Goal: Task Accomplishment & Management: Manage account settings

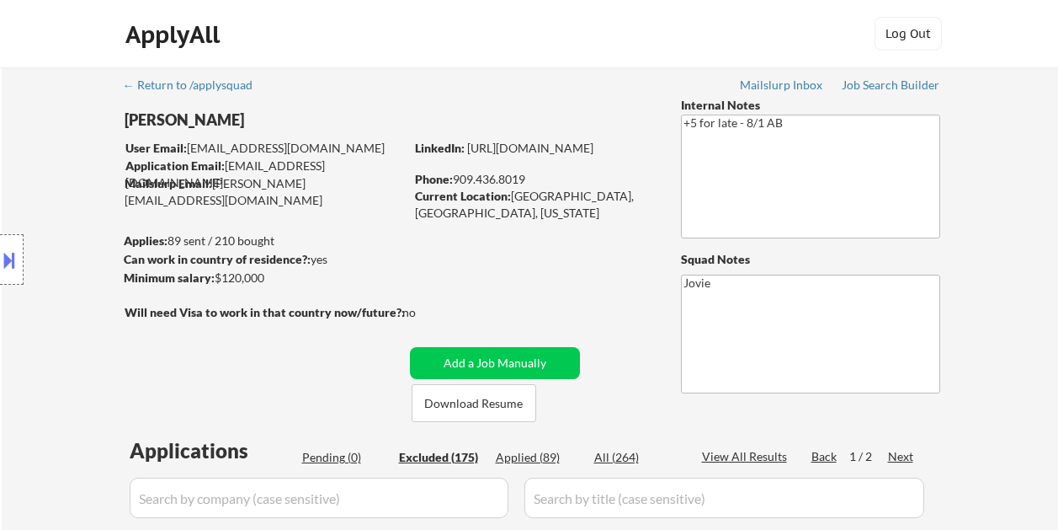
select select ""excluded__expired_""
select select ""excluded__other_""
select select ""excluded__expired_""
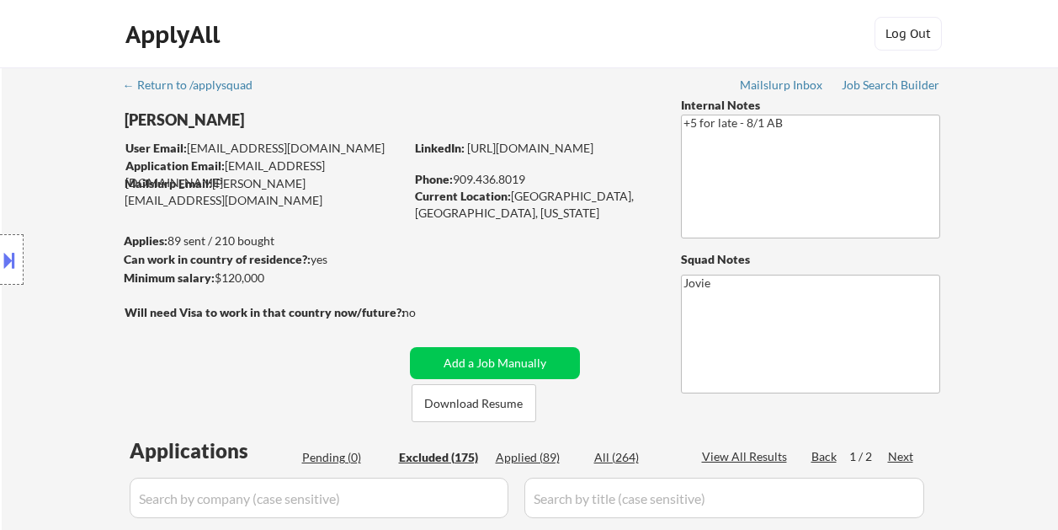
select select ""excluded__bad_match_""
select select ""excluded__expired_""
select select ""excluded__bad_match_""
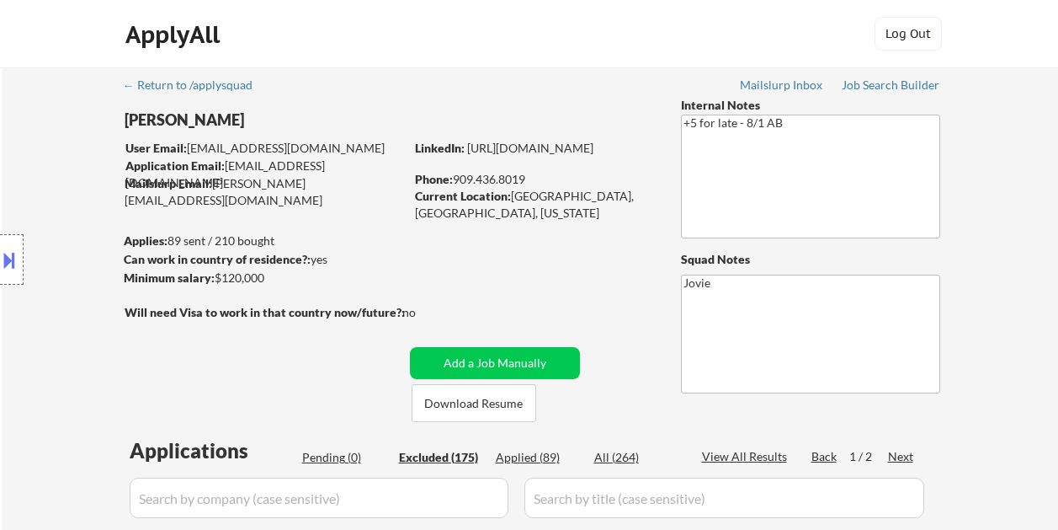
select select ""excluded__expired_""
select select ""excluded__bad_match_""
select select ""excluded__expired_""
select select ""excluded__bad_match_""
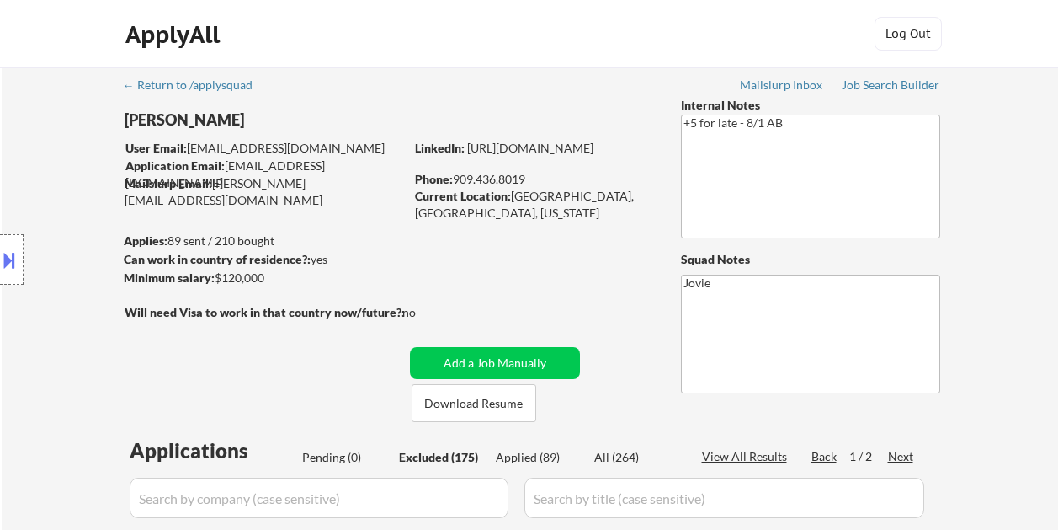
select select ""excluded__expired_""
select select ""excluded__bad_match_""
select select ""excluded__expired_""
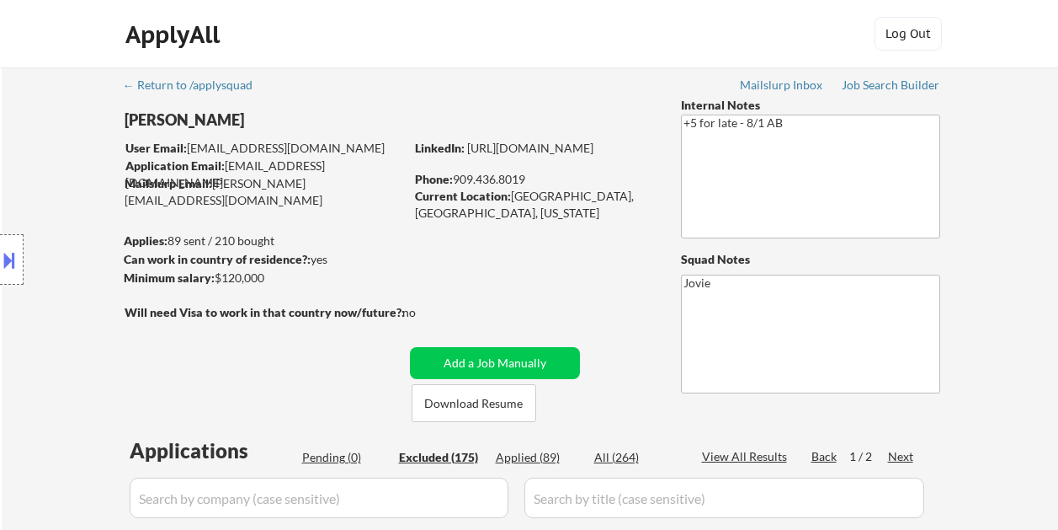
select select ""excluded__expired_""
select select ""excluded__bad_match_""
select select ""excluded__expired_""
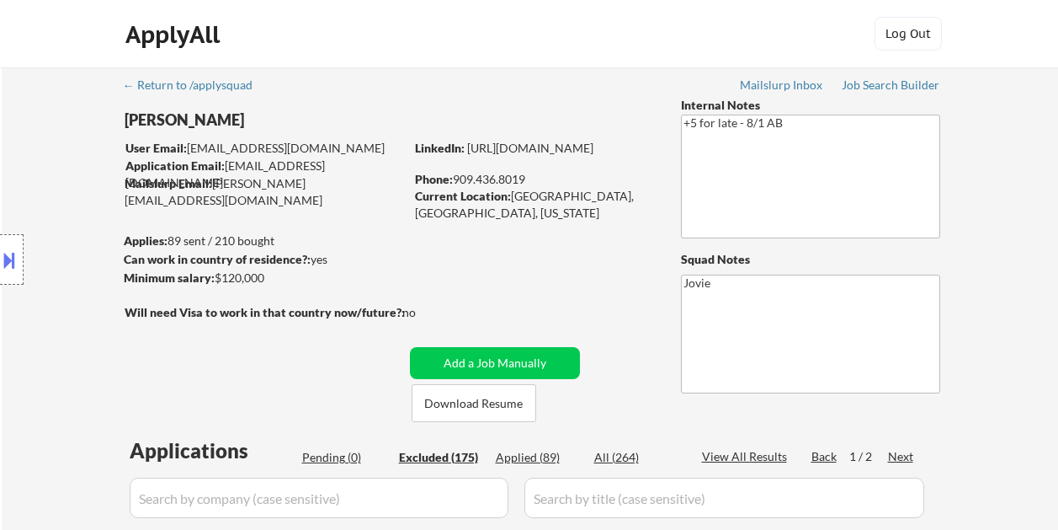
select select ""excluded__bad_match_""
select select ""excluded__expired_""
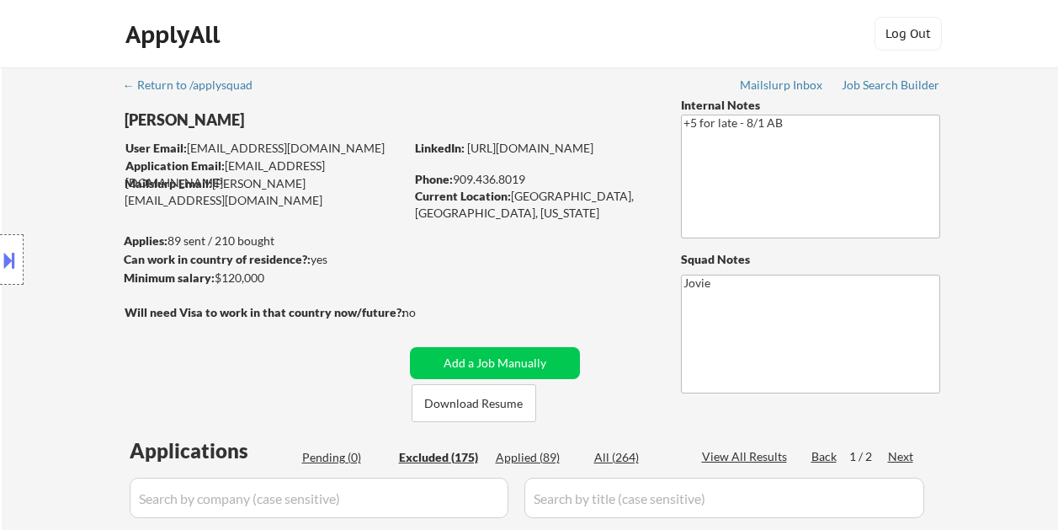
select select ""excluded__expired_""
select select ""excluded__bad_match_""
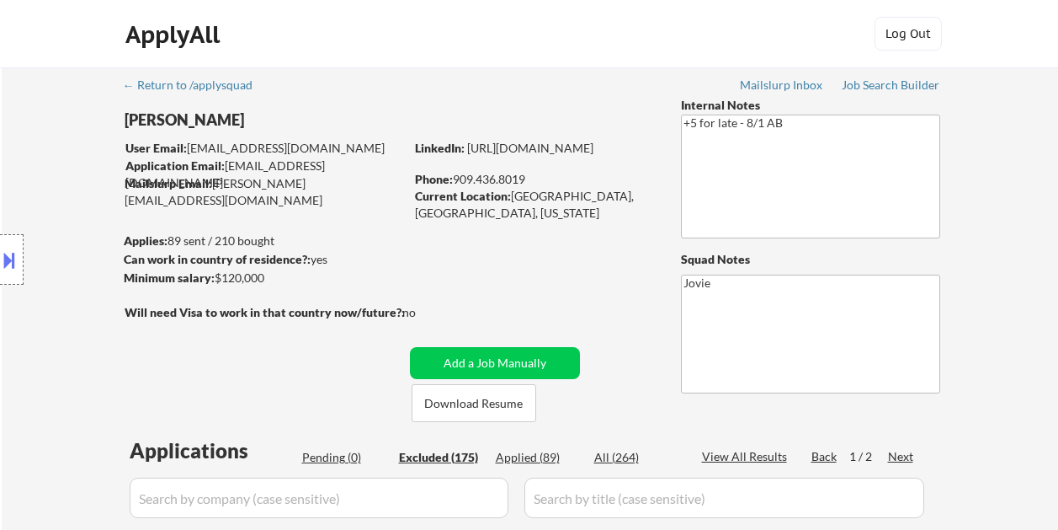
select select ""excluded__expired_""
select select ""excluded__bad_match_""
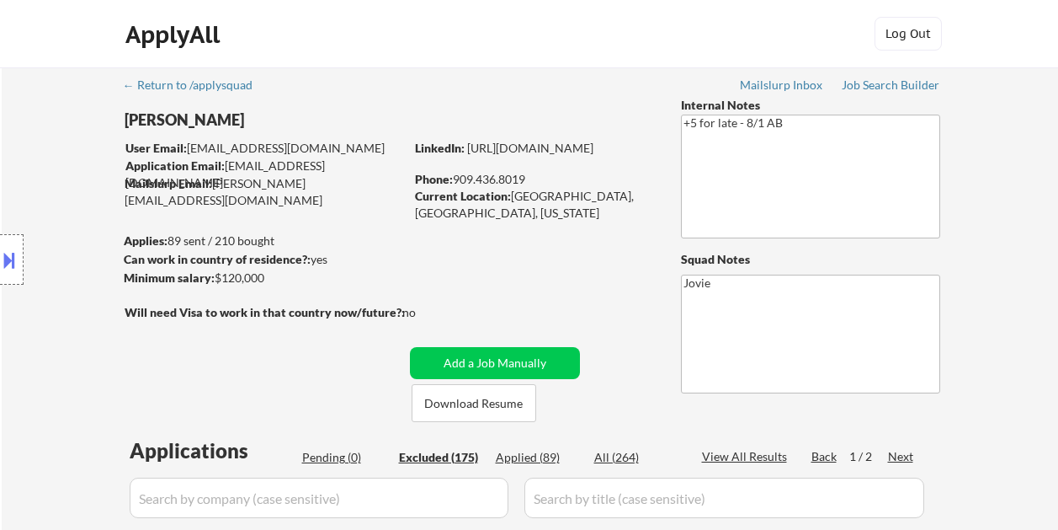
select select ""excluded__bad_match_""
select select ""excluded__expired_""
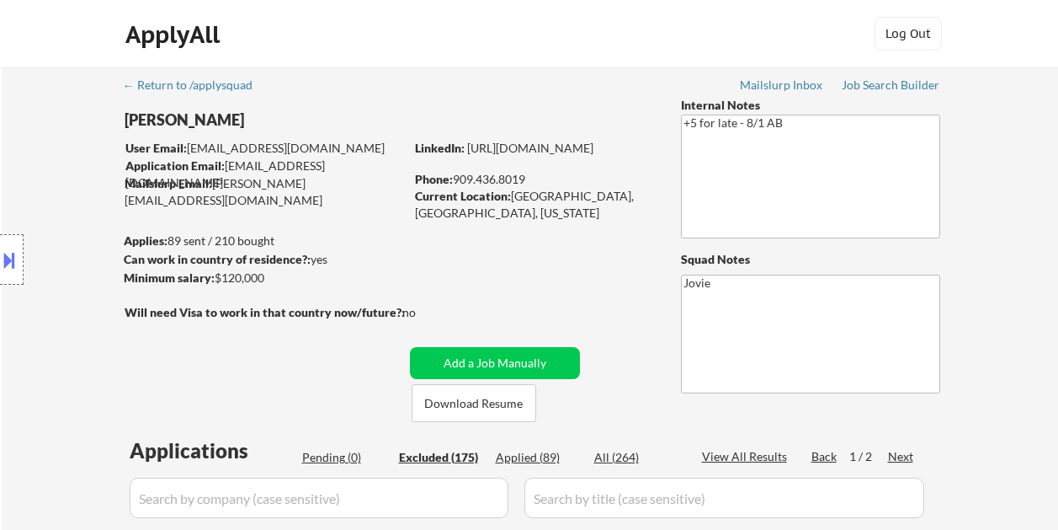
select select ""excluded__bad_match_""
select select ""excluded__expired_""
select select ""excluded__bad_match_""
select select ""excluded__expired_""
select select ""excluded__bad_match_""
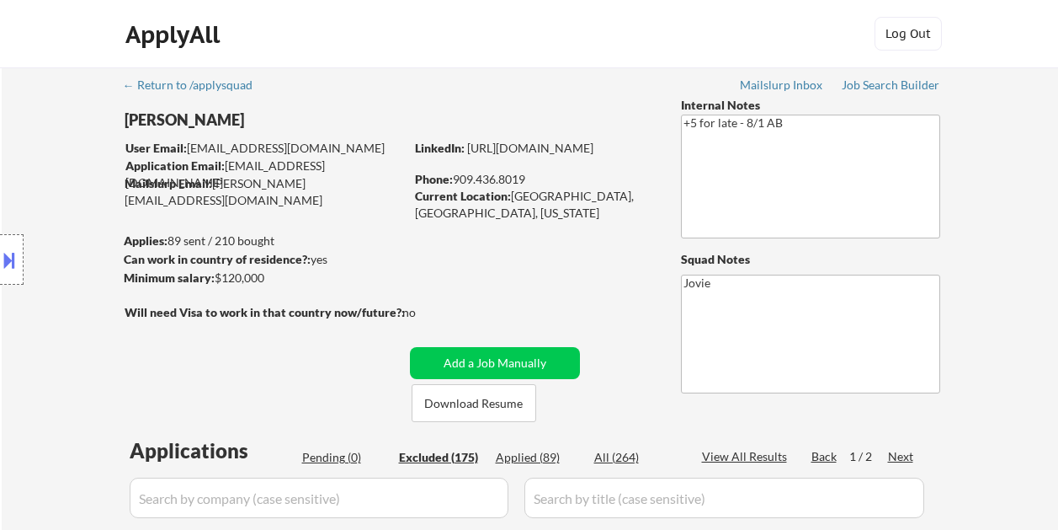
select select ""excluded__expired_""
select select ""excluded__bad_match_""
select select ""excluded__expired_""
select select ""excluded__bad_match_""
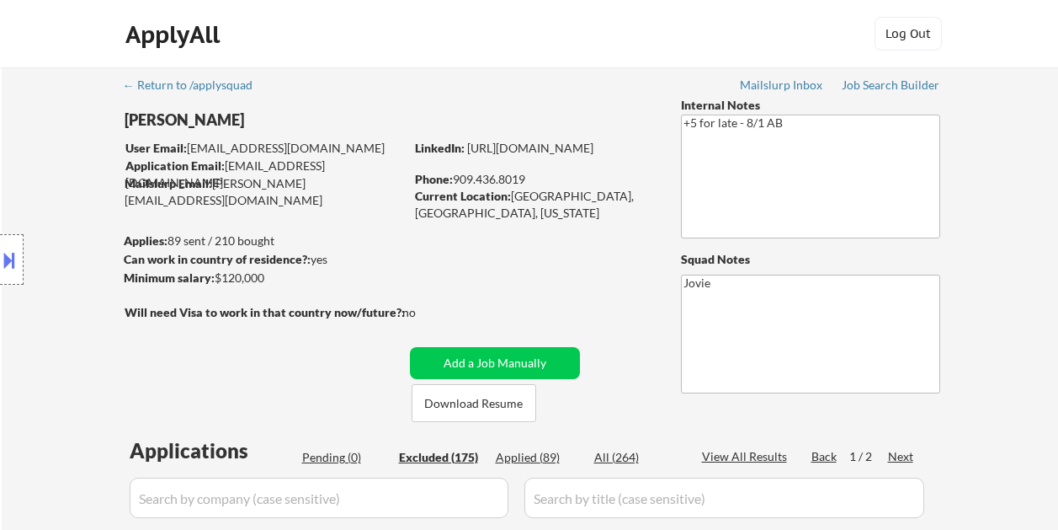
select select ""excluded""
select select ""excluded__bad_match_""
select select ""excluded""
select select ""excluded__expired_""
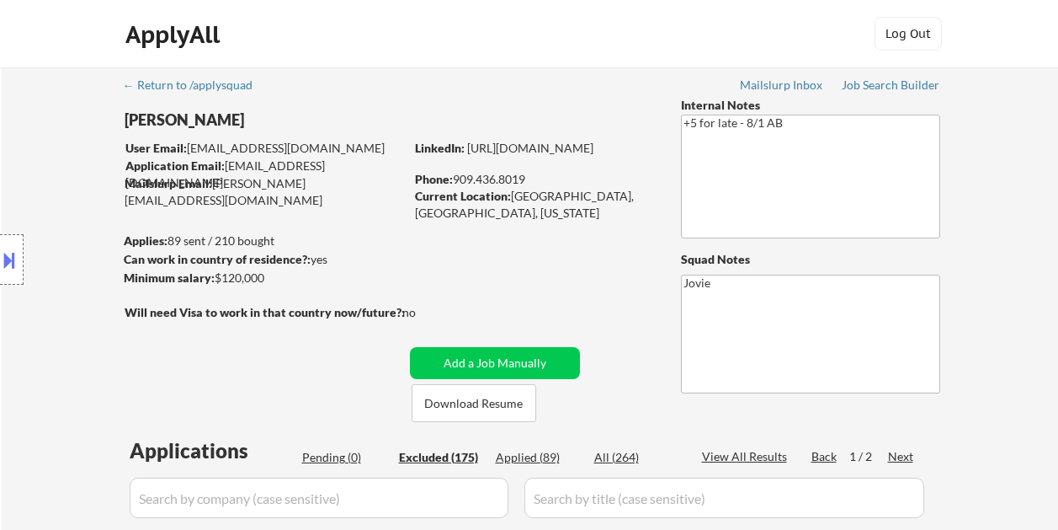
select select ""excluded__expired_""
select select ""excluded__bad_match_""
select select ""excluded__expired_""
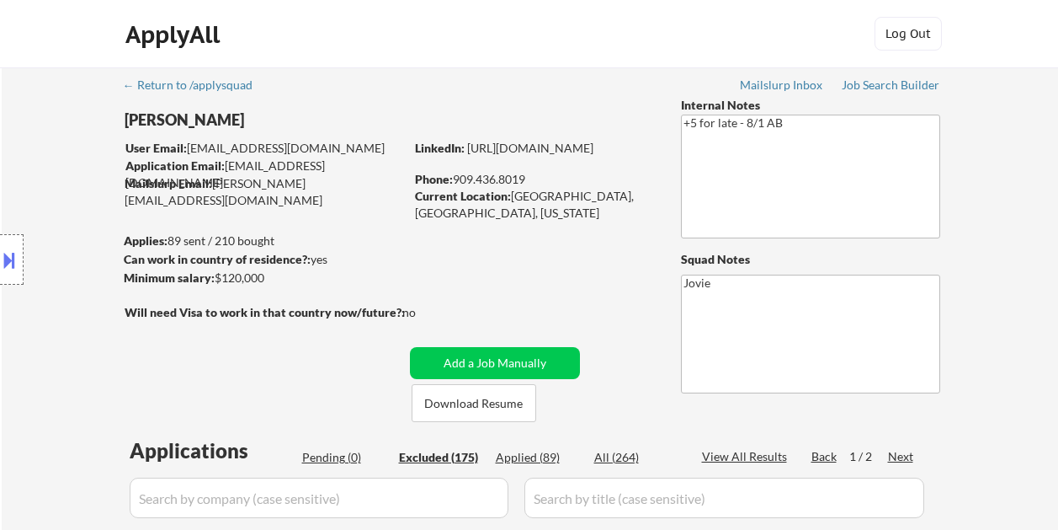
select select ""excluded__bad_match_""
select select ""excluded__expired_""
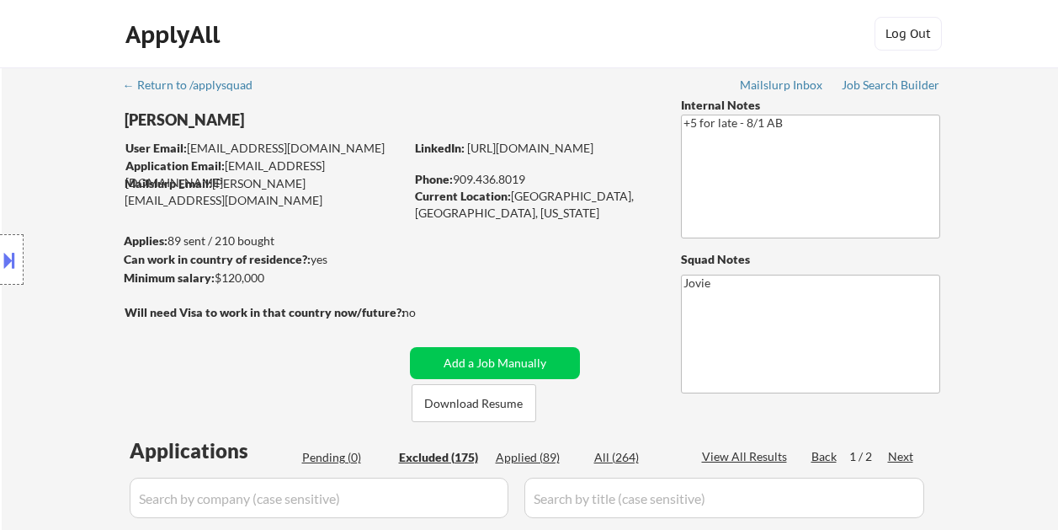
select select ""excluded__bad_match_""
select select ""excluded__expired_""
select select ""excluded__bad_match_""
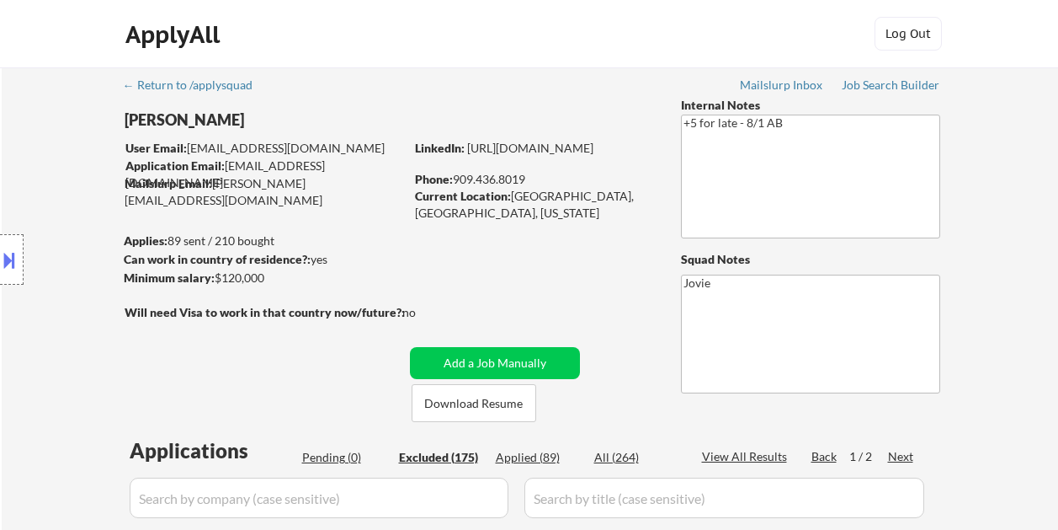
select select ""excluded__expired_""
select select ""excluded__bad_match_""
select select ""excluded__expired_""
select select ""excluded__bad_match_""
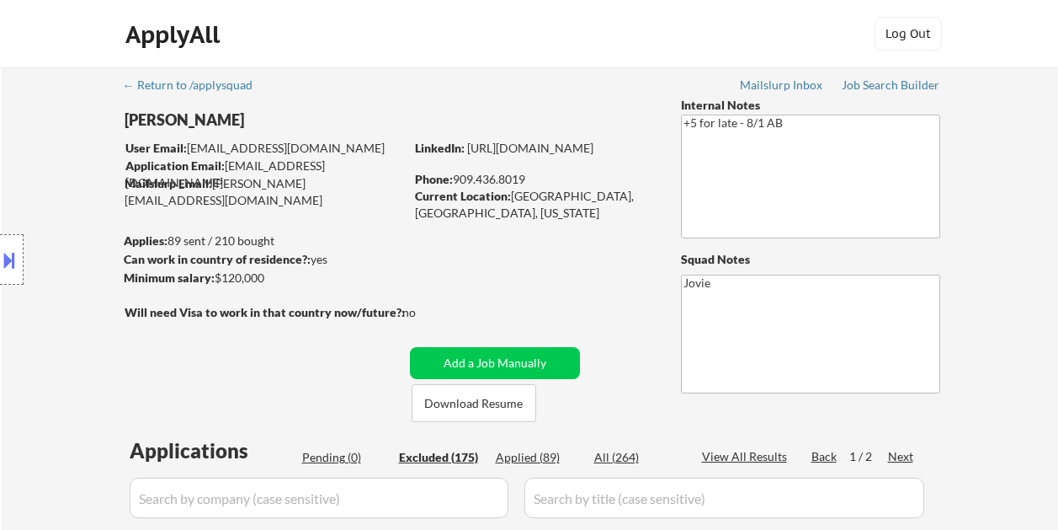
select select ""excluded__bad_match_""
select select ""excluded__expired_""
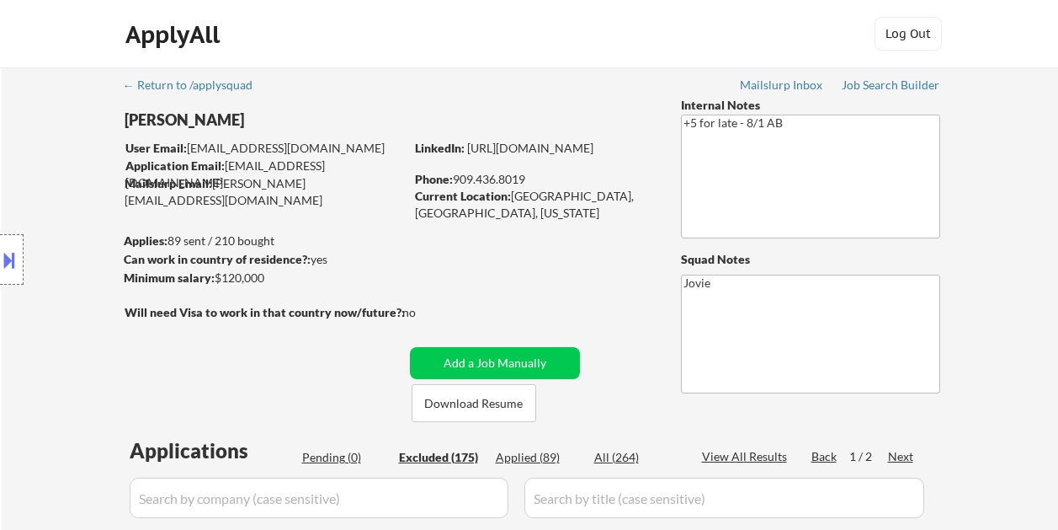
select select ""excluded__bad_match_""
select select ""excluded__expired_""
select select ""excluded__bad_match_""
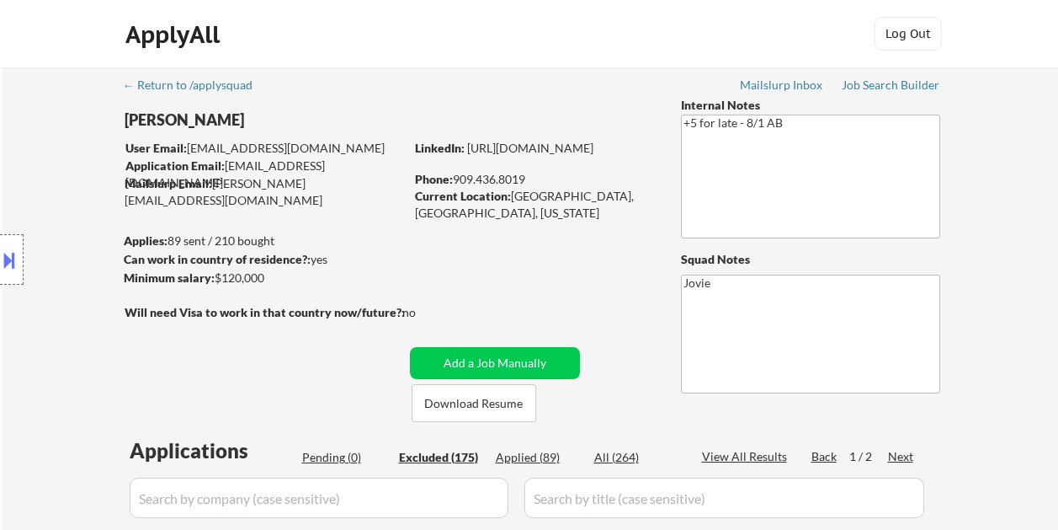
select select ""excluded__expired_""
select select ""excluded__bad_match_""
select select ""excluded""
select select ""excluded__bad_match_""
select select ""excluded__expired_""
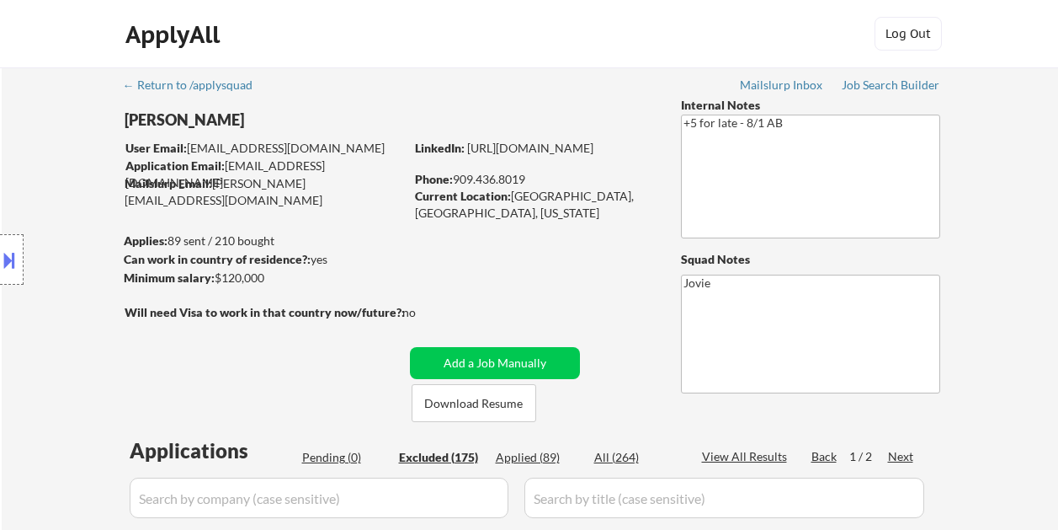
select select ""excluded__bad_match_""
select select ""excluded__expired_""
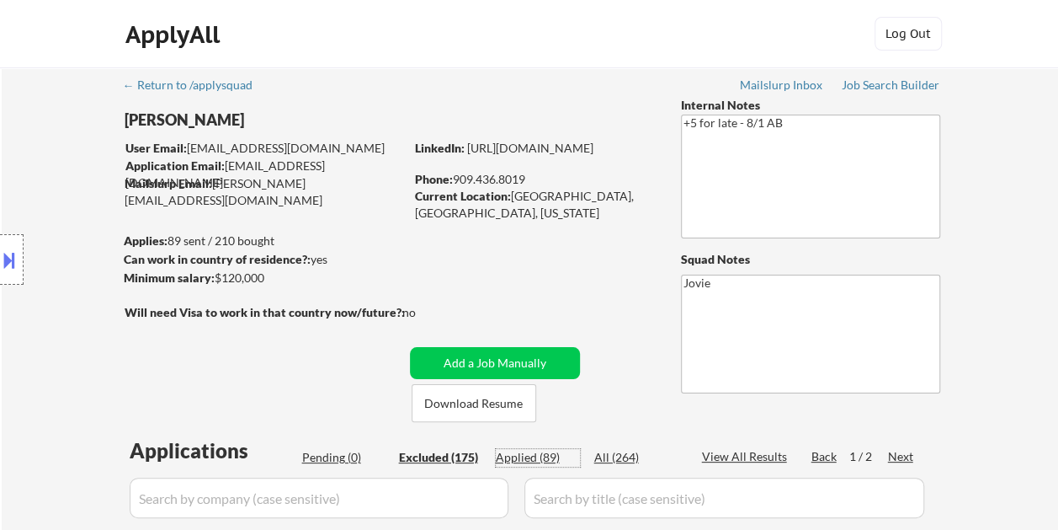
click at [518, 456] on div "Applied (89)" at bounding box center [538, 457] width 84 height 17
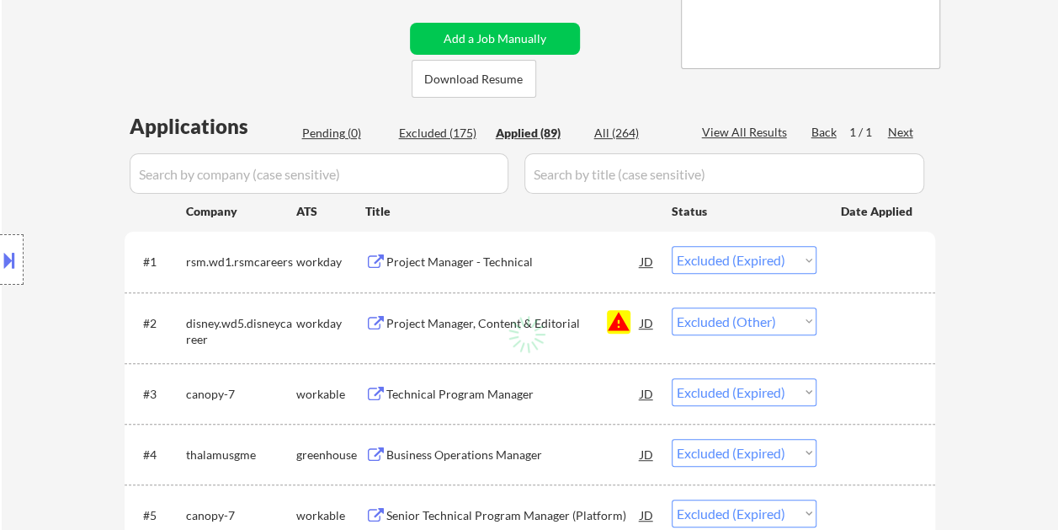
scroll to position [337, 0]
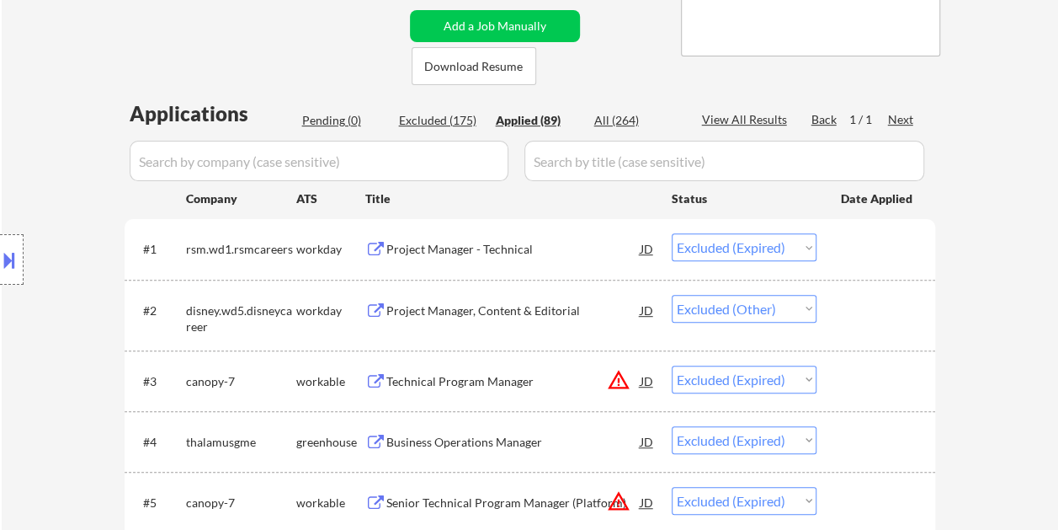
select select ""applied""
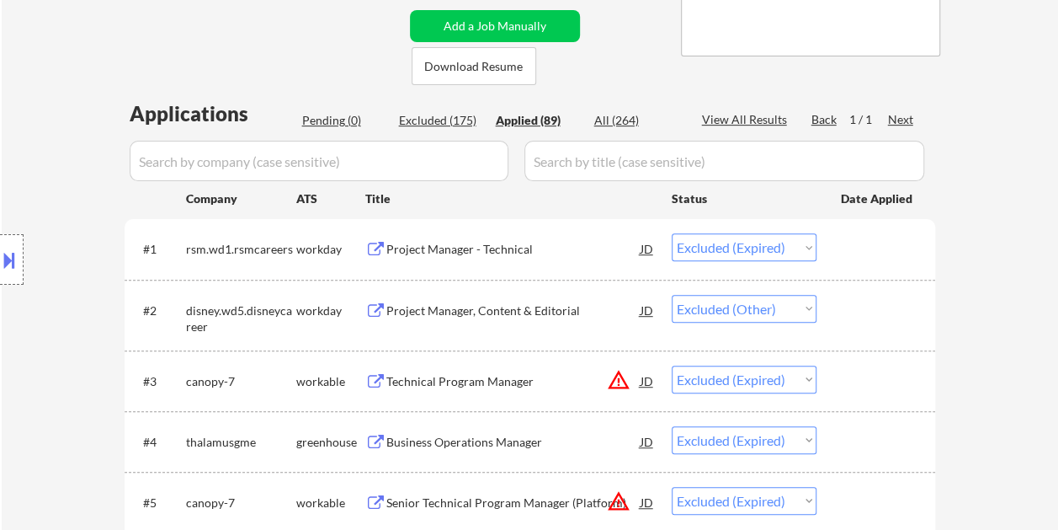
select select ""applied""
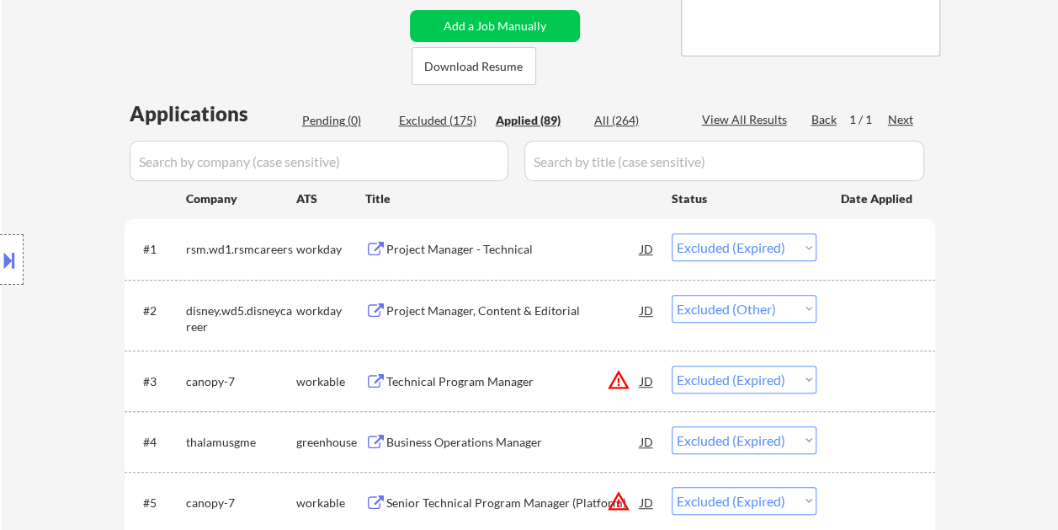
select select ""applied""
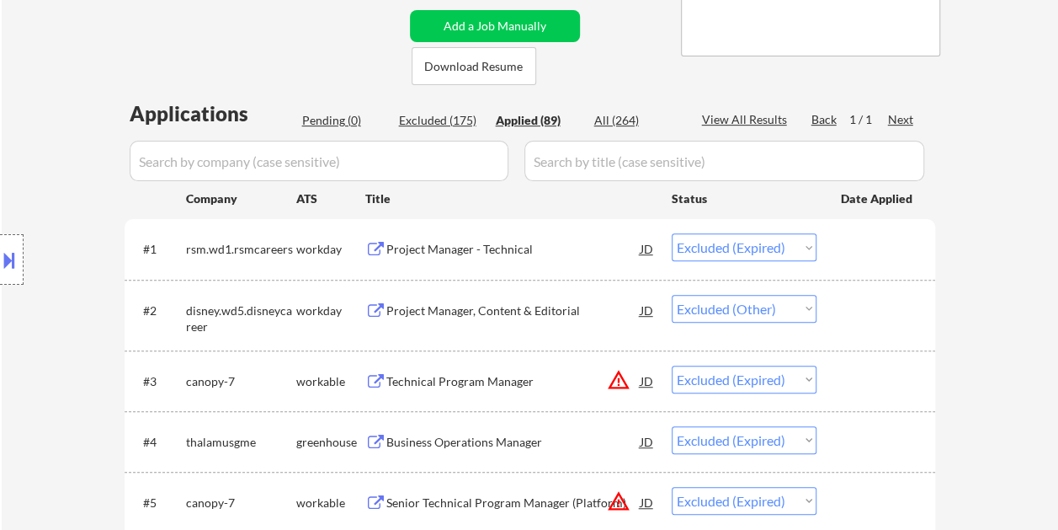
select select ""applied""
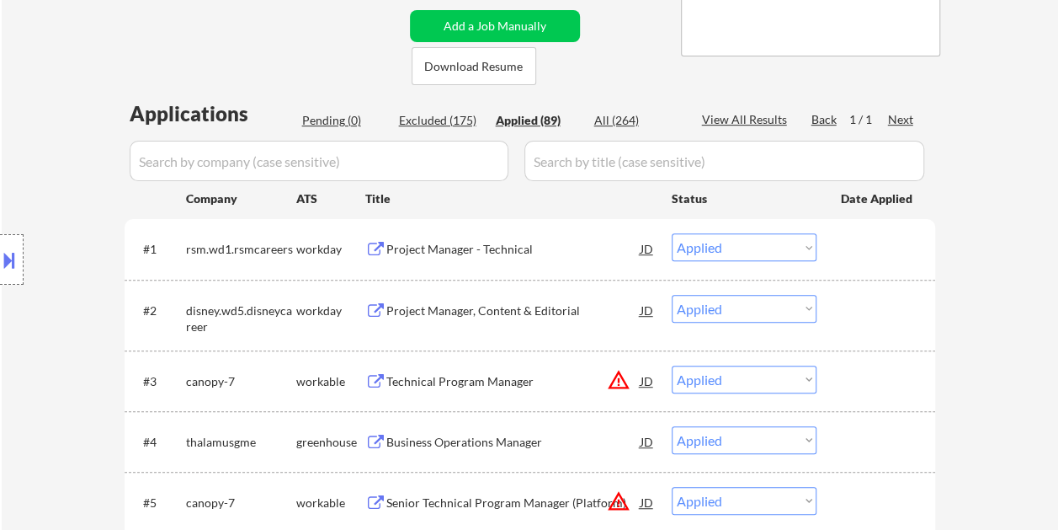
select select ""applied""
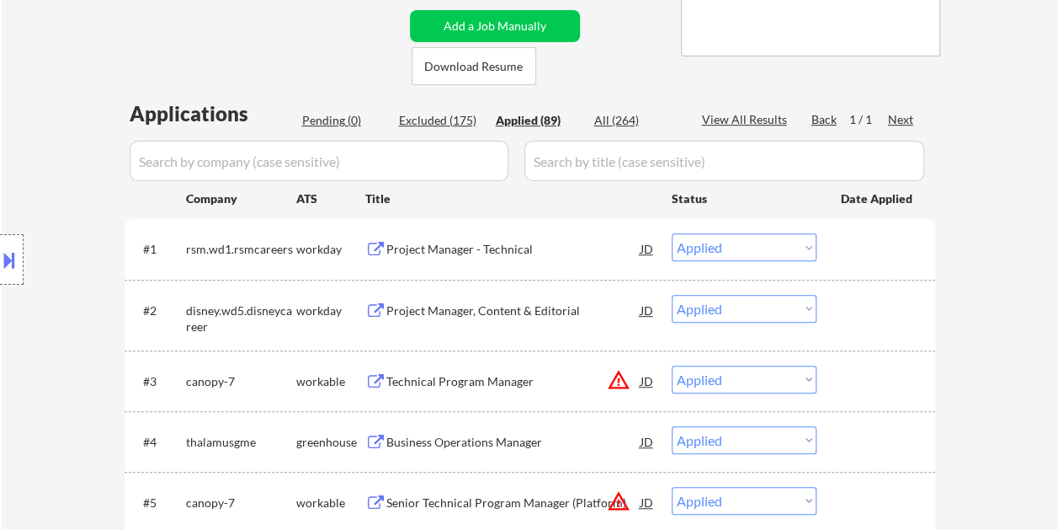
select select ""applied""
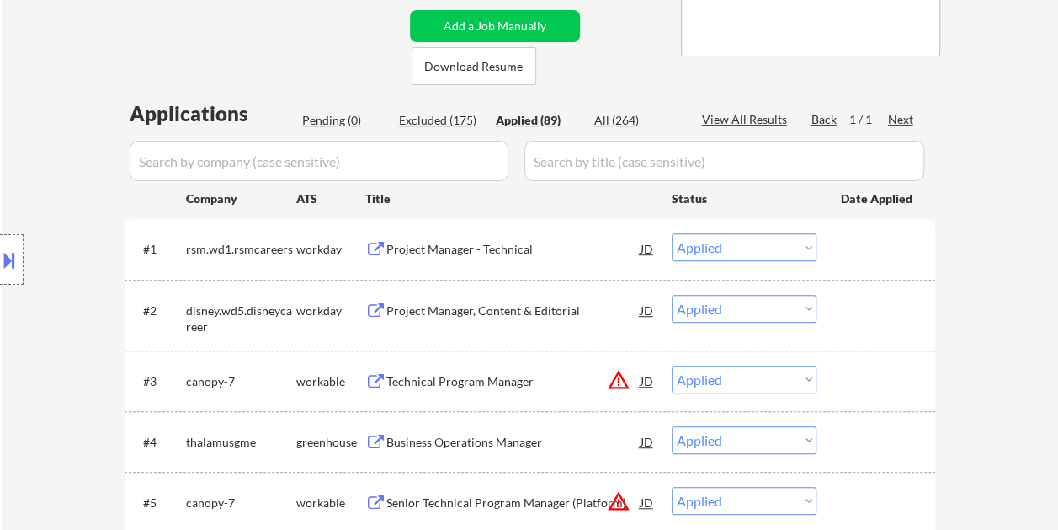
select select ""applied""
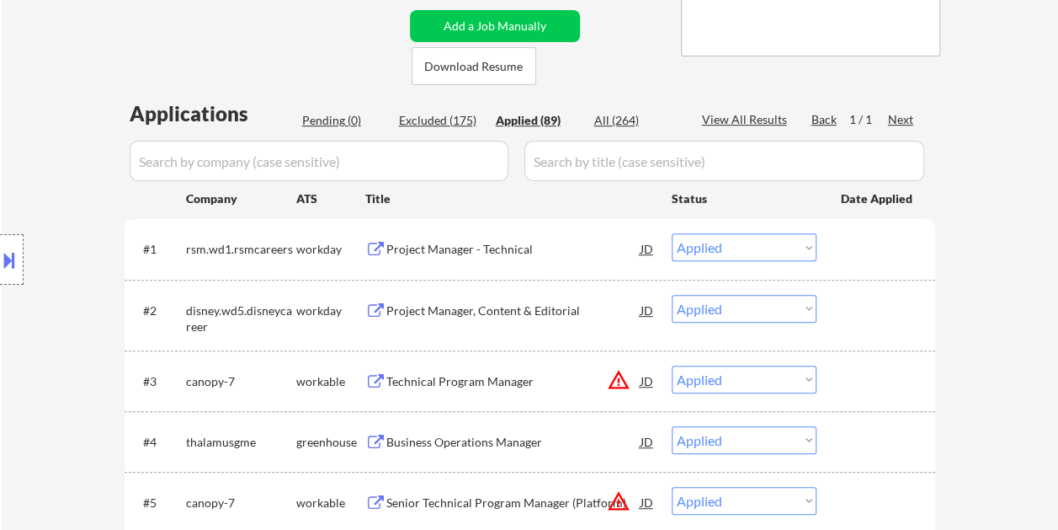
select select ""applied""
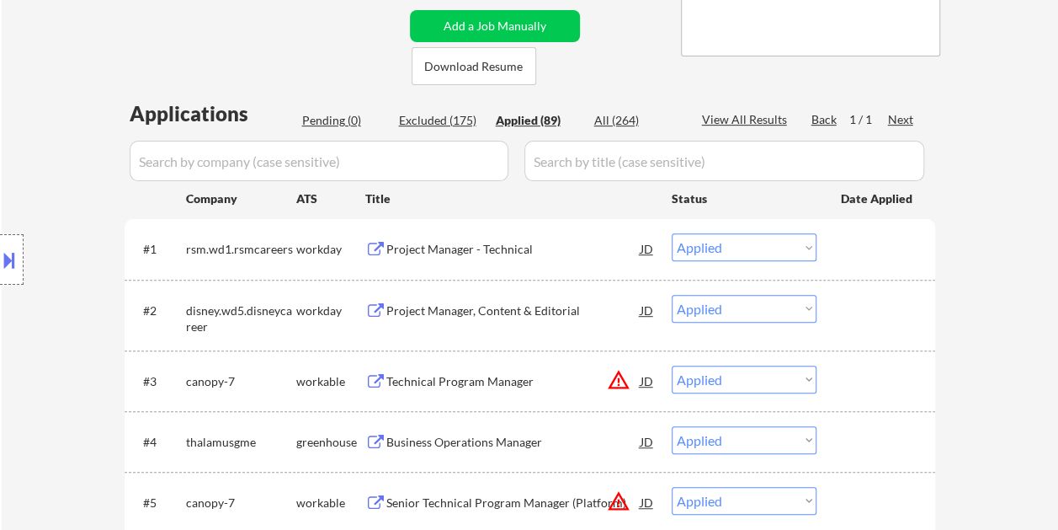
select select ""applied""
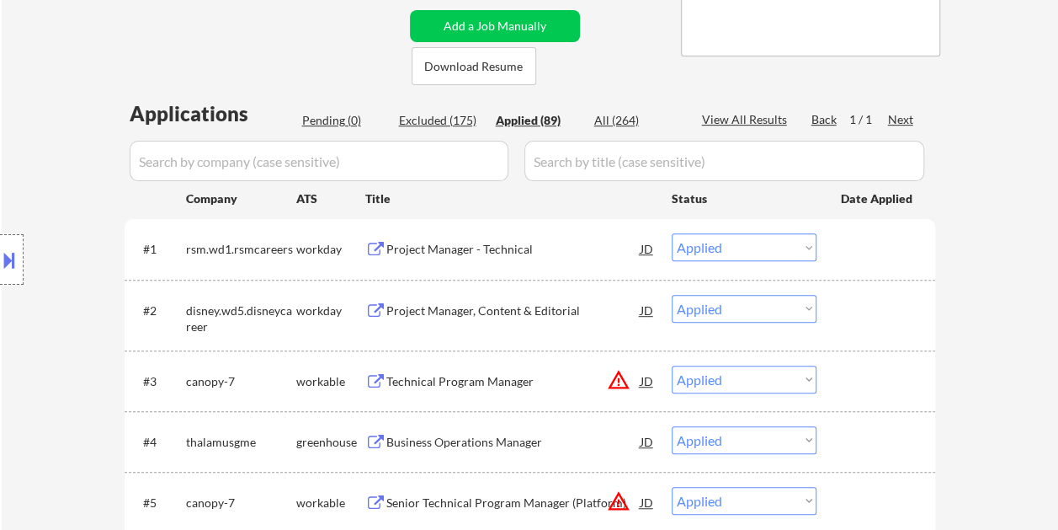
select select ""applied""
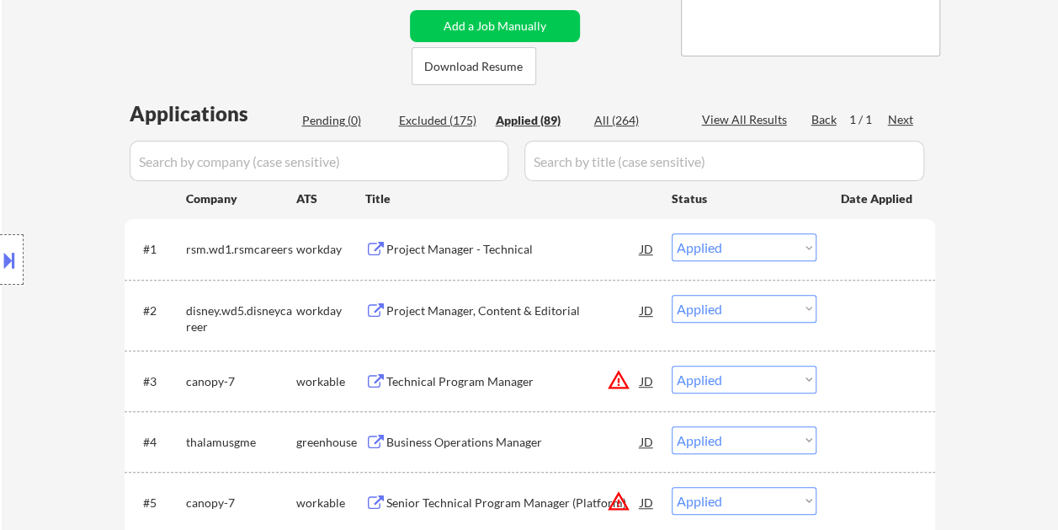
select select ""applied""
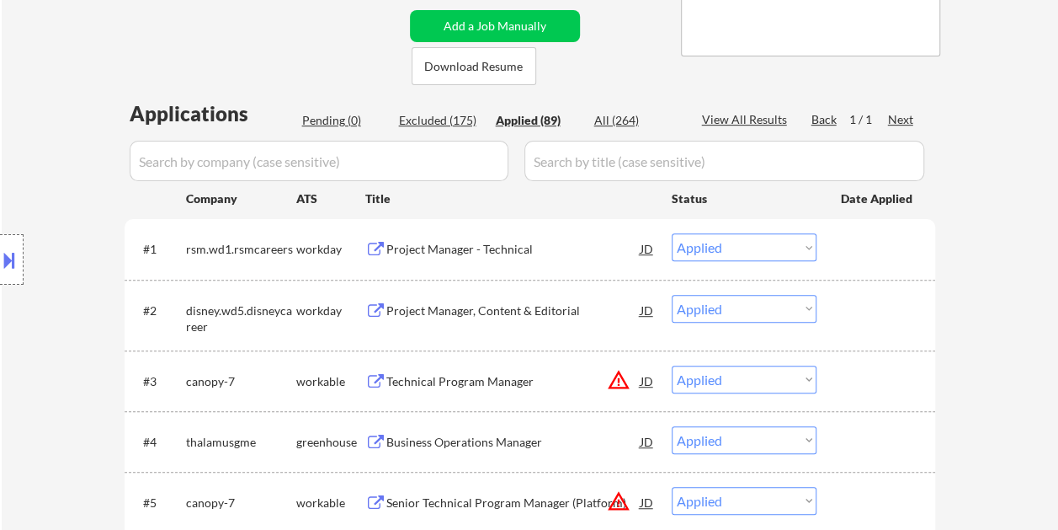
select select ""applied""
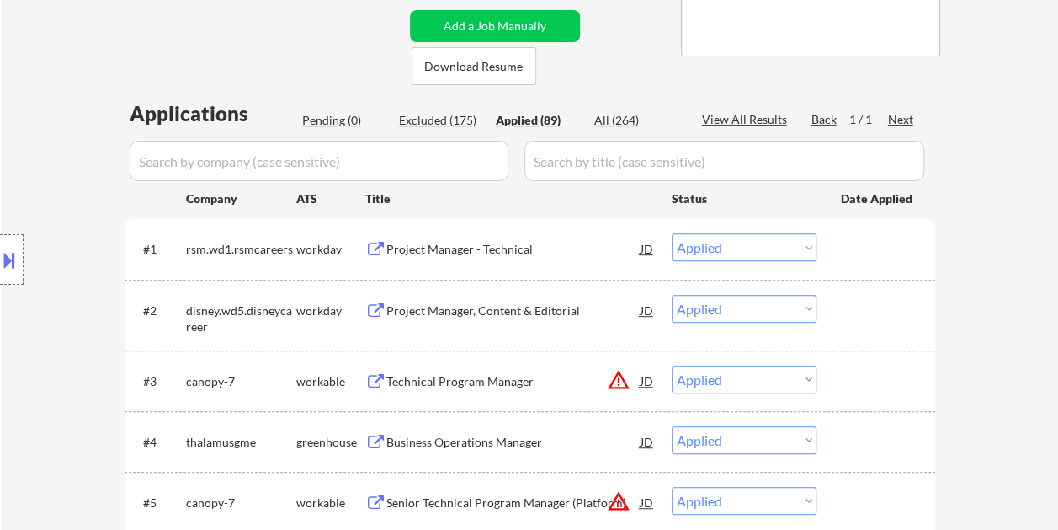
select select ""applied""
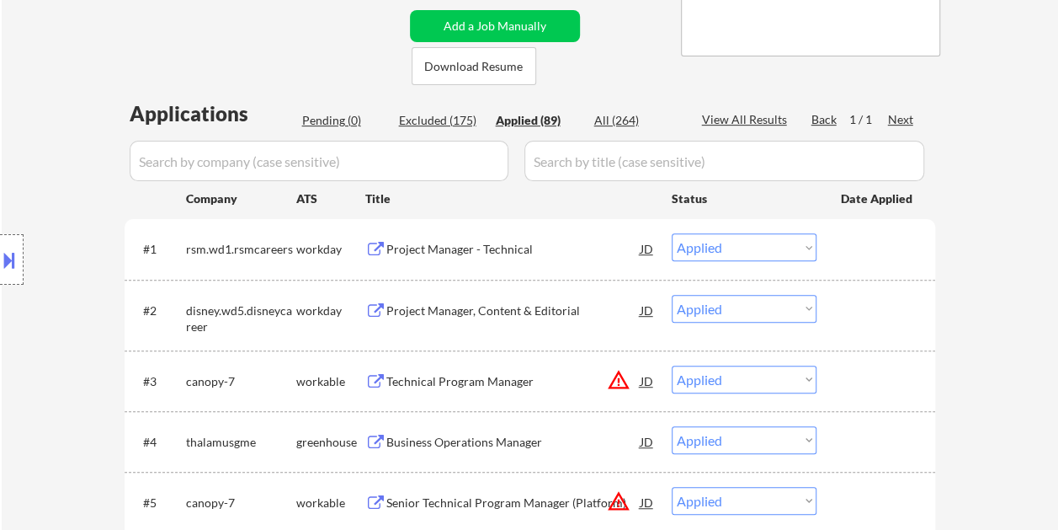
select select ""applied""
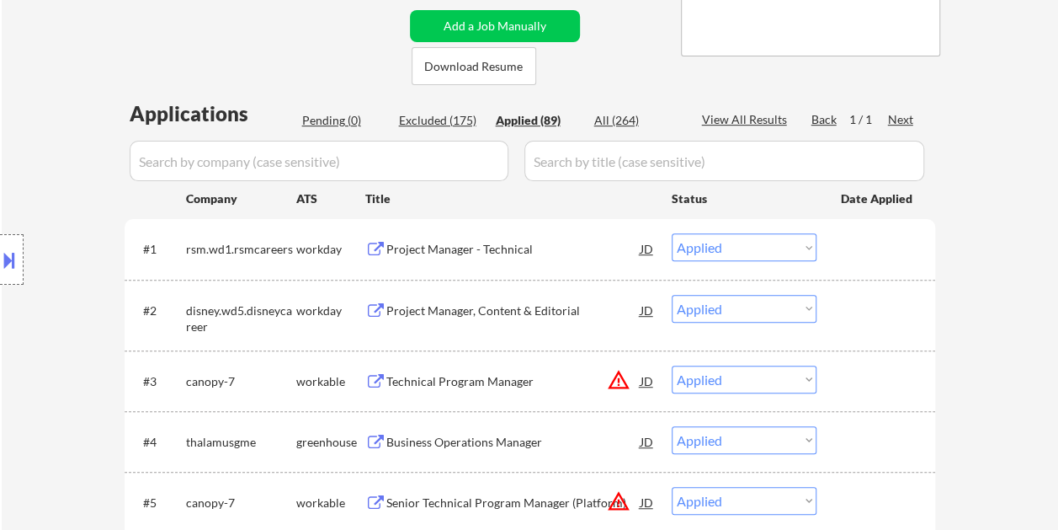
select select ""applied""
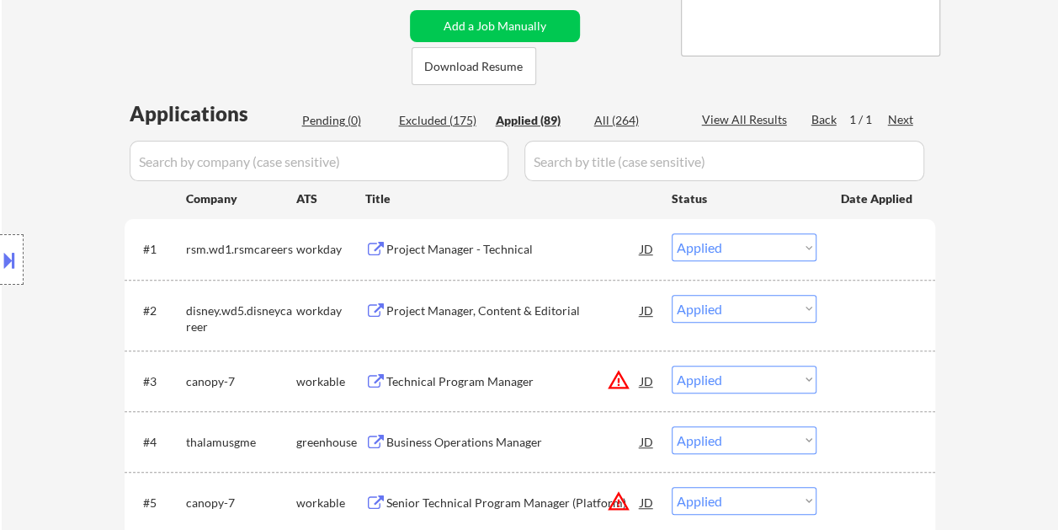
select select ""applied""
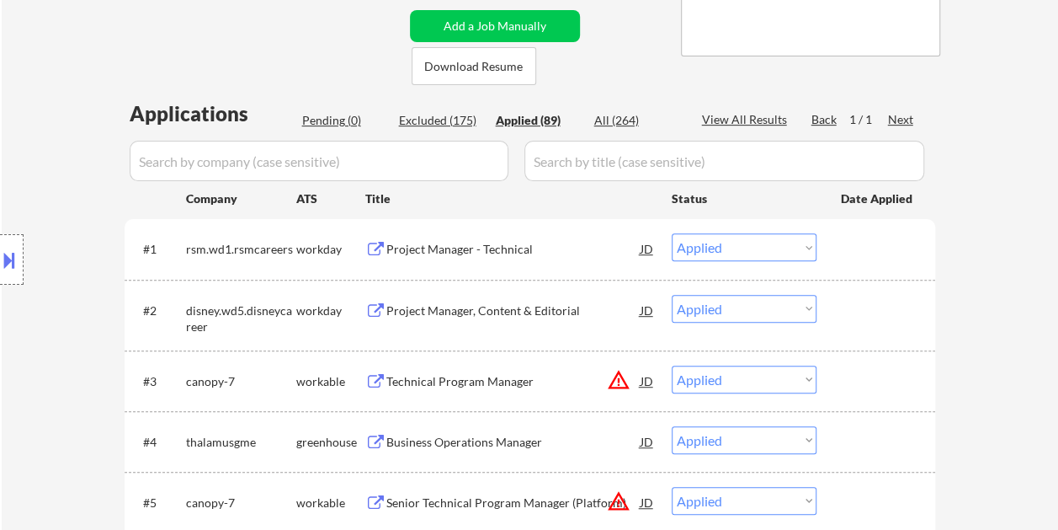
select select ""applied""
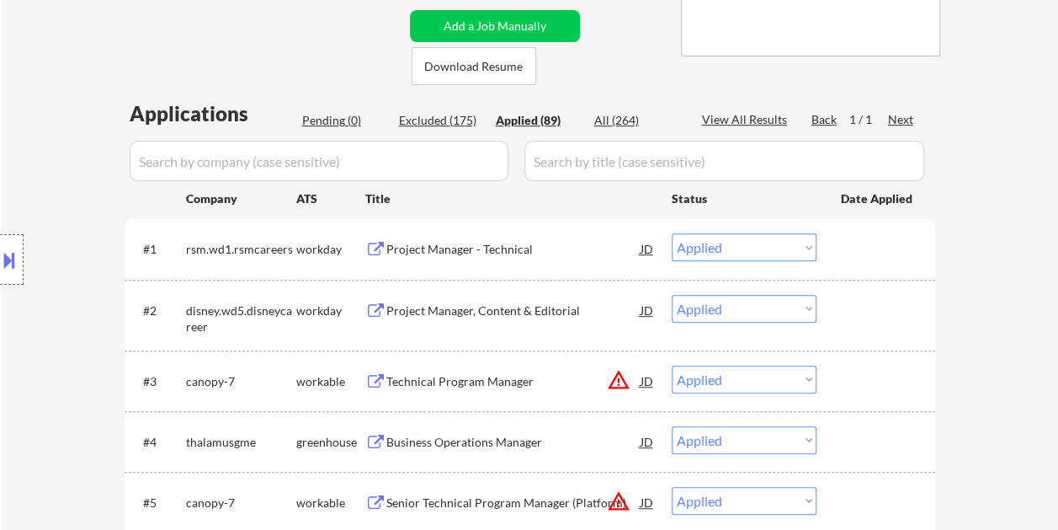
select select ""applied""
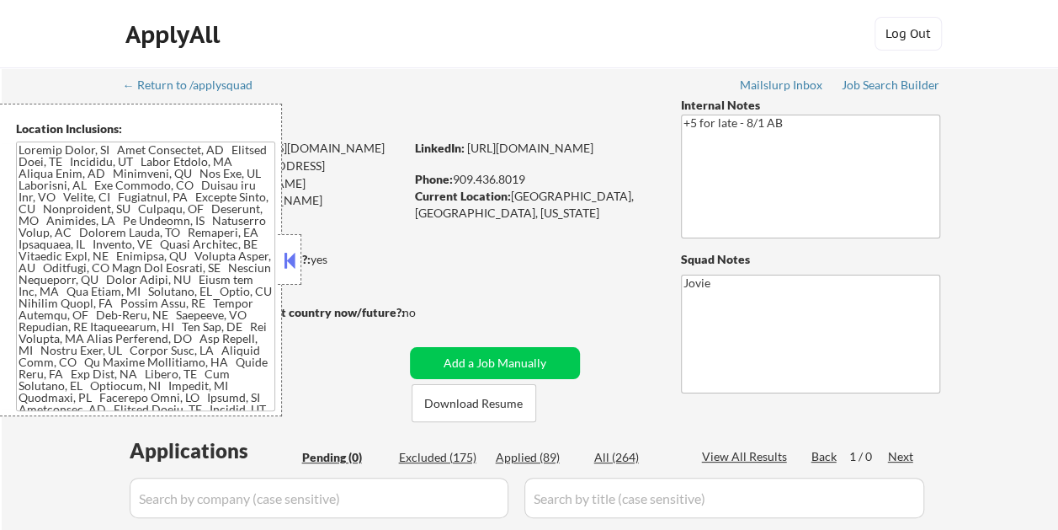
click at [16, 152] on textarea at bounding box center [145, 275] width 259 height 269
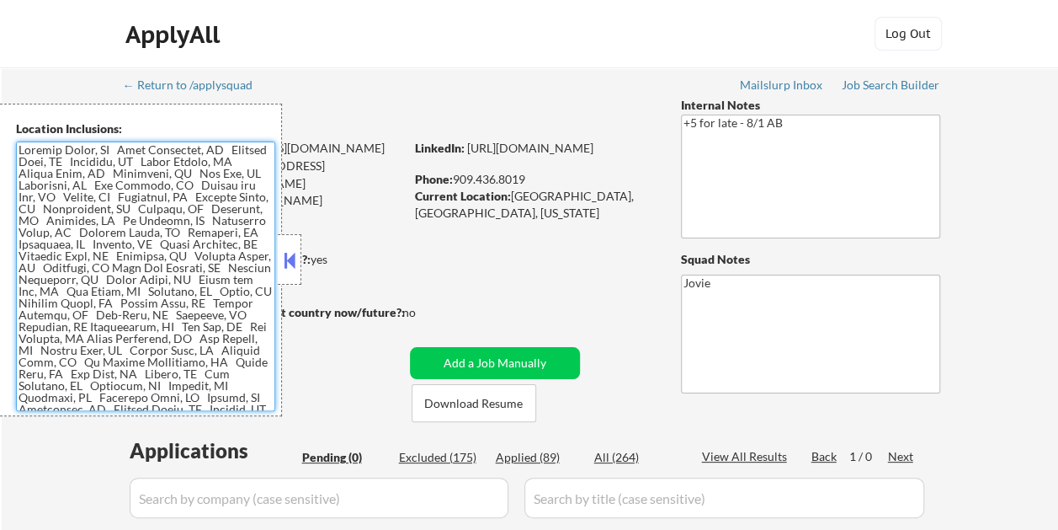
click at [296, 264] on button at bounding box center [289, 260] width 19 height 25
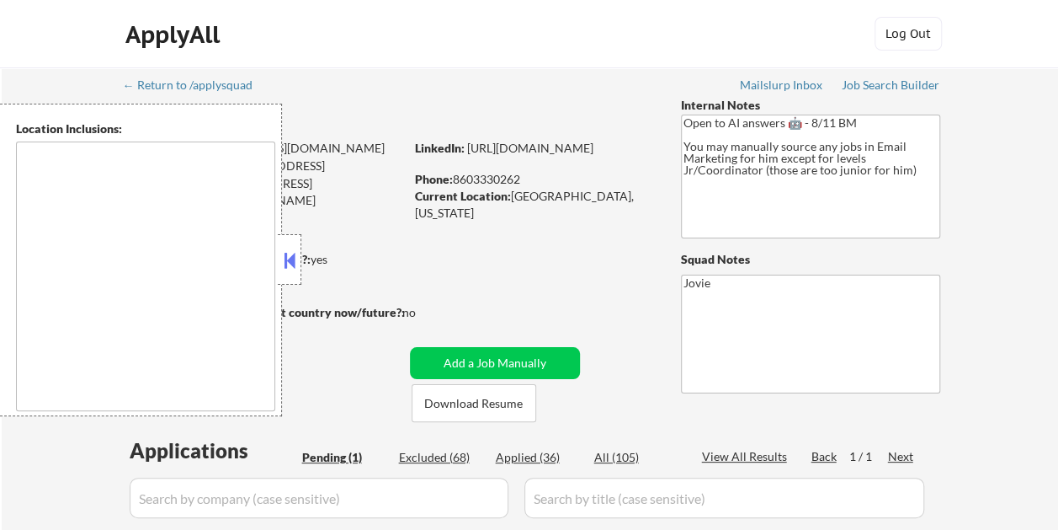
click at [191, 231] on textarea at bounding box center [145, 275] width 259 height 269
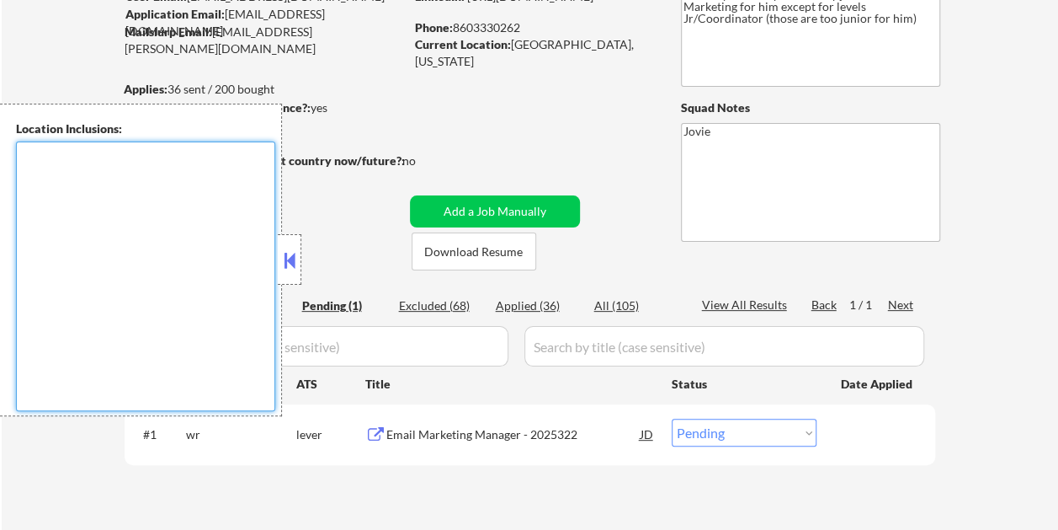
scroll to position [253, 0]
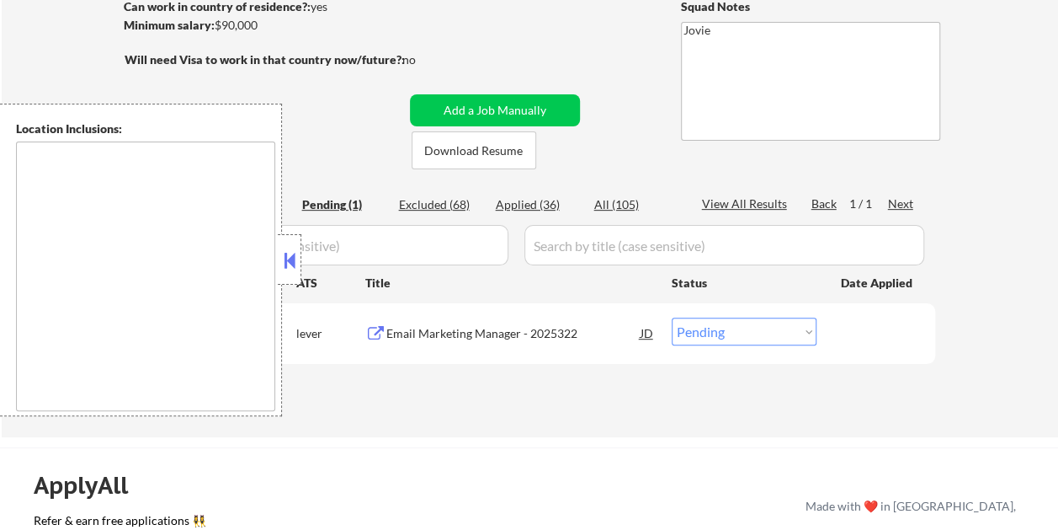
click at [292, 258] on button at bounding box center [289, 260] width 19 height 25
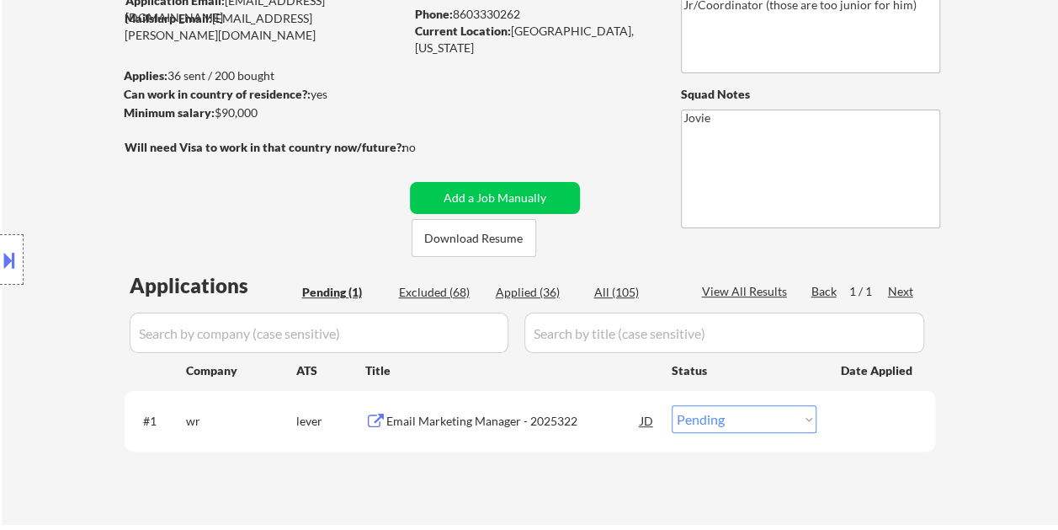
scroll to position [168, 0]
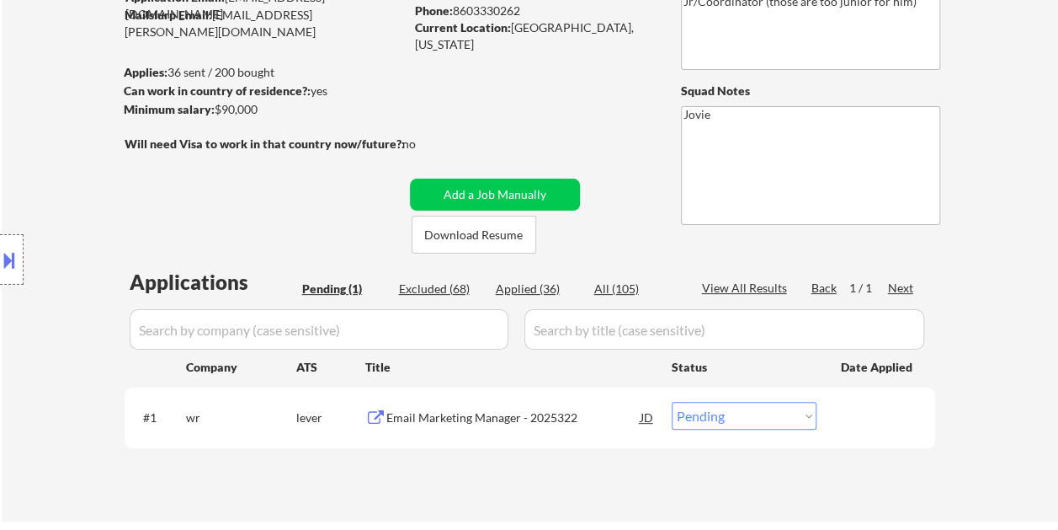
click at [443, 88] on div "← Return to /applysquad Mailslurp Inbox Job Search Builder Stalone Sylvestre Us…" at bounding box center [530, 203] width 840 height 609
click at [16, 256] on button at bounding box center [9, 260] width 19 height 28
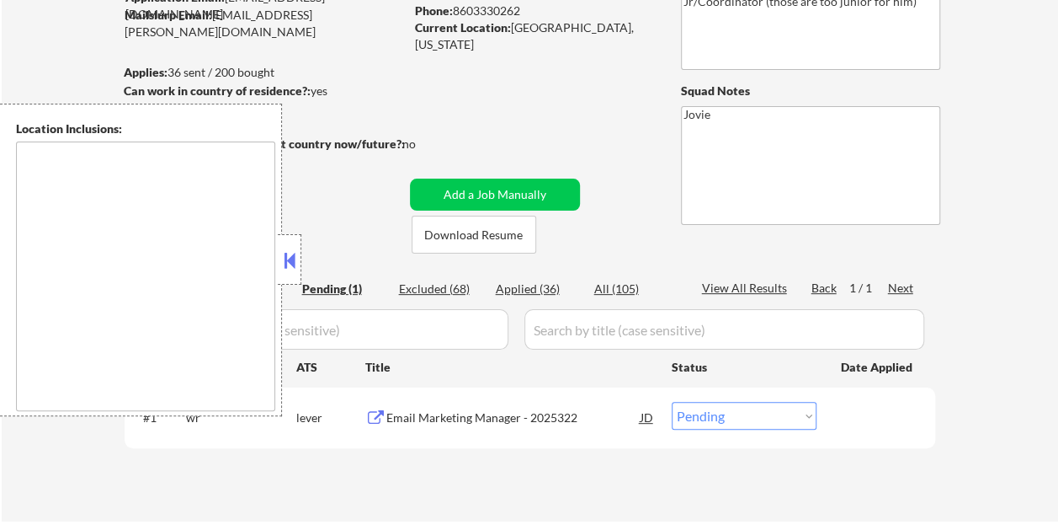
click at [248, 273] on textarea at bounding box center [145, 275] width 259 height 269
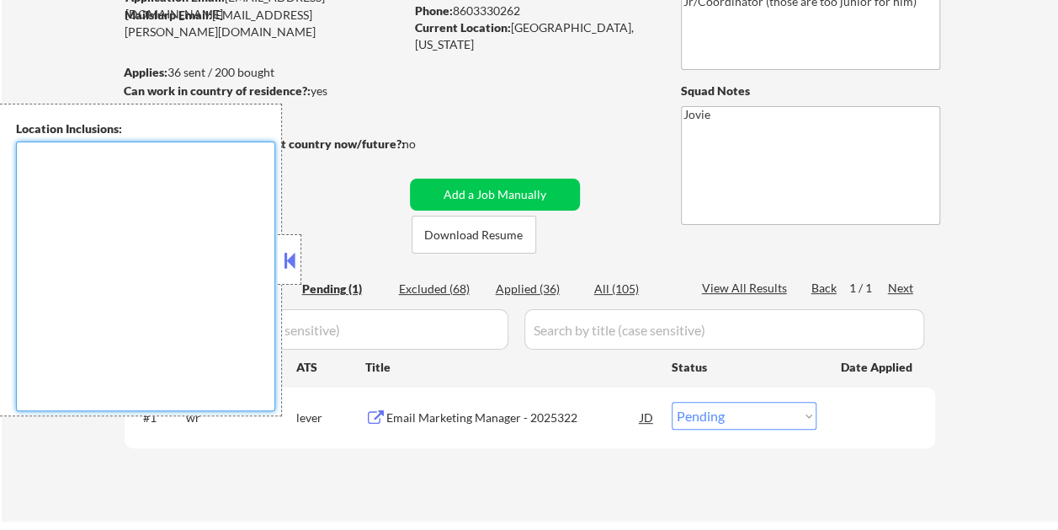
click at [124, 217] on textarea at bounding box center [145, 275] width 259 height 269
click at [103, 197] on textarea at bounding box center [145, 275] width 259 height 269
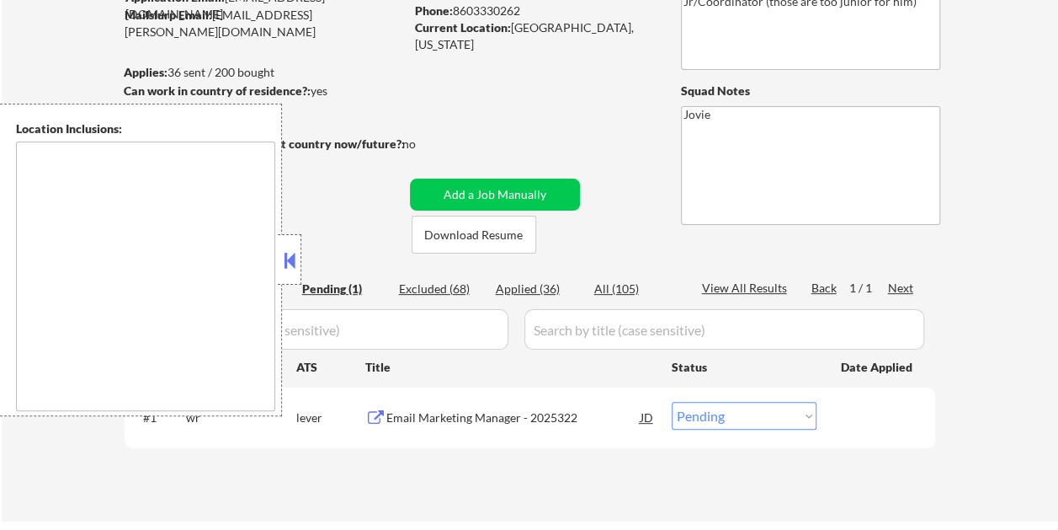
click at [288, 248] on button at bounding box center [289, 260] width 19 height 25
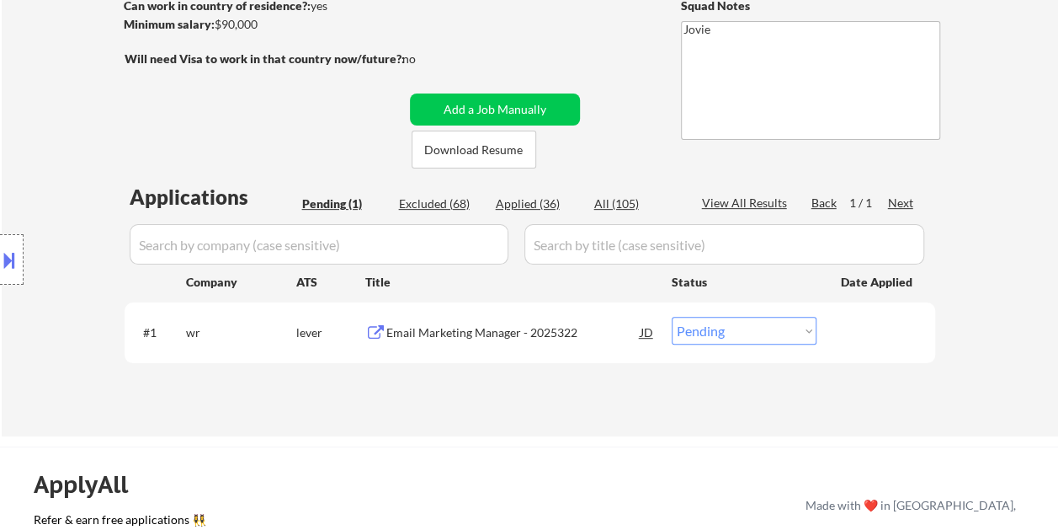
scroll to position [253, 0]
click at [473, 328] on div "Email Marketing Manager - 2025322" at bounding box center [513, 333] width 254 height 17
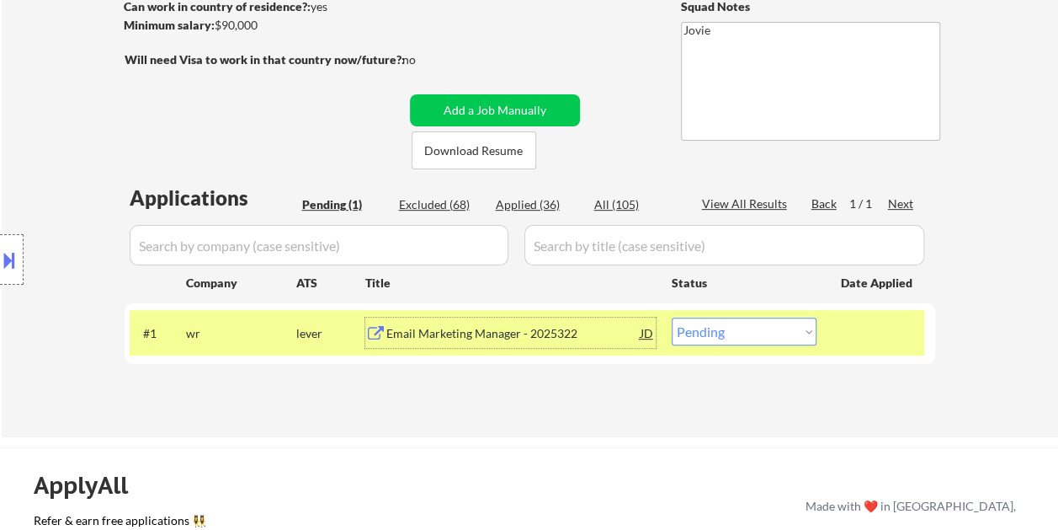
click at [766, 333] on select "Choose an option... Pending Applied Excluded (Questions) Excluded (Expired) Exc…" at bounding box center [744, 331] width 145 height 28
select select ""excluded__salary_""
click at [672, 317] on select "Choose an option... Pending Applied Excluded (Questions) Excluded (Expired) Exc…" at bounding box center [744, 331] width 145 height 28
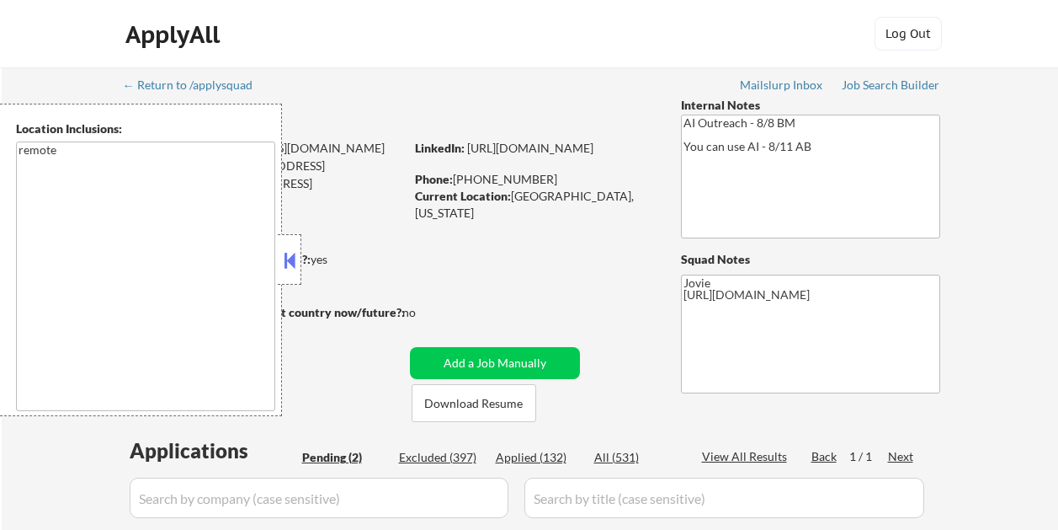
select select ""pending""
click at [295, 260] on button at bounding box center [289, 260] width 19 height 25
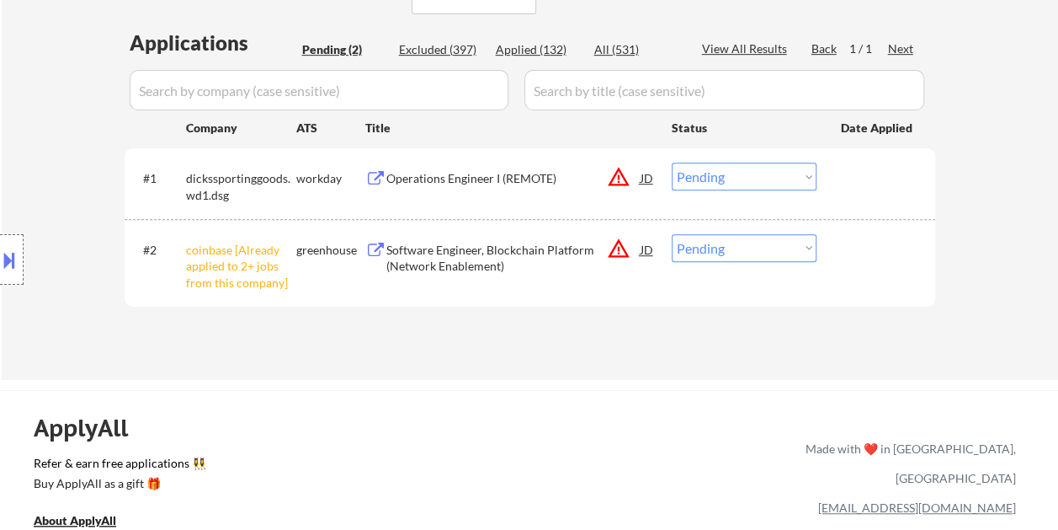
scroll to position [421, 0]
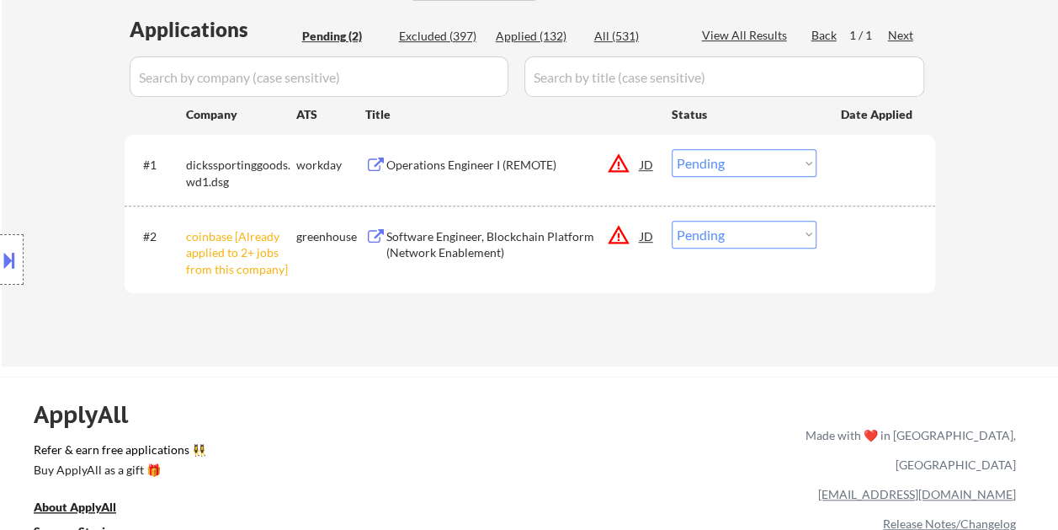
click at [865, 168] on div at bounding box center [878, 164] width 74 height 30
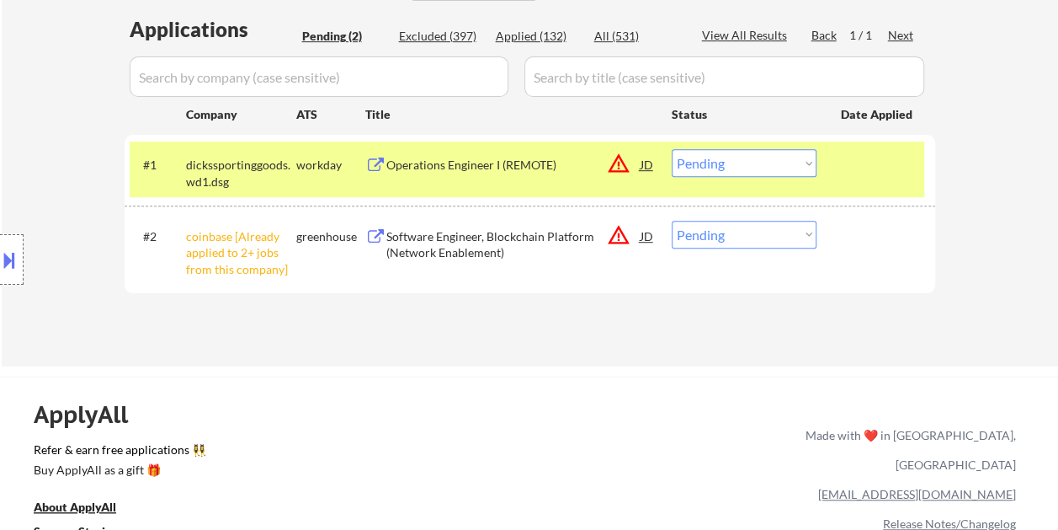
click at [566, 157] on div "Operations Engineer I (REMOTE)" at bounding box center [513, 165] width 254 height 17
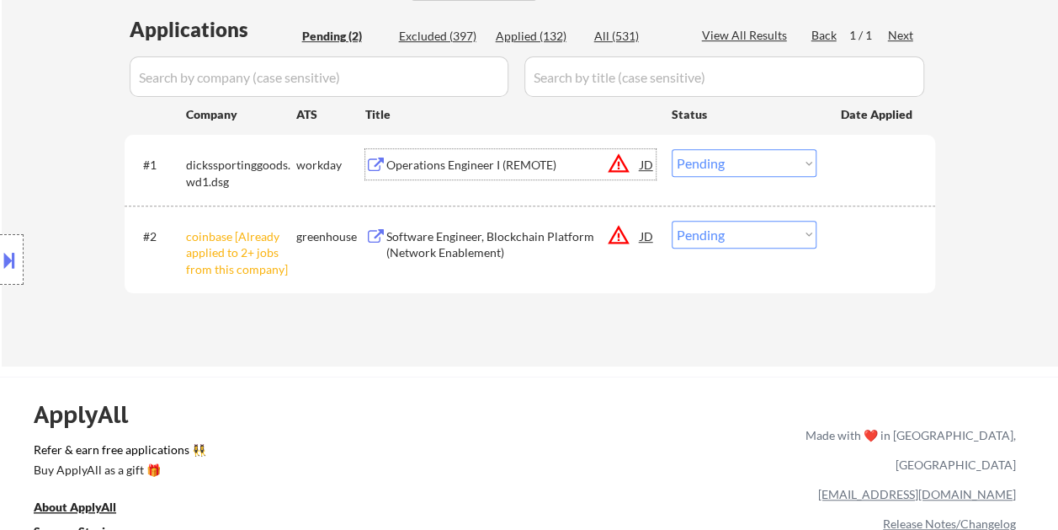
click at [836, 168] on div "#1 dickssportinggoods.wd1.dsg workday Operations Engineer I (REMOTE) JD warning…" at bounding box center [527, 169] width 795 height 56
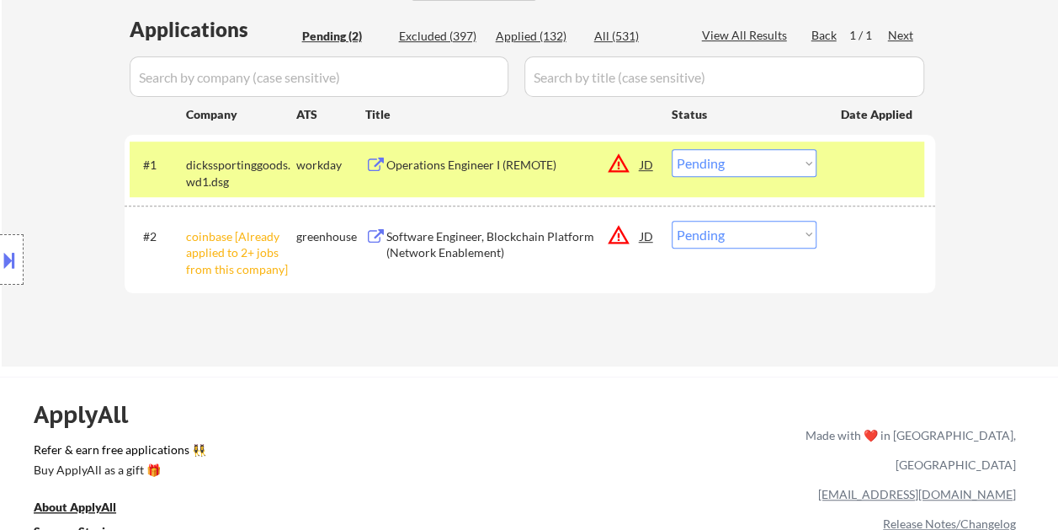
click at [810, 162] on select "Choose an option... Pending Applied Excluded (Questions) Excluded (Expired) Exc…" at bounding box center [744, 163] width 145 height 28
click at [672, 149] on select "Choose an option... Pending Applied Excluded (Questions) Excluded (Expired) Exc…" at bounding box center [744, 163] width 145 height 28
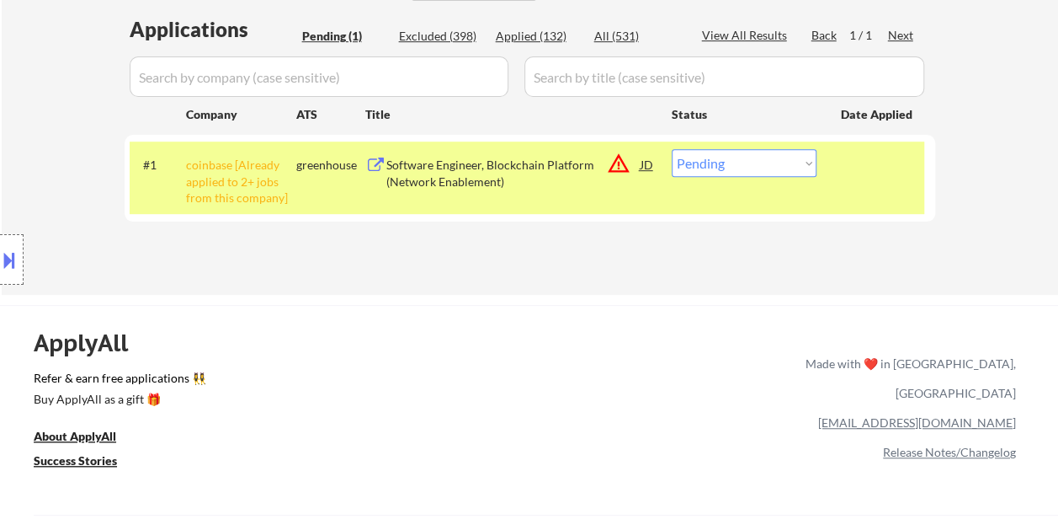
click at [849, 168] on div at bounding box center [878, 164] width 74 height 30
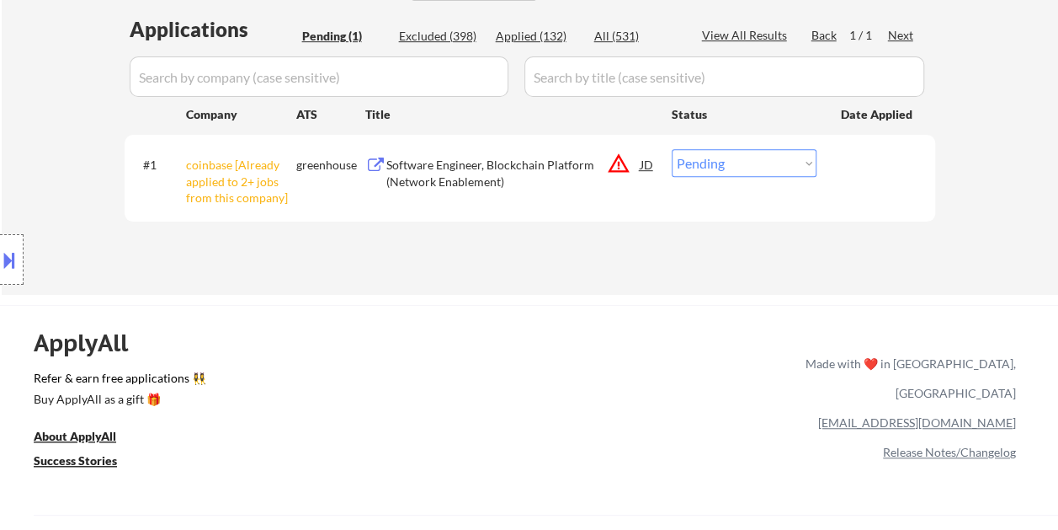
click at [473, 170] on div "Software Engineer, Blockchain Platform (Network Enablement)" at bounding box center [513, 173] width 254 height 33
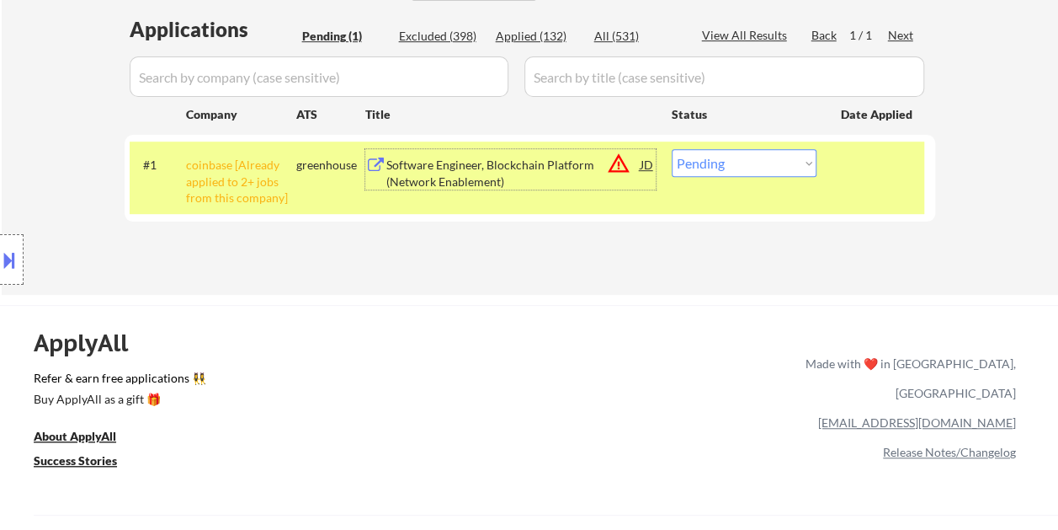
click at [780, 157] on select "Choose an option... Pending Applied Excluded (Questions) Excluded (Expired) Exc…" at bounding box center [744, 163] width 145 height 28
select select ""excluded__expired_""
click at [672, 149] on select "Choose an option... Pending Applied Excluded (Questions) Excluded (Expired) Exc…" at bounding box center [744, 163] width 145 height 28
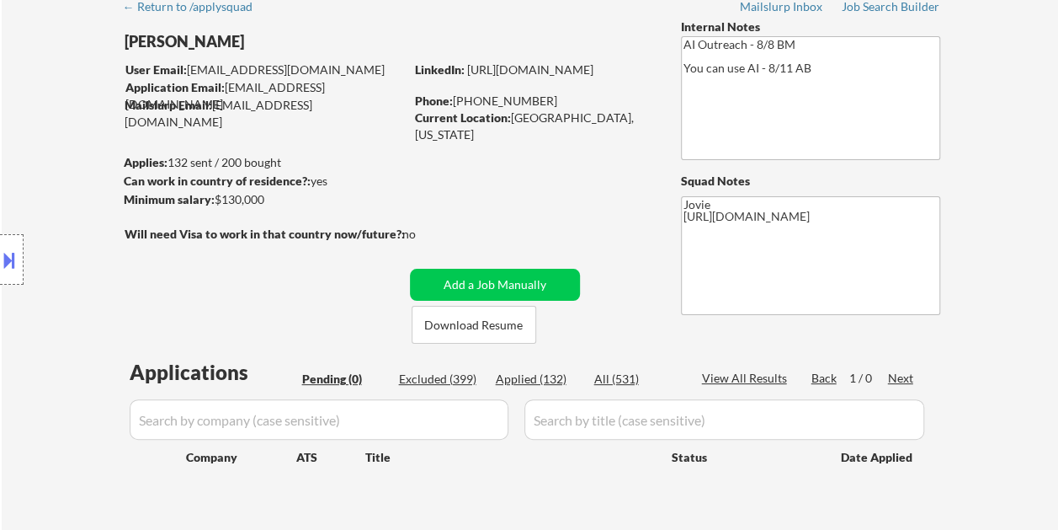
scroll to position [84, 0]
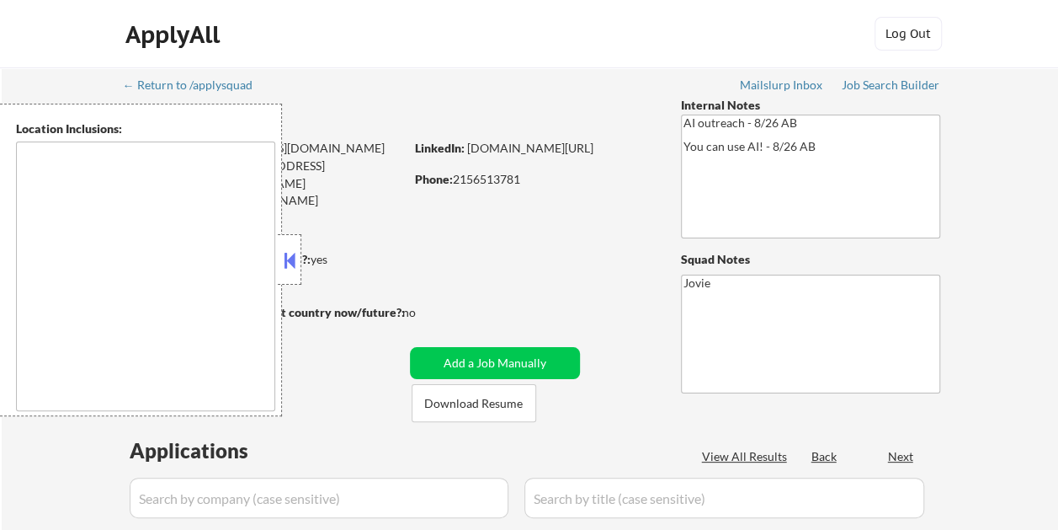
type textarea "Dallas, TX University Park, TX Highland Park, TX Irving, TX Mesquite, TX Garlan…"
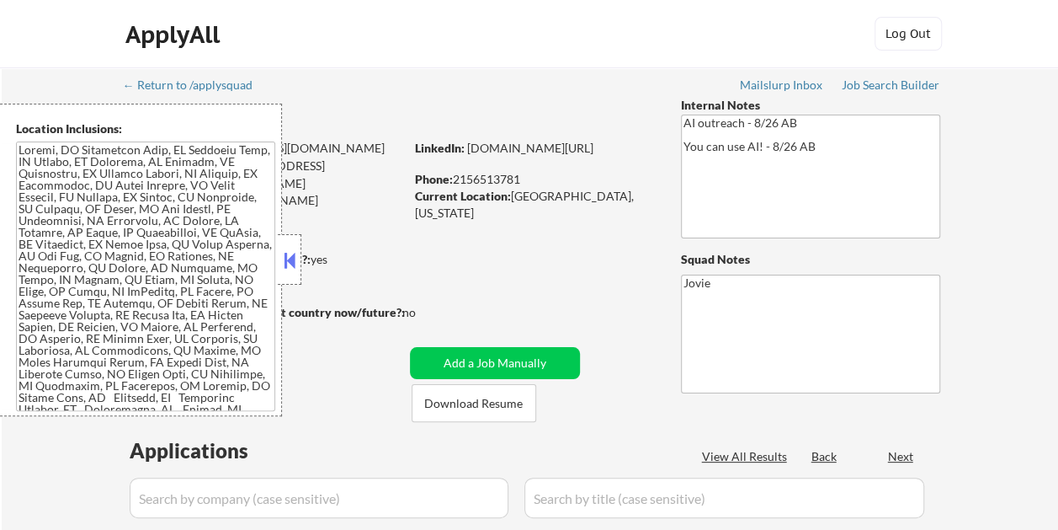
select select ""pending""
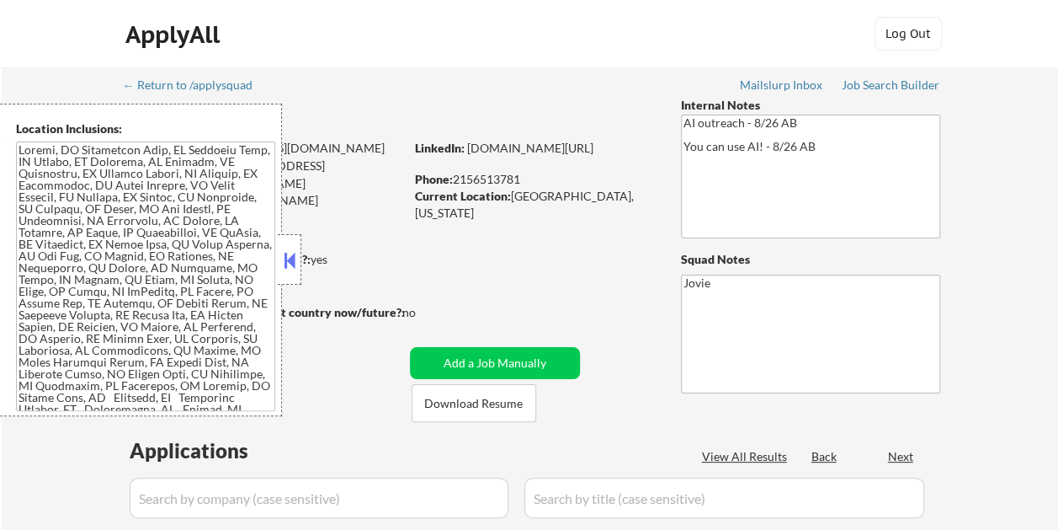
select select ""pending""
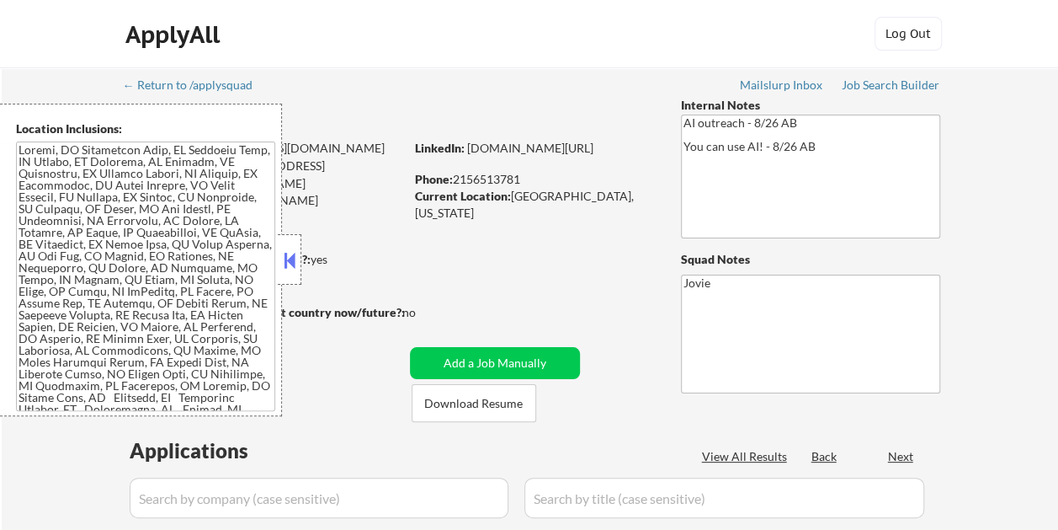
select select ""pending""
drag, startPoint x: 620, startPoint y: 27, endPoint x: 569, endPoint y: 37, distance: 52.3
click at [620, 27] on div "ApplyAll Log Out" at bounding box center [530, 38] width 842 height 42
click at [290, 254] on button at bounding box center [289, 260] width 19 height 25
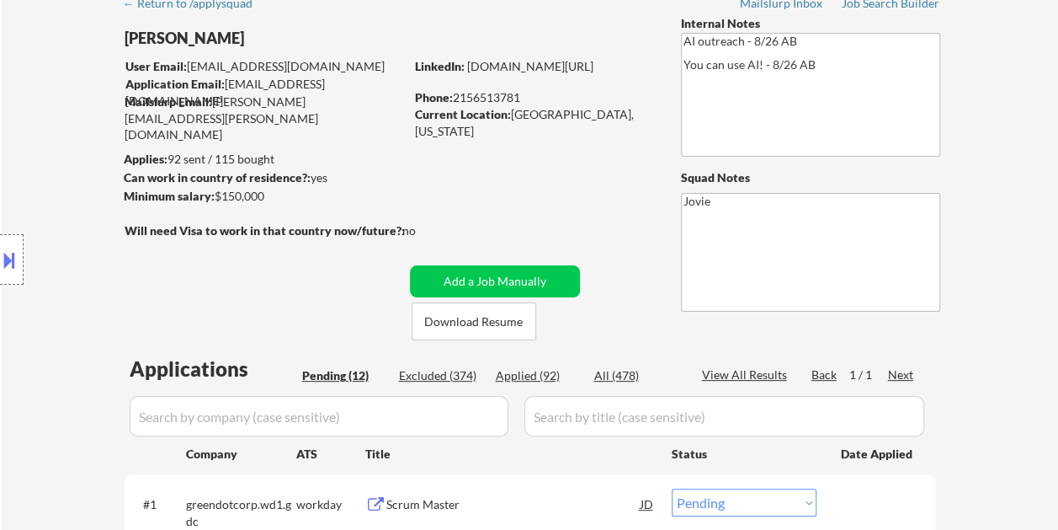
scroll to position [337, 0]
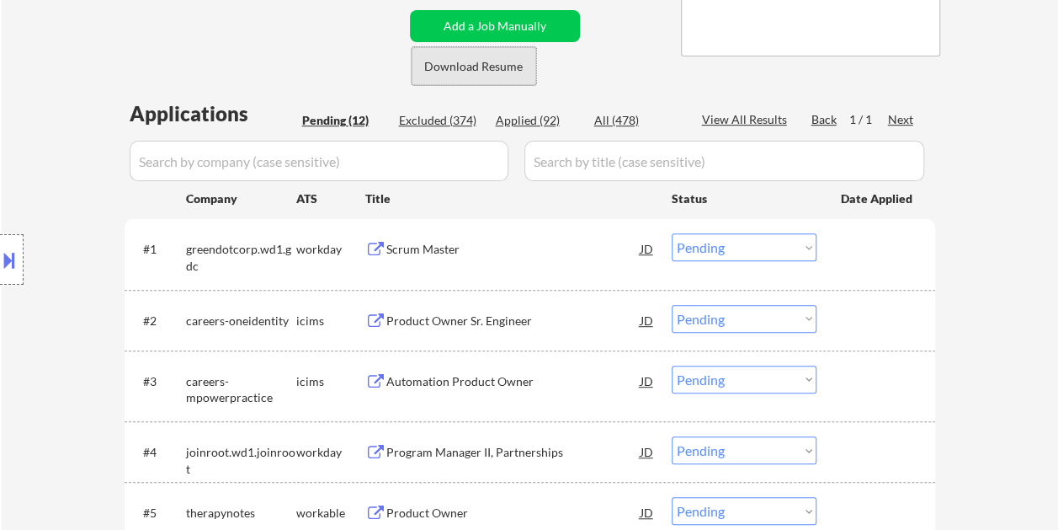
click at [492, 66] on button "Download Resume" at bounding box center [474, 66] width 125 height 38
click at [638, 63] on div "← Return to /applysquad Mailslurp Inbox Job Search Builder Patricio Honore User…" at bounding box center [530, 399] width 840 height 1336
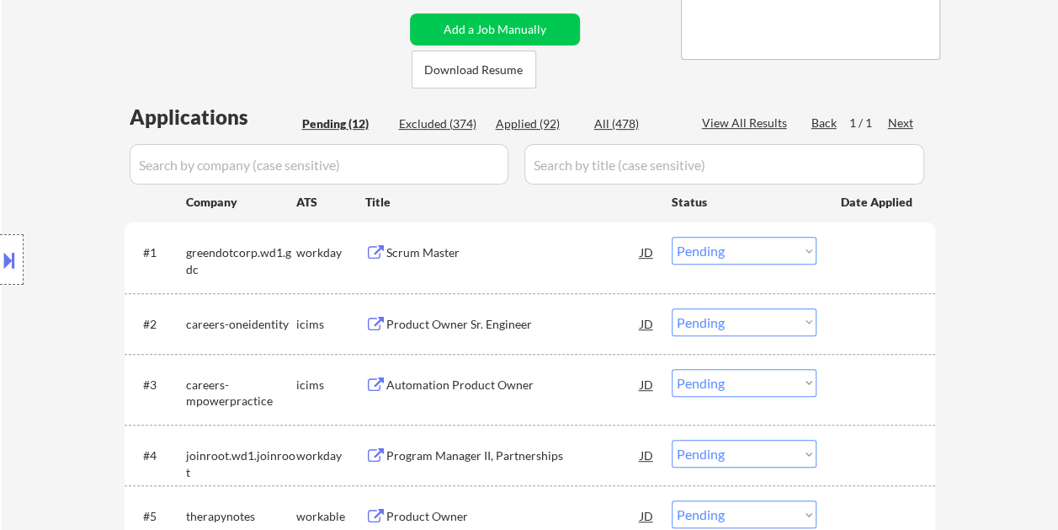
scroll to position [421, 0]
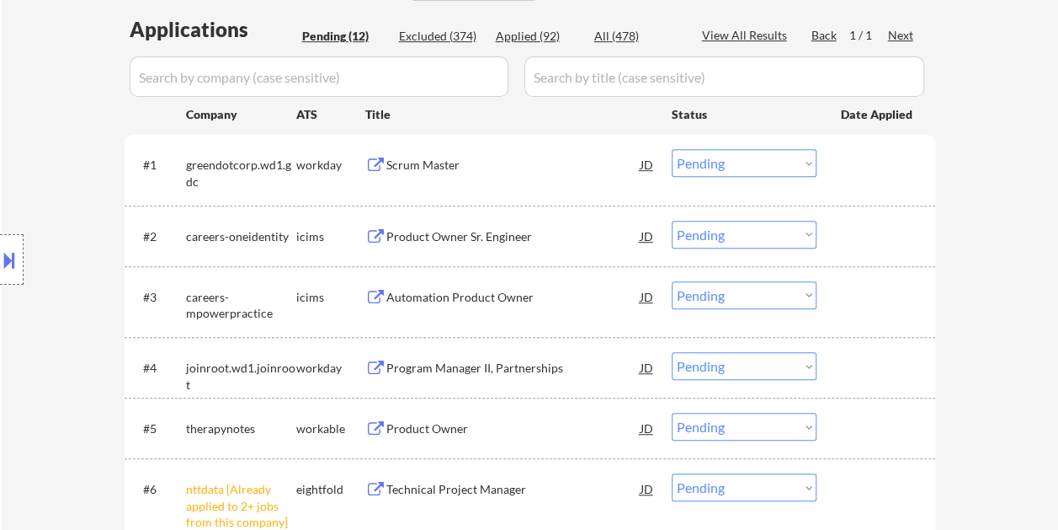
click at [847, 194] on div "#1 greendotcorp.wd1.gdc workday Scrum Master JD Choose an option... Pending App…" at bounding box center [527, 169] width 795 height 56
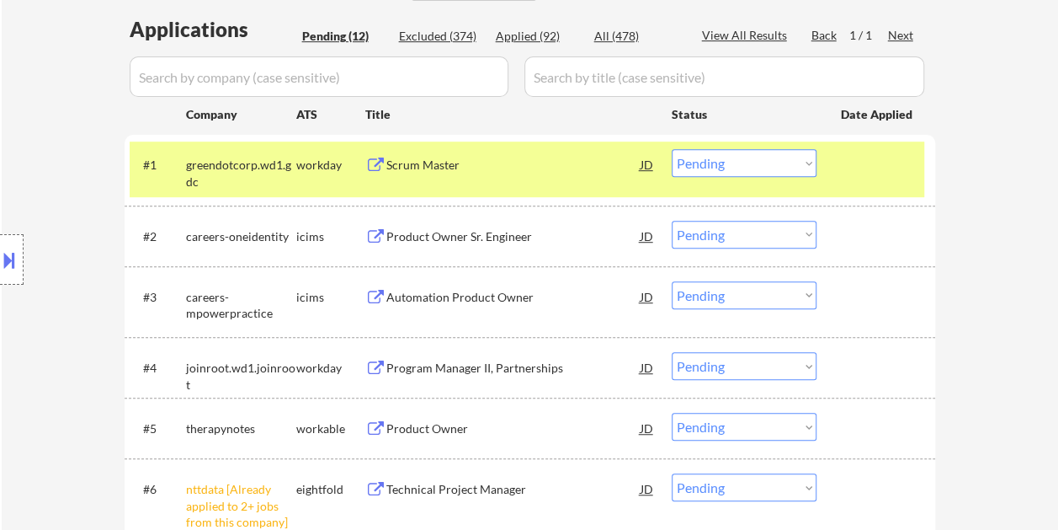
click at [514, 145] on div "#1 greendotcorp.wd1.gdc workday Scrum Master JD Choose an option... Pending App…" at bounding box center [527, 169] width 795 height 56
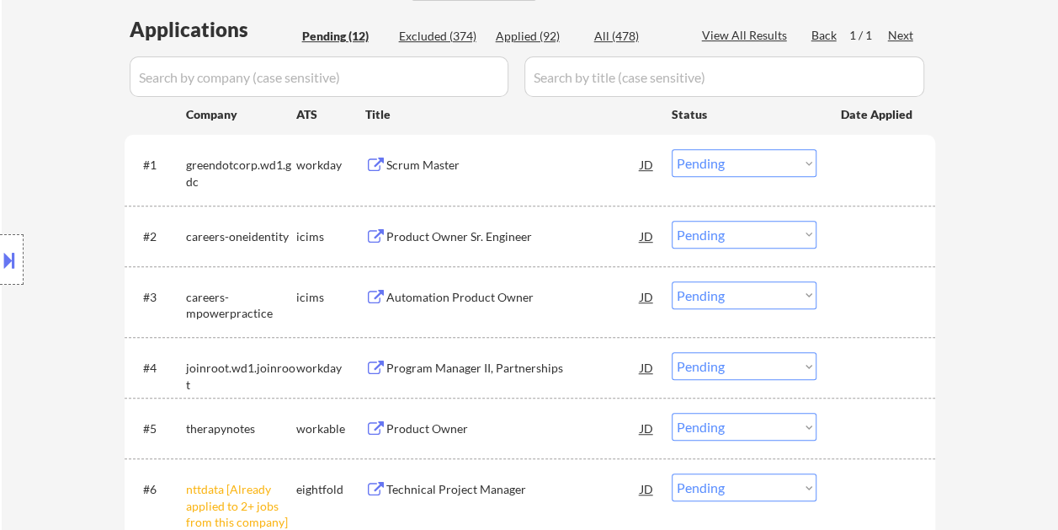
click at [855, 169] on div at bounding box center [878, 164] width 74 height 30
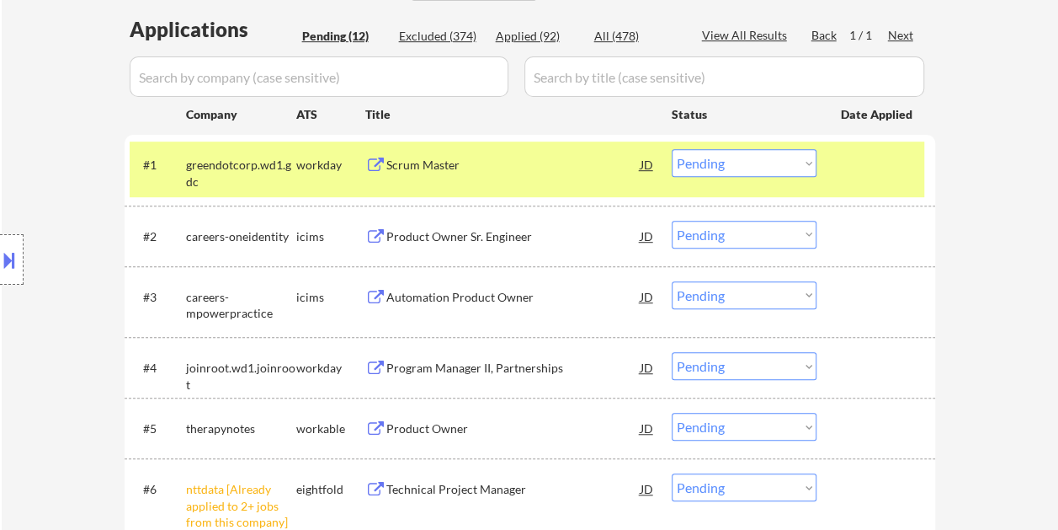
click at [564, 179] on div "#1 greendotcorp.wd1.gdc workday Scrum Master JD Choose an option... Pending App…" at bounding box center [527, 169] width 795 height 56
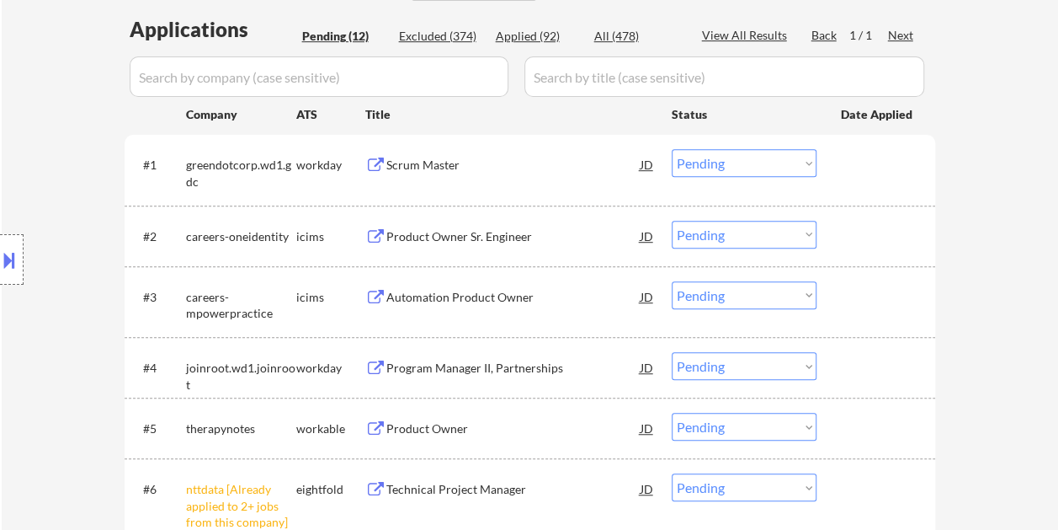
click at [462, 165] on div "Scrum Master" at bounding box center [513, 165] width 254 height 17
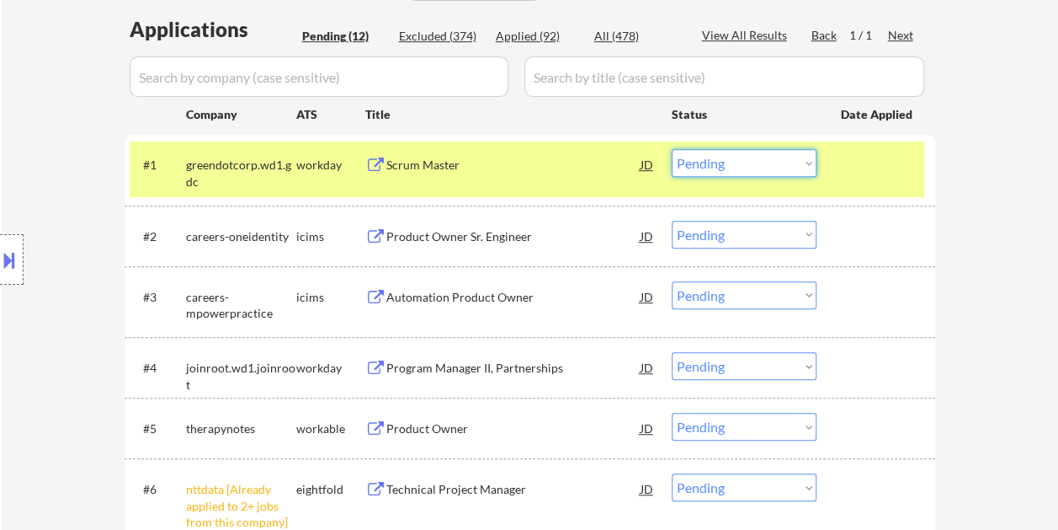
click at [793, 174] on select "Choose an option... Pending Applied Excluded (Questions) Excluded (Expired) Exc…" at bounding box center [744, 163] width 145 height 28
click at [672, 149] on select "Choose an option... Pending Applied Excluded (Questions) Excluded (Expired) Exc…" at bounding box center [744, 163] width 145 height 28
select select ""pending""
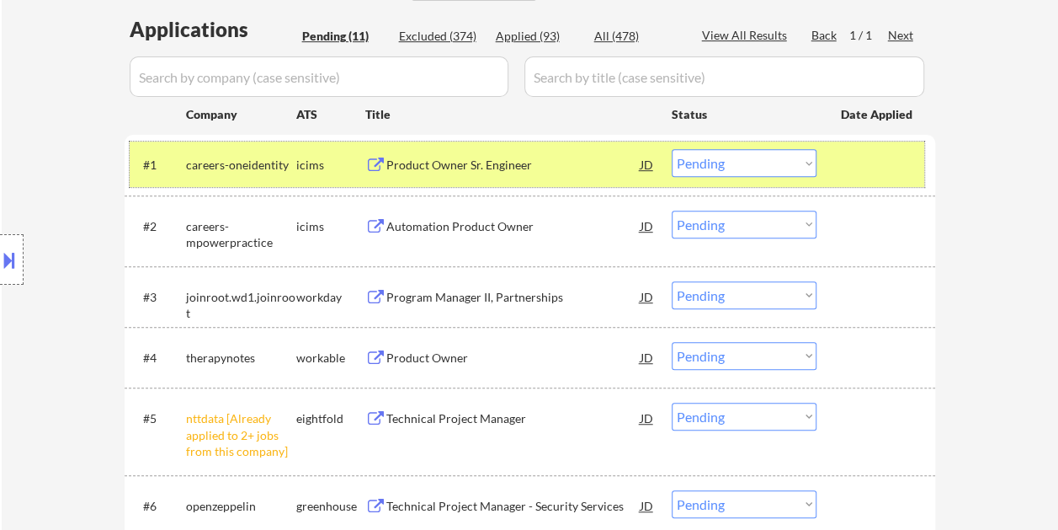
click at [850, 162] on div at bounding box center [878, 164] width 74 height 30
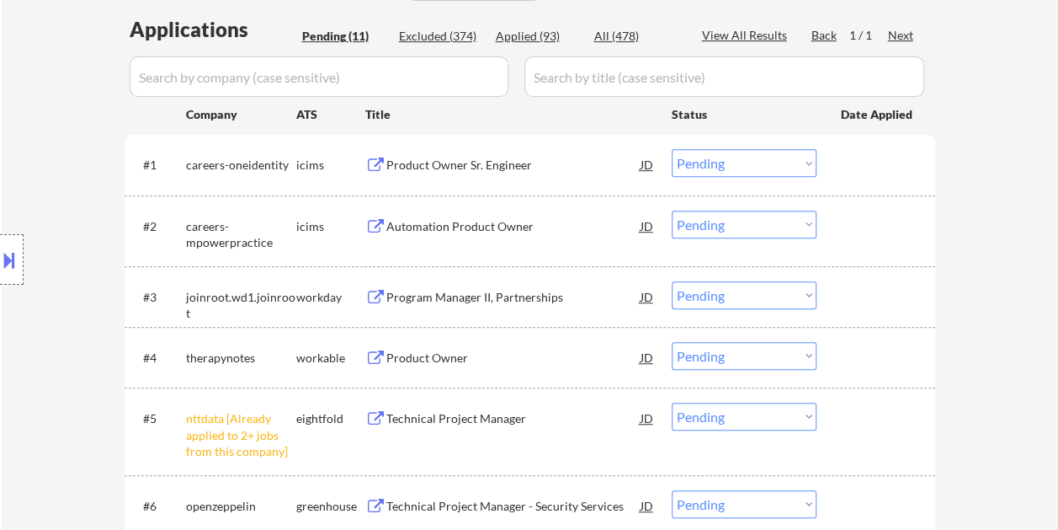
click at [855, 297] on div at bounding box center [878, 296] width 74 height 30
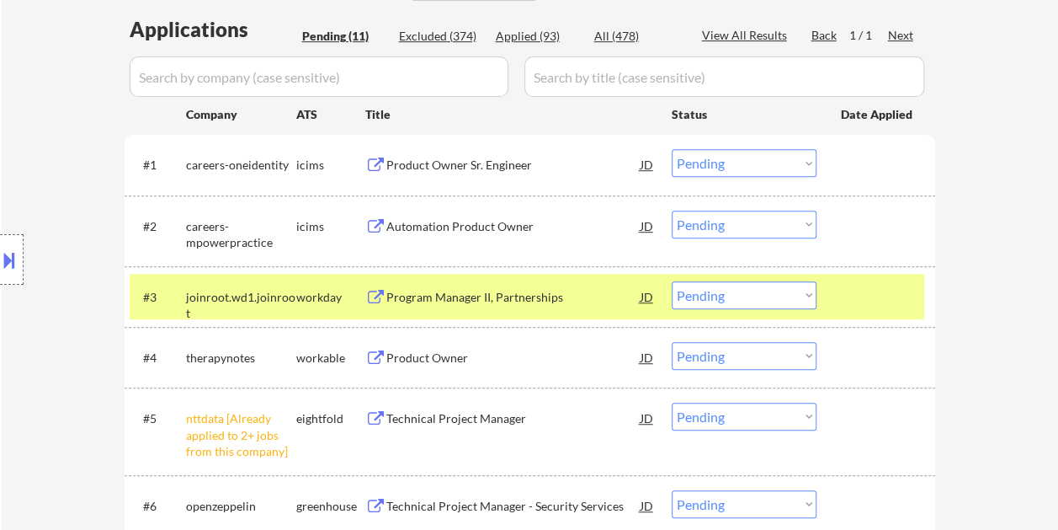
click at [848, 248] on div "#2 careers-mpowerpractice icims Automation Product Owner JD Choose an option...…" at bounding box center [527, 231] width 795 height 56
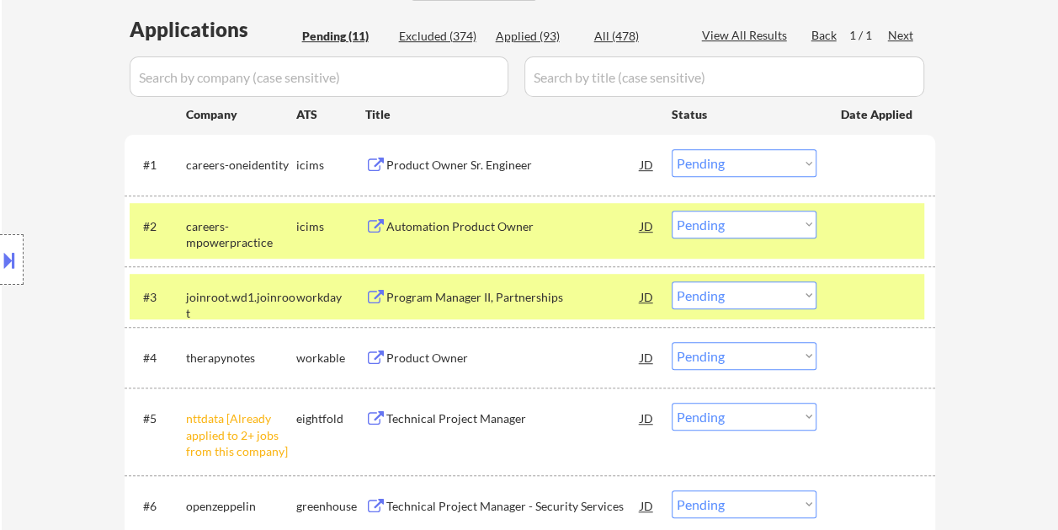
click at [855, 241] on div "#2 careers-mpowerpractice icims Automation Product Owner JD Choose an option...…" at bounding box center [527, 231] width 795 height 56
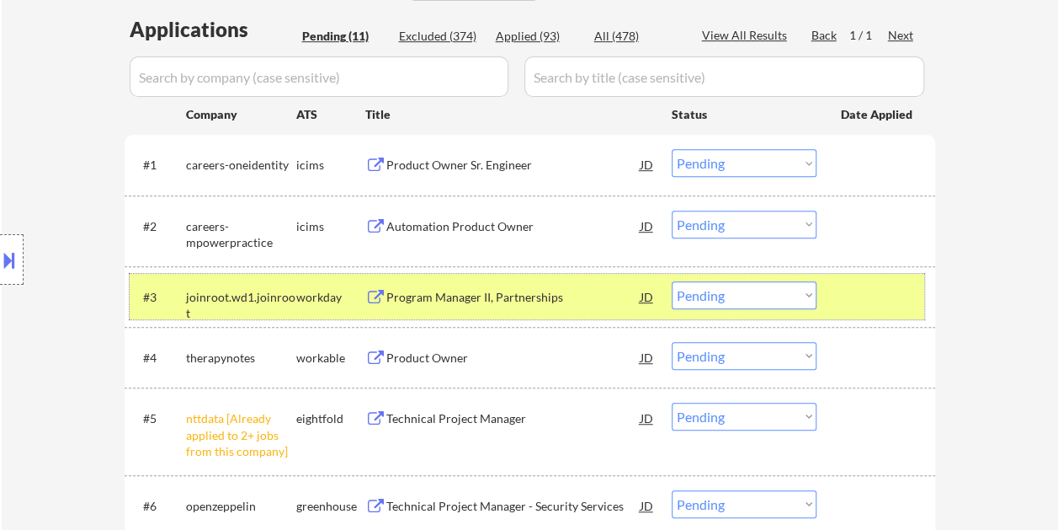
click at [862, 288] on div at bounding box center [878, 296] width 74 height 30
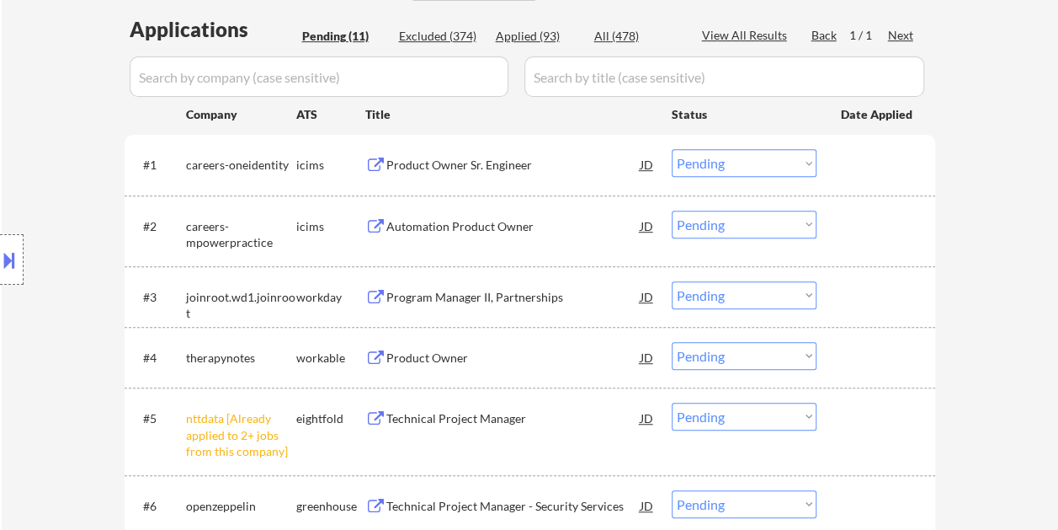
click at [858, 298] on div at bounding box center [878, 296] width 74 height 30
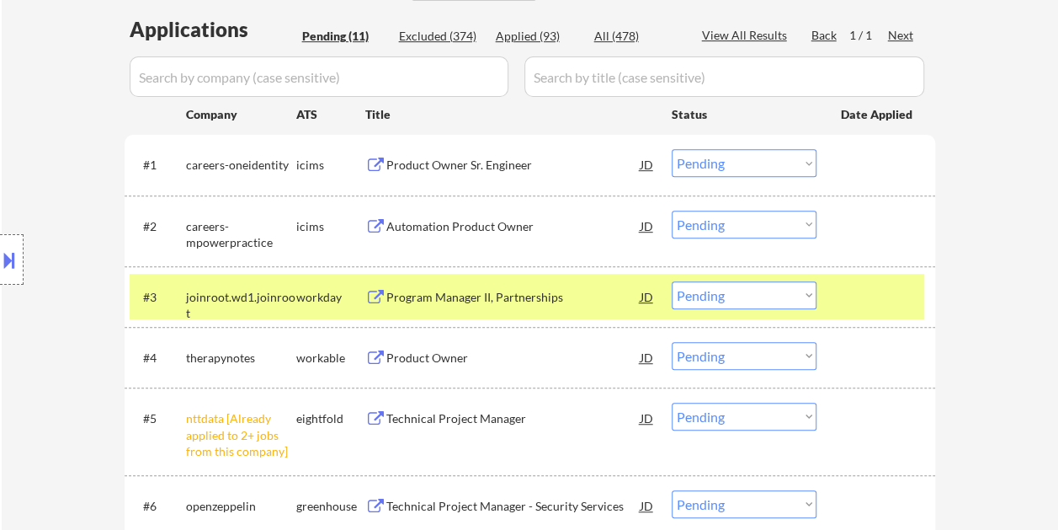
click at [553, 303] on div "Program Manager II, Partnerships" at bounding box center [513, 297] width 254 height 17
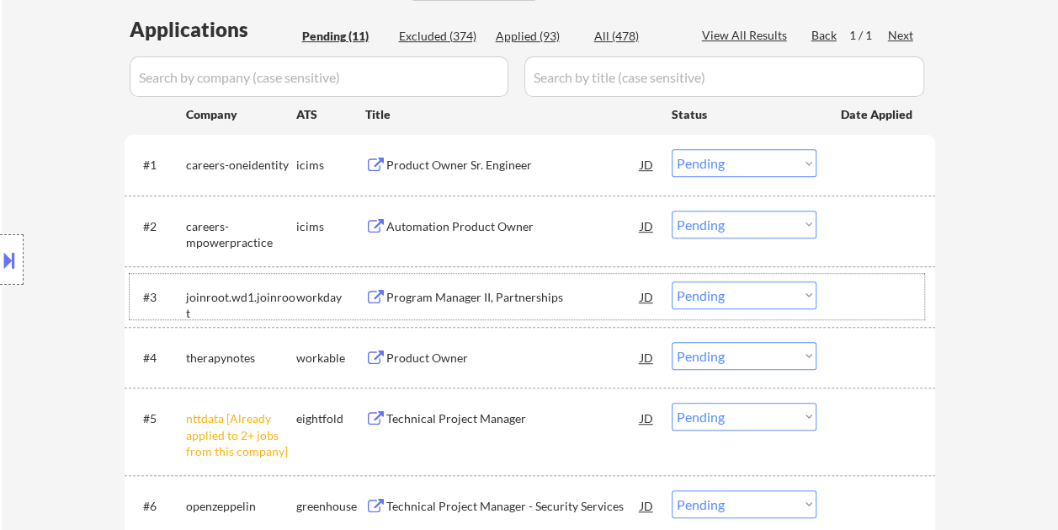
click at [871, 301] on div at bounding box center [878, 296] width 74 height 30
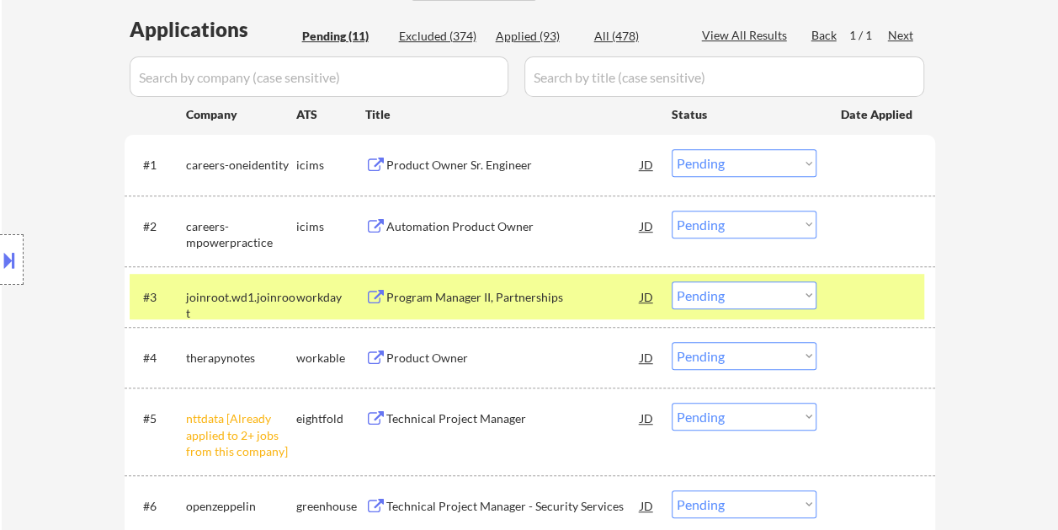
click at [810, 295] on select "Choose an option... Pending Applied Excluded (Questions) Excluded (Expired) Exc…" at bounding box center [744, 295] width 145 height 28
click at [672, 281] on select "Choose an option... Pending Applied Excluded (Questions) Excluded (Expired) Exc…" at bounding box center [744, 295] width 145 height 28
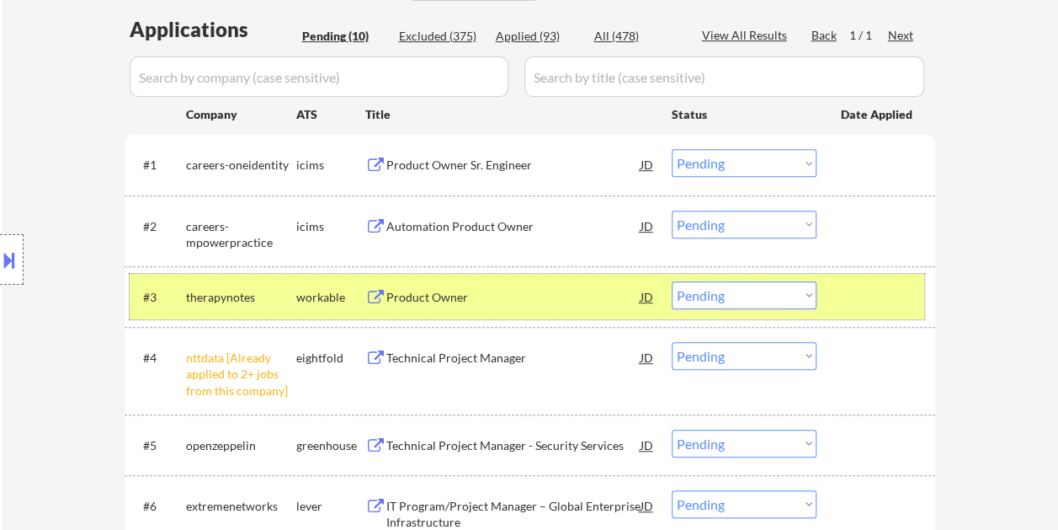
click at [877, 296] on div at bounding box center [878, 296] width 74 height 30
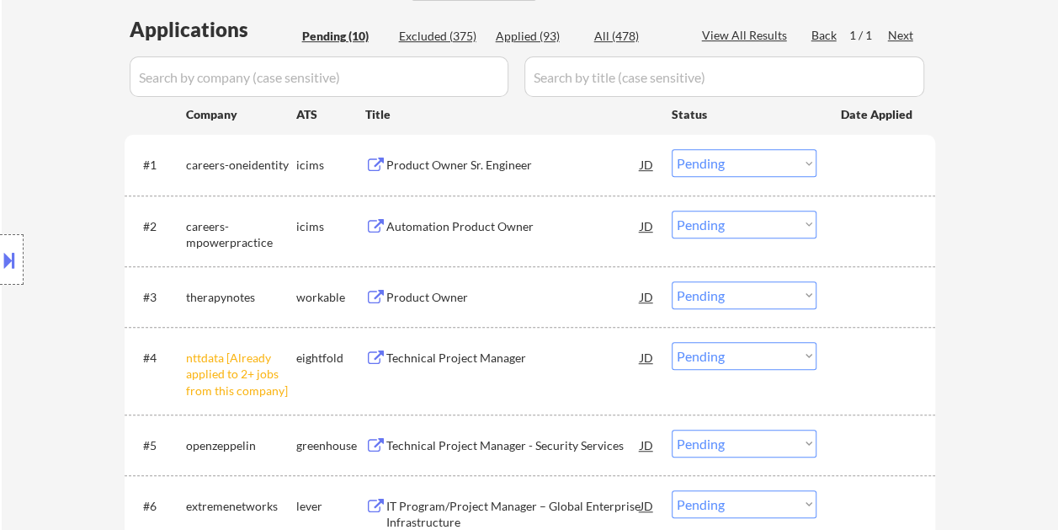
click at [850, 302] on div at bounding box center [878, 296] width 74 height 30
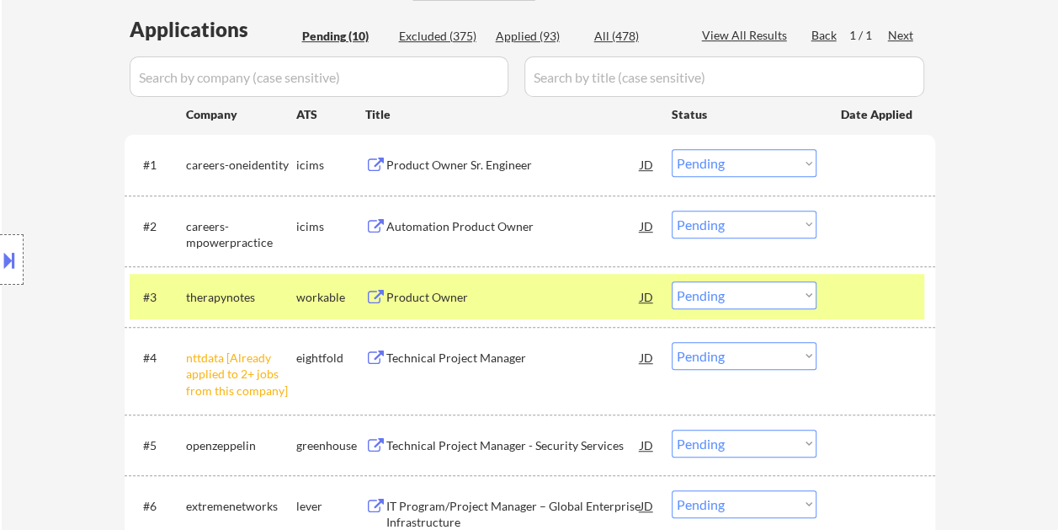
click at [561, 294] on div "Product Owner" at bounding box center [513, 297] width 254 height 17
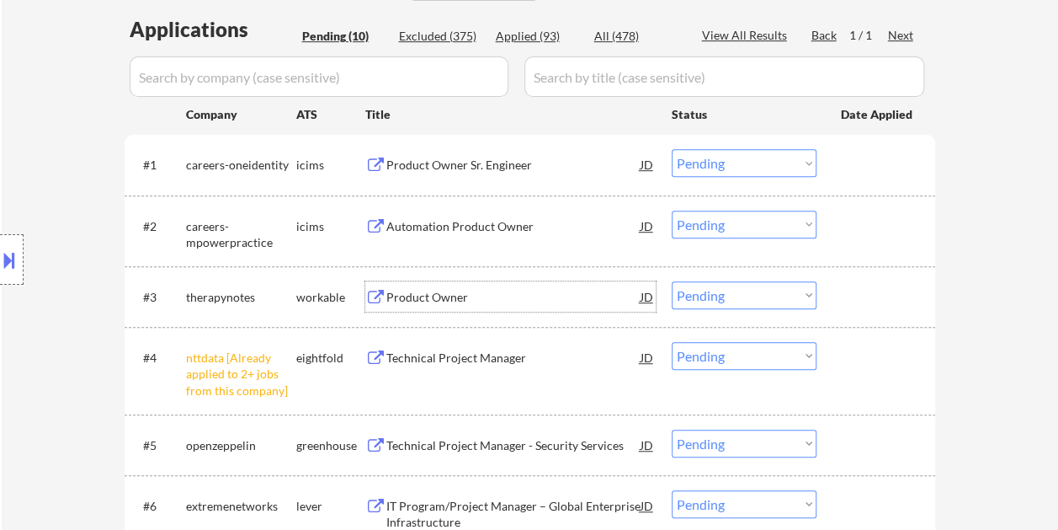
drag, startPoint x: 876, startPoint y: 295, endPoint x: 862, endPoint y: 295, distance: 13.5
click at [869, 295] on div at bounding box center [878, 296] width 74 height 30
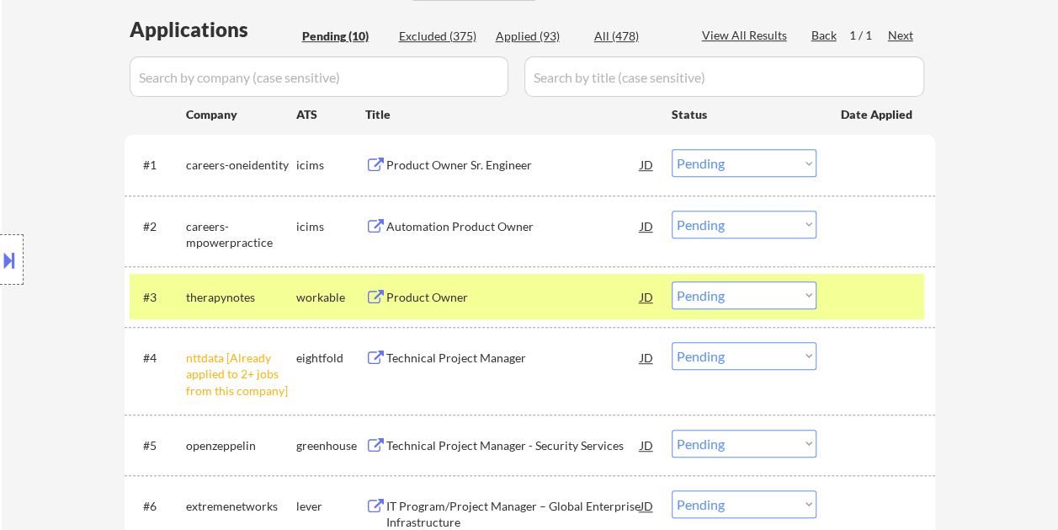
click at [817, 293] on div "#3 therapynotes workable Product Owner JD Choose an option... Pending Applied E…" at bounding box center [527, 296] width 795 height 45
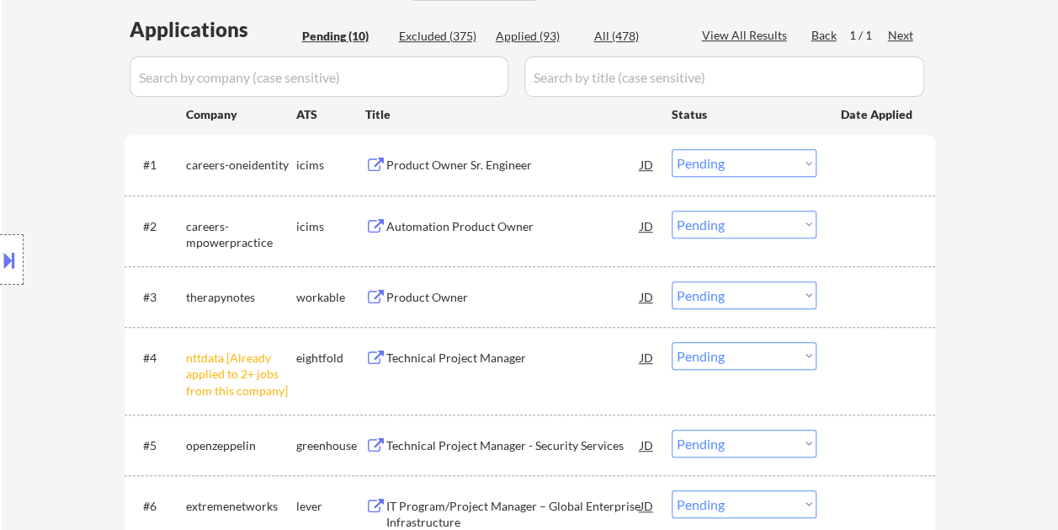
click at [841, 294] on div at bounding box center [878, 296] width 74 height 30
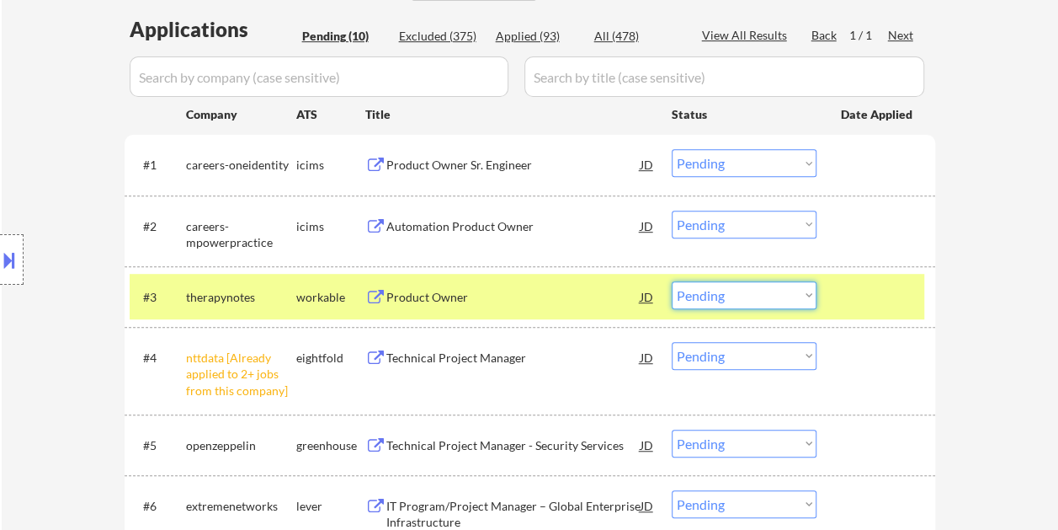
click at [780, 294] on select "Choose an option... Pending Applied Excluded (Questions) Excluded (Expired) Exc…" at bounding box center [744, 295] width 145 height 28
click at [672, 281] on select "Choose an option... Pending Applied Excluded (Questions) Excluded (Expired) Exc…" at bounding box center [744, 295] width 145 height 28
select select ""pending""
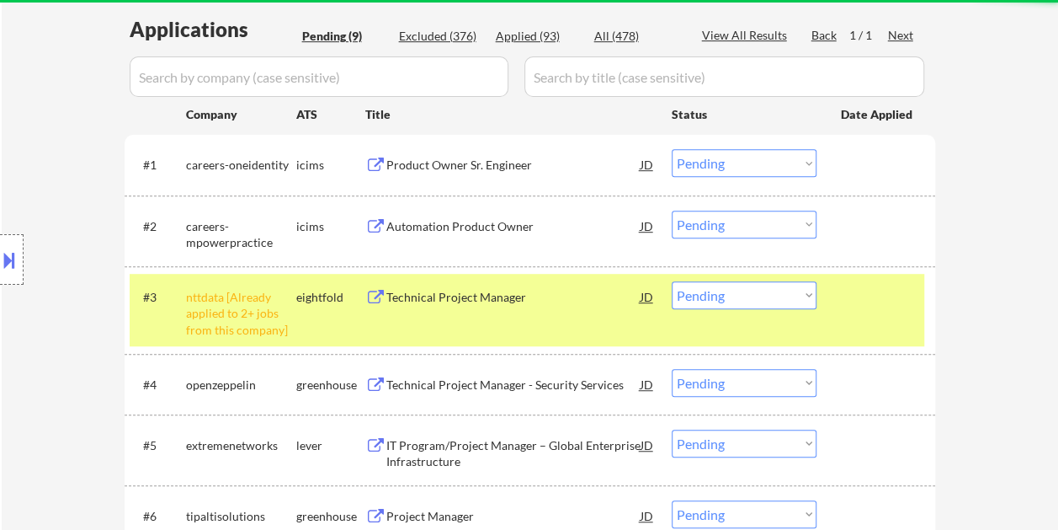
click at [870, 295] on div at bounding box center [878, 296] width 74 height 30
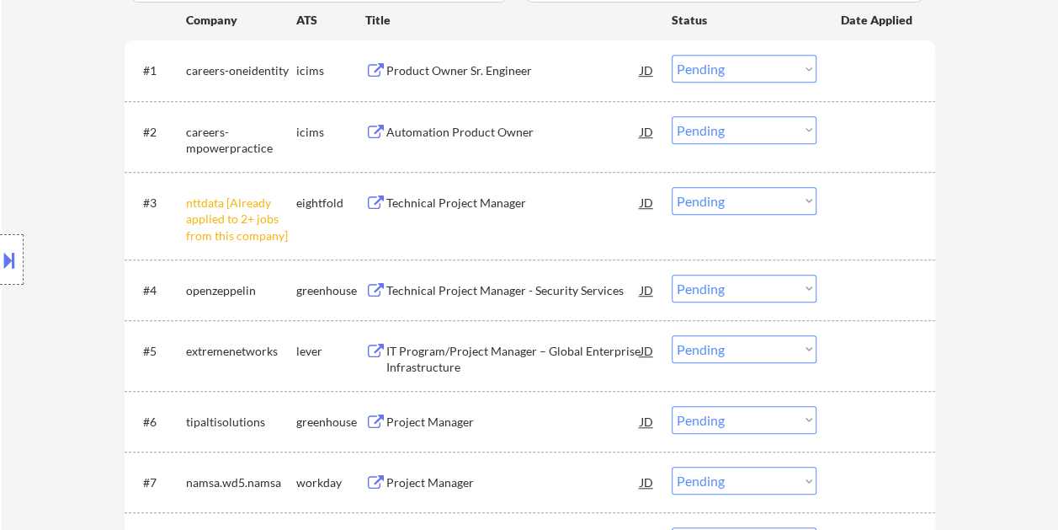
scroll to position [589, 0]
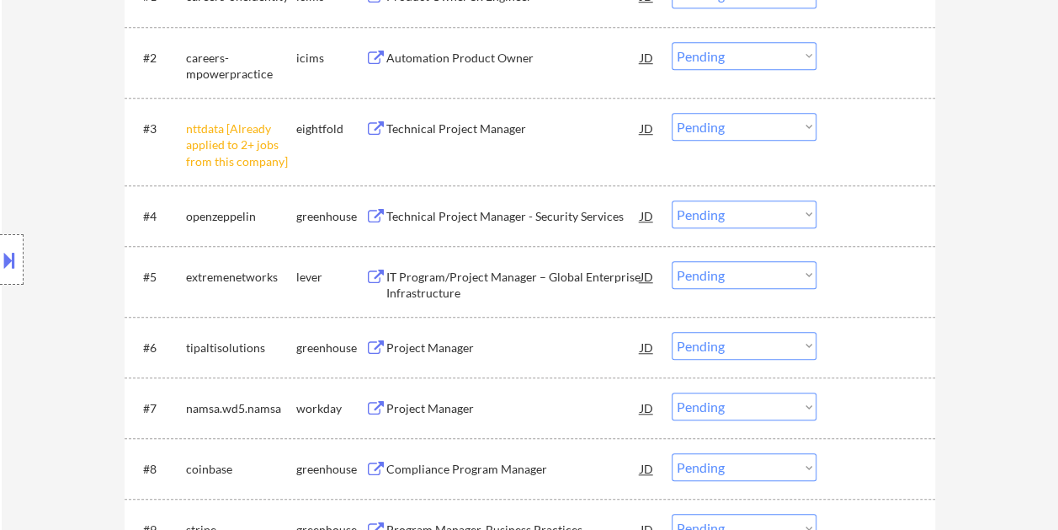
click at [846, 209] on div at bounding box center [878, 215] width 74 height 30
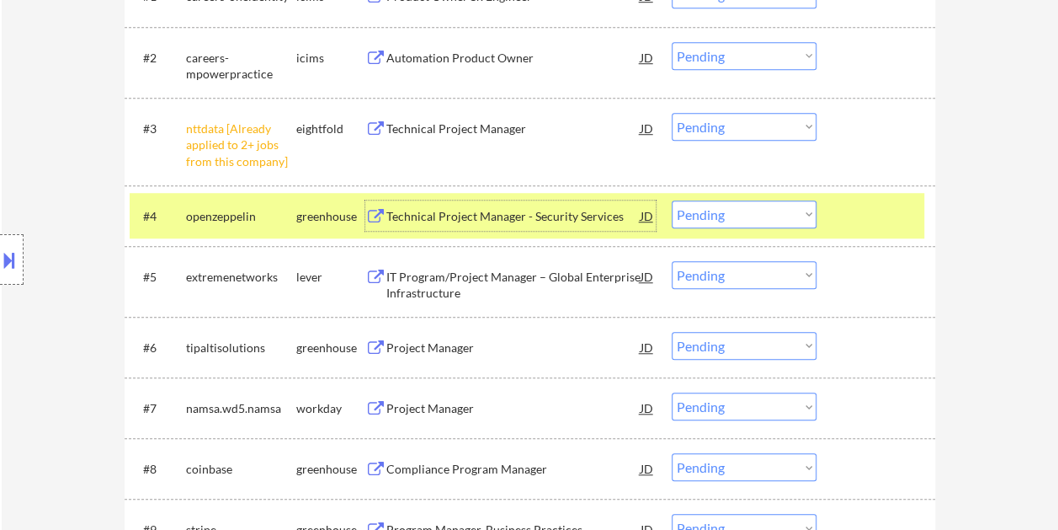
click at [534, 206] on div "Technical Project Manager - Security Services" at bounding box center [513, 215] width 254 height 30
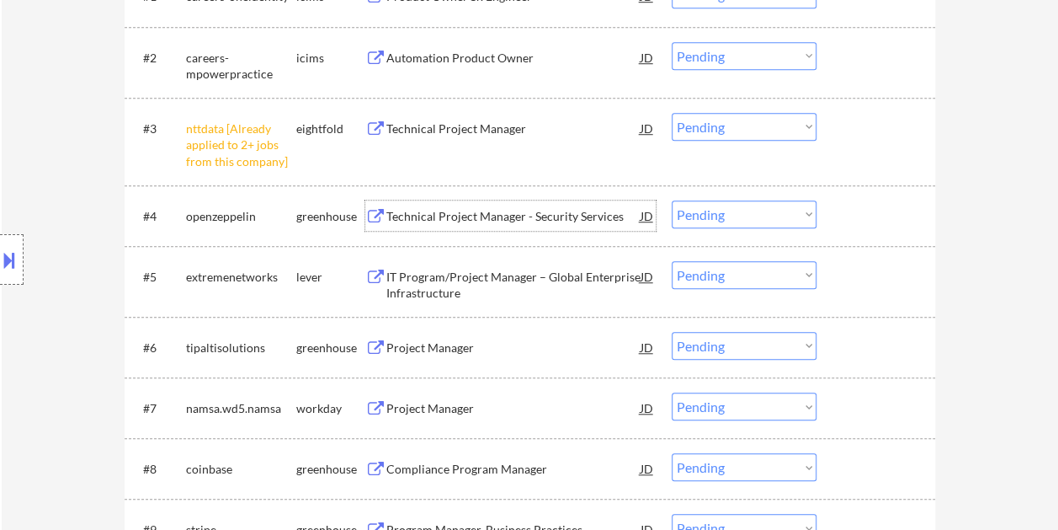
click at [847, 207] on div at bounding box center [878, 215] width 74 height 30
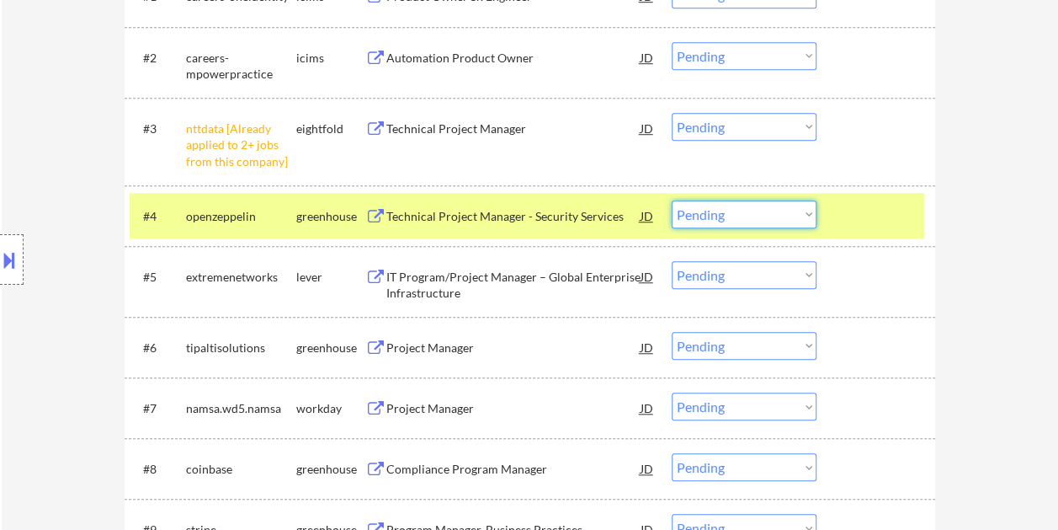
click at [806, 214] on select "Choose an option... Pending Applied Excluded (Questions) Excluded (Expired) Exc…" at bounding box center [744, 214] width 145 height 28
click at [672, 200] on select "Choose an option... Pending Applied Excluded (Questions) Excluded (Expired) Exc…" at bounding box center [744, 214] width 145 height 28
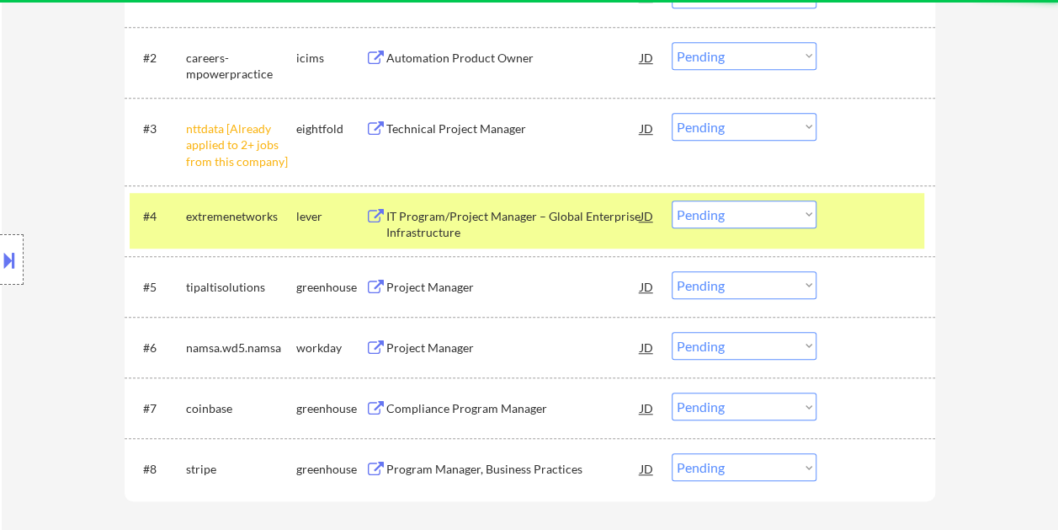
click at [845, 200] on div at bounding box center [878, 215] width 74 height 30
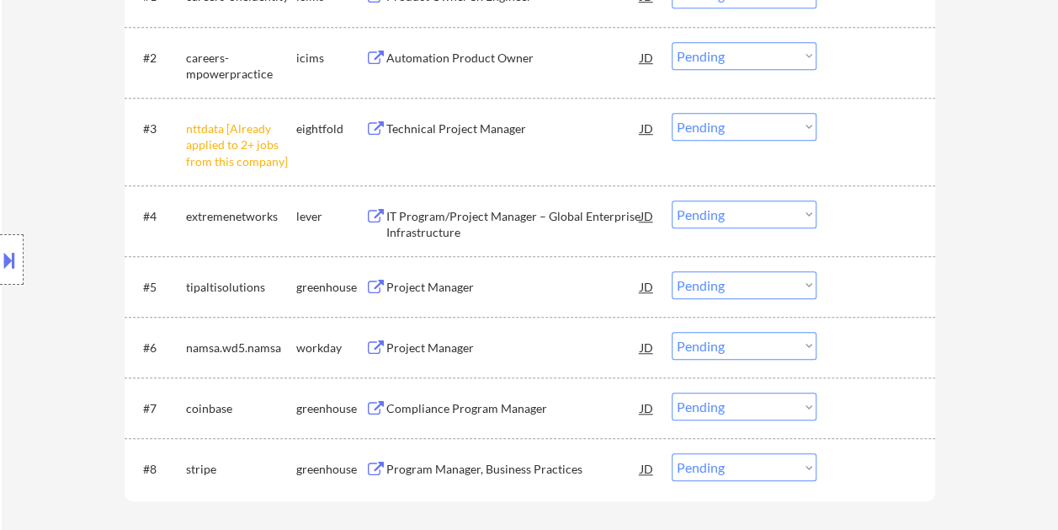
click at [862, 219] on div at bounding box center [878, 215] width 74 height 30
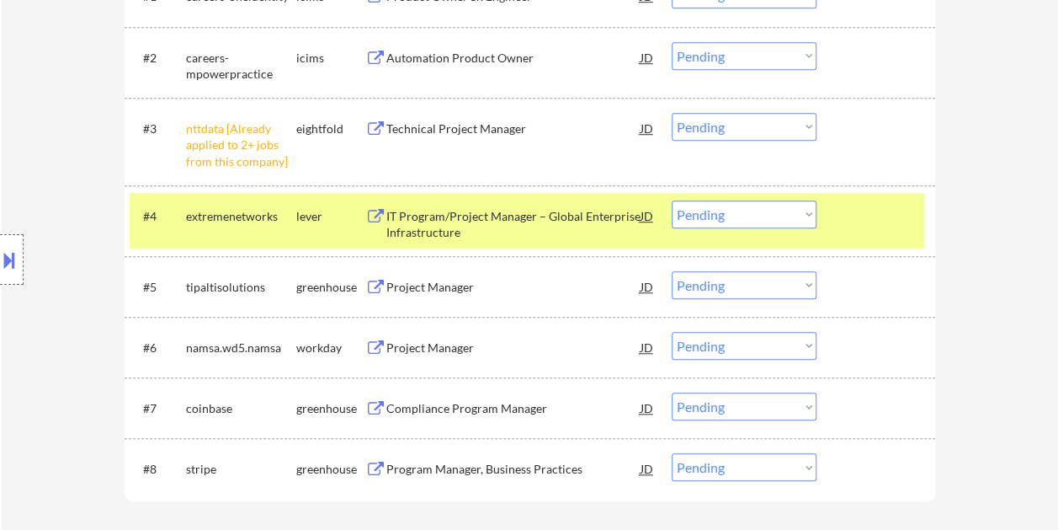
click at [493, 210] on div "IT Program/Project Manager – Global Enterprise Infrastructure" at bounding box center [513, 224] width 254 height 33
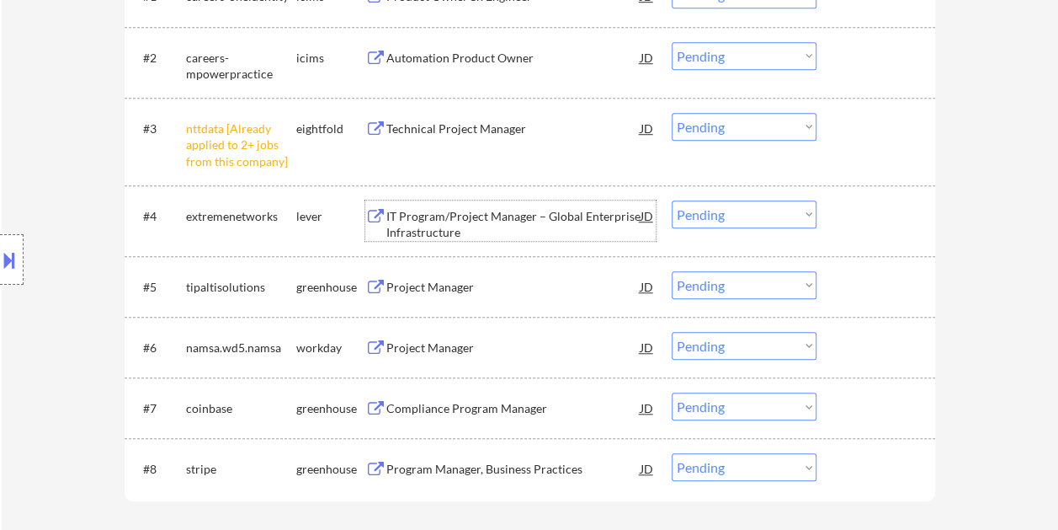
click at [848, 212] on div at bounding box center [878, 215] width 74 height 30
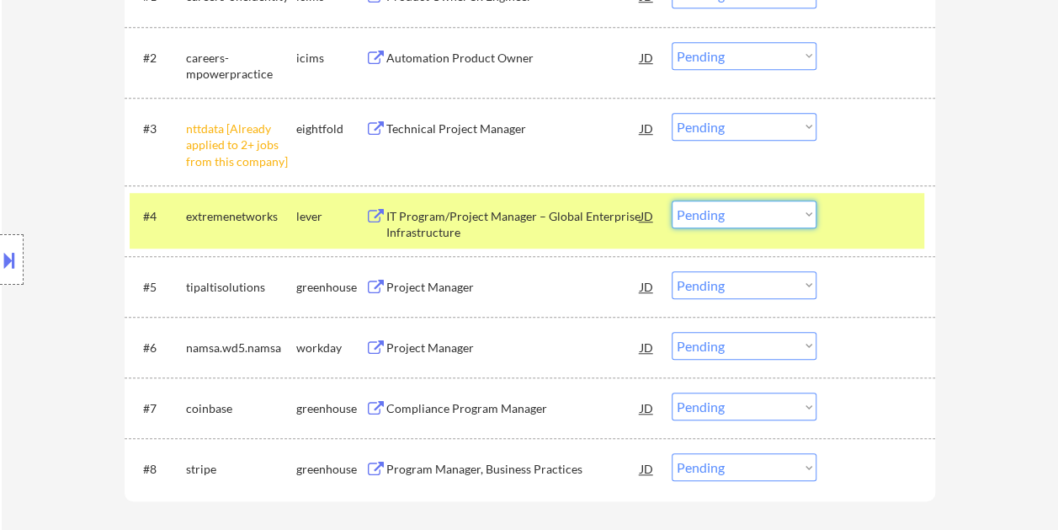
click at [804, 215] on select "Choose an option... Pending Applied Excluded (Questions) Excluded (Expired) Exc…" at bounding box center [744, 214] width 145 height 28
click at [672, 200] on select "Choose an option... Pending Applied Excluded (Questions) Excluded (Expired) Exc…" at bounding box center [744, 214] width 145 height 28
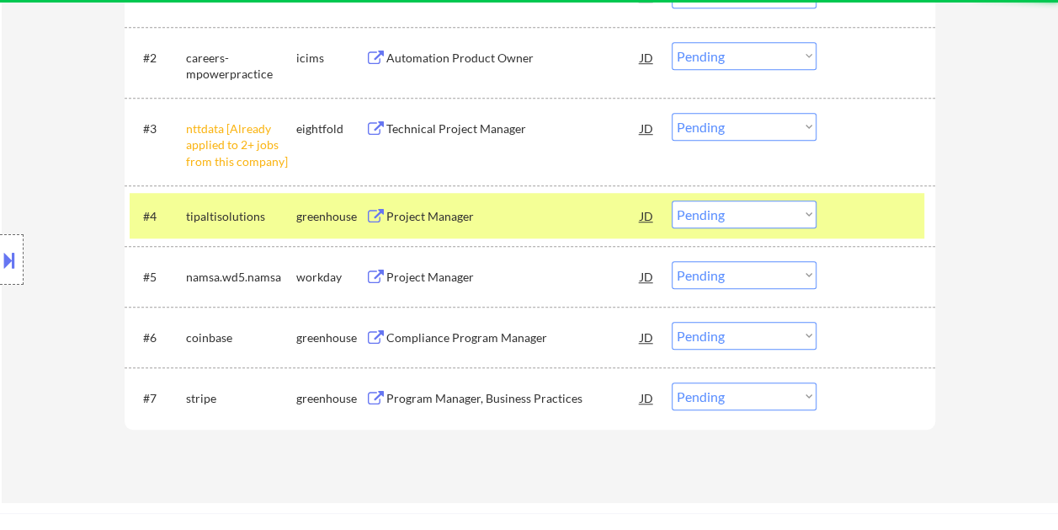
click at [834, 202] on div "#4 tipaltisolutions greenhouse Project Manager JD Choose an option... Pending A…" at bounding box center [527, 215] width 795 height 45
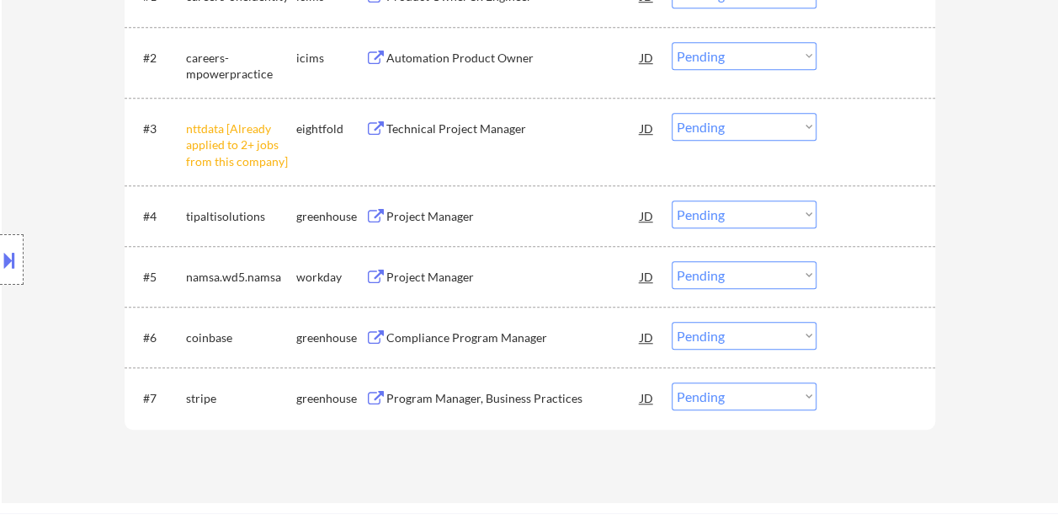
click at [872, 210] on div at bounding box center [878, 215] width 74 height 30
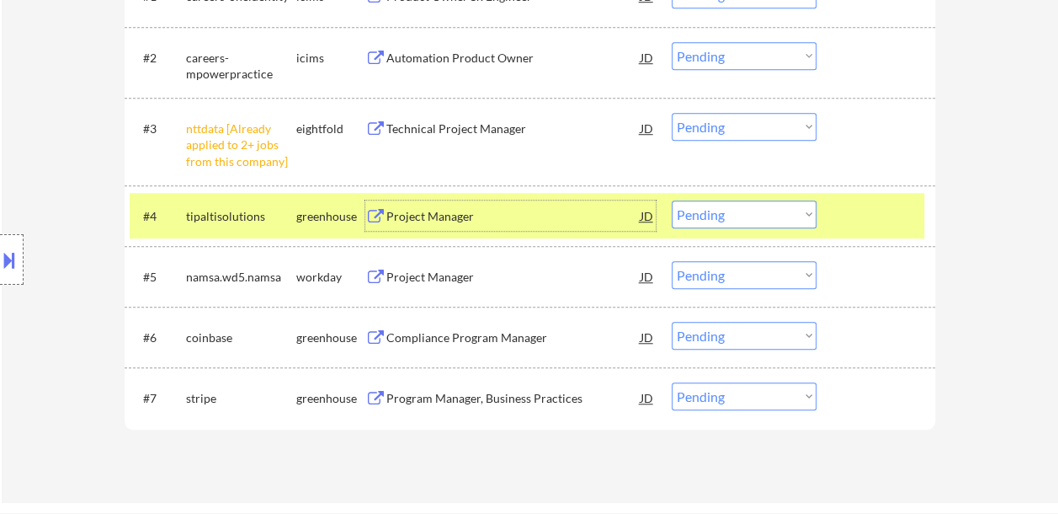
click at [450, 217] on div "Project Manager" at bounding box center [513, 216] width 254 height 17
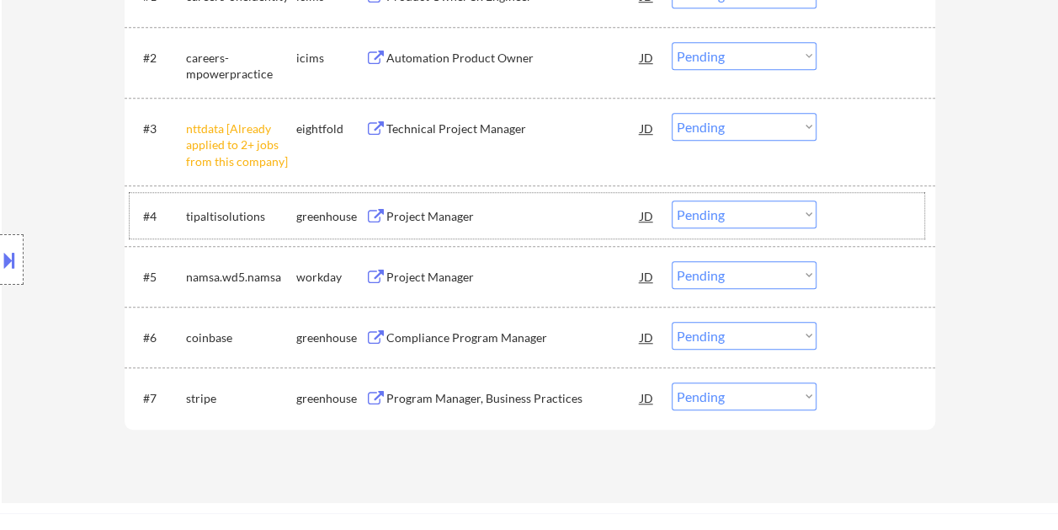
drag, startPoint x: 850, startPoint y: 221, endPoint x: 818, endPoint y: 221, distance: 32.0
click at [848, 221] on div at bounding box center [878, 215] width 74 height 30
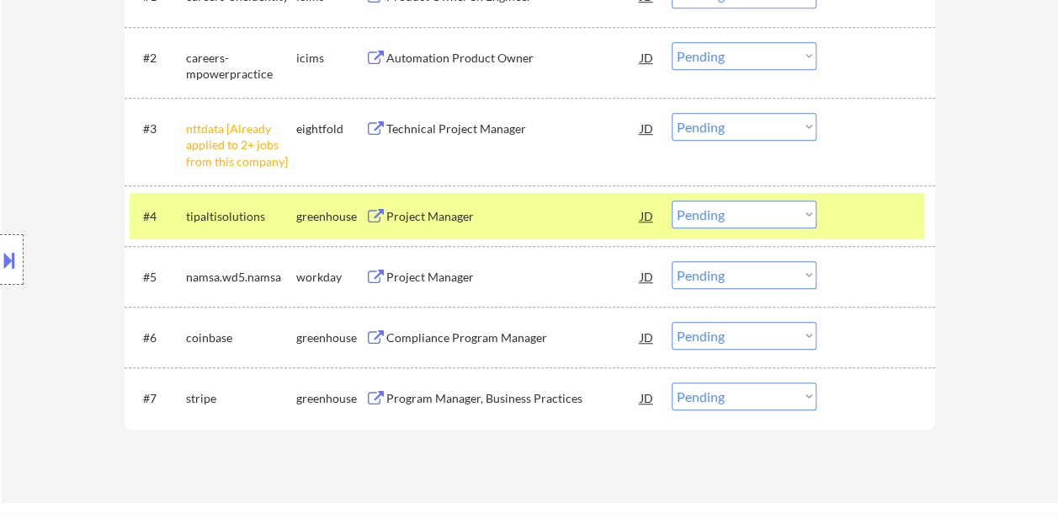
click at [811, 219] on select "Choose an option... Pending Applied Excluded (Questions) Excluded (Expired) Exc…" at bounding box center [744, 214] width 145 height 28
click at [672, 200] on select "Choose an option... Pending Applied Excluded (Questions) Excluded (Expired) Exc…" at bounding box center [744, 214] width 145 height 28
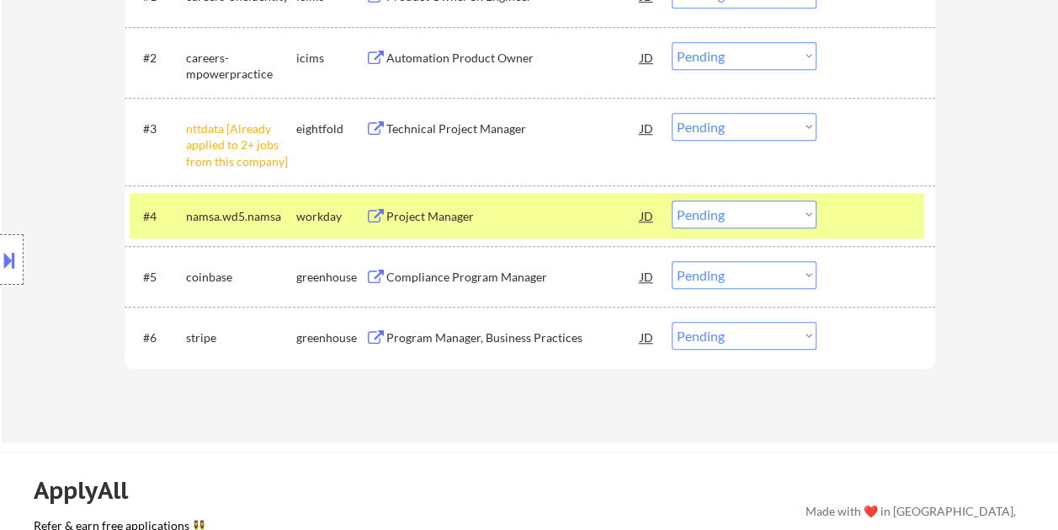
click at [853, 214] on div at bounding box center [878, 215] width 74 height 30
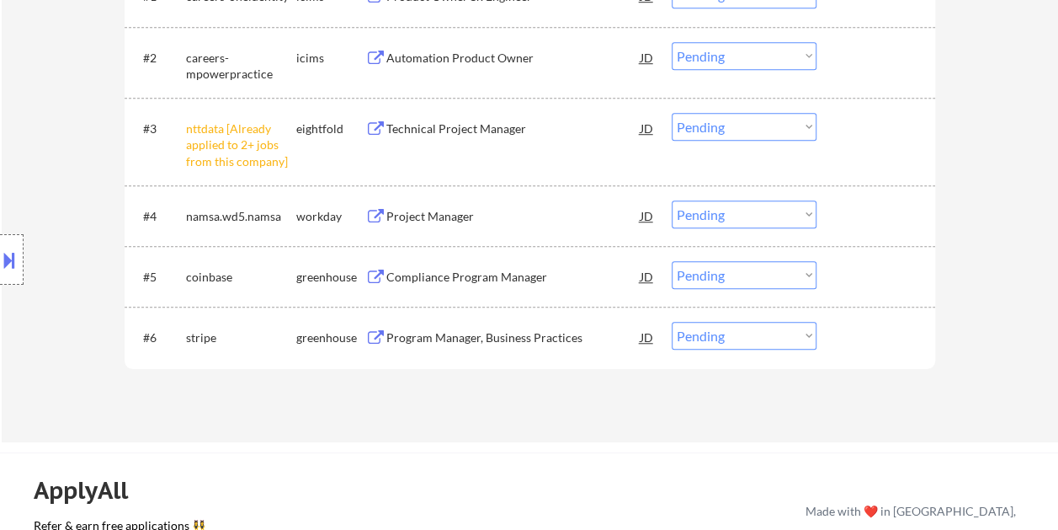
click at [864, 210] on div at bounding box center [878, 215] width 74 height 30
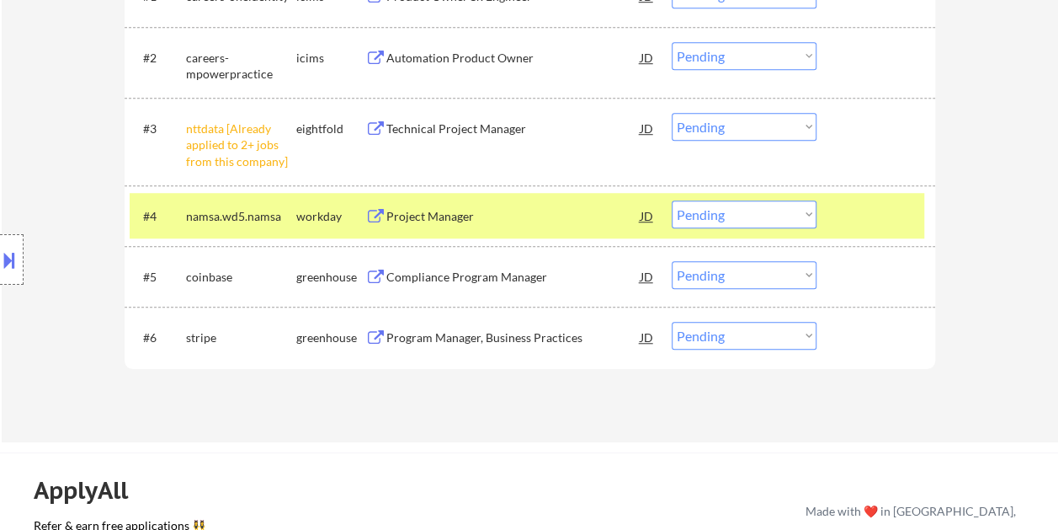
click at [470, 202] on div "Project Manager" at bounding box center [513, 215] width 254 height 30
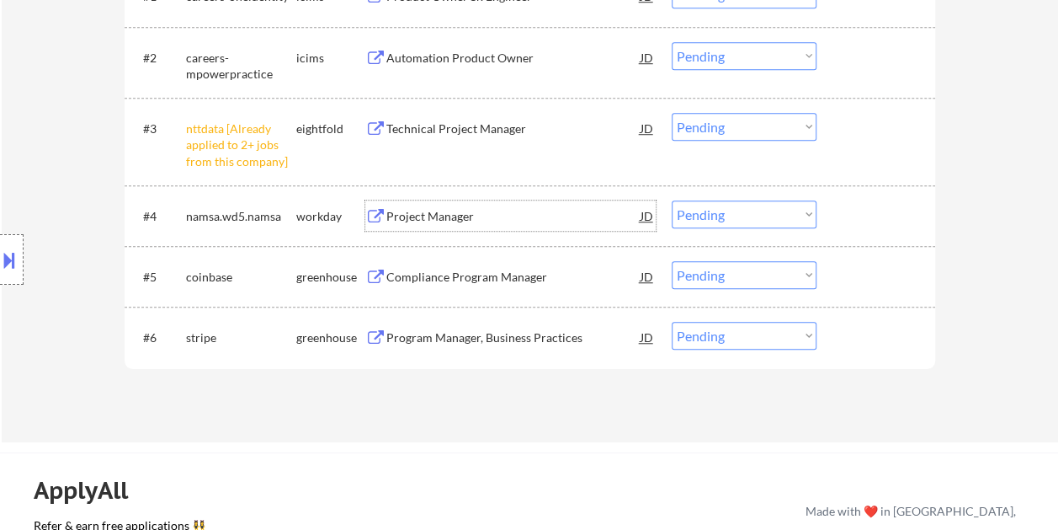
click at [873, 205] on div at bounding box center [878, 215] width 74 height 30
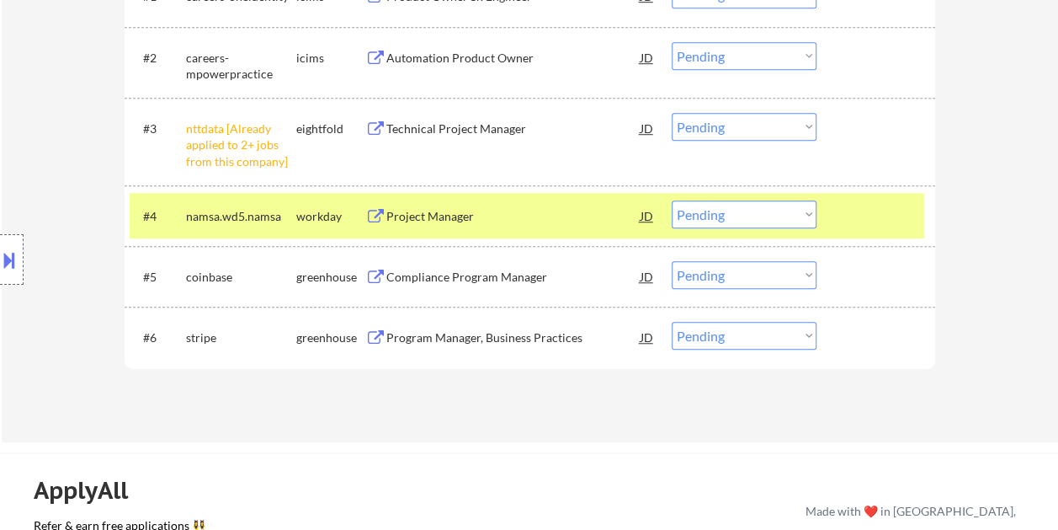
click at [807, 217] on select "Choose an option... Pending Applied Excluded (Questions) Excluded (Expired) Exc…" at bounding box center [744, 214] width 145 height 28
click at [672, 200] on select "Choose an option... Pending Applied Excluded (Questions) Excluded (Expired) Exc…" at bounding box center [744, 214] width 145 height 28
select select ""pending""
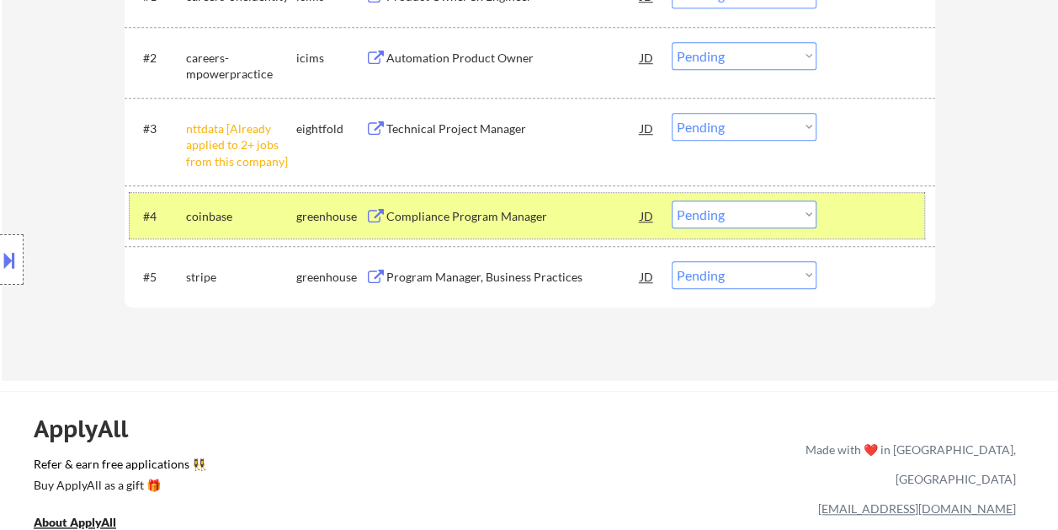
click at [866, 223] on div at bounding box center [878, 215] width 74 height 30
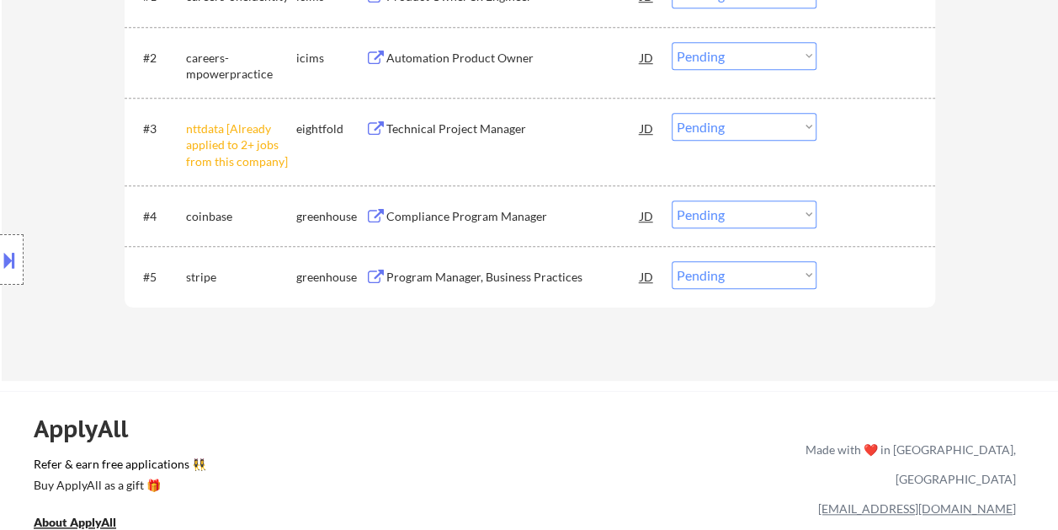
click at [849, 268] on div at bounding box center [878, 276] width 74 height 30
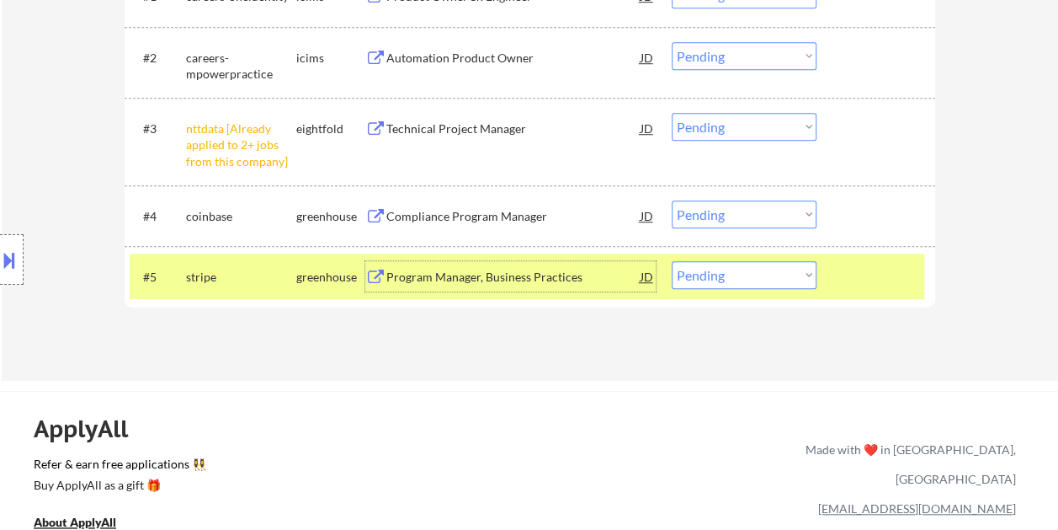
click at [554, 278] on div "Program Manager, Business Practices" at bounding box center [513, 277] width 254 height 17
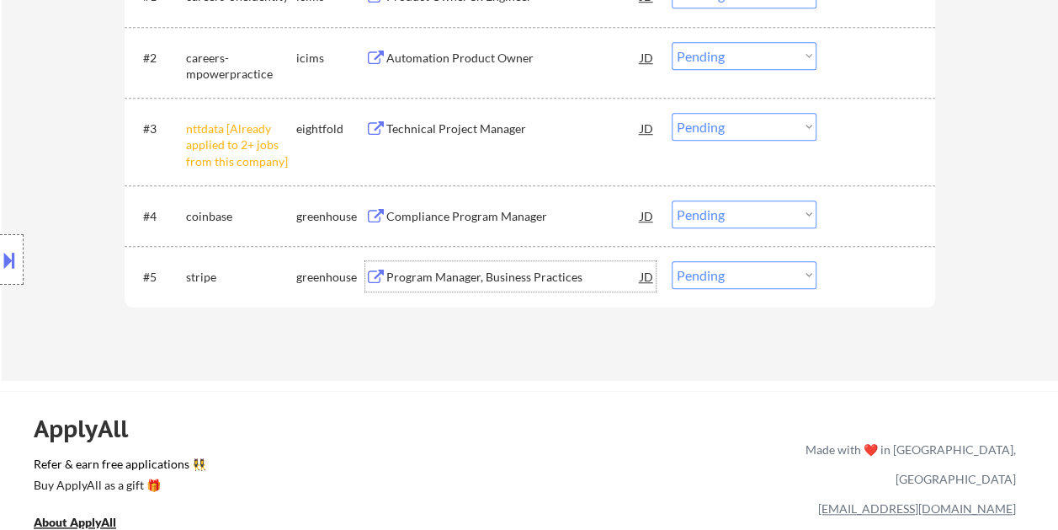
click at [849, 268] on div at bounding box center [878, 276] width 74 height 30
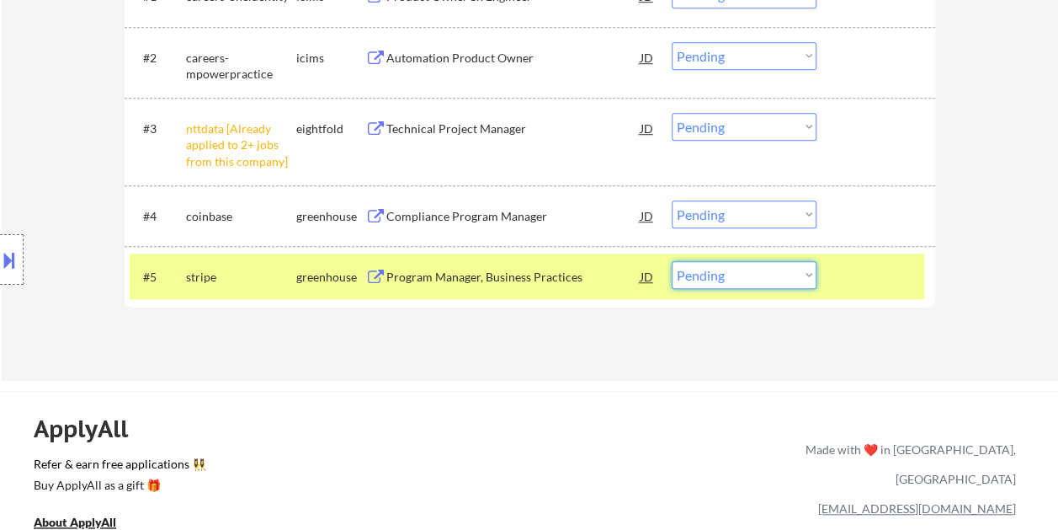
click at [786, 274] on select "Choose an option... Pending Applied Excluded (Questions) Excluded (Expired) Exc…" at bounding box center [744, 275] width 145 height 28
select select ""applied""
click at [672, 261] on select "Choose an option... Pending Applied Excluded (Questions) Excluded (Expired) Exc…" at bounding box center [744, 275] width 145 height 28
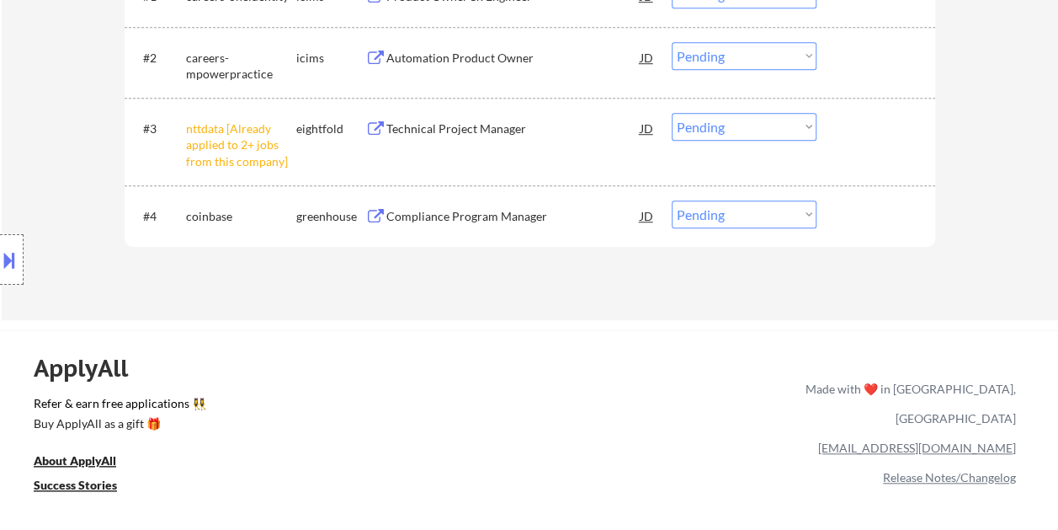
click at [848, 212] on div at bounding box center [878, 215] width 74 height 30
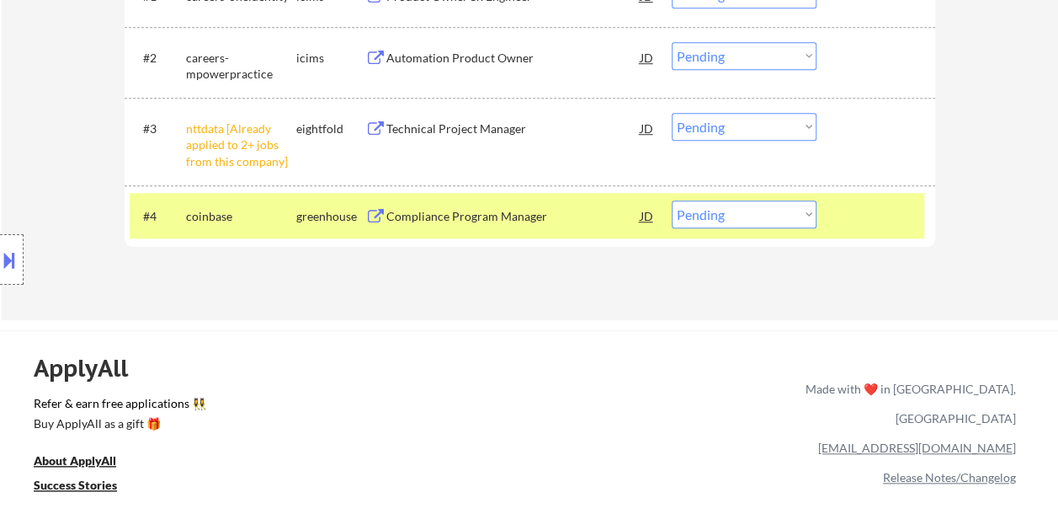
click at [530, 217] on div "Compliance Program Manager" at bounding box center [513, 216] width 254 height 17
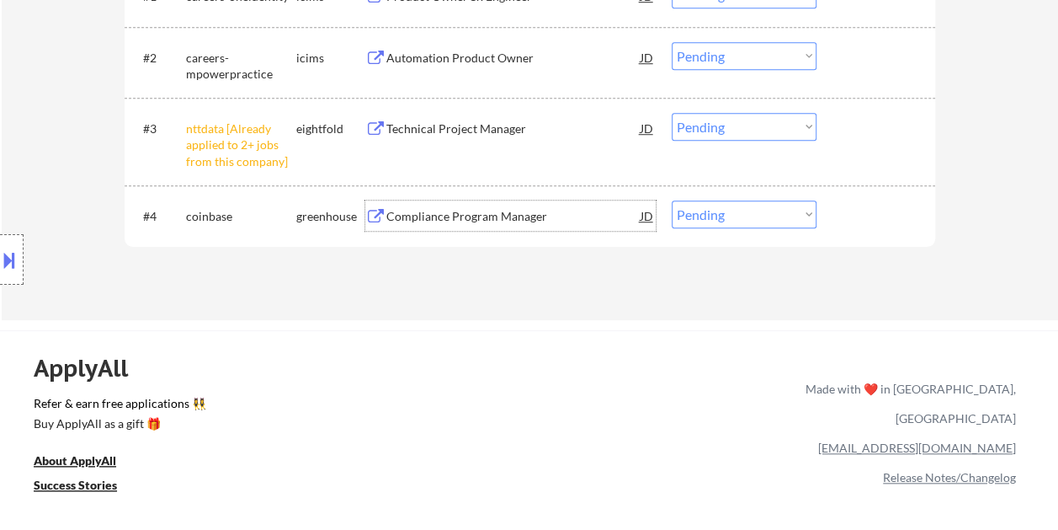
click at [854, 206] on div at bounding box center [878, 215] width 74 height 30
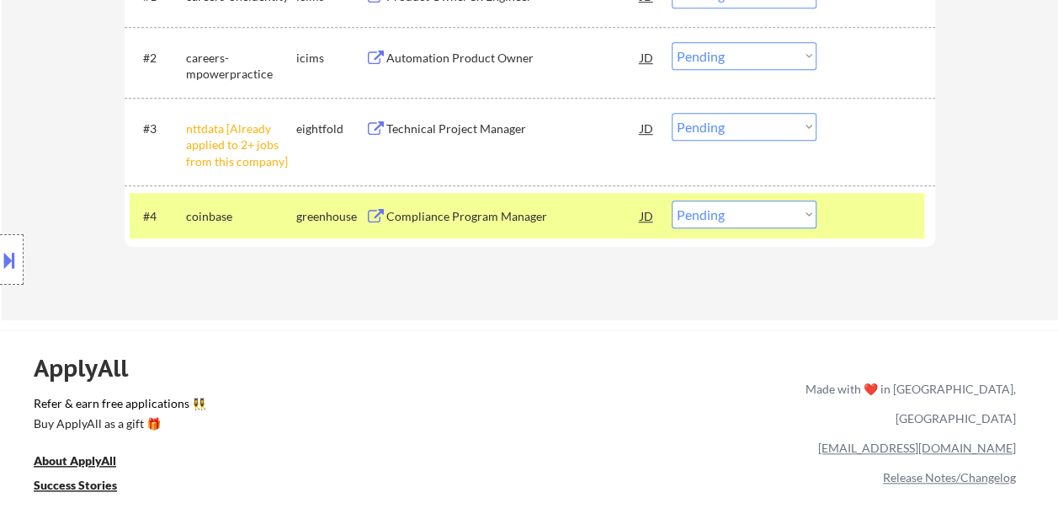
click at [803, 216] on select "Choose an option... Pending Applied Excluded (Questions) Excluded (Expired) Exc…" at bounding box center [744, 214] width 145 height 28
select select ""excluded__expired_""
click at [672, 200] on select "Choose an option... Pending Applied Excluded (Questions) Excluded (Expired) Exc…" at bounding box center [744, 214] width 145 height 28
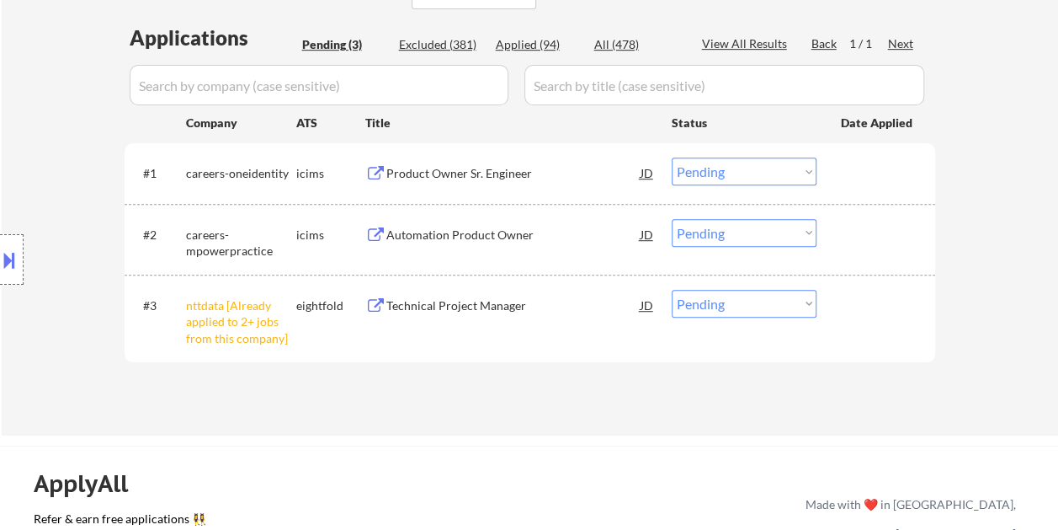
scroll to position [421, 0]
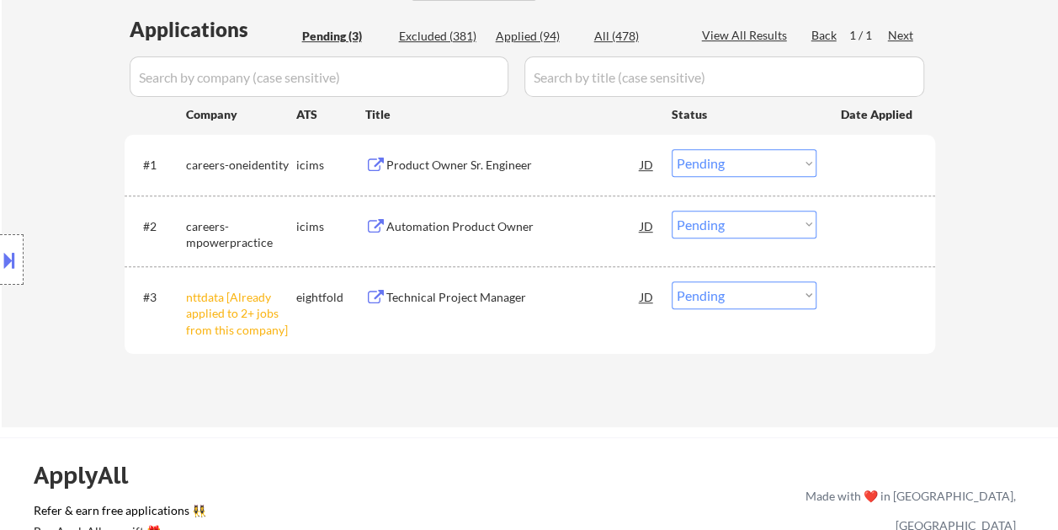
click at [868, 285] on div at bounding box center [878, 296] width 74 height 30
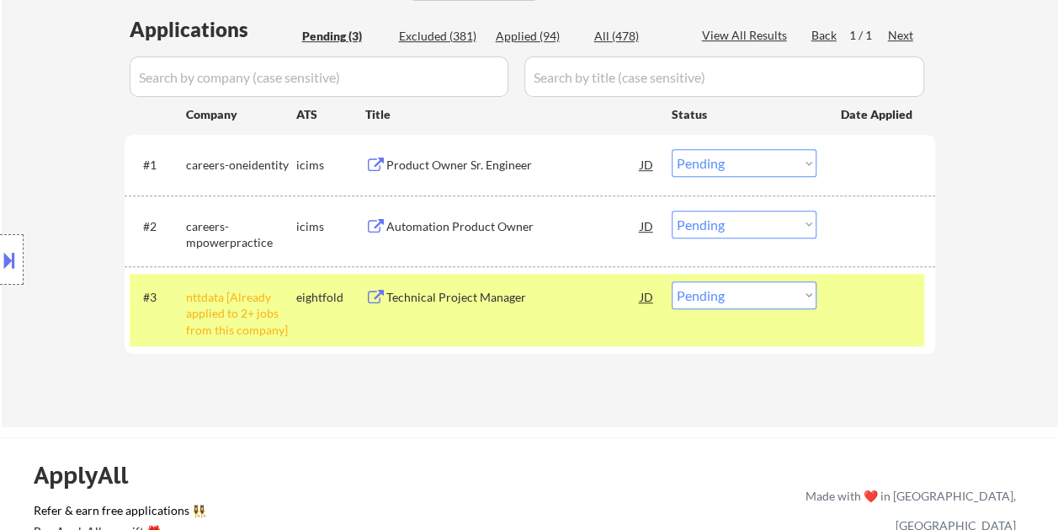
click at [556, 298] on div "Technical Project Manager" at bounding box center [513, 297] width 254 height 17
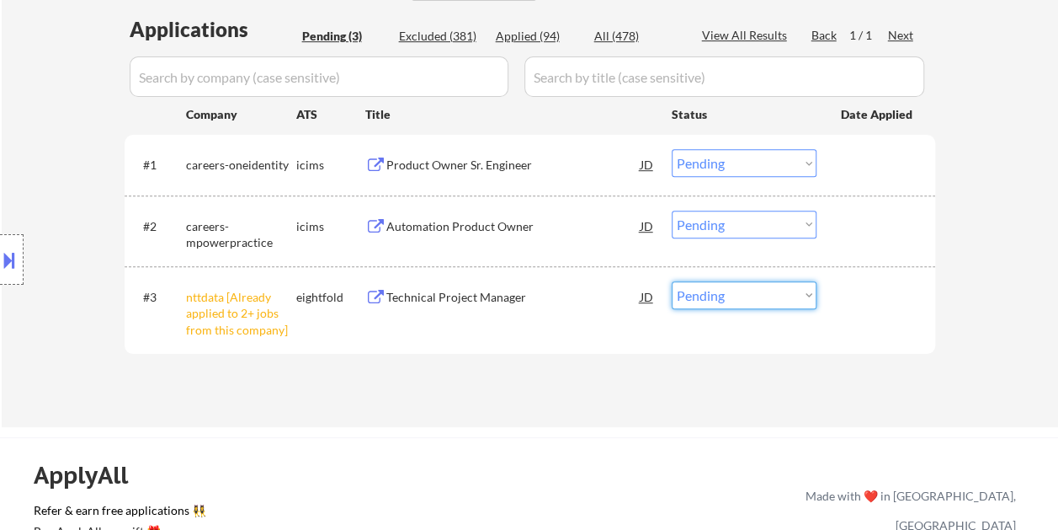
click at [805, 295] on select "Choose an option... Pending Applied Excluded (Questions) Excluded (Expired) Exc…" at bounding box center [744, 295] width 145 height 28
select select ""excluded__bad_match_""
click at [672, 281] on select "Choose an option... Pending Applied Excluded (Questions) Excluded (Expired) Exc…" at bounding box center [744, 295] width 145 height 28
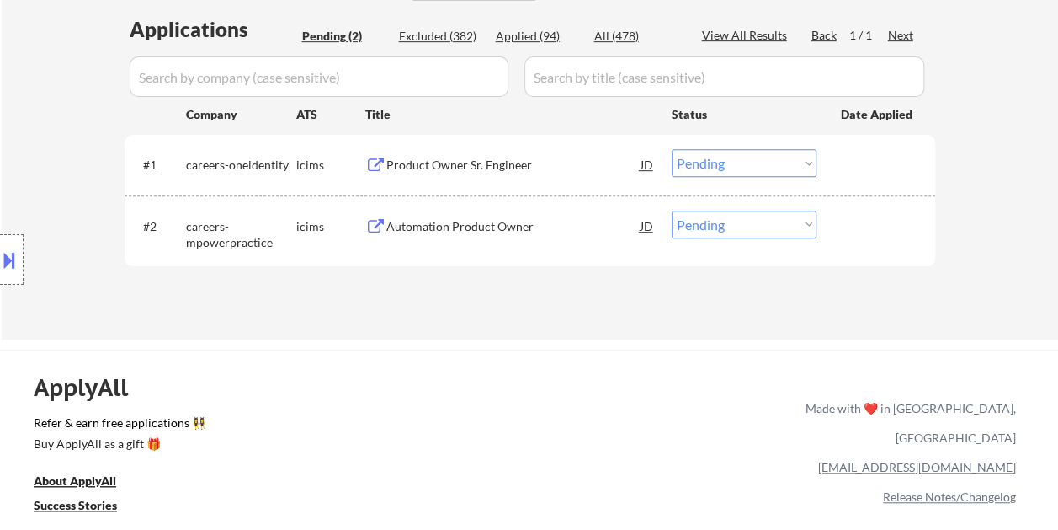
click at [845, 215] on div at bounding box center [878, 225] width 74 height 30
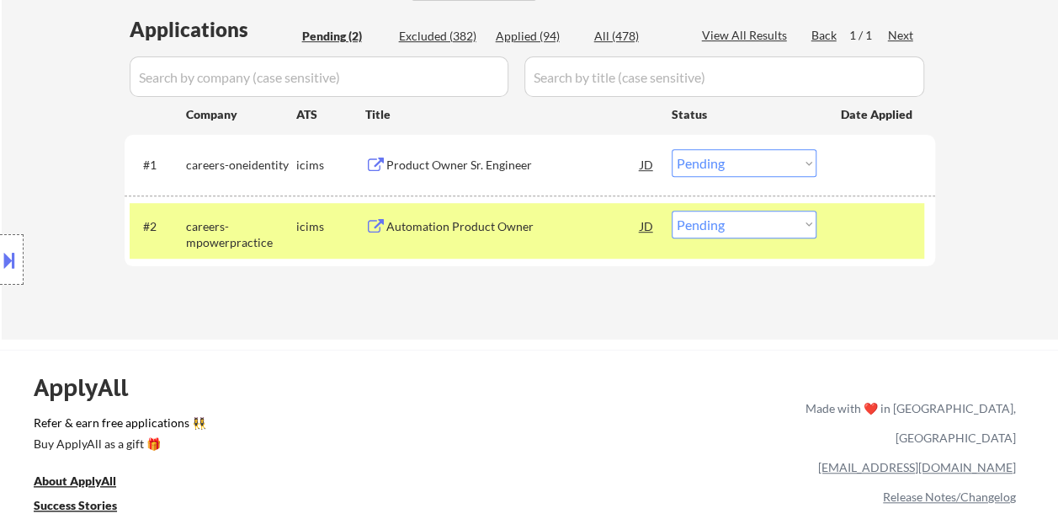
click at [581, 226] on div "Automation Product Owner" at bounding box center [513, 226] width 254 height 17
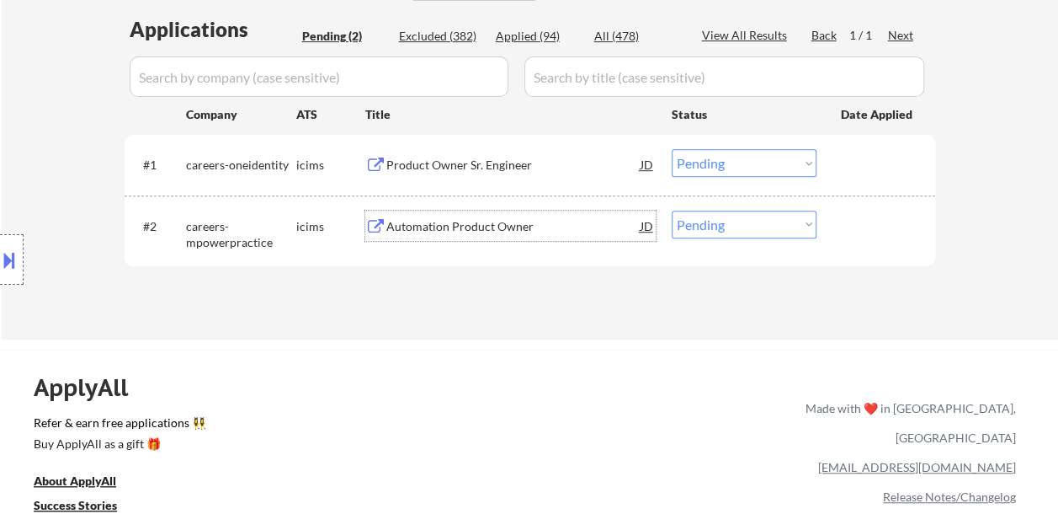
click at [842, 216] on div at bounding box center [878, 225] width 74 height 30
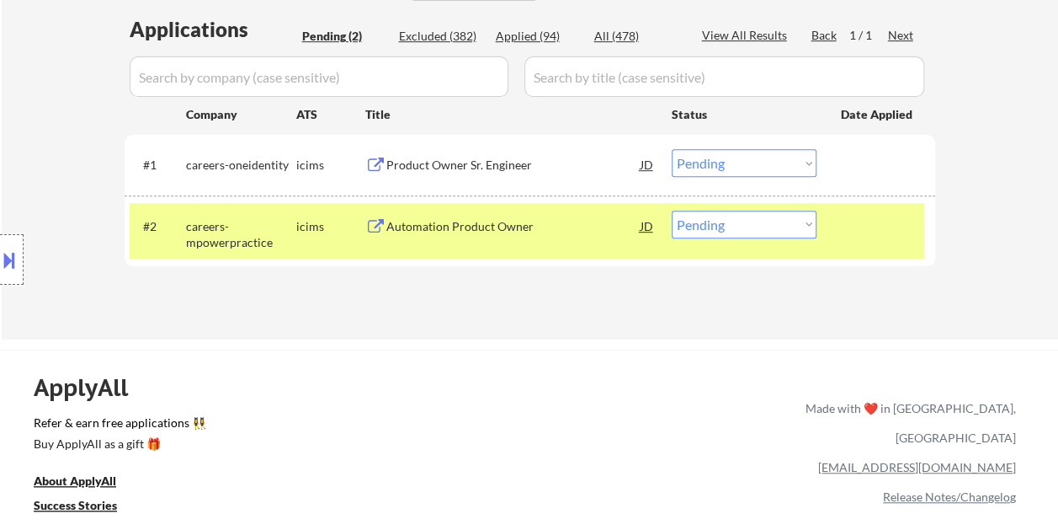
click at [809, 224] on select "Choose an option... Pending Applied Excluded (Questions) Excluded (Expired) Exc…" at bounding box center [744, 224] width 145 height 28
select select ""excluded__bad_match_""
click at [672, 210] on select "Choose an option... Pending Applied Excluded (Questions) Excluded (Expired) Exc…" at bounding box center [744, 224] width 145 height 28
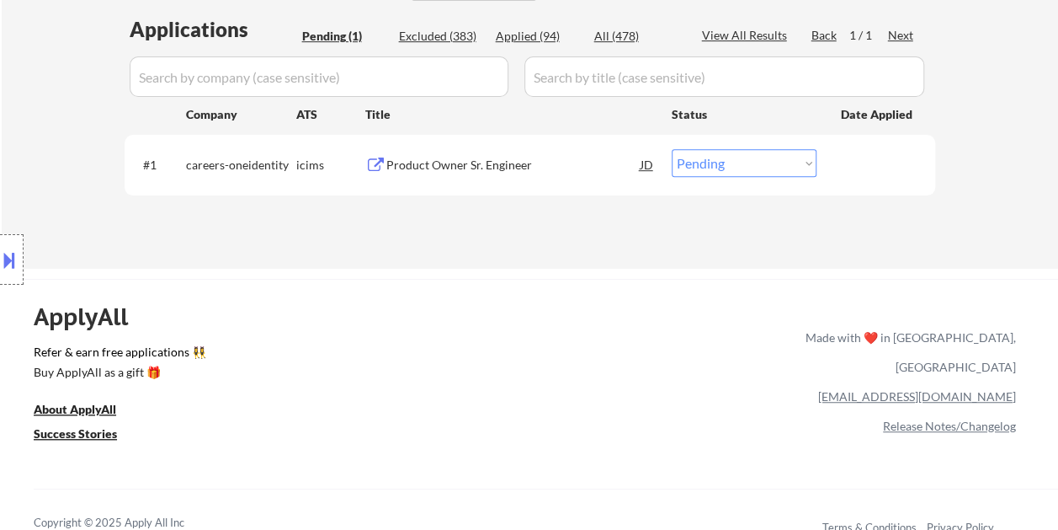
click at [879, 180] on div "#1 careers-oneidentity icims Product Owner Sr. Engineer JD Choose an option... …" at bounding box center [527, 163] width 795 height 45
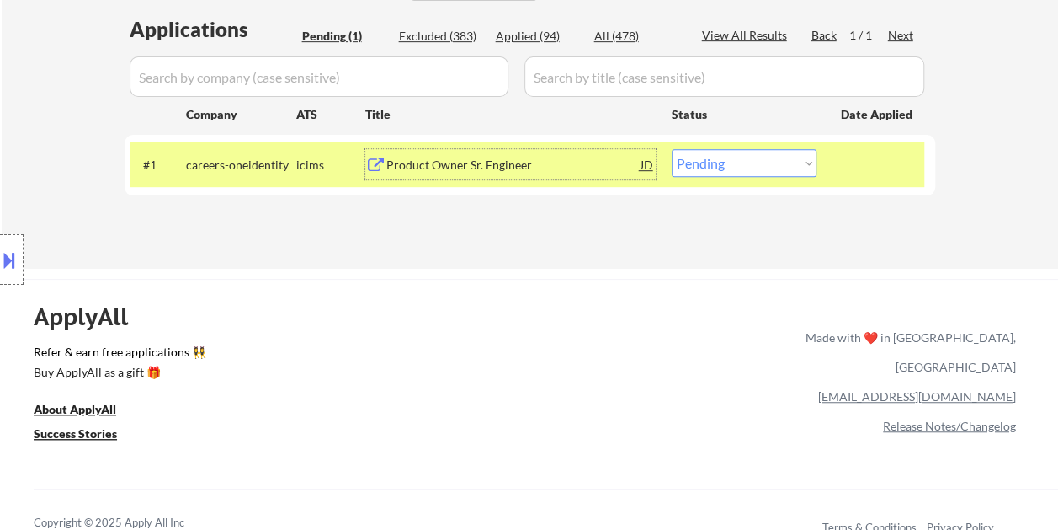
click at [530, 158] on div "Product Owner Sr. Engineer" at bounding box center [513, 165] width 254 height 17
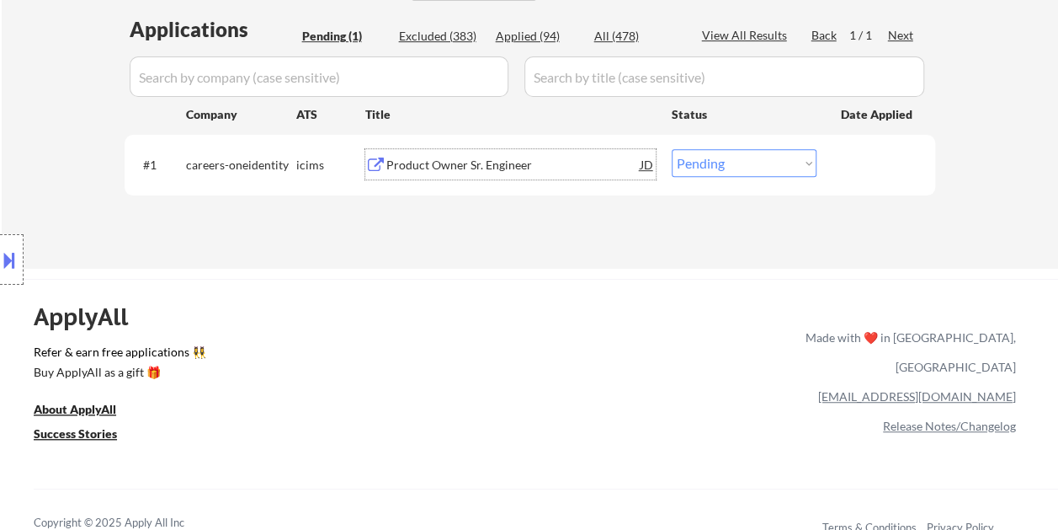
click at [836, 158] on div "#1 careers-oneidentity icims Product Owner Sr. Engineer JD Choose an option... …" at bounding box center [527, 163] width 795 height 45
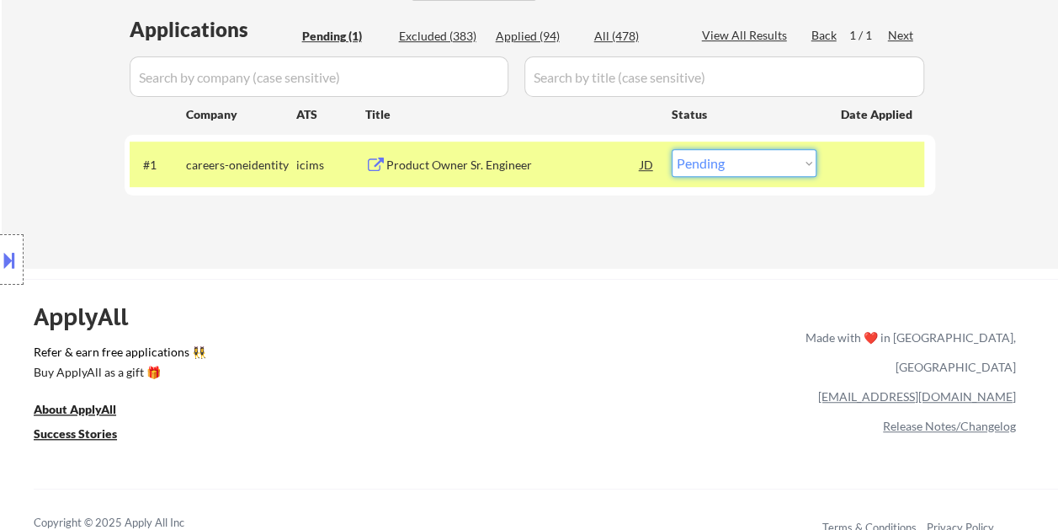
click at [808, 162] on select "Choose an option... Pending Applied Excluded (Questions) Excluded (Expired) Exc…" at bounding box center [744, 163] width 145 height 28
click at [672, 149] on select "Choose an option... Pending Applied Excluded (Questions) Excluded (Expired) Exc…" at bounding box center [744, 163] width 145 height 28
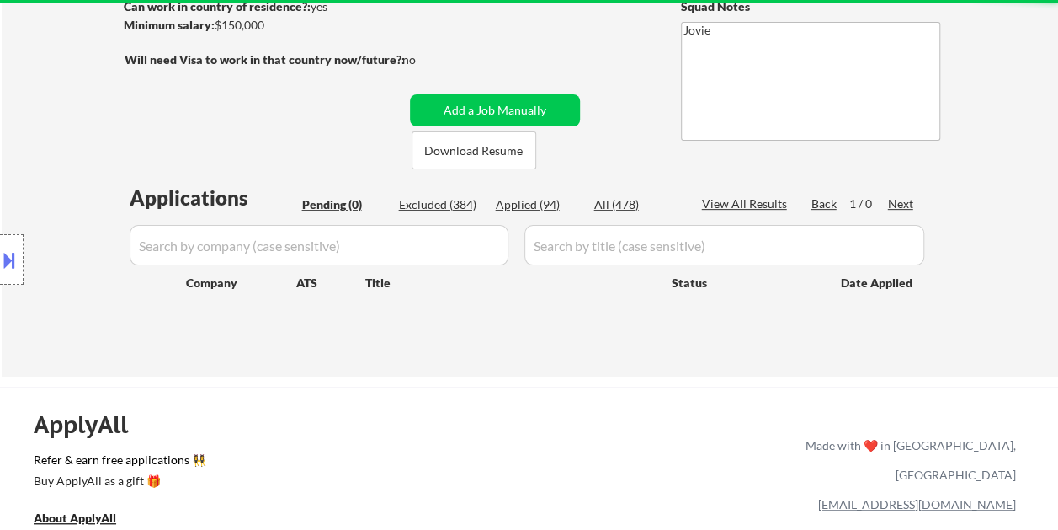
scroll to position [168, 0]
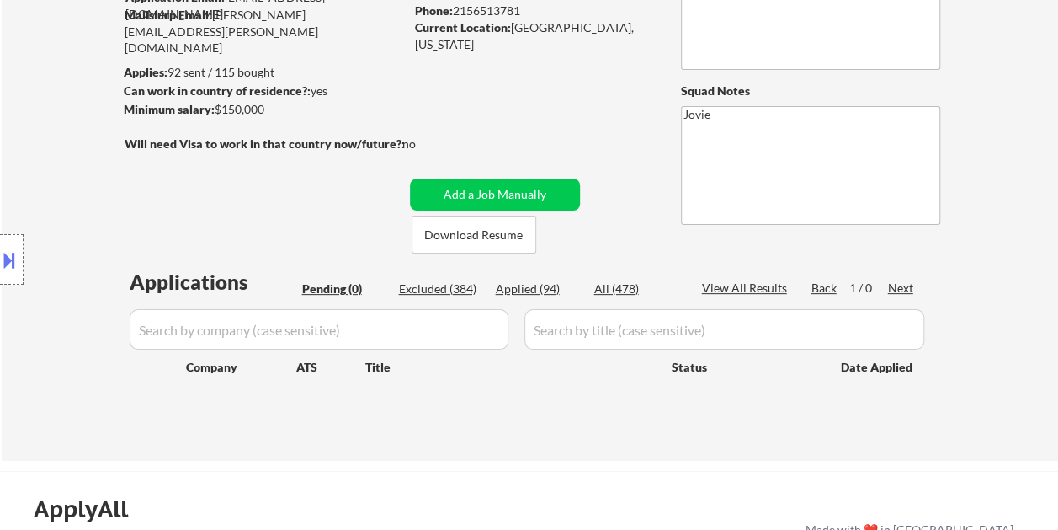
click at [447, 290] on div "Excluded (384)" at bounding box center [441, 288] width 84 height 17
click at [341, 286] on div "Pending (0)" at bounding box center [344, 288] width 84 height 17
click at [434, 285] on div "Excluded (384)" at bounding box center [441, 288] width 84 height 17
click at [542, 283] on div "Applied (94)" at bounding box center [538, 288] width 84 height 17
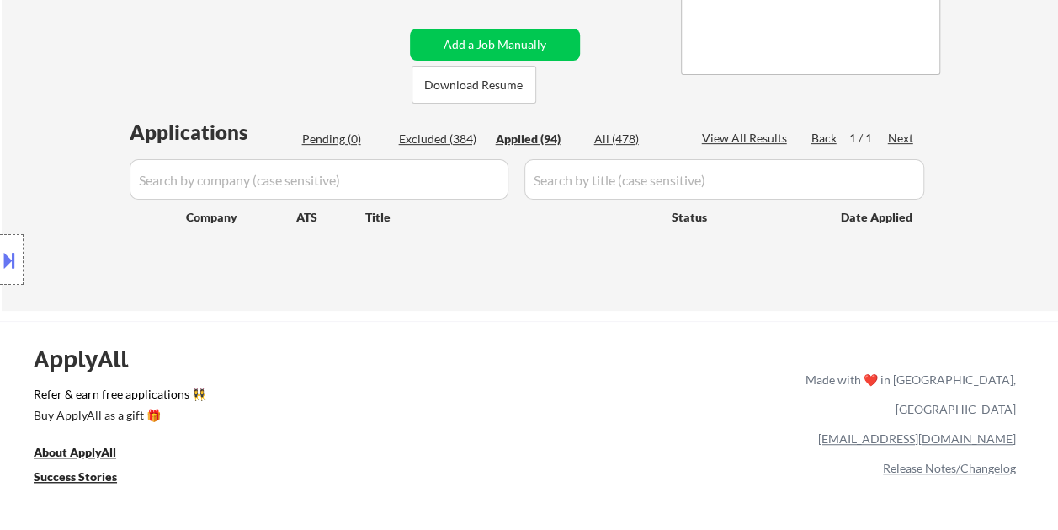
scroll to position [337, 0]
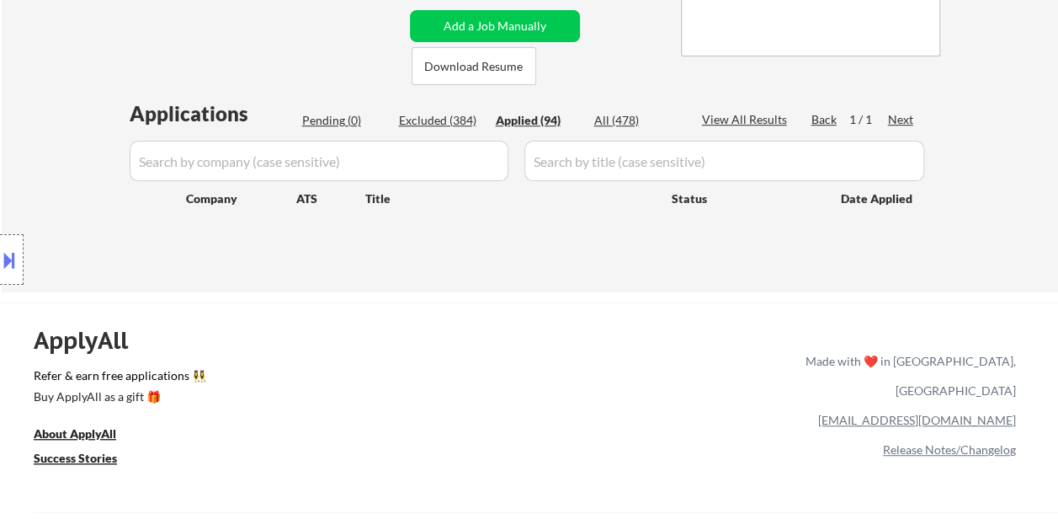
select select ""applied""
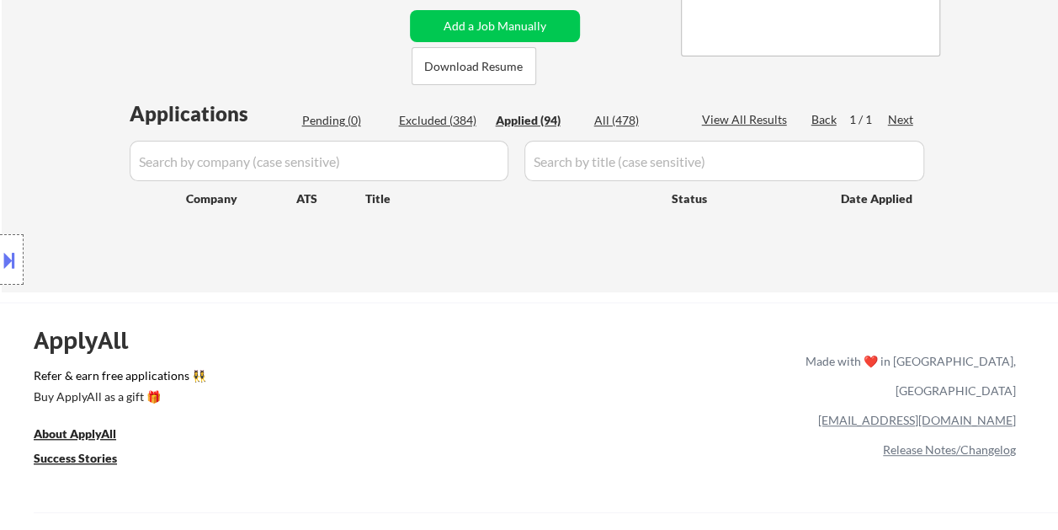
select select ""applied""
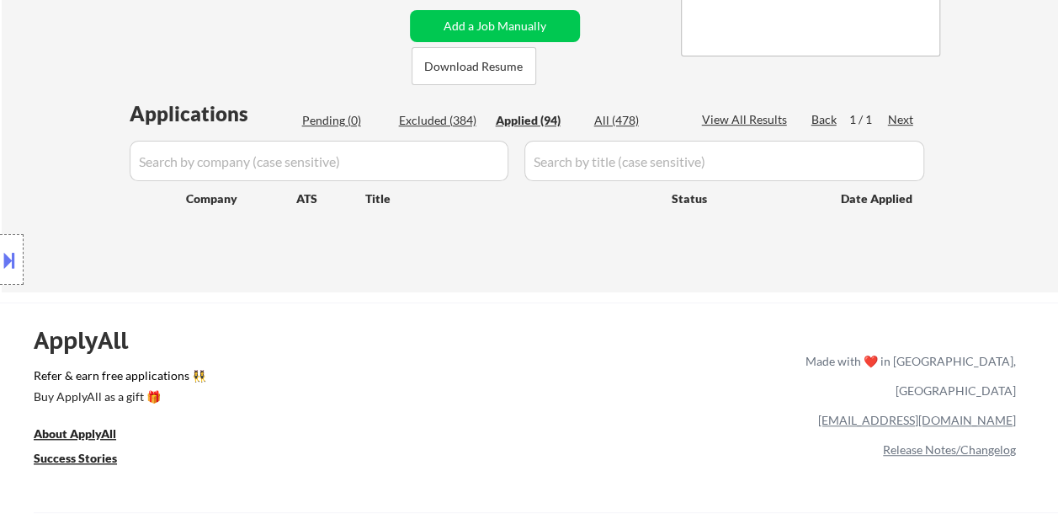
select select ""applied""
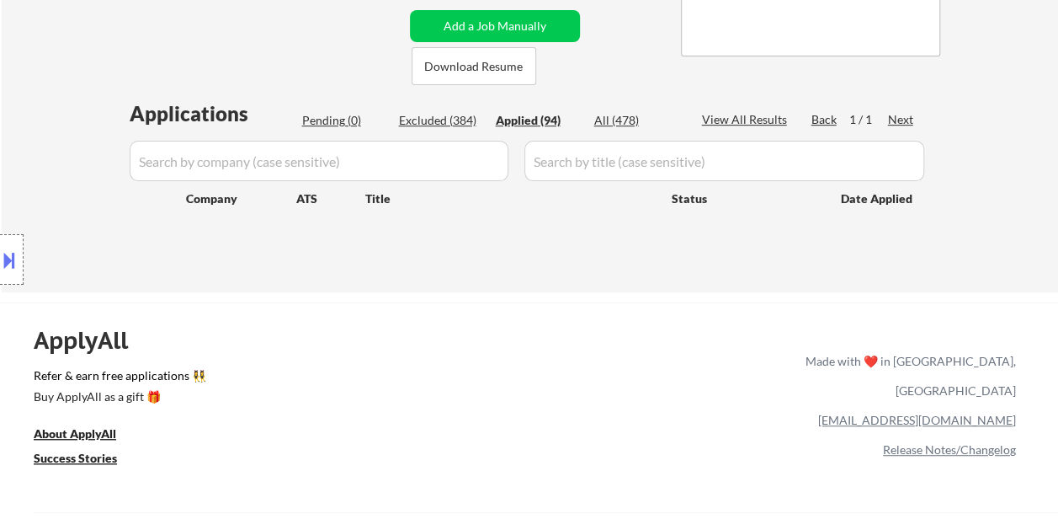
select select ""applied""
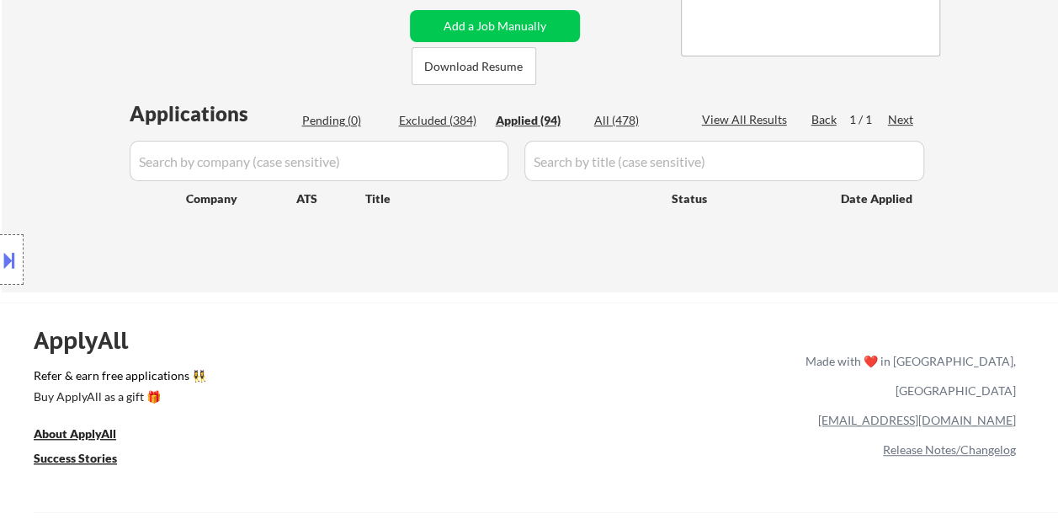
select select ""applied""
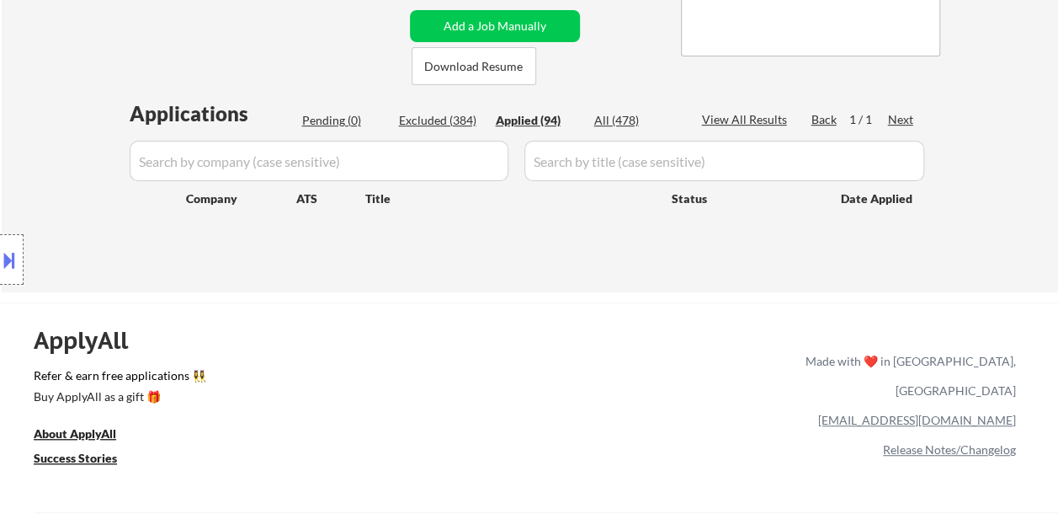
select select ""applied""
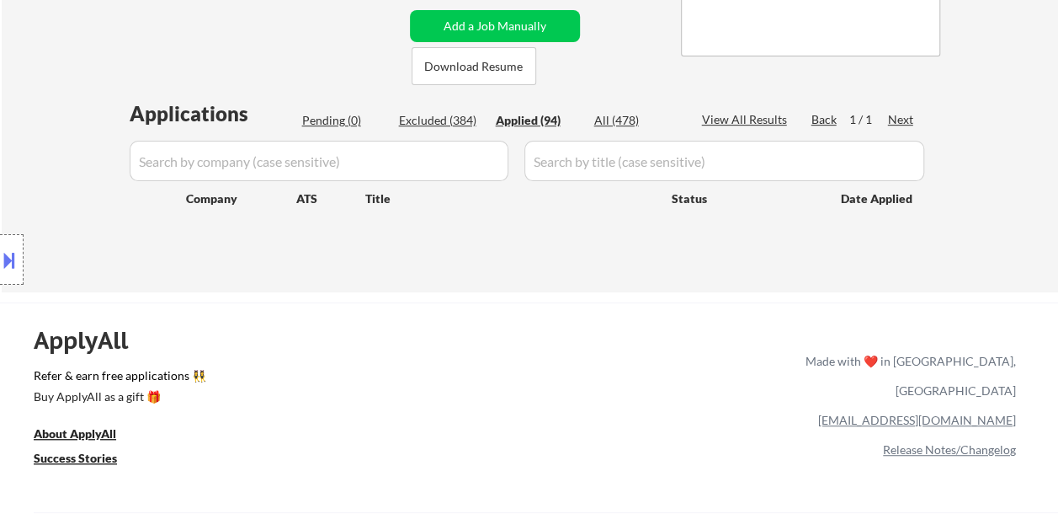
select select ""applied""
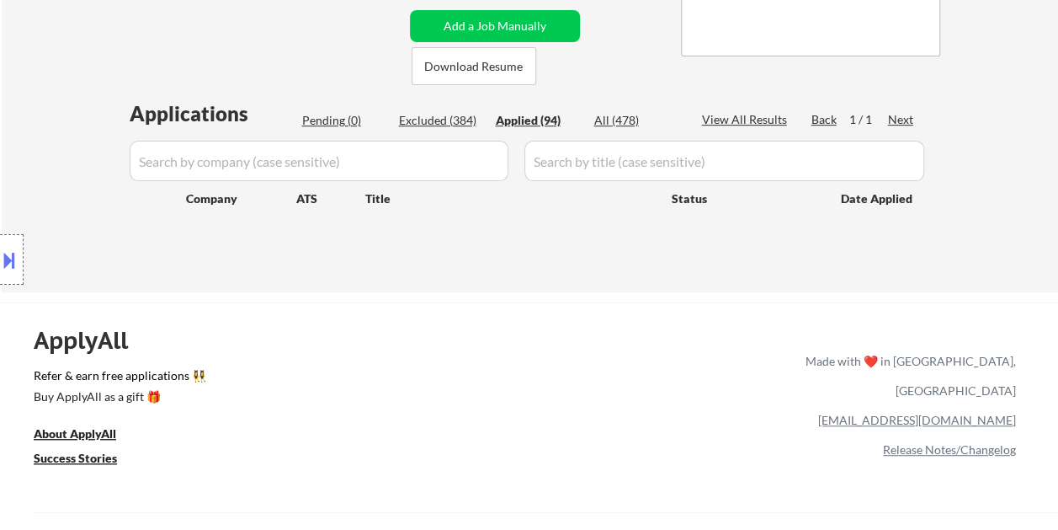
select select ""applied""
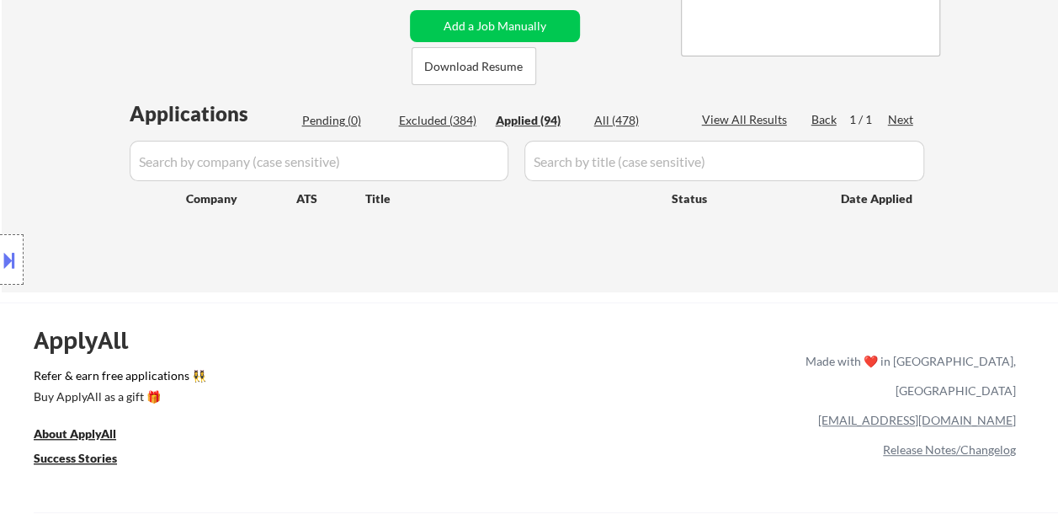
select select ""applied""
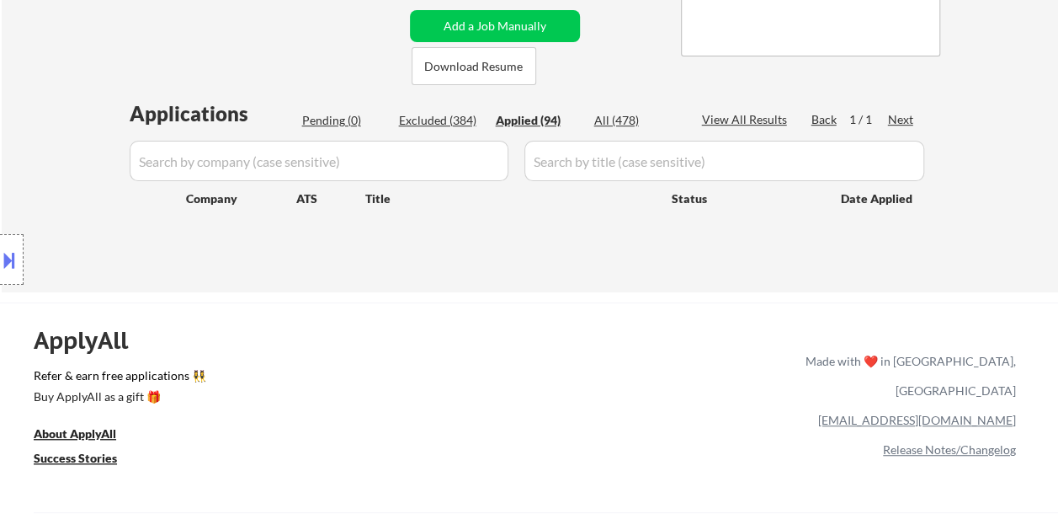
select select ""applied""
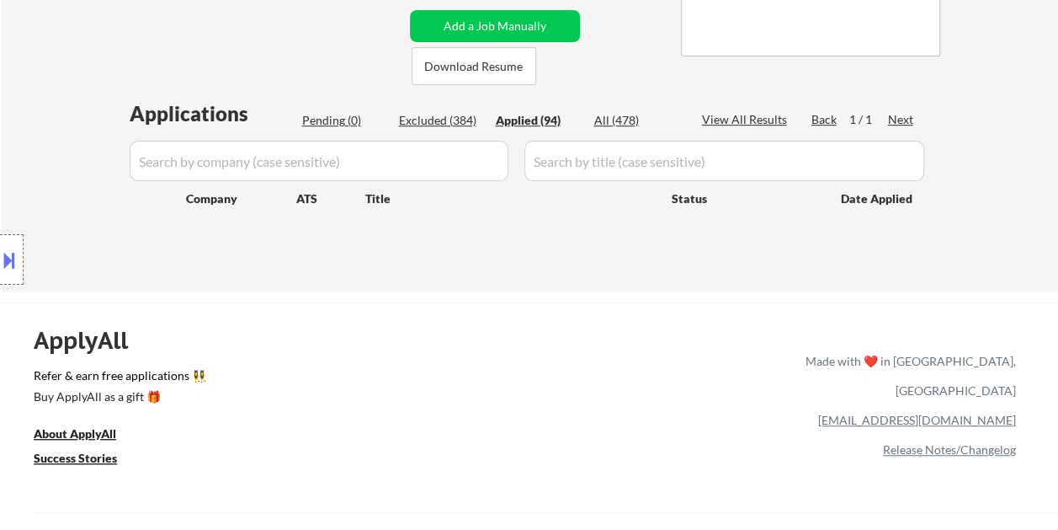
select select ""applied""
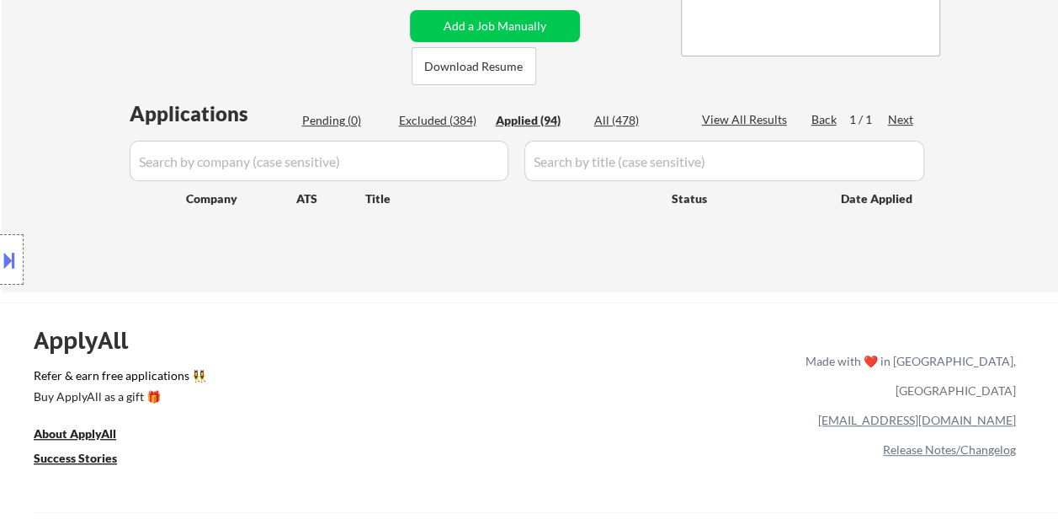
select select ""applied""
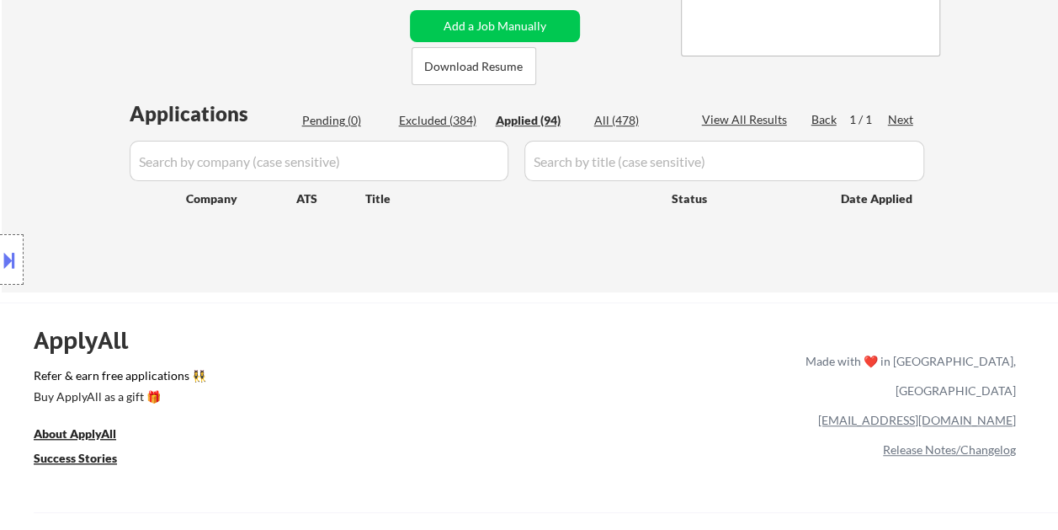
select select ""applied""
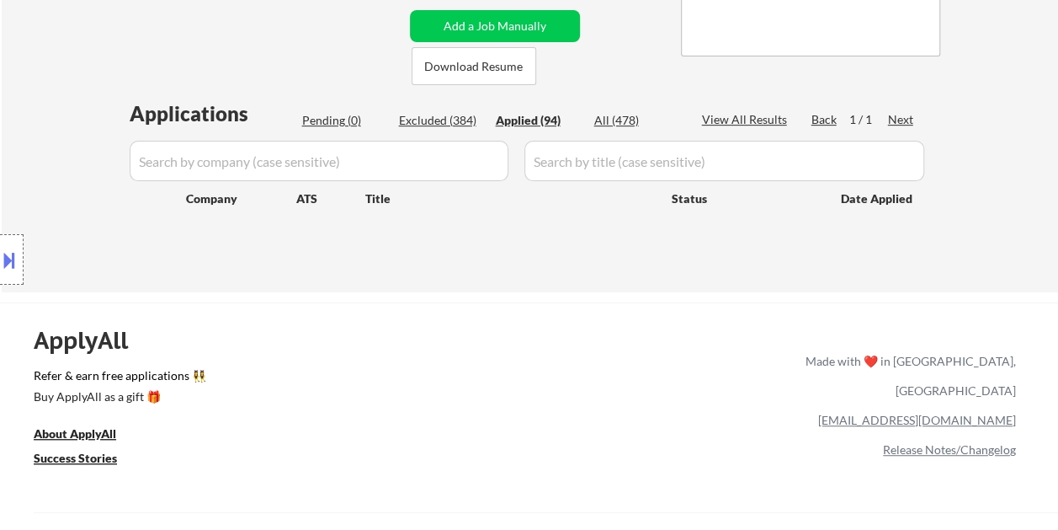
select select ""applied""
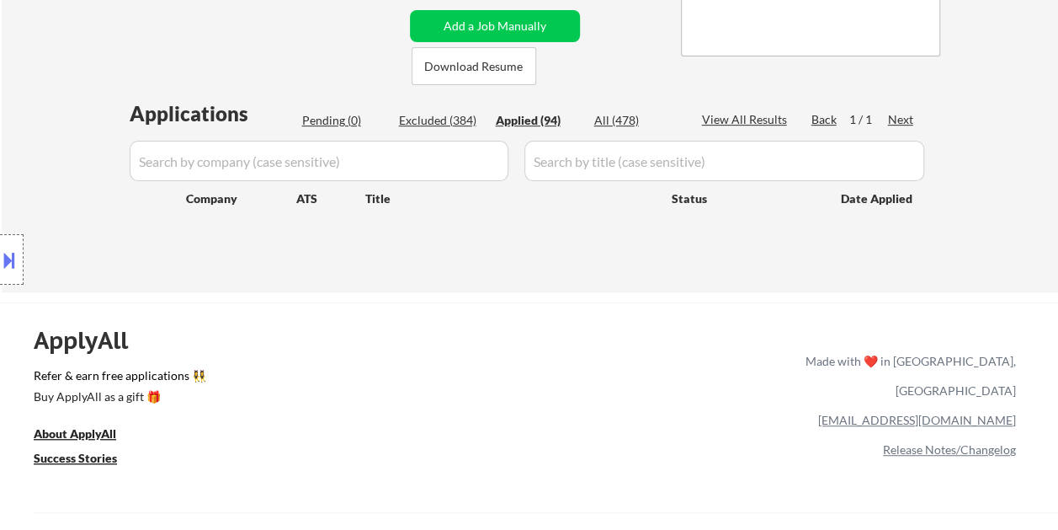
select select ""applied""
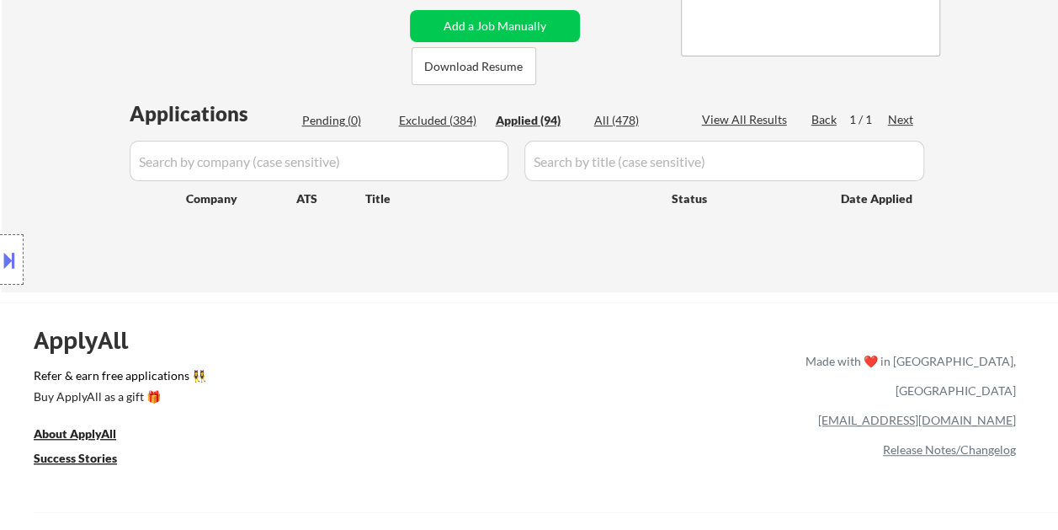
select select ""applied""
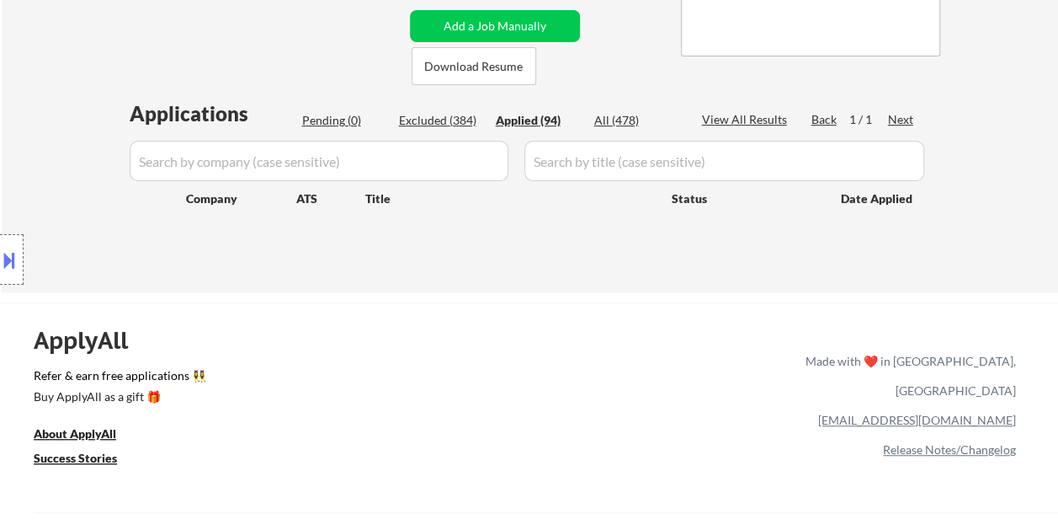
select select ""applied""
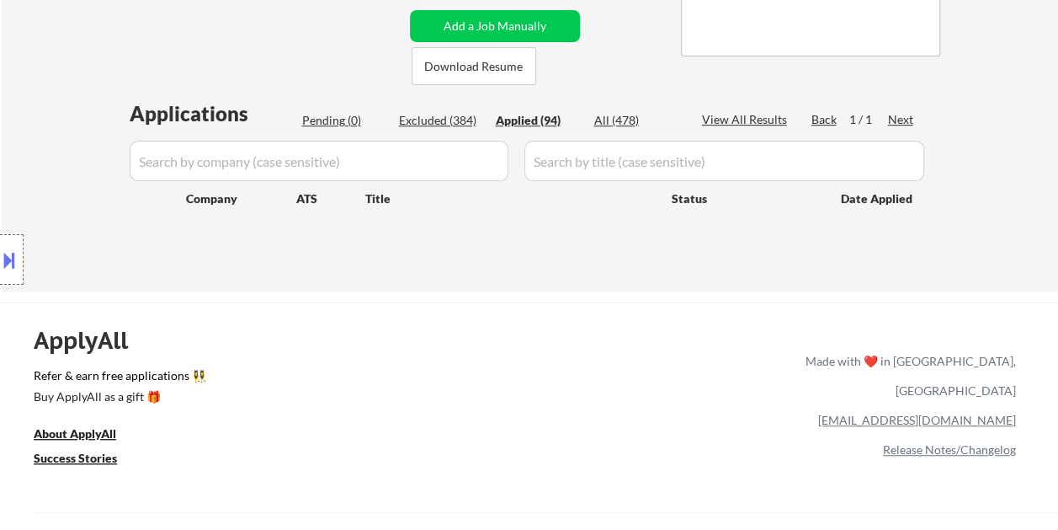
select select ""applied""
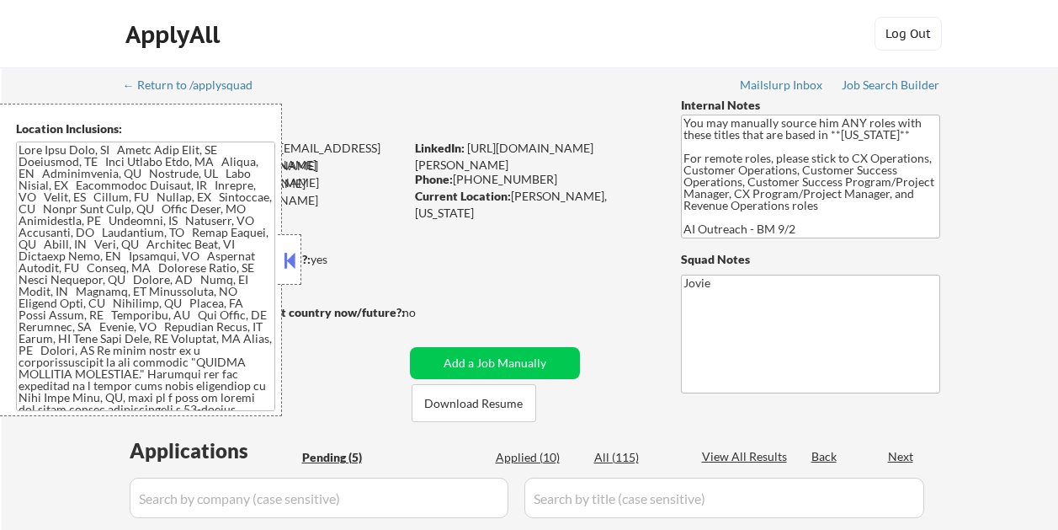
select select ""pending""
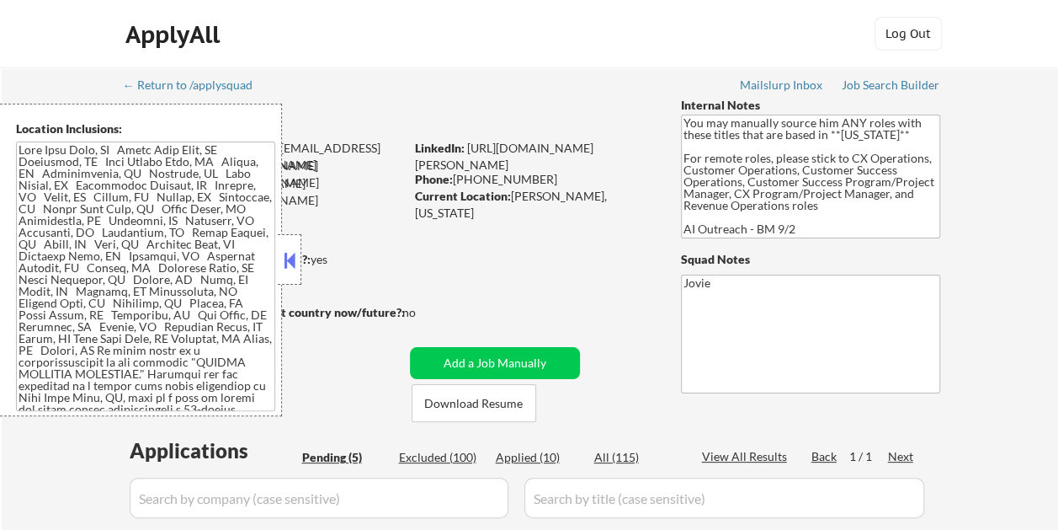
click at [287, 260] on button at bounding box center [289, 260] width 19 height 25
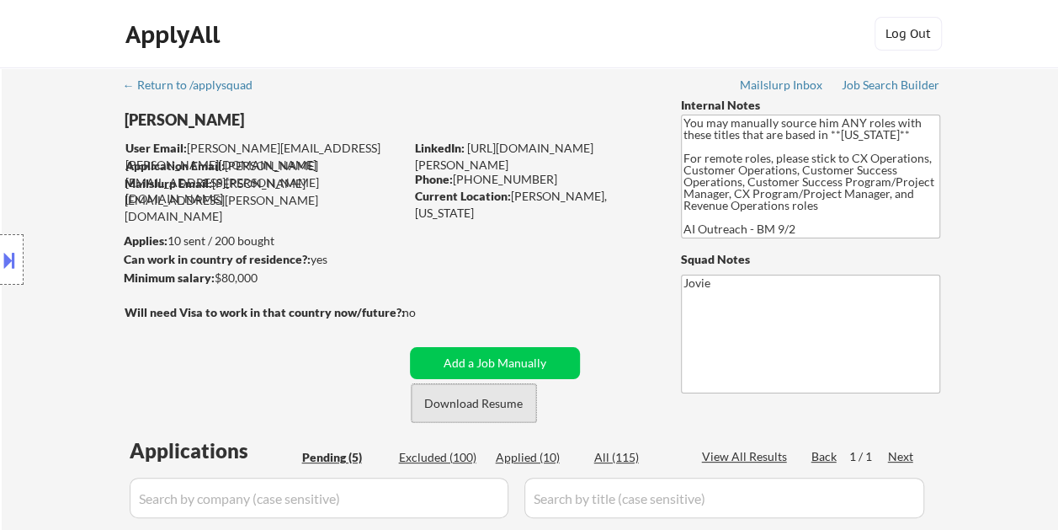
click at [475, 397] on button "Download Resume" at bounding box center [474, 403] width 125 height 38
drag, startPoint x: 978, startPoint y: 1, endPoint x: 589, endPoint y: 30, distance: 390.1
click at [589, 29] on div "ApplyAll Log Out" at bounding box center [530, 38] width 842 height 42
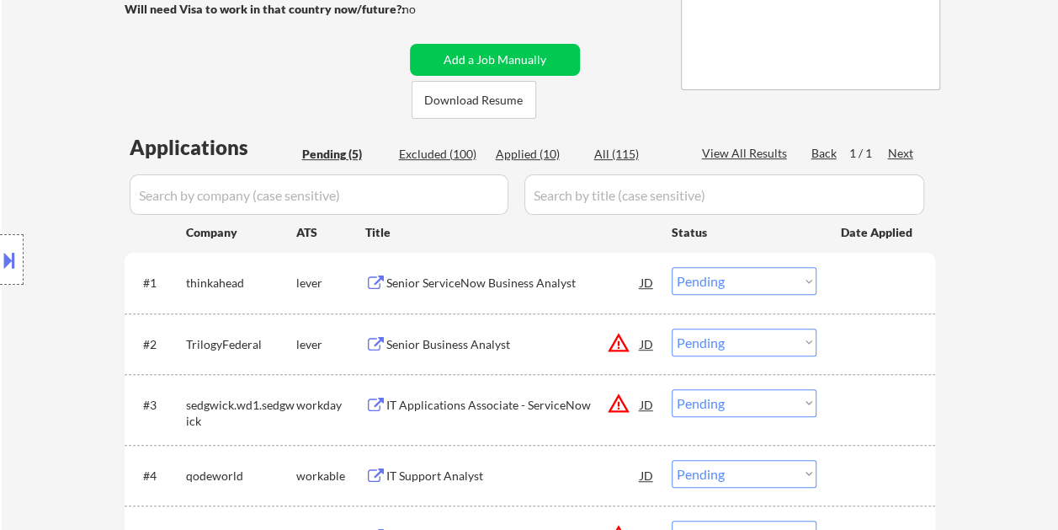
scroll to position [337, 0]
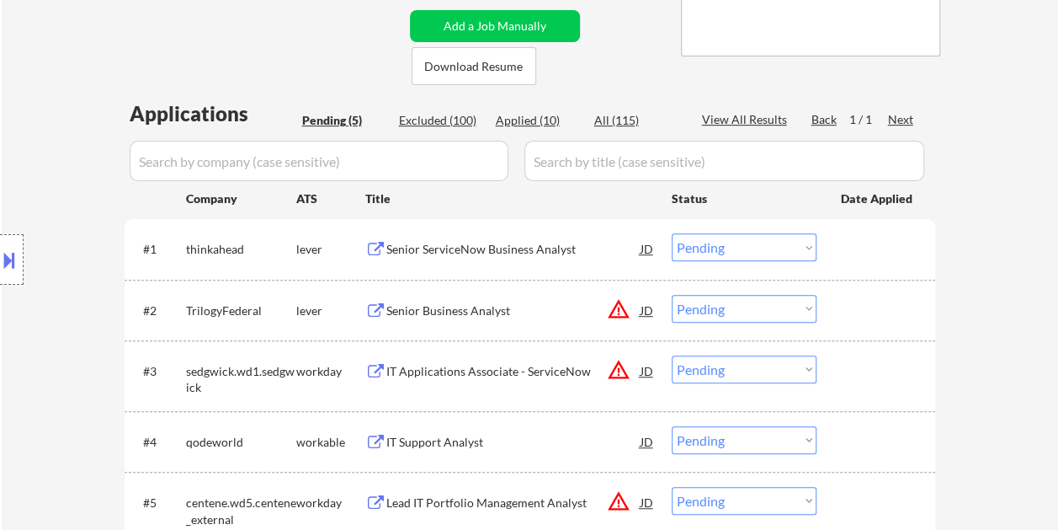
click at [848, 242] on div at bounding box center [878, 248] width 74 height 30
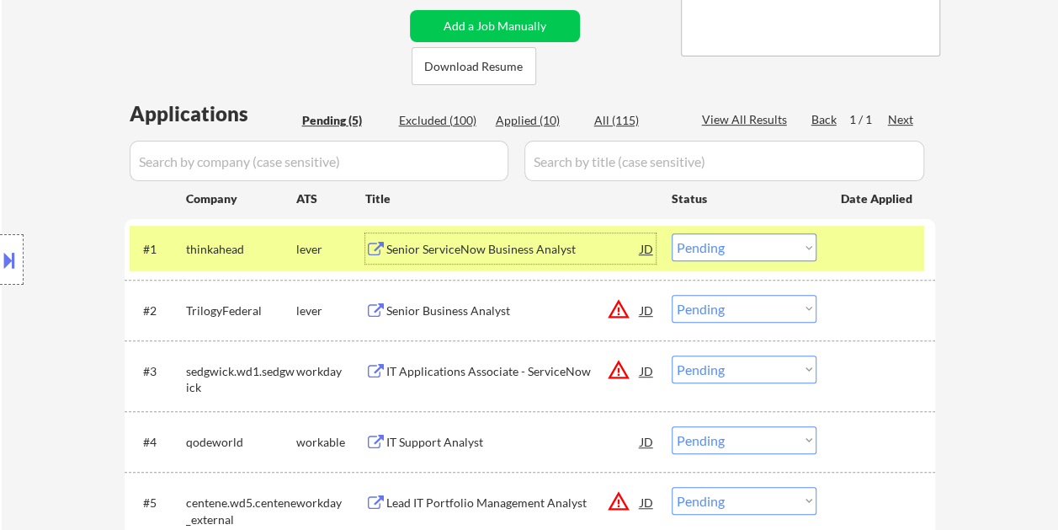
click at [571, 249] on div "Senior ServiceNow Business Analyst" at bounding box center [513, 249] width 254 height 17
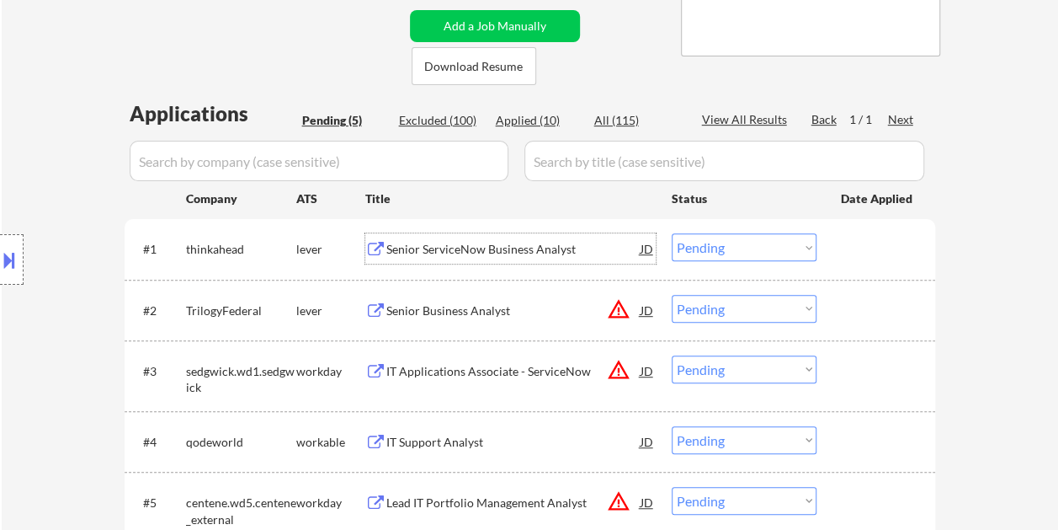
click at [854, 258] on div at bounding box center [878, 248] width 74 height 30
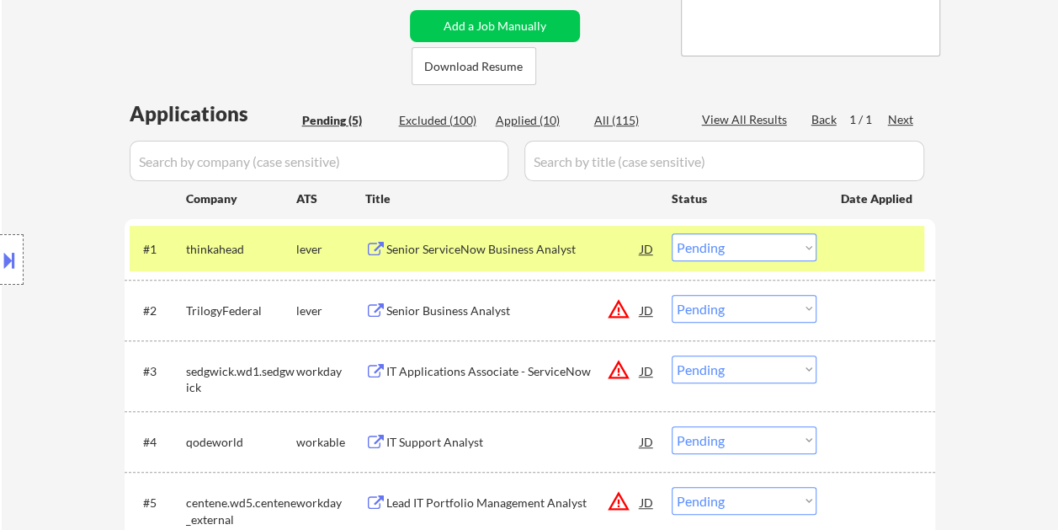
click at [795, 239] on select "Choose an option... Pending Applied Excluded (Questions) Excluded (Expired) Exc…" at bounding box center [744, 247] width 145 height 28
click at [672, 233] on select "Choose an option... Pending Applied Excluded (Questions) Excluded (Expired) Exc…" at bounding box center [744, 247] width 145 height 28
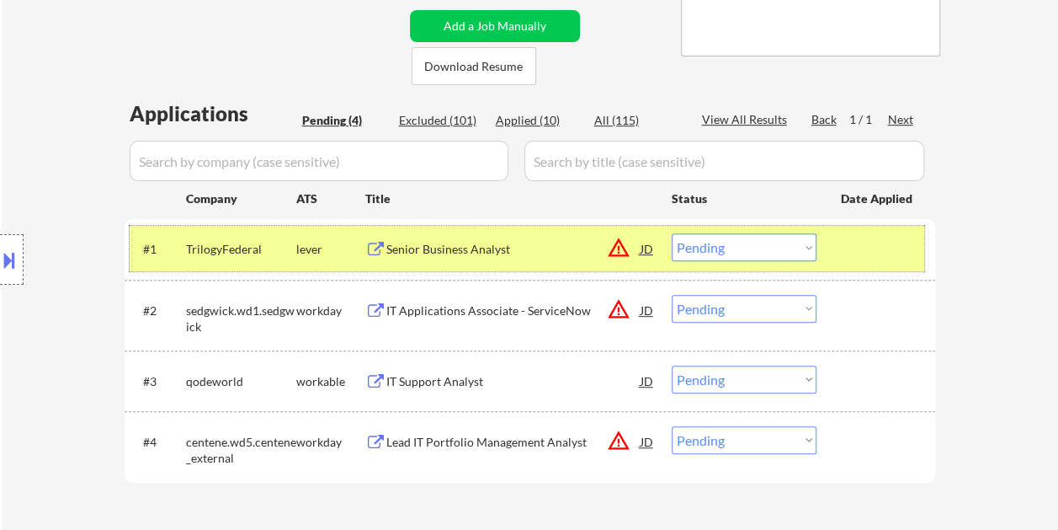
click at [877, 254] on div at bounding box center [878, 248] width 74 height 30
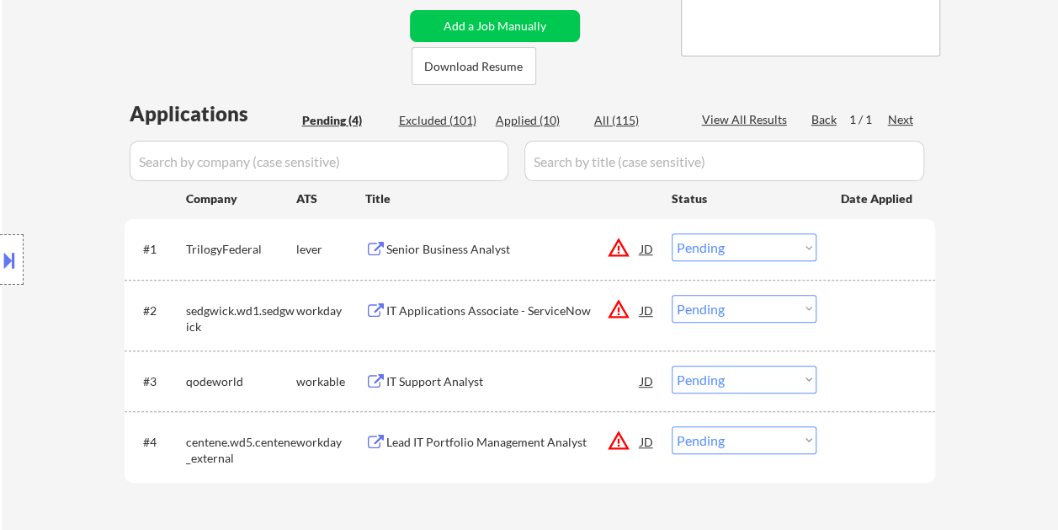
drag, startPoint x: 865, startPoint y: 250, endPoint x: 843, endPoint y: 253, distance: 23.0
click at [866, 250] on div at bounding box center [878, 248] width 74 height 30
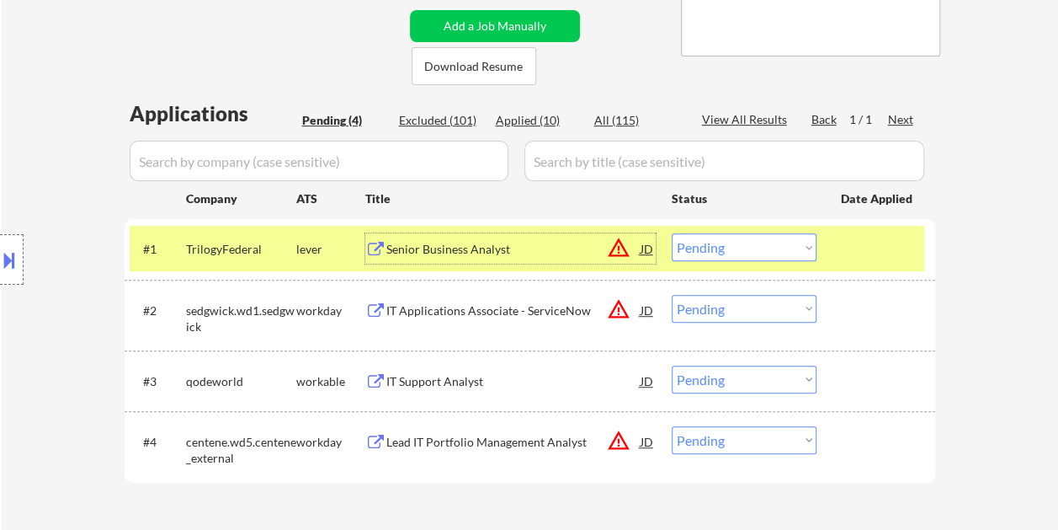
click at [454, 238] on div "Senior Business Analyst" at bounding box center [513, 248] width 254 height 30
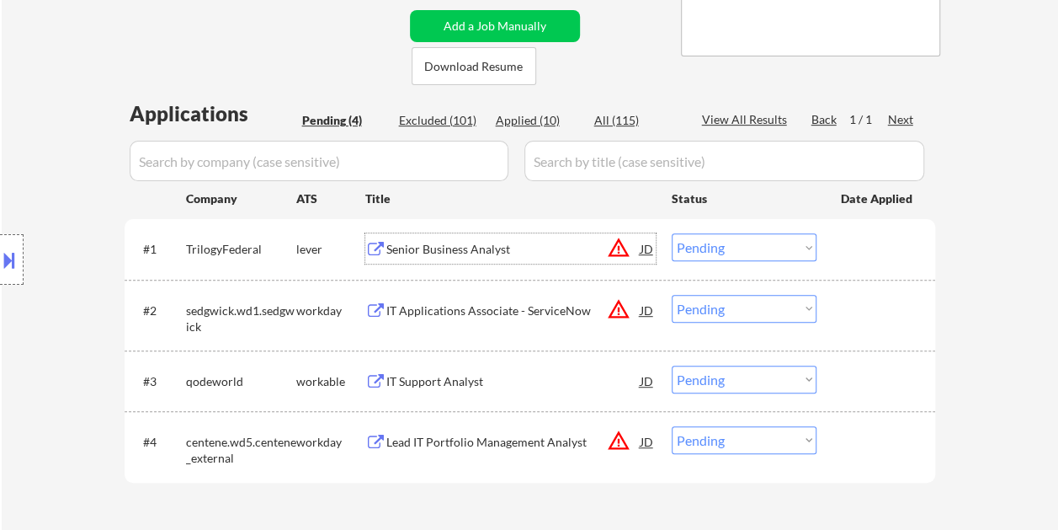
click at [3, 258] on button at bounding box center [9, 260] width 19 height 28
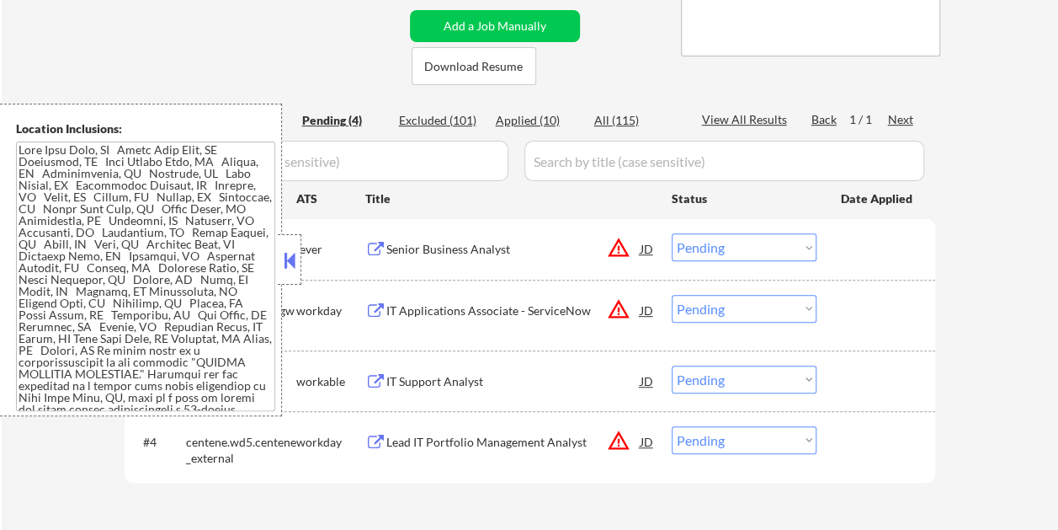
click at [289, 268] on button at bounding box center [289, 260] width 19 height 25
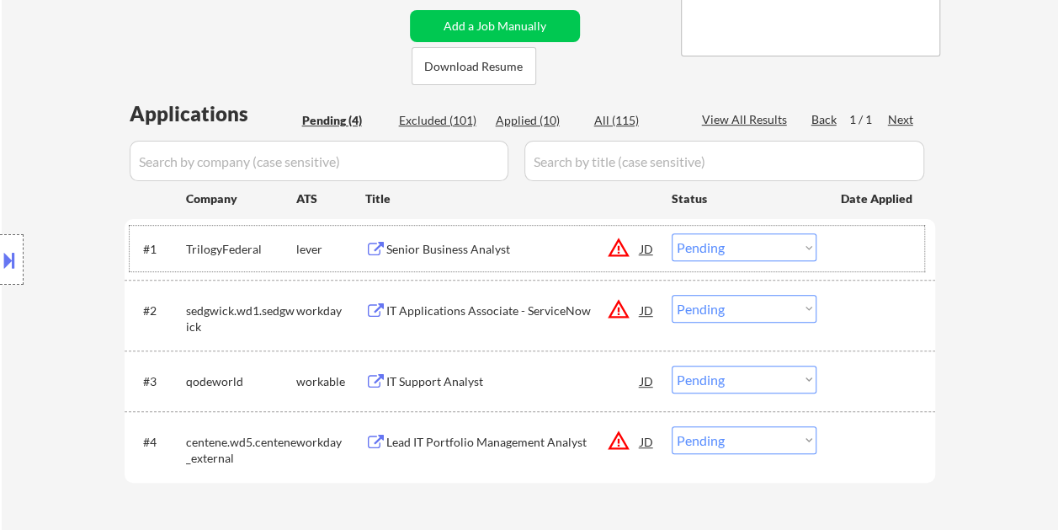
drag, startPoint x: 870, startPoint y: 268, endPoint x: 852, endPoint y: 256, distance: 21.2
click at [869, 266] on div "#1 TrilogyFederal lever Senior Business Analyst JD warning_amber Choose an opti…" at bounding box center [527, 248] width 795 height 45
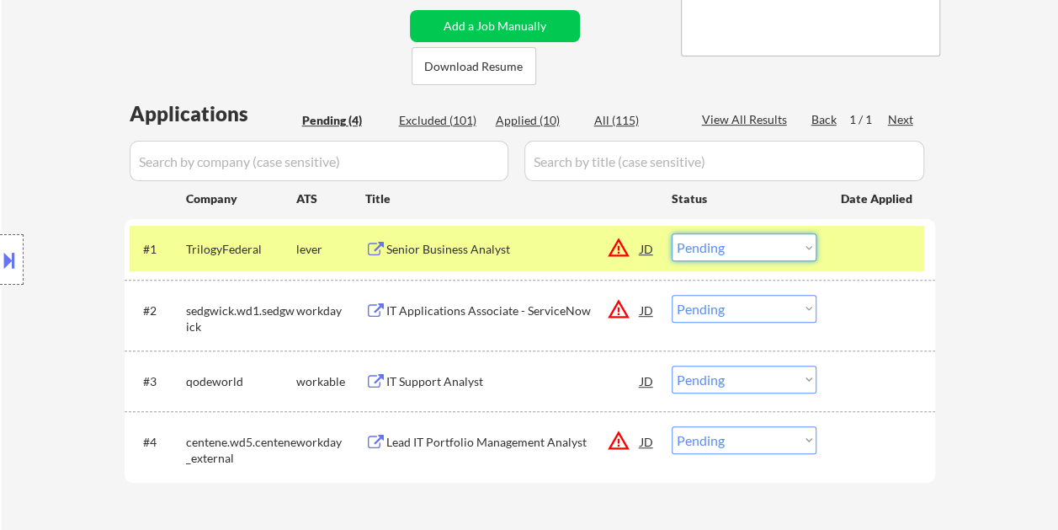
click at [812, 241] on select "Choose an option... Pending Applied Excluded (Questions) Excluded (Expired) Exc…" at bounding box center [744, 247] width 145 height 28
click at [672, 233] on select "Choose an option... Pending Applied Excluded (Questions) Excluded (Expired) Exc…" at bounding box center [744, 247] width 145 height 28
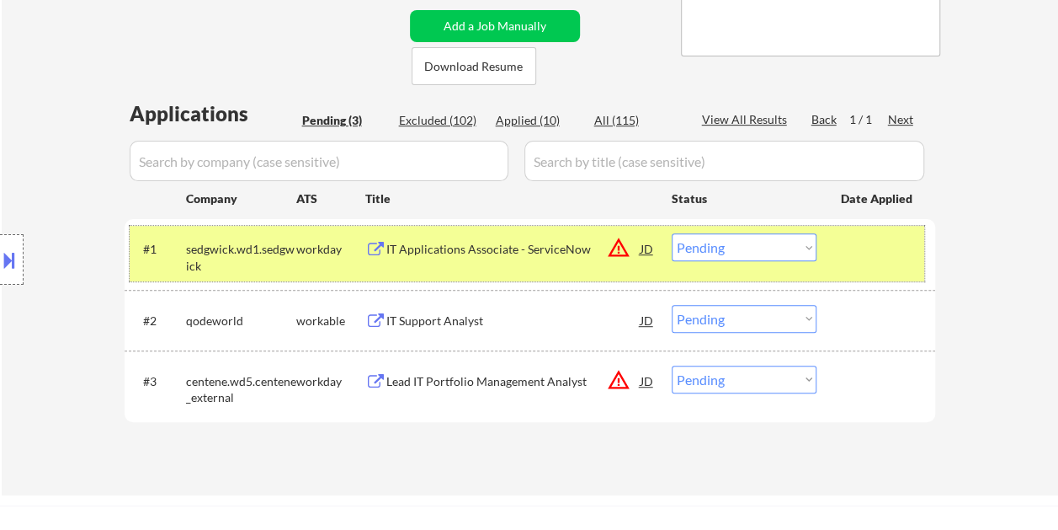
click at [866, 254] on div at bounding box center [878, 248] width 74 height 30
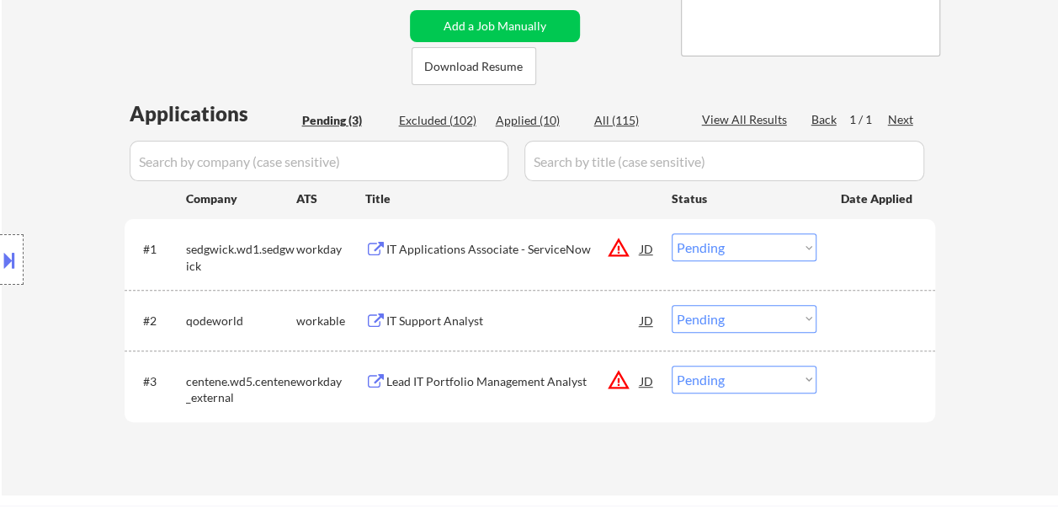
click at [860, 253] on div at bounding box center [878, 248] width 74 height 30
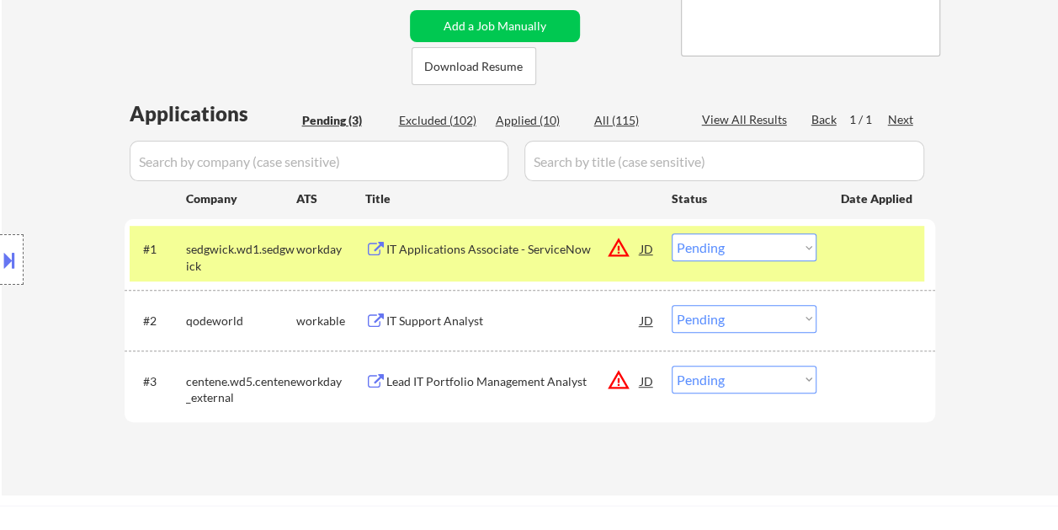
click at [572, 236] on div "IT Applications Associate - ServiceNow" at bounding box center [513, 248] width 254 height 30
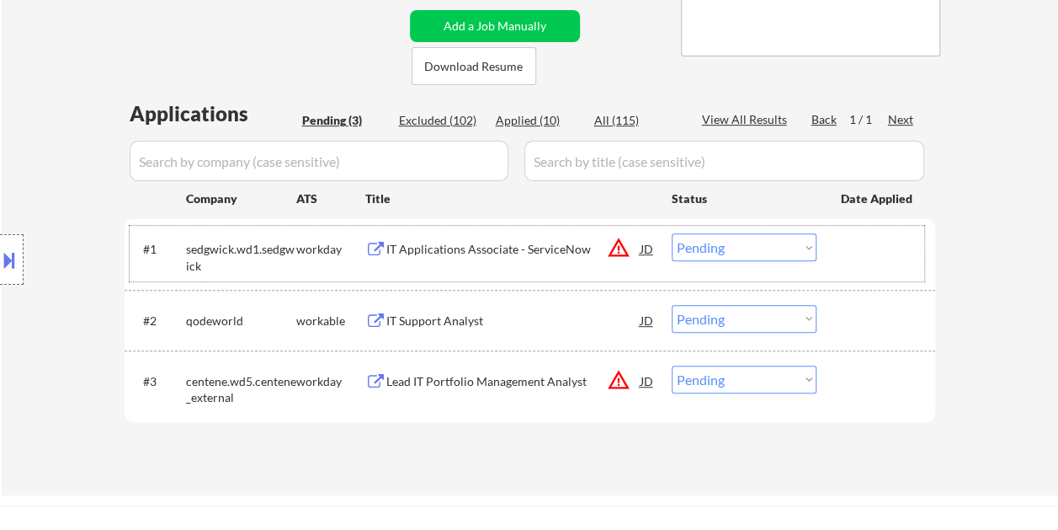
click at [833, 240] on div "#1 sedgwick.wd1.sedgwick workday IT Applications Associate - ServiceNow JD warn…" at bounding box center [527, 254] width 795 height 56
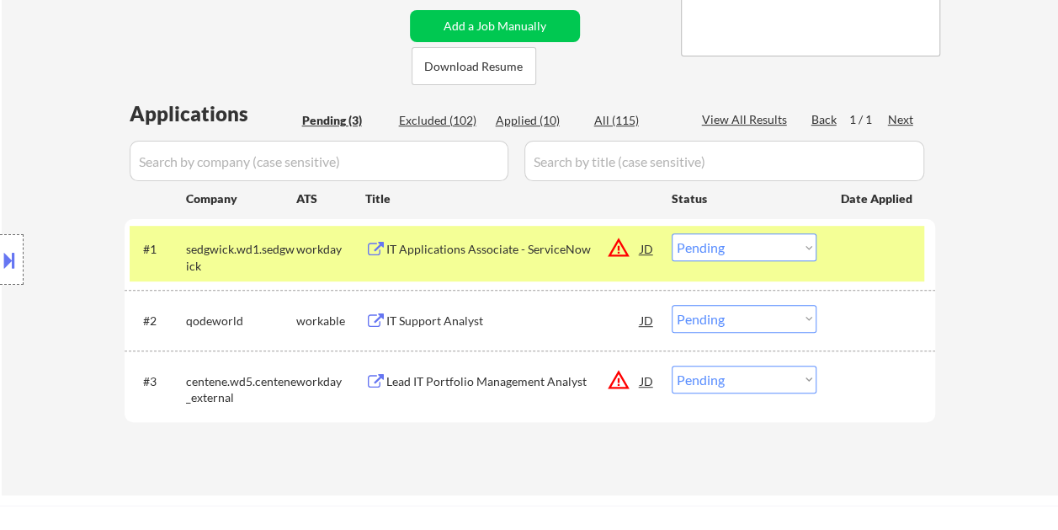
click at [809, 248] on select "Choose an option... Pending Applied Excluded (Questions) Excluded (Expired) Exc…" at bounding box center [744, 247] width 145 height 28
click at [672, 233] on select "Choose an option... Pending Applied Excluded (Questions) Excluded (Expired) Exc…" at bounding box center [744, 247] width 145 height 28
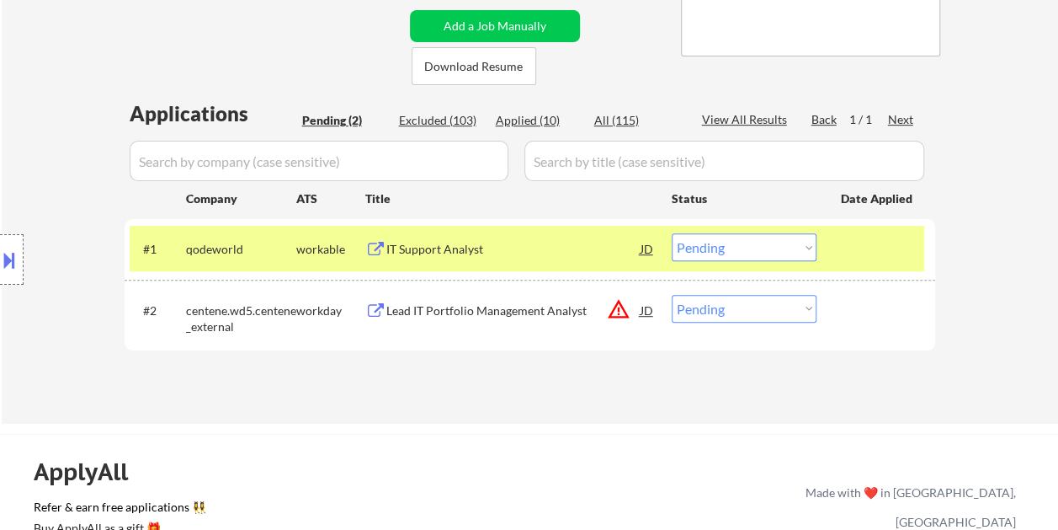
click at [860, 248] on div at bounding box center [878, 248] width 74 height 30
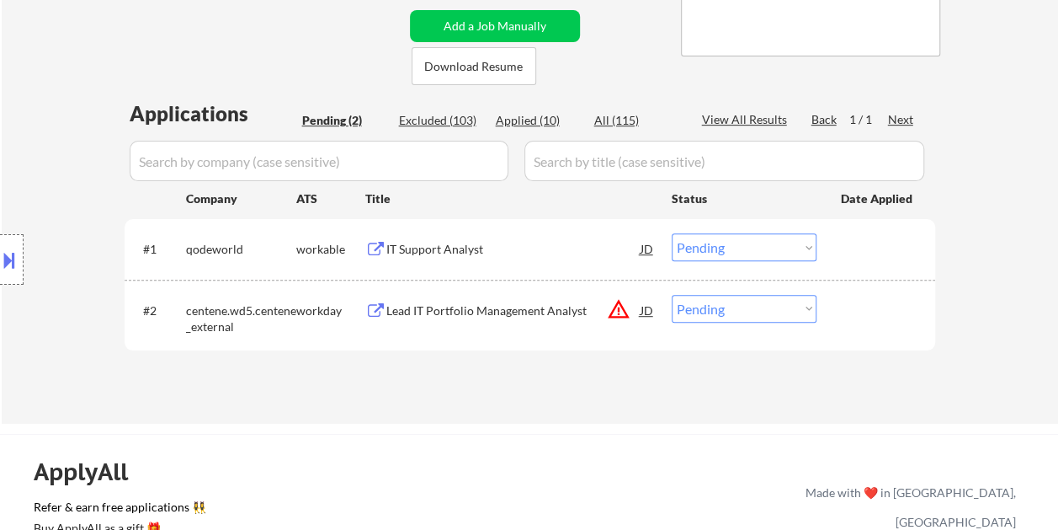
click at [862, 246] on div at bounding box center [878, 248] width 74 height 30
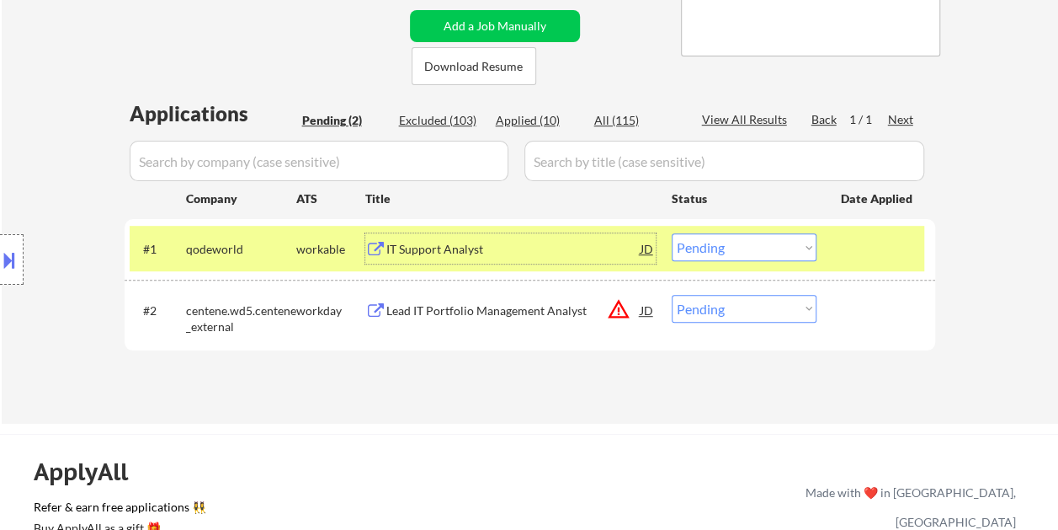
click at [556, 242] on div "IT Support Analyst" at bounding box center [513, 249] width 254 height 17
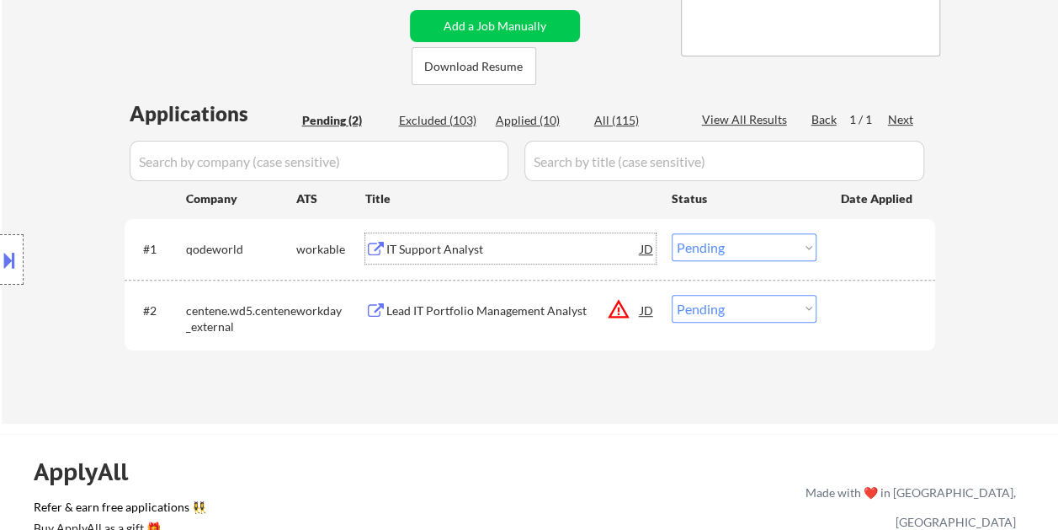
click at [825, 237] on div "#1 qodeworld workable IT Support Analyst JD warning_amber Choose an option... P…" at bounding box center [527, 248] width 795 height 45
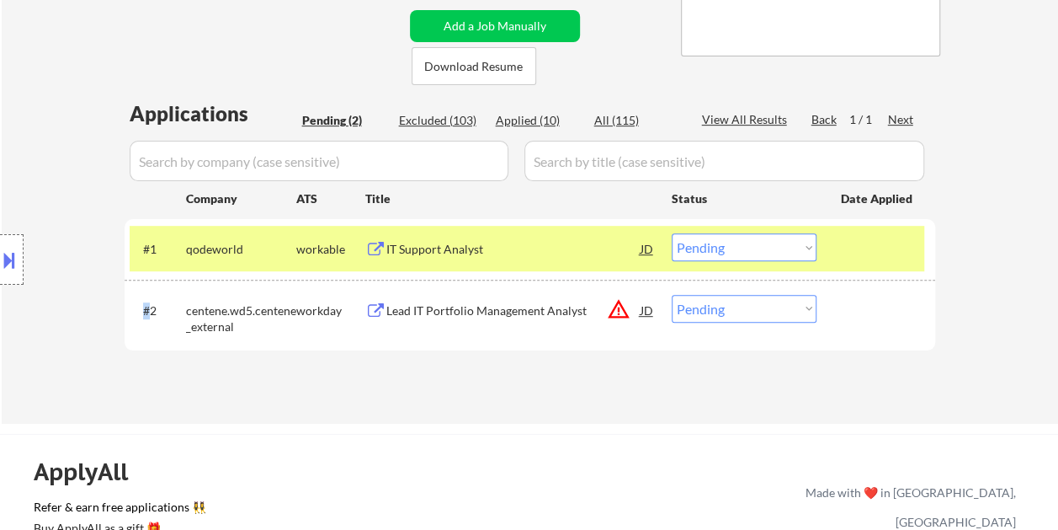
click at [825, 237] on div "#1 qodeworld workable IT Support Analyst JD warning_amber Choose an option... P…" at bounding box center [527, 248] width 795 height 45
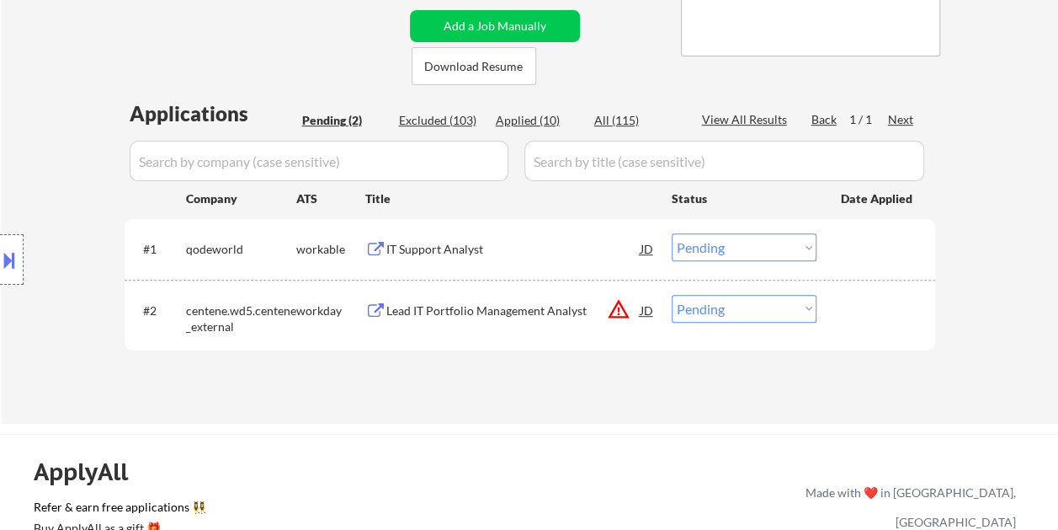
click at [825, 237] on div "#1 qodeworld workable IT Support Analyst JD warning_amber Choose an option... P…" at bounding box center [527, 248] width 795 height 45
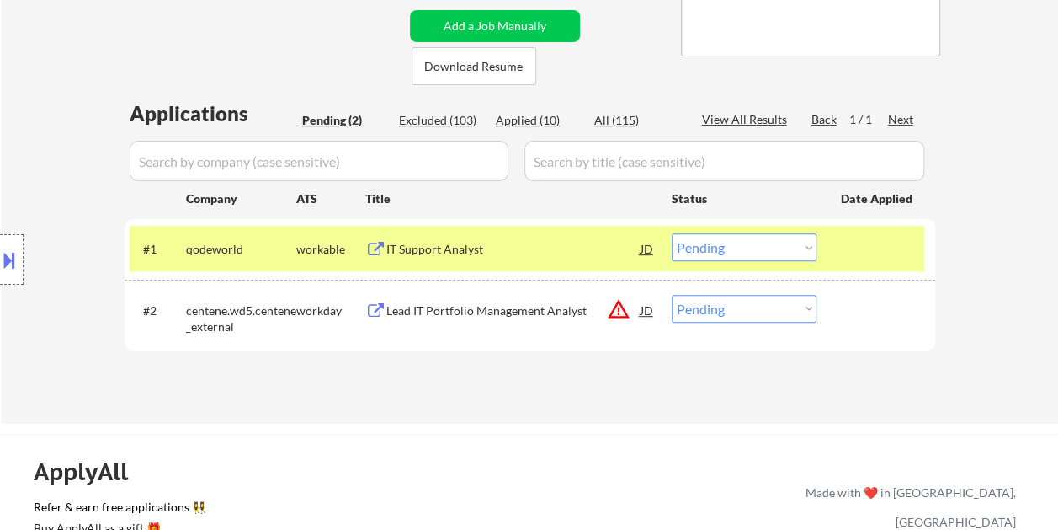
click at [812, 237] on select "Choose an option... Pending Applied Excluded (Questions) Excluded (Expired) Exc…" at bounding box center [744, 247] width 145 height 28
click at [672, 233] on select "Choose an option... Pending Applied Excluded (Questions) Excluded (Expired) Exc…" at bounding box center [744, 247] width 145 height 28
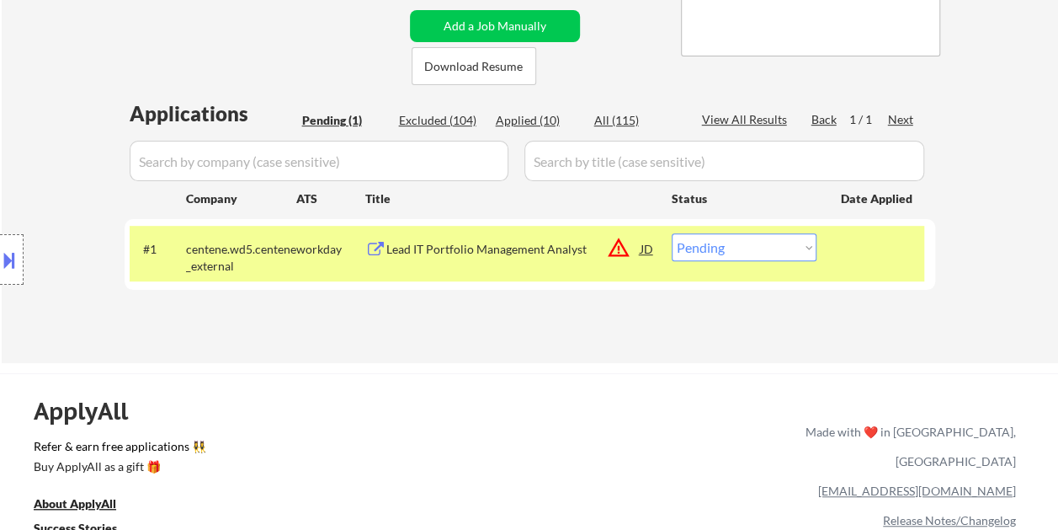
click at [871, 269] on div "#1 centene.wd5.centene_external workday Lead IT Portfolio Management Analyst JD…" at bounding box center [527, 254] width 795 height 56
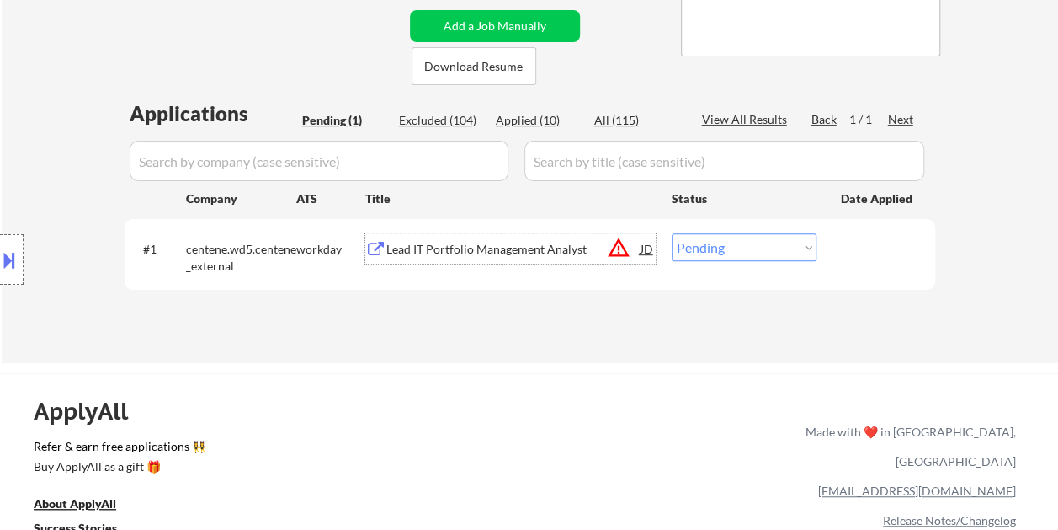
click at [553, 242] on div "Lead IT Portfolio Management Analyst" at bounding box center [513, 249] width 254 height 17
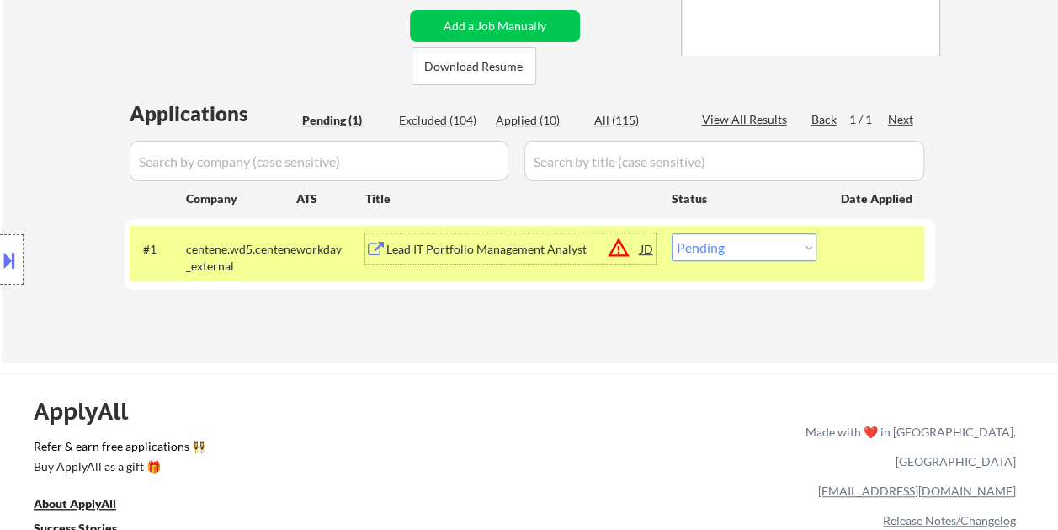
click at [813, 242] on select "Choose an option... Pending Applied Excluded (Questions) Excluded (Expired) Exc…" at bounding box center [744, 247] width 145 height 28
select select ""excluded""
click at [672, 233] on select "Choose an option... Pending Applied Excluded (Questions) Excluded (Expired) Exc…" at bounding box center [744, 247] width 145 height 28
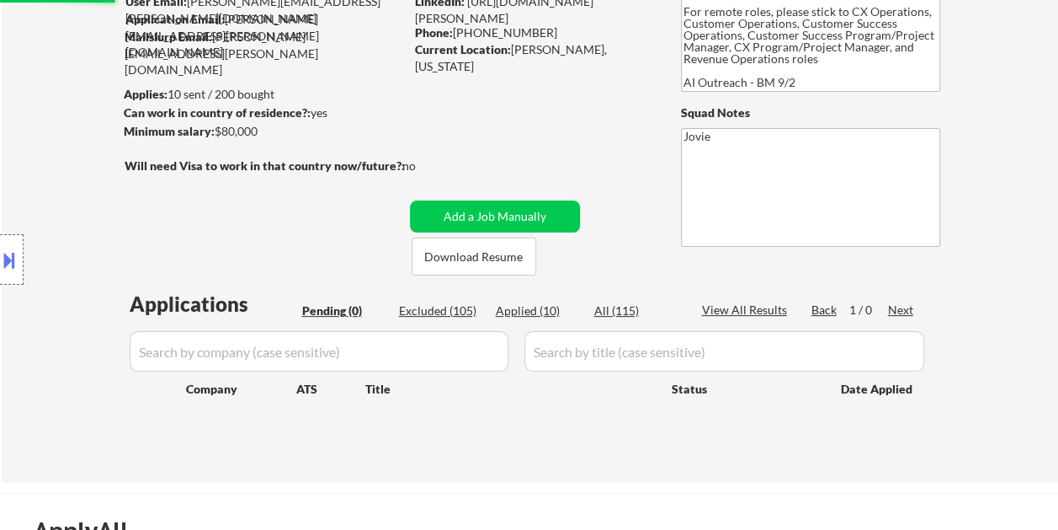
scroll to position [253, 0]
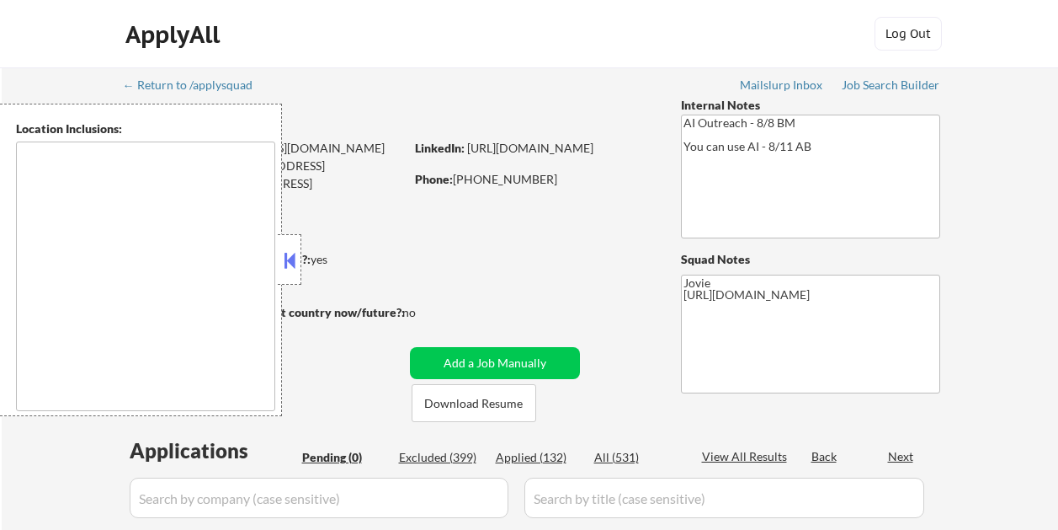
type textarea "remote"
click at [295, 258] on button at bounding box center [289, 260] width 19 height 25
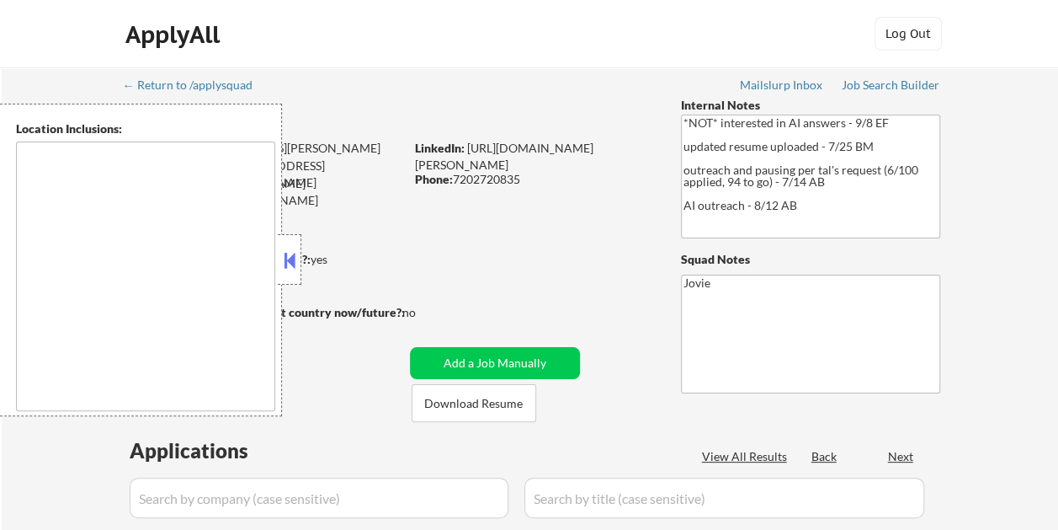
select select ""pending""
type textarea "[GEOGRAPHIC_DATA], [GEOGRAPHIC_DATA] [GEOGRAPHIC_DATA], [GEOGRAPHIC_DATA] [GEOG…"
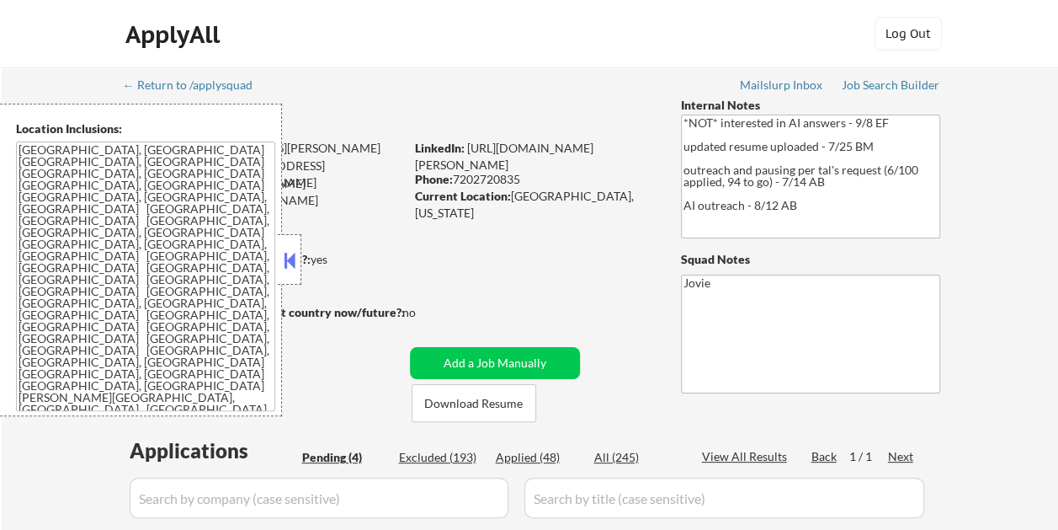
click at [290, 256] on button at bounding box center [289, 260] width 19 height 25
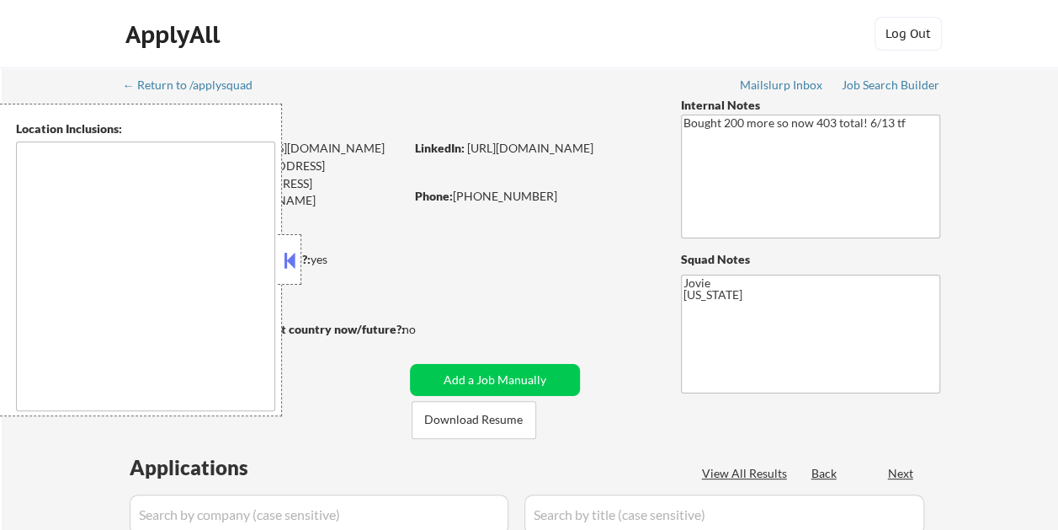
select select ""pending""
type textarea "[GEOGRAPHIC_DATA], [GEOGRAPHIC_DATA] [GEOGRAPHIC_DATA], [GEOGRAPHIC_DATA] [GEOG…"
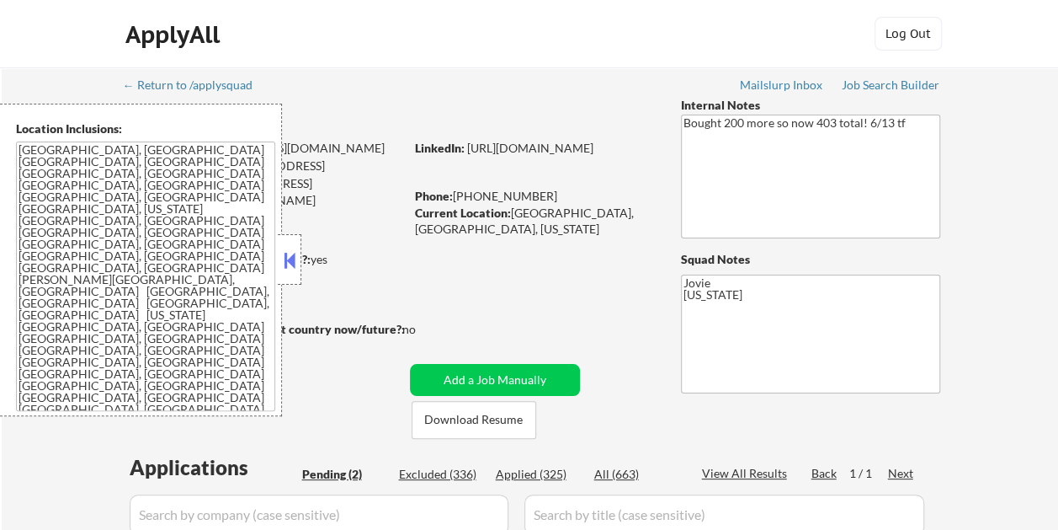
click at [280, 253] on div at bounding box center [290, 259] width 24 height 51
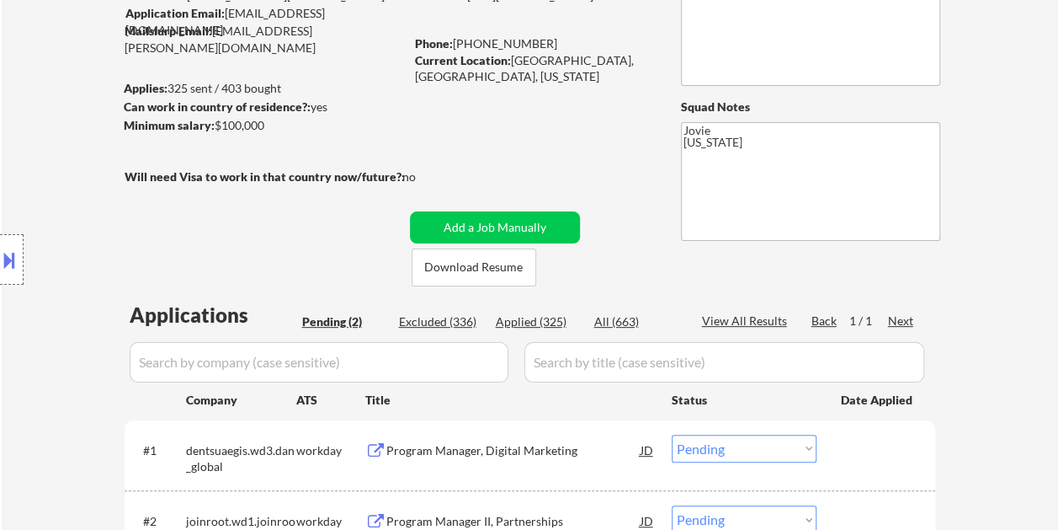
scroll to position [253, 0]
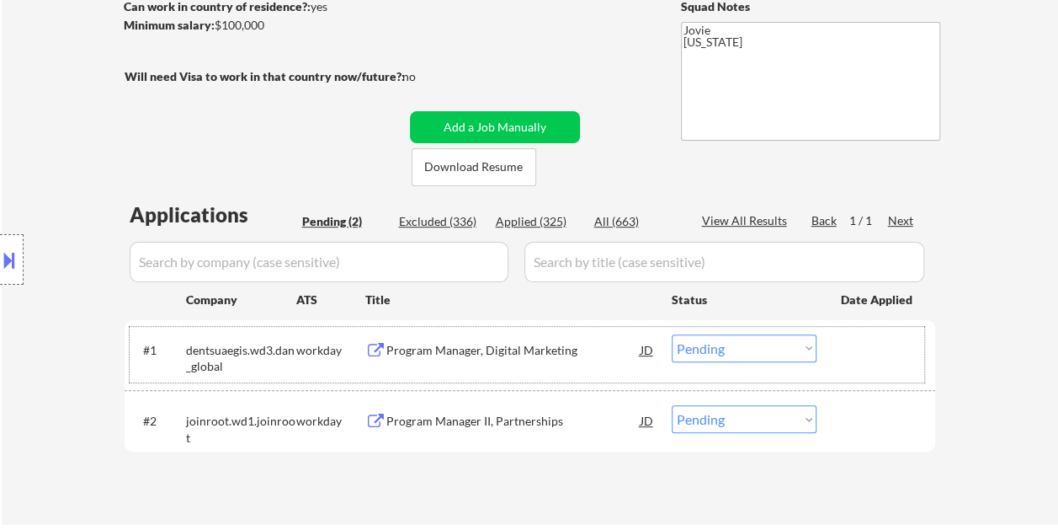
click at [890, 352] on div at bounding box center [878, 349] width 74 height 30
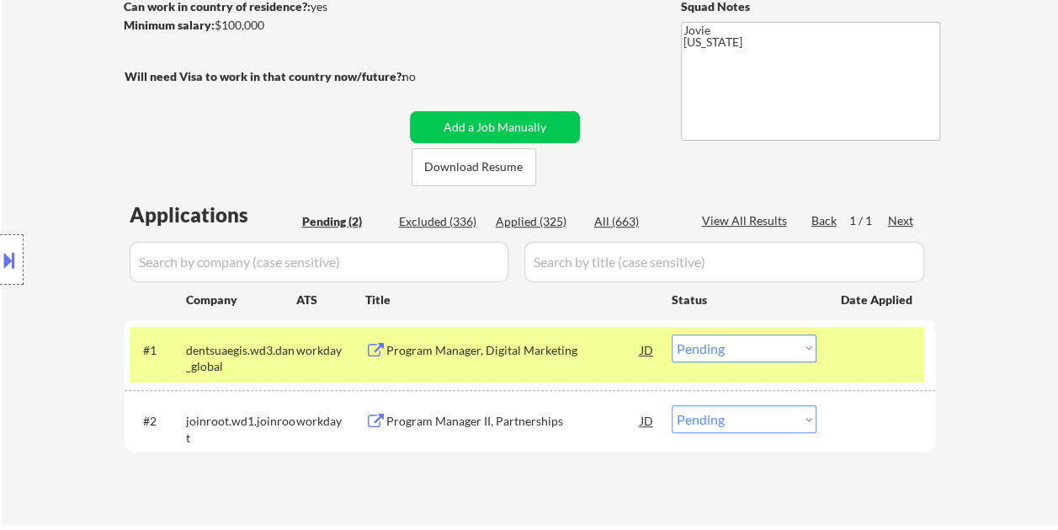
click at [576, 352] on div "Program Manager, Digital Marketing" at bounding box center [513, 350] width 254 height 17
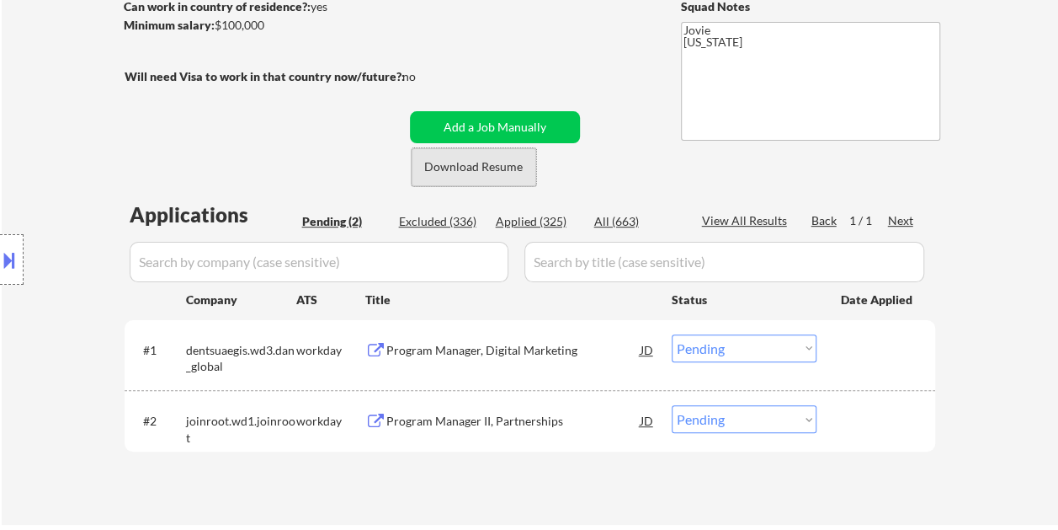
click at [480, 157] on button "Download Resume" at bounding box center [474, 167] width 125 height 38
click at [635, 49] on div "← Return to /applysquad Mailslurp Inbox Job Search Builder Toyin Daniel User Em…" at bounding box center [530, 163] width 840 height 696
click at [754, 349] on select "Choose an option... Pending Applied Excluded (Questions) Excluded (Expired) Exc…" at bounding box center [744, 348] width 145 height 28
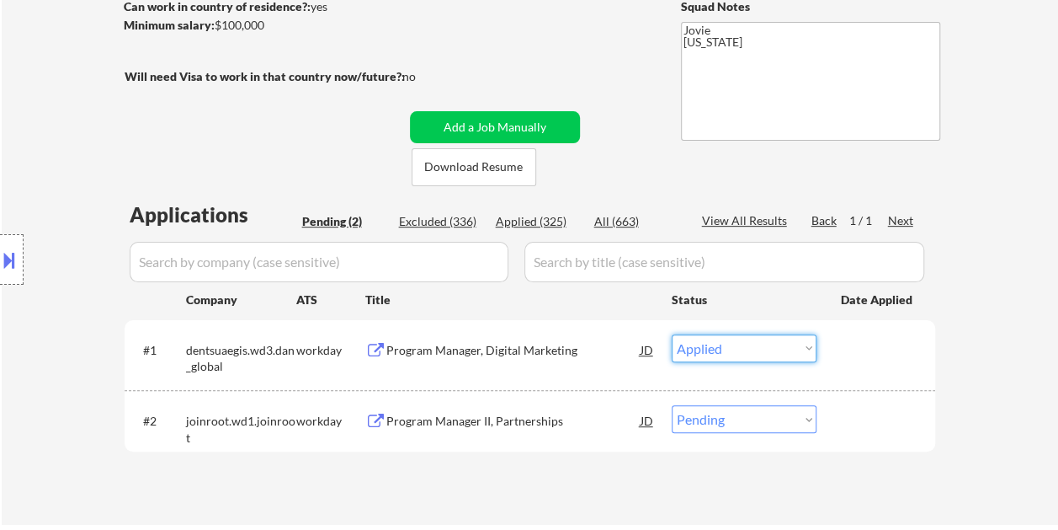
click at [672, 334] on select "Choose an option... Pending Applied Excluded (Questions) Excluded (Expired) Exc…" at bounding box center [744, 348] width 145 height 28
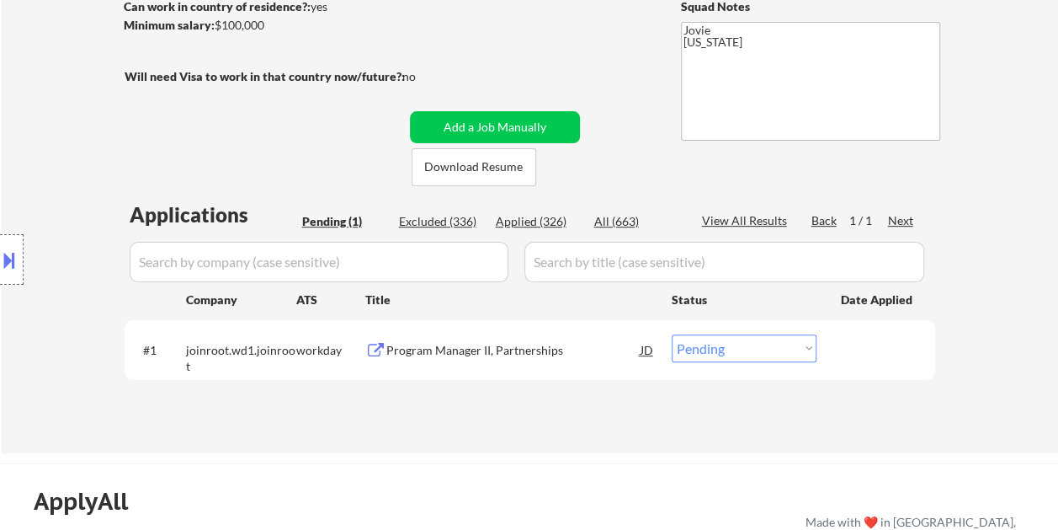
click at [839, 337] on div "#1 joinroot.wd1.joinroot workday Program Manager II, Partnerships JD Choose an …" at bounding box center [527, 349] width 795 height 45
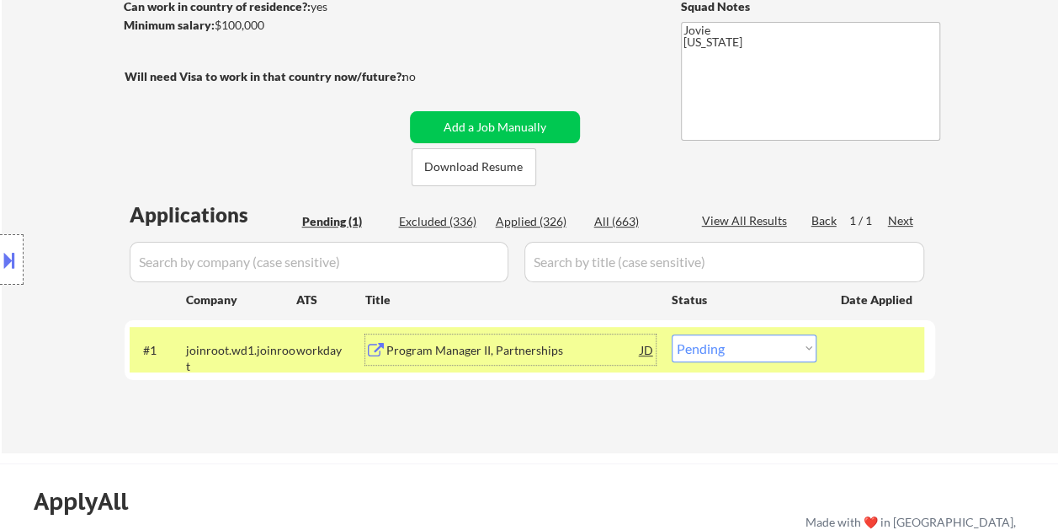
click at [517, 350] on div "Program Manager II, Partnerships" at bounding box center [513, 350] width 254 height 17
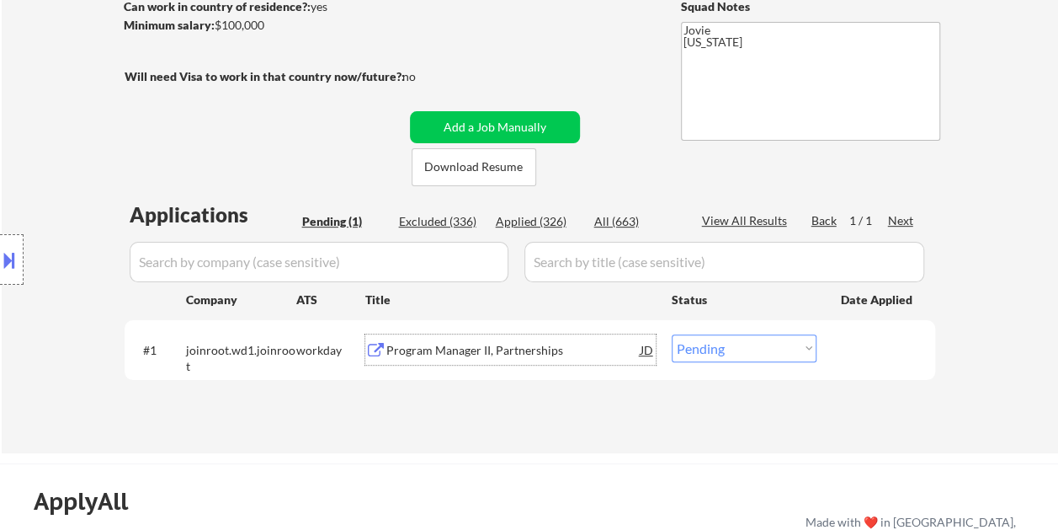
click at [843, 357] on div at bounding box center [878, 349] width 74 height 30
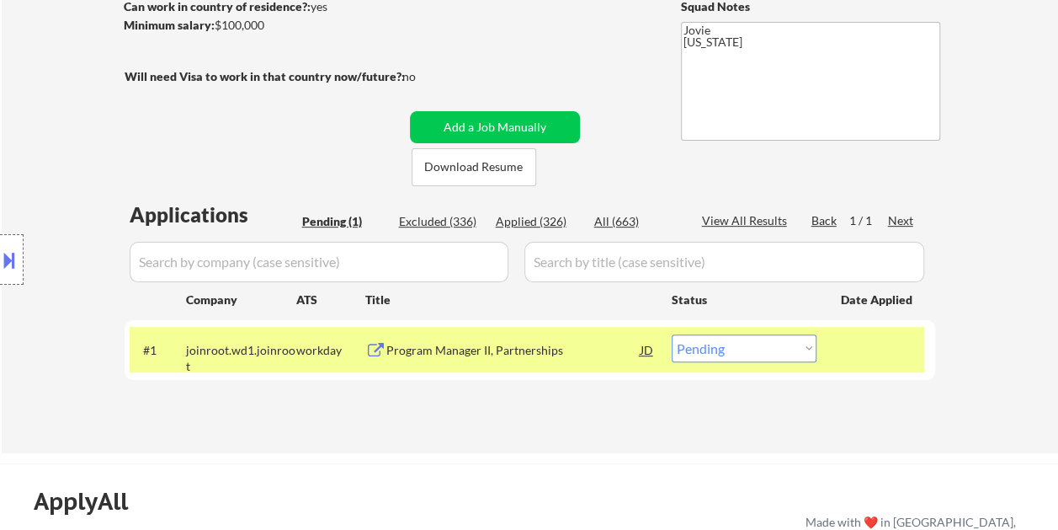
click at [808, 351] on select "Choose an option... Pending Applied Excluded (Questions) Excluded (Expired) Exc…" at bounding box center [744, 348] width 145 height 28
select select ""excluded__expired_""
click at [672, 334] on select "Choose an option... Pending Applied Excluded (Questions) Excluded (Expired) Exc…" at bounding box center [744, 348] width 145 height 28
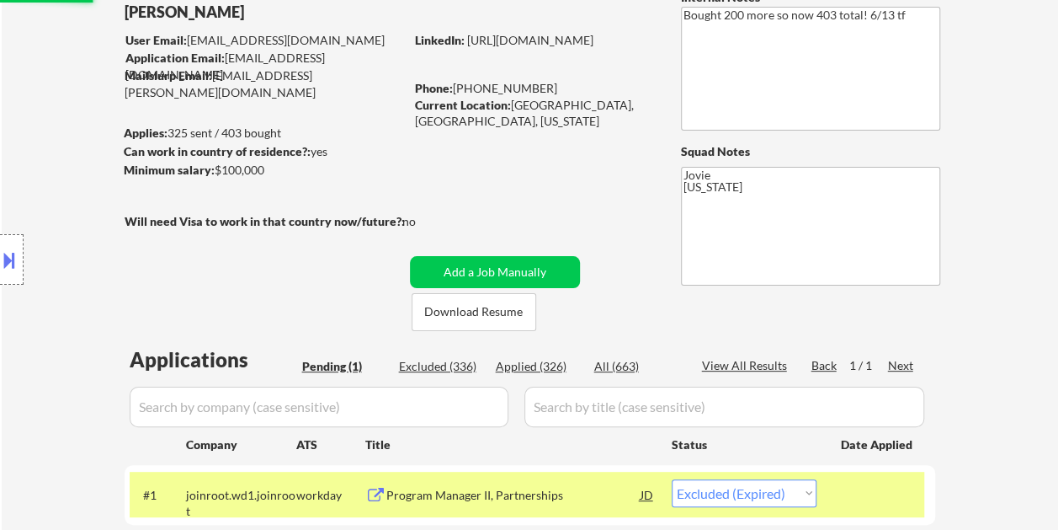
scroll to position [84, 0]
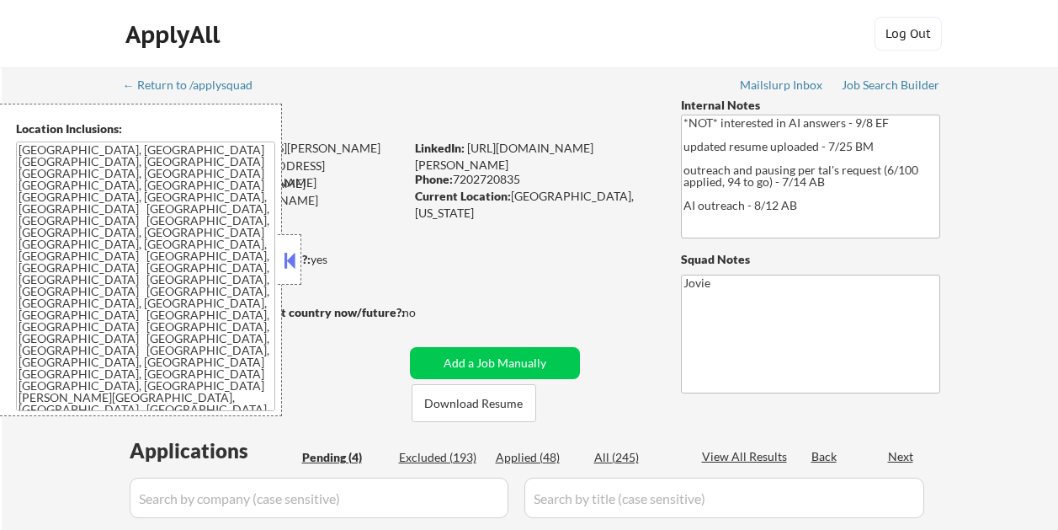
select select ""pending""
click at [288, 254] on button at bounding box center [289, 260] width 19 height 25
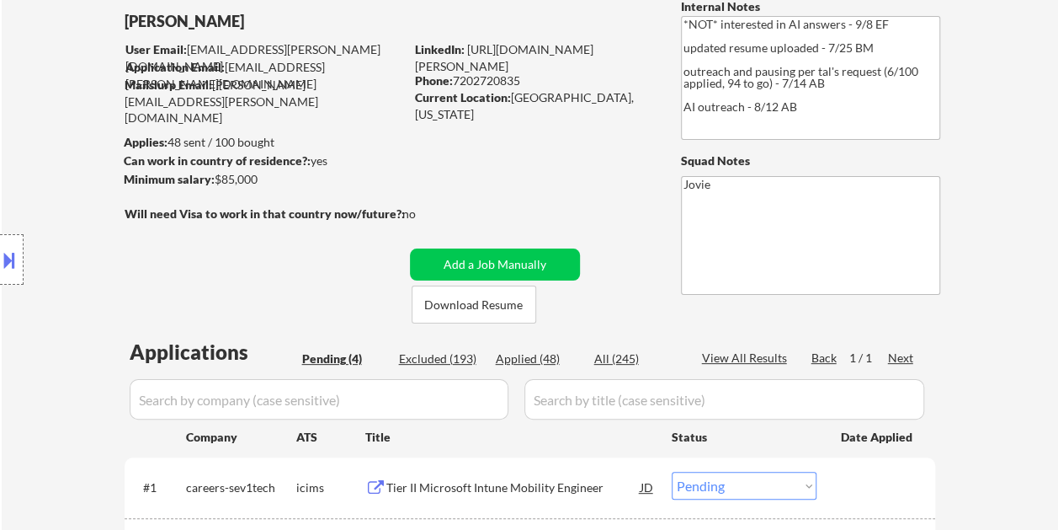
scroll to position [253, 0]
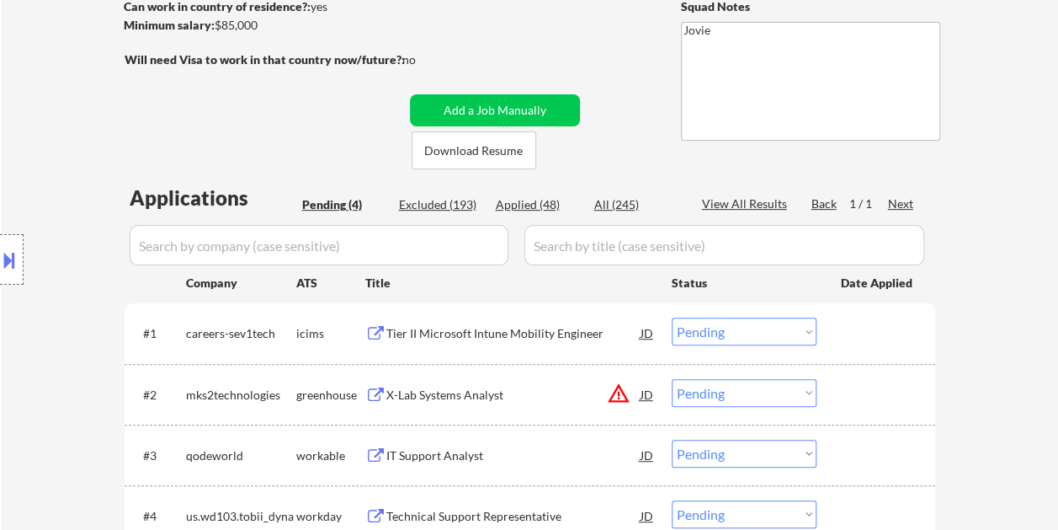
click at [606, 30] on div "← Return to /applysquad Mailslurp Inbox Job Search Builder [PERSON_NAME] User E…" at bounding box center [530, 215] width 840 height 801
click at [426, 148] on button "Download Resume" at bounding box center [474, 150] width 125 height 38
click at [647, 64] on div "← Return to /applysquad Mailslurp Inbox Job Search Builder Evan Miller User Ema…" at bounding box center [530, 215] width 840 height 801
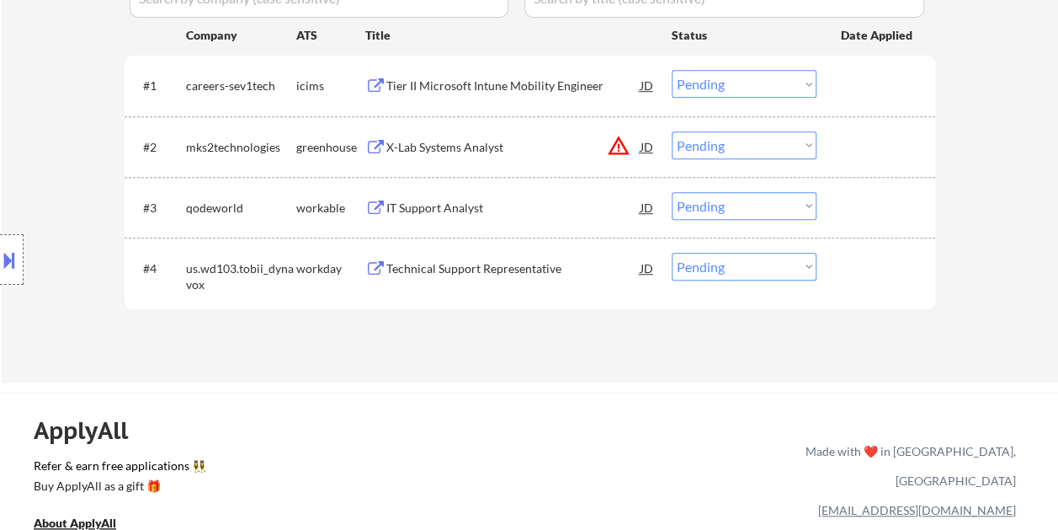
scroll to position [505, 0]
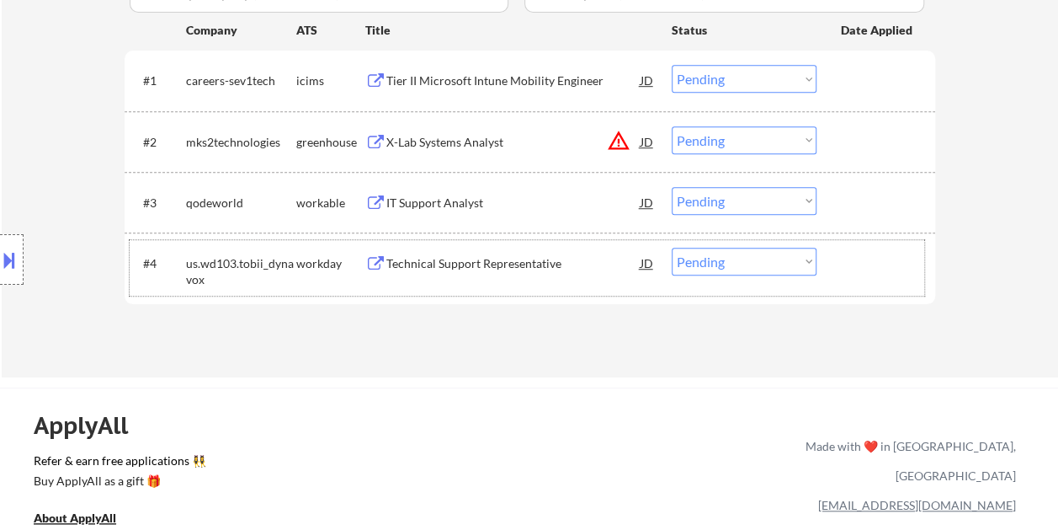
click at [850, 256] on div at bounding box center [878, 263] width 74 height 30
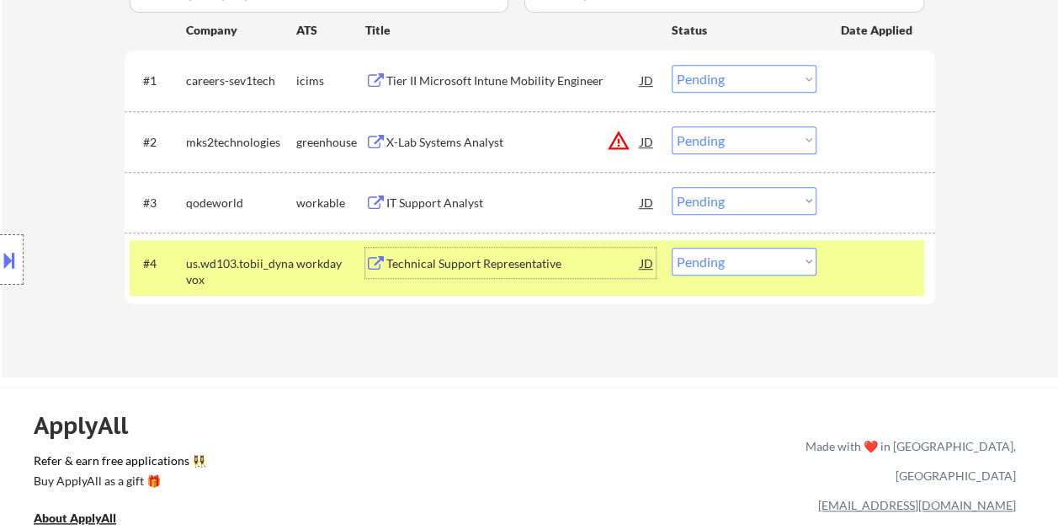
click at [548, 258] on div "Technical Support Representative" at bounding box center [513, 263] width 254 height 17
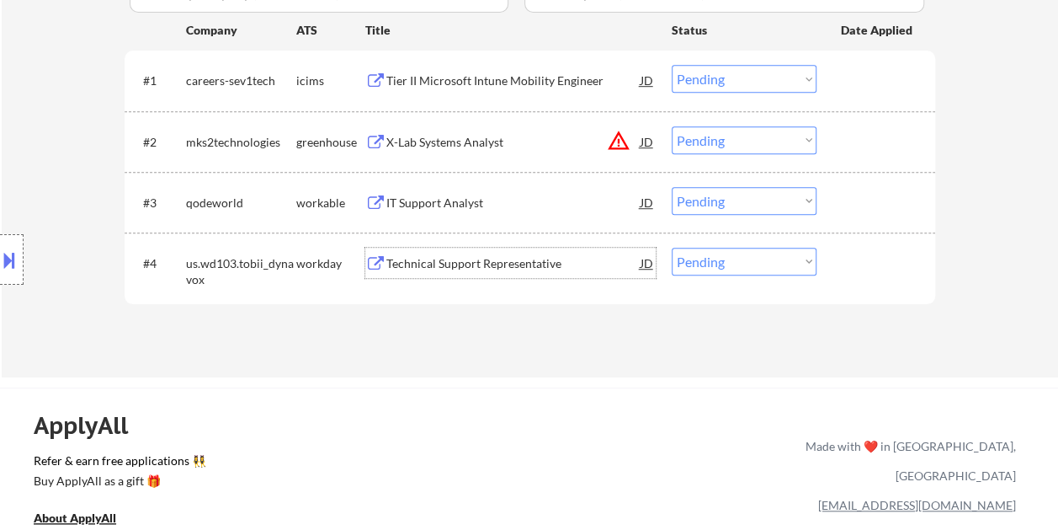
click at [828, 268] on div "#4 us.wd103.tobii_dynavox workday Technical Support Representative JD Choose an…" at bounding box center [527, 268] width 795 height 56
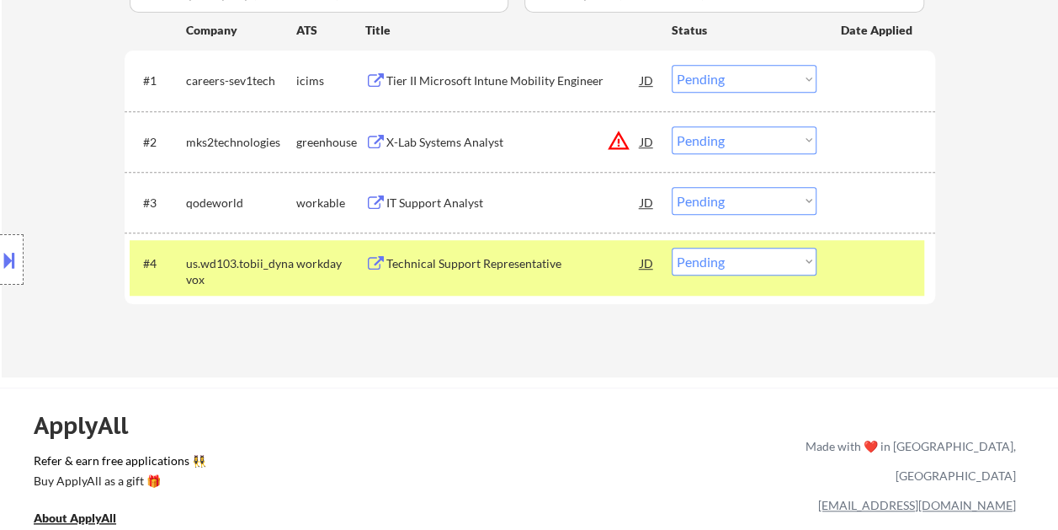
click at [810, 264] on select "Choose an option... Pending Applied Excluded (Questions) Excluded (Expired) Exc…" at bounding box center [744, 262] width 145 height 28
select select ""excluded__bad_match_""
click at [672, 248] on select "Choose an option... Pending Applied Excluded (Questions) Excluded (Expired) Exc…" at bounding box center [744, 262] width 145 height 28
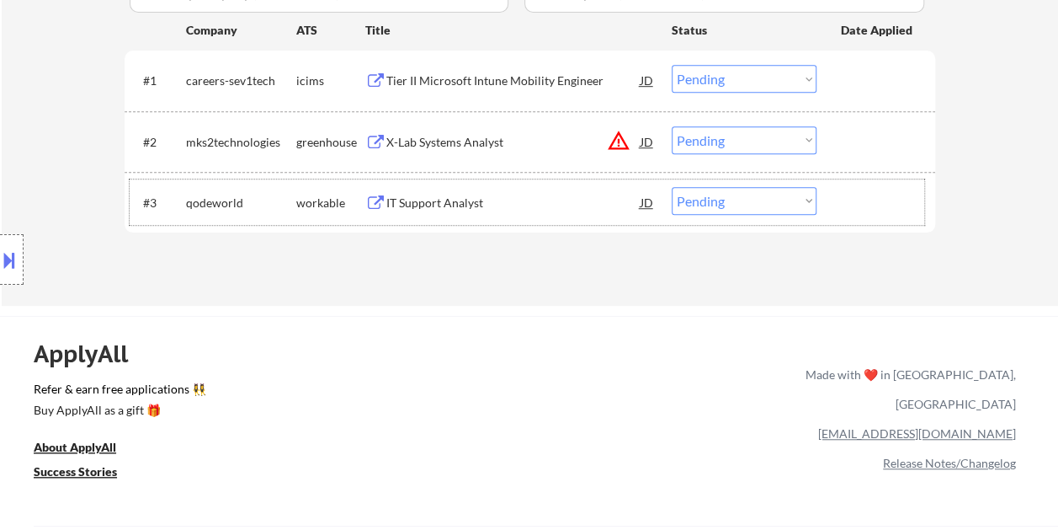
click at [828, 197] on div "#3 qodeworld workable IT Support Analyst JD Choose an option... Pending Applied…" at bounding box center [527, 201] width 795 height 45
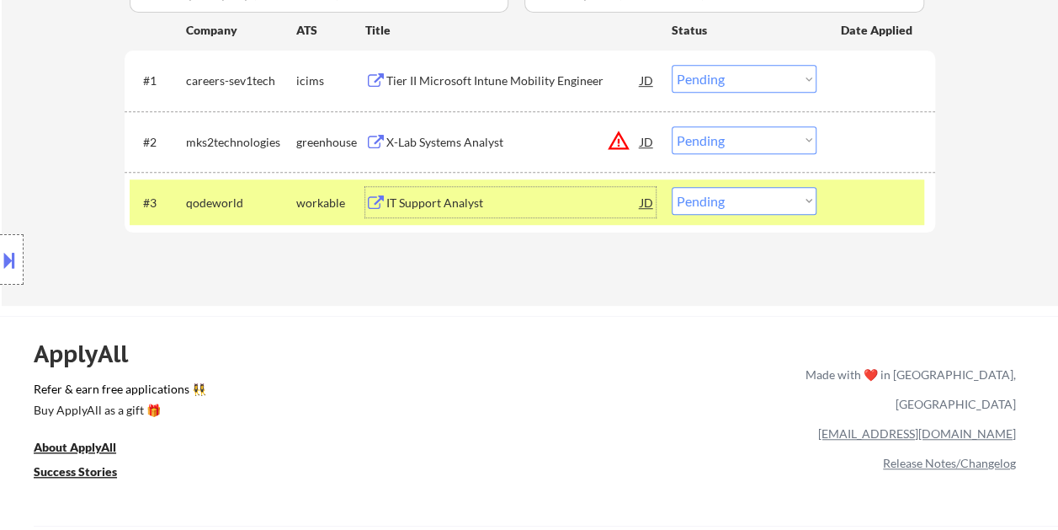
click at [565, 210] on div "IT Support Analyst" at bounding box center [513, 202] width 254 height 17
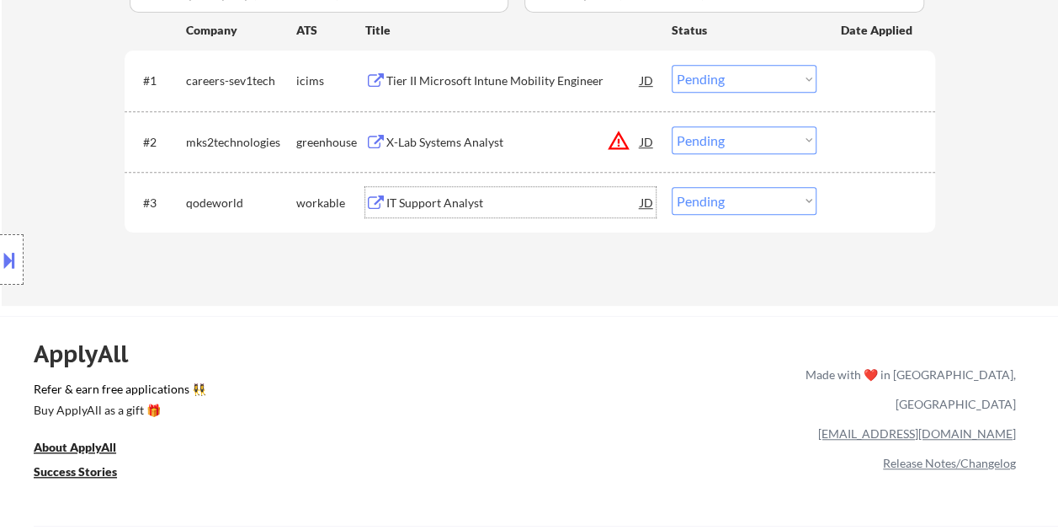
click at [830, 209] on div "#3 qodeworld workable IT Support Analyst JD Choose an option... Pending Applied…" at bounding box center [527, 201] width 795 height 45
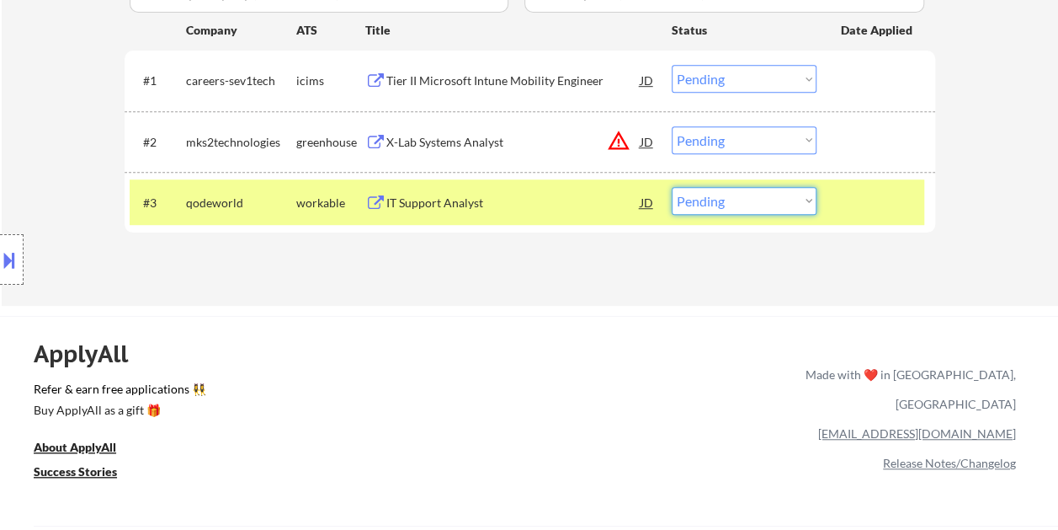
click at [789, 188] on select "Choose an option... Pending Applied Excluded (Questions) Excluded (Expired) Exc…" at bounding box center [744, 201] width 145 height 28
select select ""excluded__bad_match_""
click at [672, 187] on select "Choose an option... Pending Applied Excluded (Questions) Excluded (Expired) Exc…" at bounding box center [744, 201] width 145 height 28
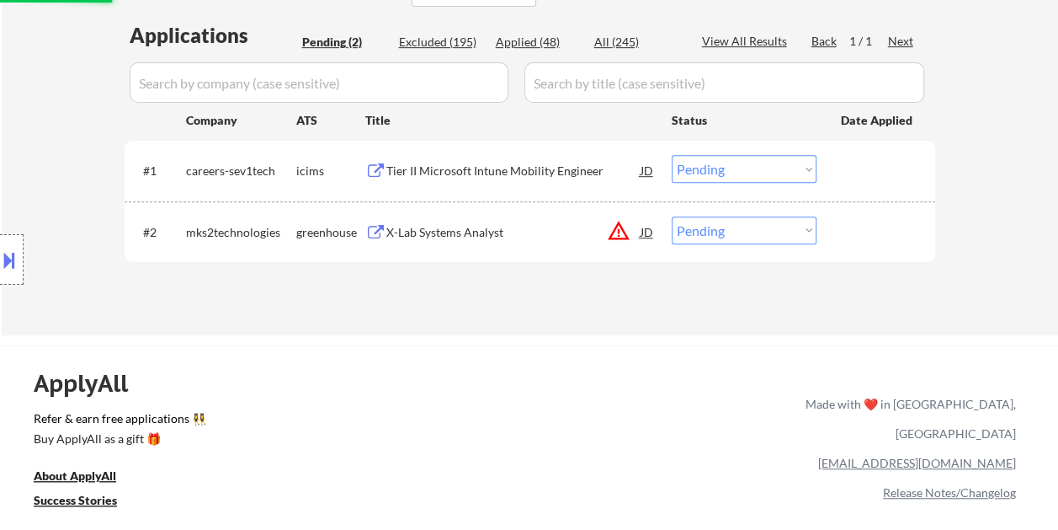
scroll to position [337, 0]
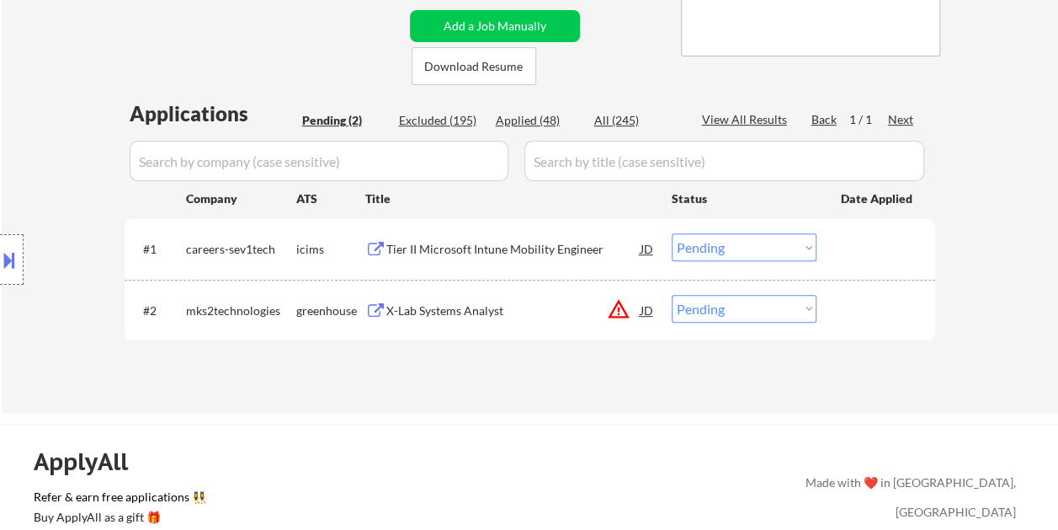
click at [648, 41] on div "← Return to /applysquad Mailslurp Inbox Job Search Builder Evan Miller User Ema…" at bounding box center [530, 65] width 840 height 669
click at [867, 310] on div at bounding box center [878, 310] width 74 height 30
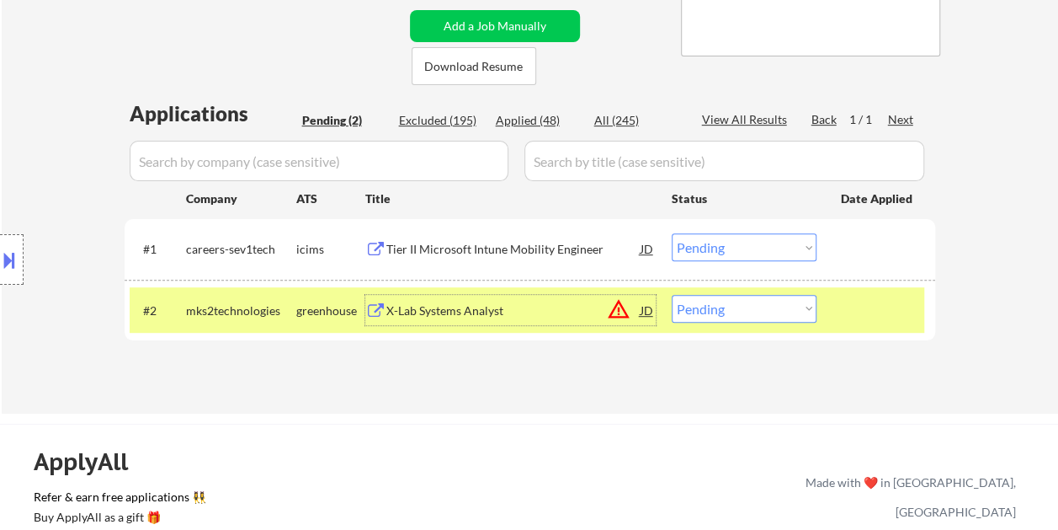
click at [494, 302] on div "X-Lab Systems Analyst" at bounding box center [513, 310] width 254 height 17
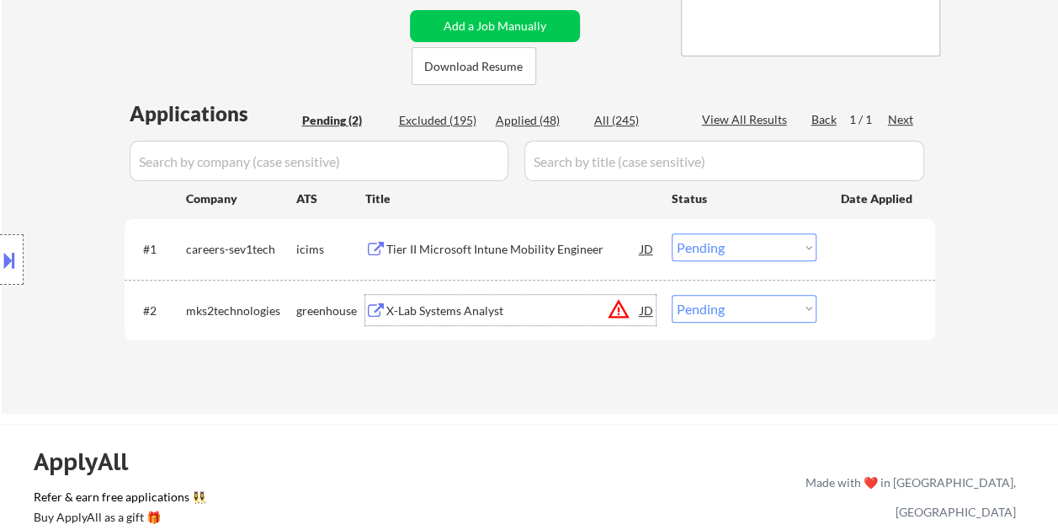
drag, startPoint x: 865, startPoint y: 315, endPoint x: 814, endPoint y: 322, distance: 51.0
click at [864, 314] on div at bounding box center [878, 310] width 74 height 30
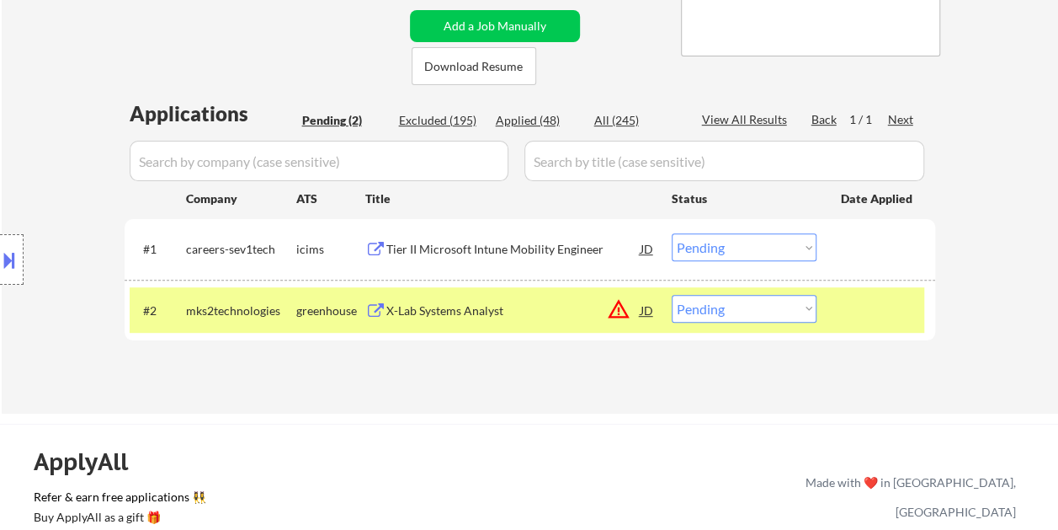
click at [796, 306] on select "Choose an option... Pending Applied Excluded (Questions) Excluded (Expired) Exc…" at bounding box center [744, 309] width 145 height 28
select select ""excluded__bad_match_""
click at [672, 295] on select "Choose an option... Pending Applied Excluded (Questions) Excluded (Expired) Exc…" at bounding box center [744, 309] width 145 height 28
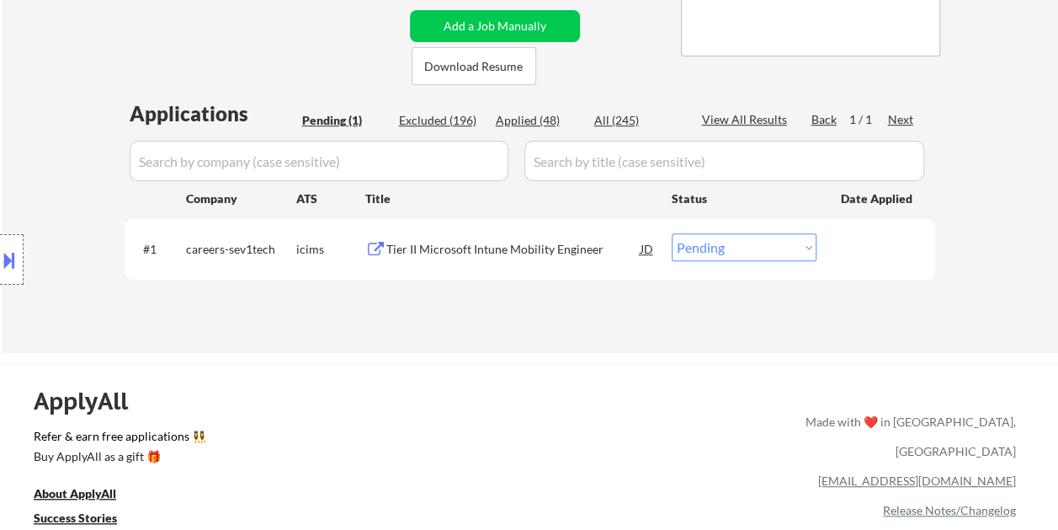
click at [860, 237] on div at bounding box center [878, 248] width 74 height 30
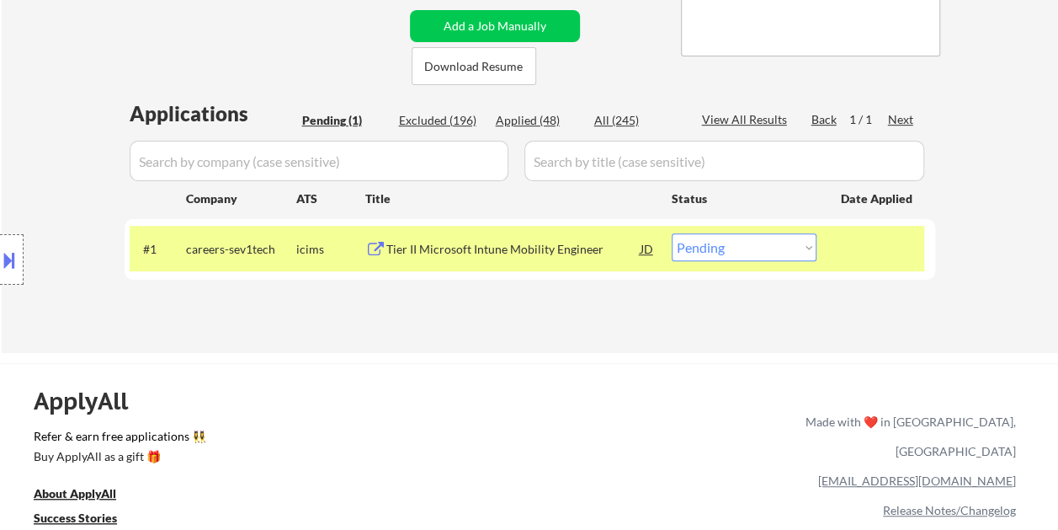
click at [519, 248] on div "Tier II Microsoft Intune Mobility Engineer" at bounding box center [513, 249] width 254 height 17
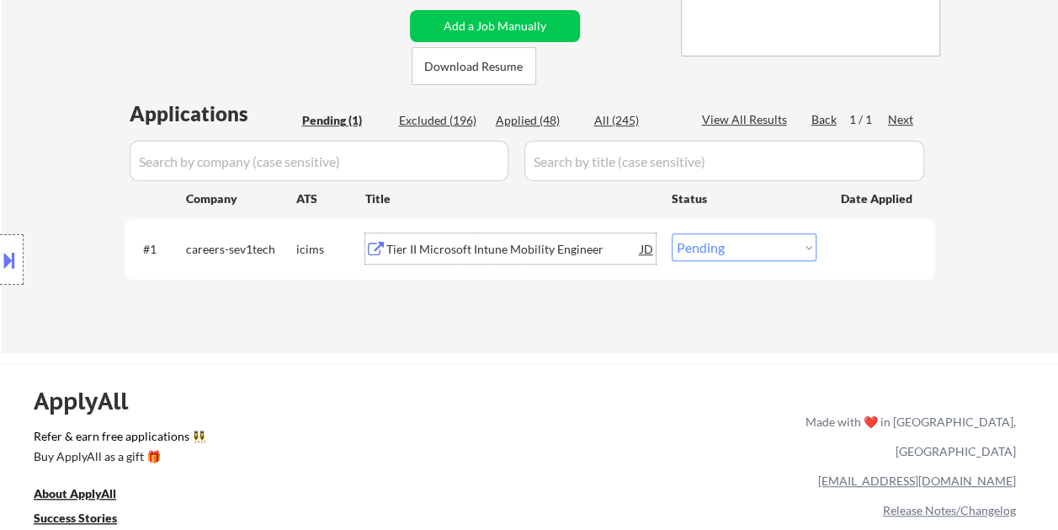
click at [860, 246] on div at bounding box center [878, 248] width 74 height 30
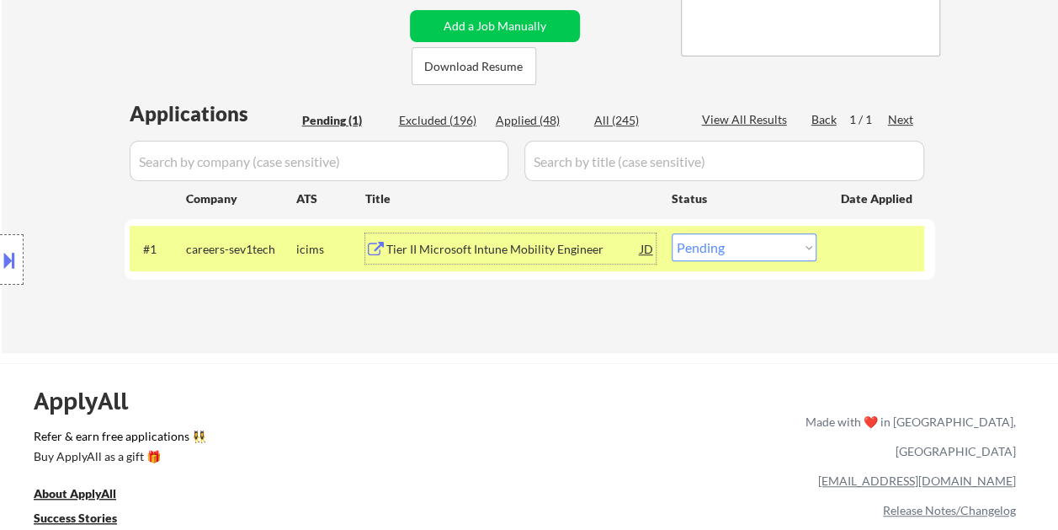
click at [604, 237] on div "Tier II Microsoft Intune Mobility Engineer" at bounding box center [513, 248] width 254 height 30
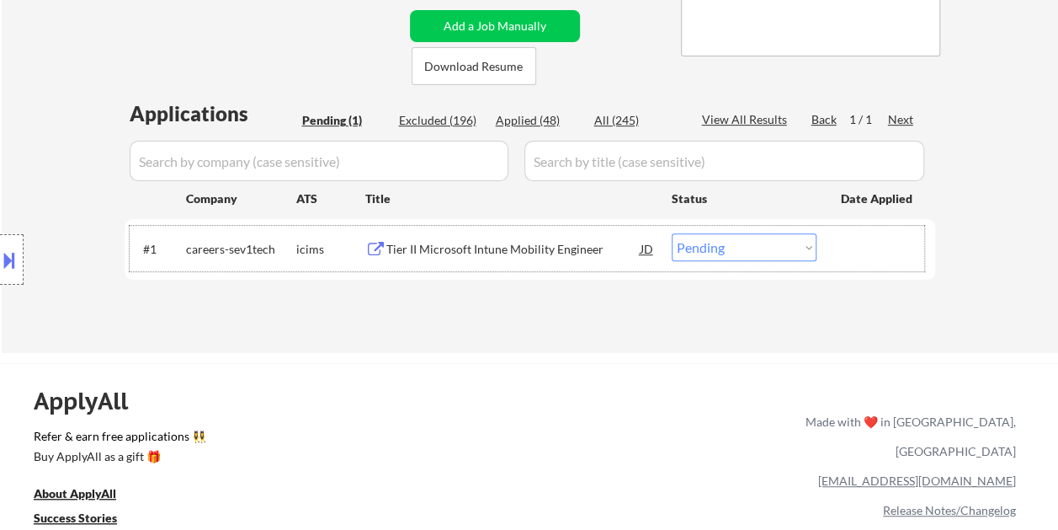
click at [853, 248] on div at bounding box center [878, 248] width 74 height 30
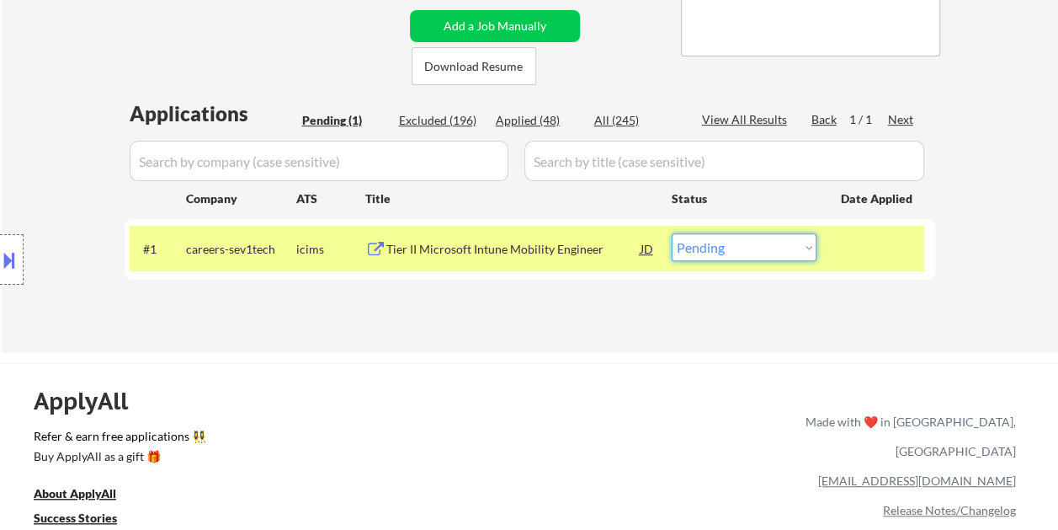
click at [801, 245] on select "Choose an option... Pending Applied Excluded (Questions) Excluded (Expired) Exc…" at bounding box center [744, 247] width 145 height 28
select select ""excluded__bad_match_""
click at [672, 233] on select "Choose an option... Pending Applied Excluded (Questions) Excluded (Expired) Exc…" at bounding box center [744, 247] width 145 height 28
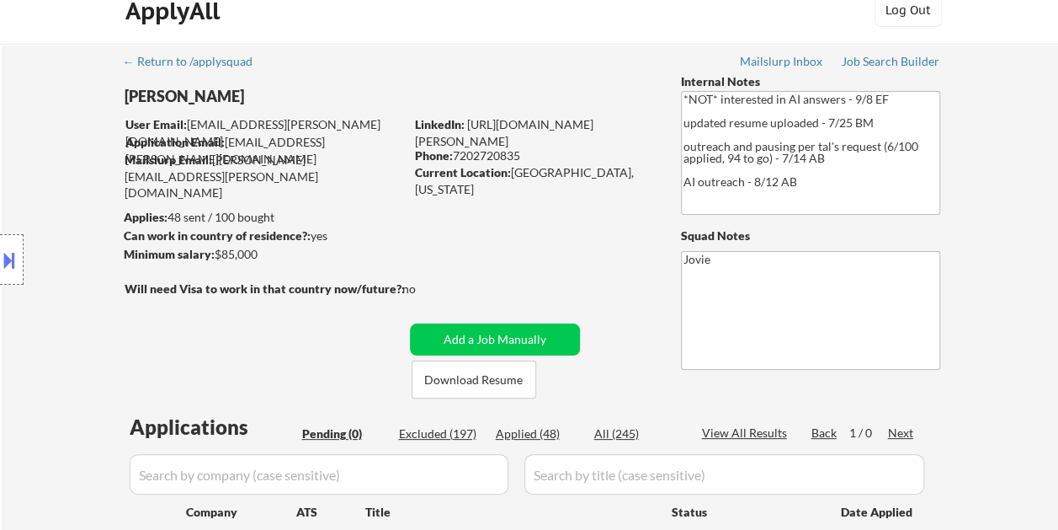
scroll to position [0, 0]
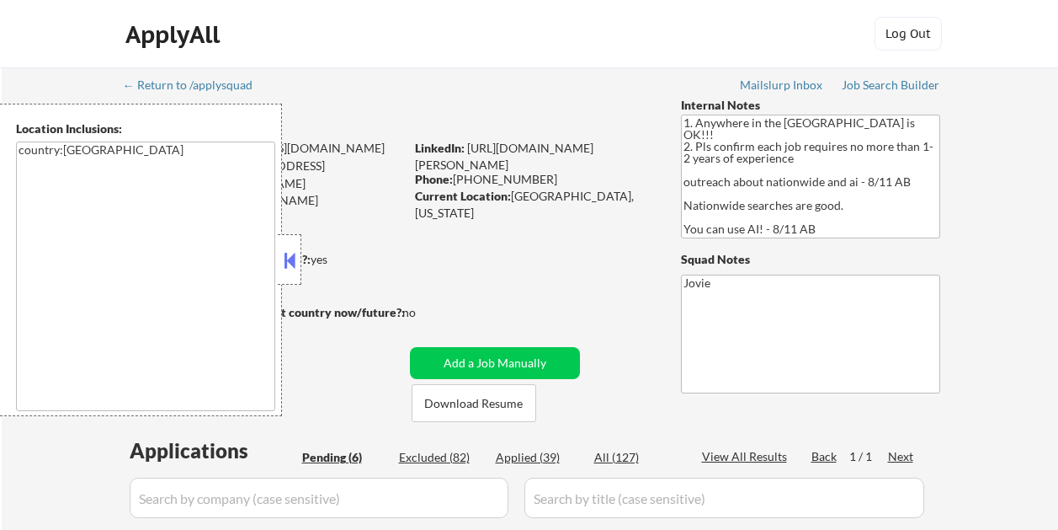
select select ""pending""
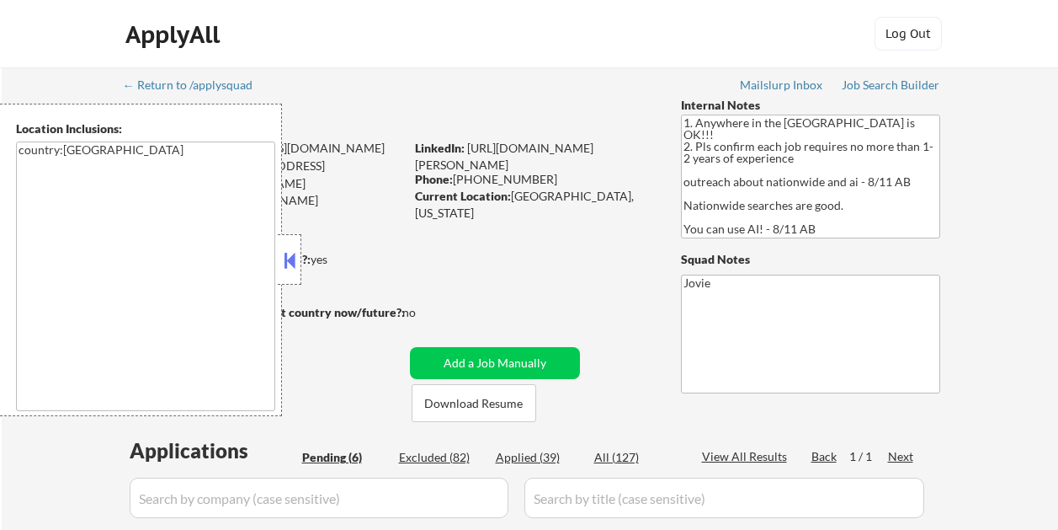
select select ""pending""
click at [296, 266] on button at bounding box center [289, 260] width 19 height 25
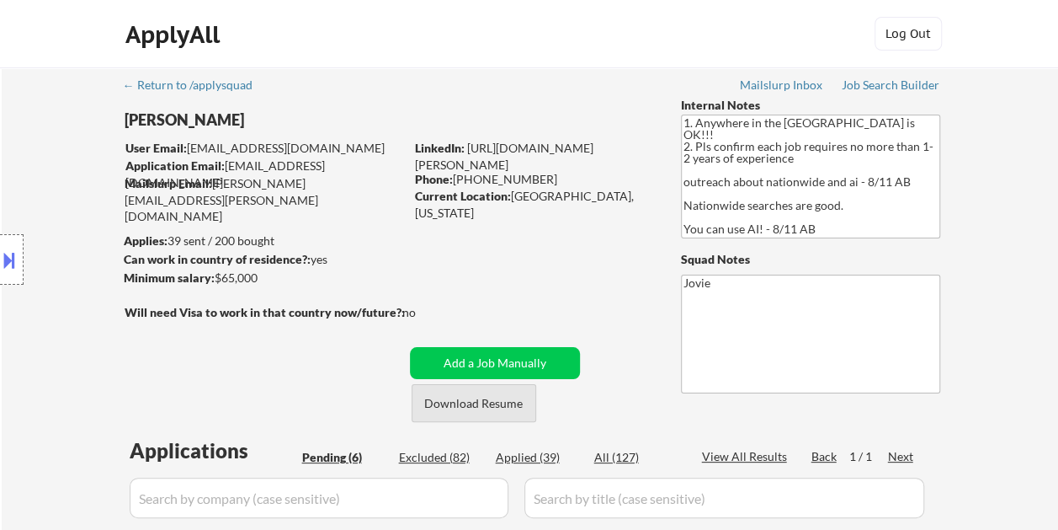
click at [460, 395] on button "Download Resume" at bounding box center [474, 403] width 125 height 38
click at [631, 41] on div "ApplyAll Log Out" at bounding box center [530, 38] width 842 height 42
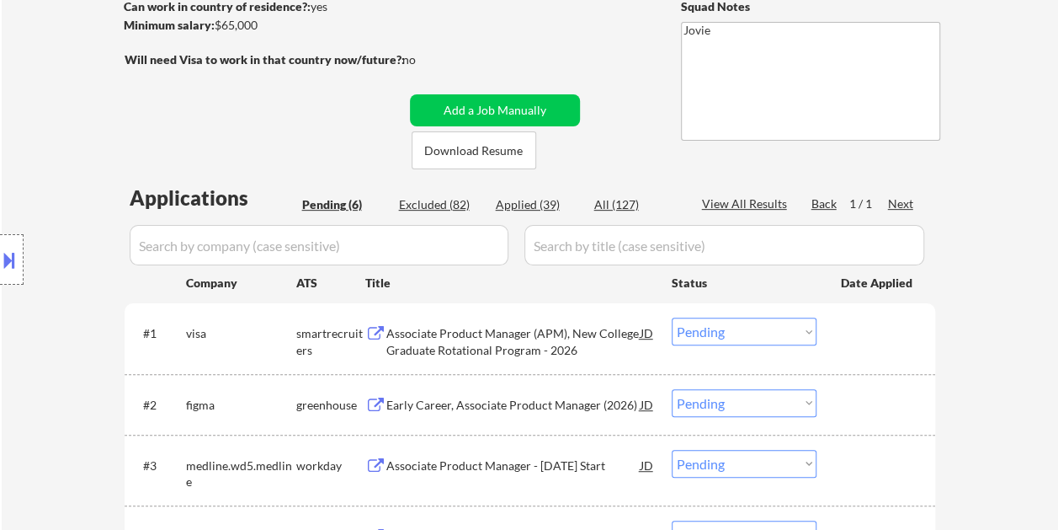
scroll to position [337, 0]
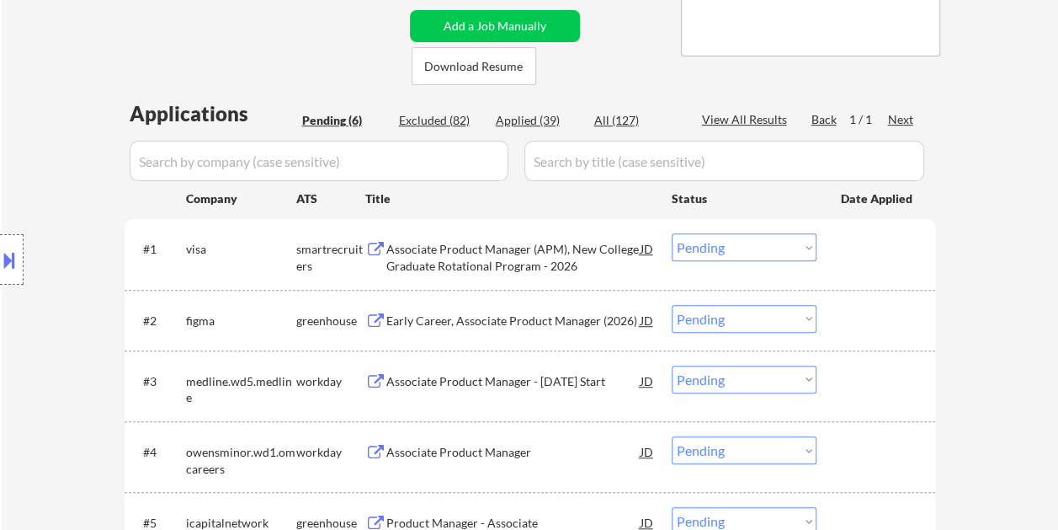
click at [874, 261] on div at bounding box center [878, 248] width 74 height 30
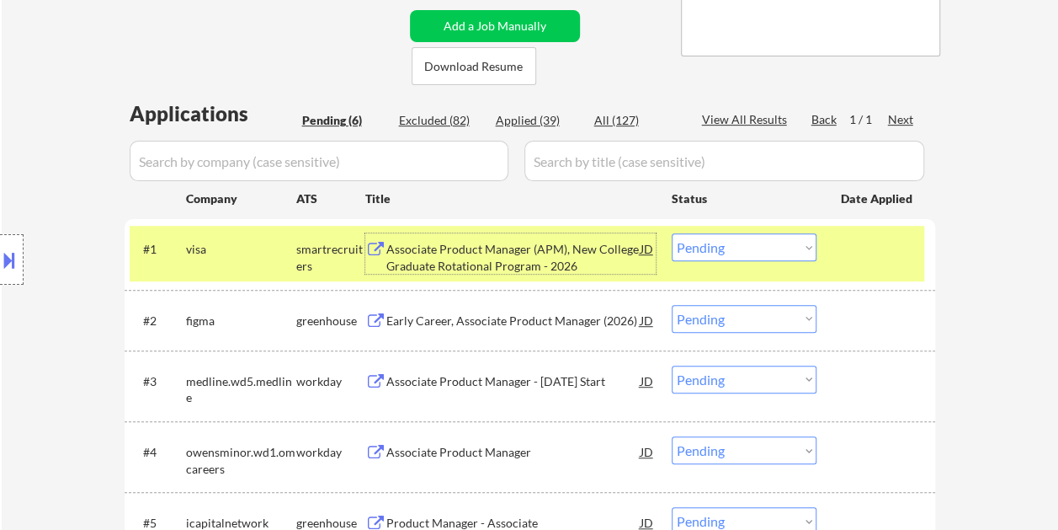
click at [567, 264] on div "Associate Product Manager (APM), New College Graduate Rotational Program - 2026" at bounding box center [513, 257] width 254 height 33
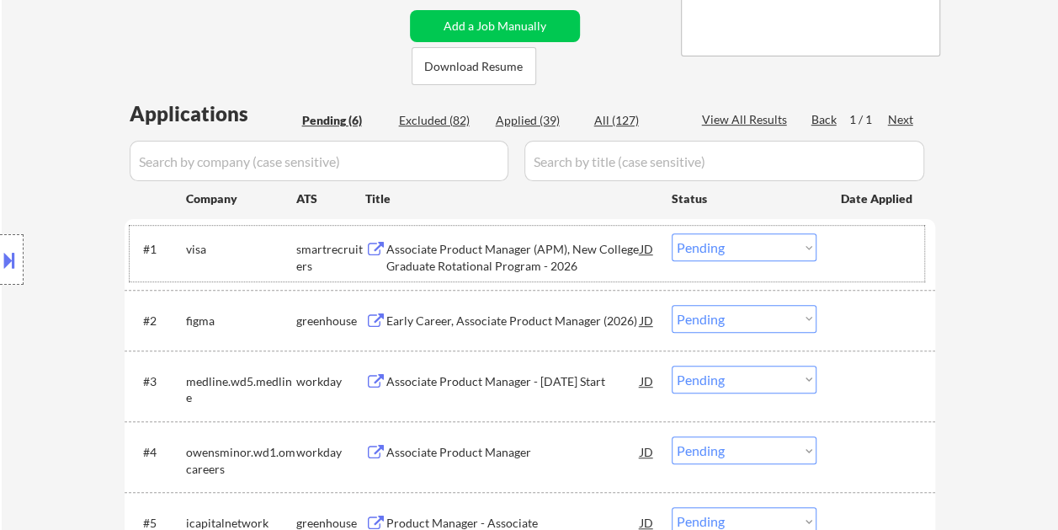
click at [849, 274] on div "#1 visa smartrecruiters Associate Product Manager (APM), New College Graduate R…" at bounding box center [527, 254] width 795 height 56
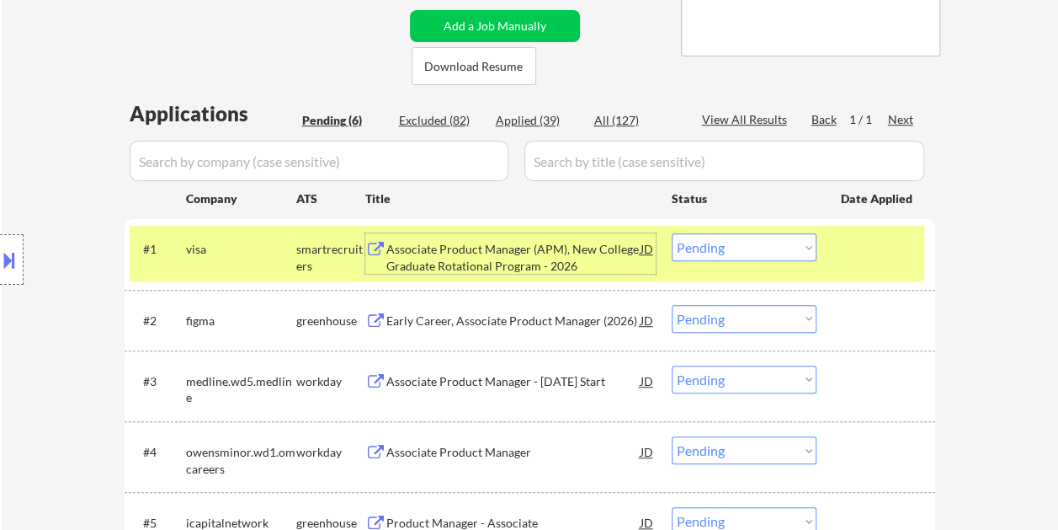
click at [589, 258] on div "Associate Product Manager (APM), New College Graduate Rotational Program - 2026" at bounding box center [513, 257] width 254 height 33
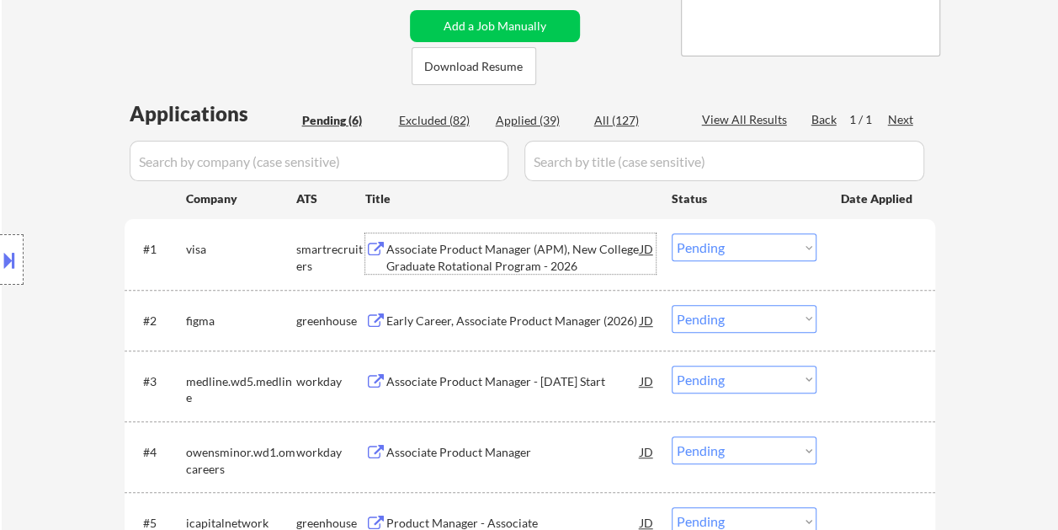
click at [833, 249] on div "#1 visa smartrecruiters Associate Product Manager (APM), New College Graduate R…" at bounding box center [527, 254] width 795 height 56
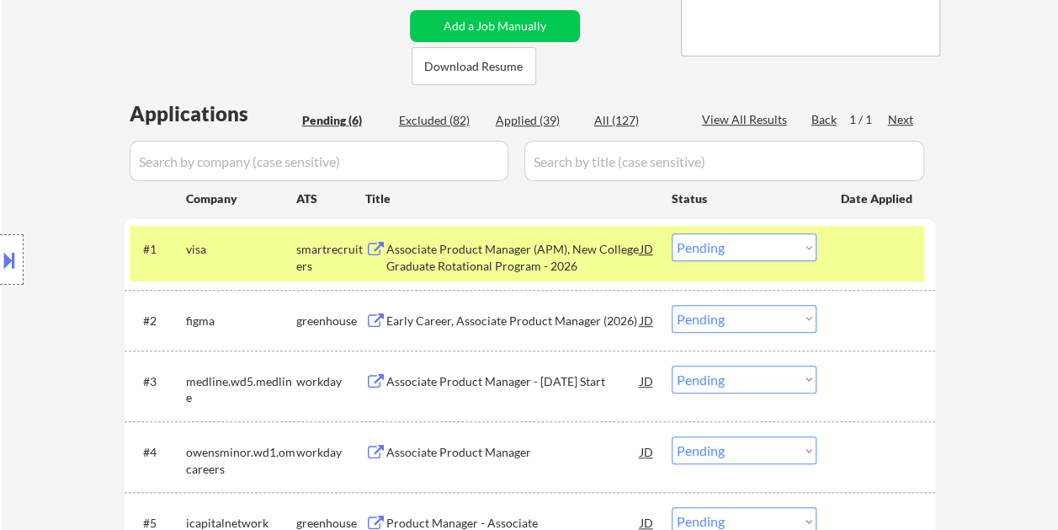
drag, startPoint x: 804, startPoint y: 244, endPoint x: 797, endPoint y: 253, distance: 10.8
click at [804, 244] on select "Choose an option... Pending Applied Excluded (Questions) Excluded (Expired) Exc…" at bounding box center [744, 247] width 145 height 28
click at [672, 233] on select "Choose an option... Pending Applied Excluded (Questions) Excluded (Expired) Exc…" at bounding box center [744, 247] width 145 height 28
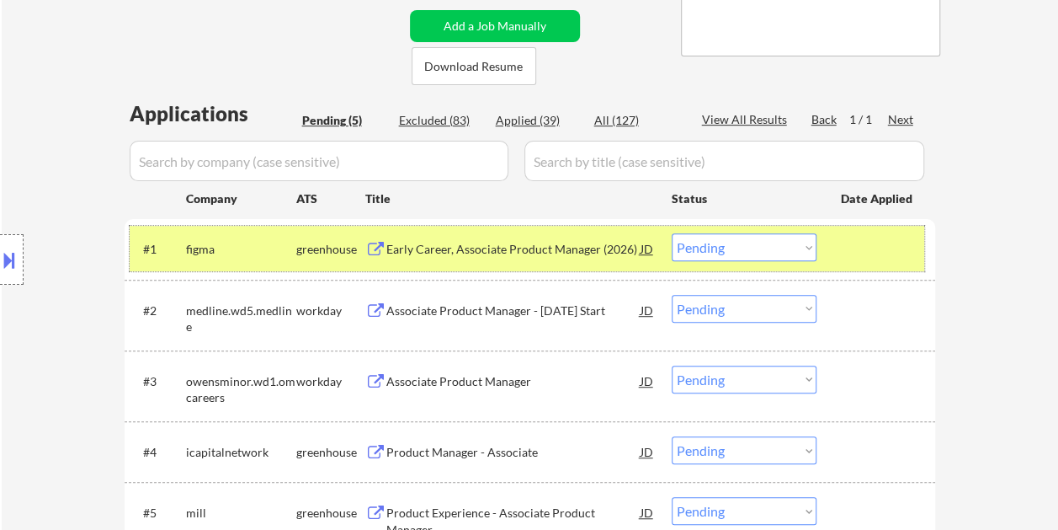
click at [862, 255] on div at bounding box center [878, 248] width 74 height 30
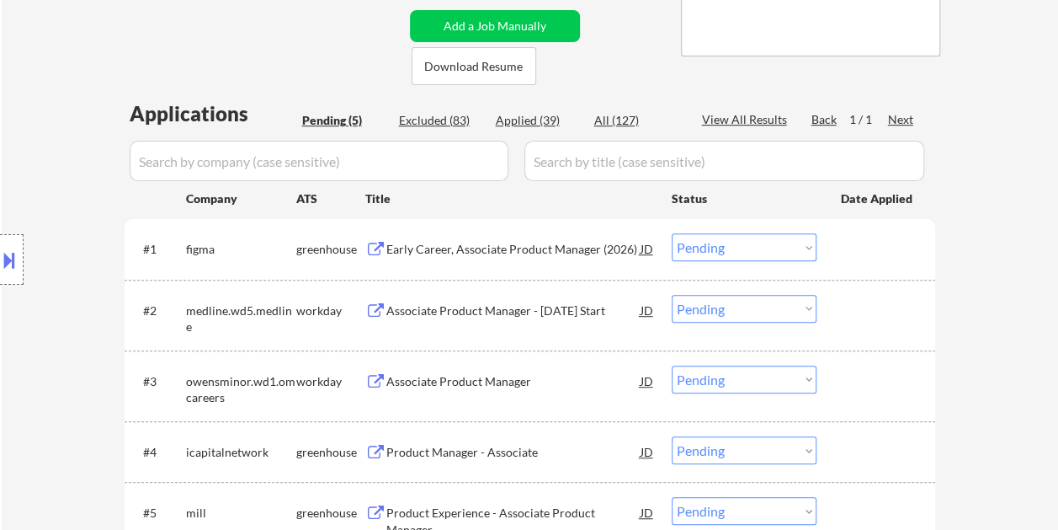
drag, startPoint x: 860, startPoint y: 252, endPoint x: 795, endPoint y: 269, distance: 68.0
click at [862, 251] on div at bounding box center [878, 248] width 74 height 30
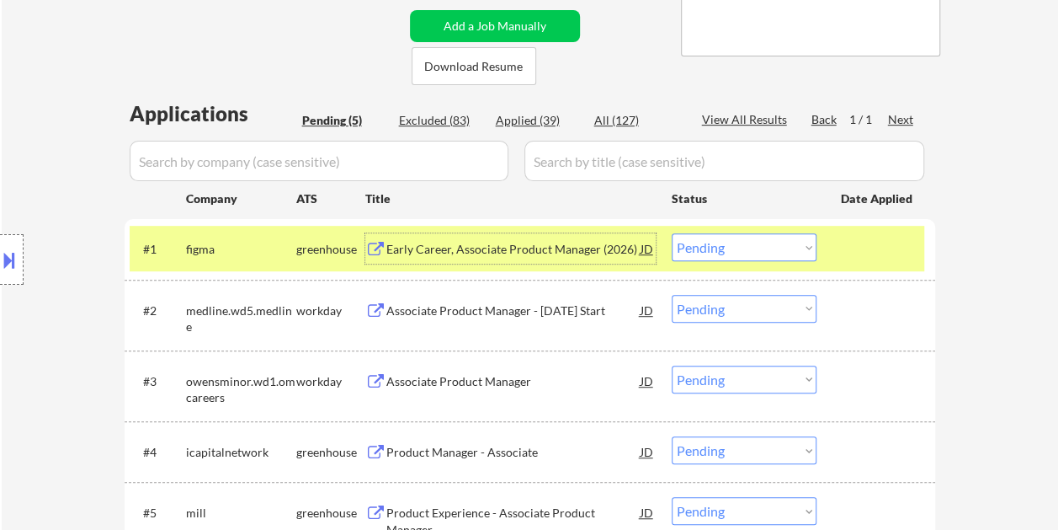
click at [544, 258] on div "Early Career, Associate Product Manager (2026)" at bounding box center [513, 248] width 254 height 30
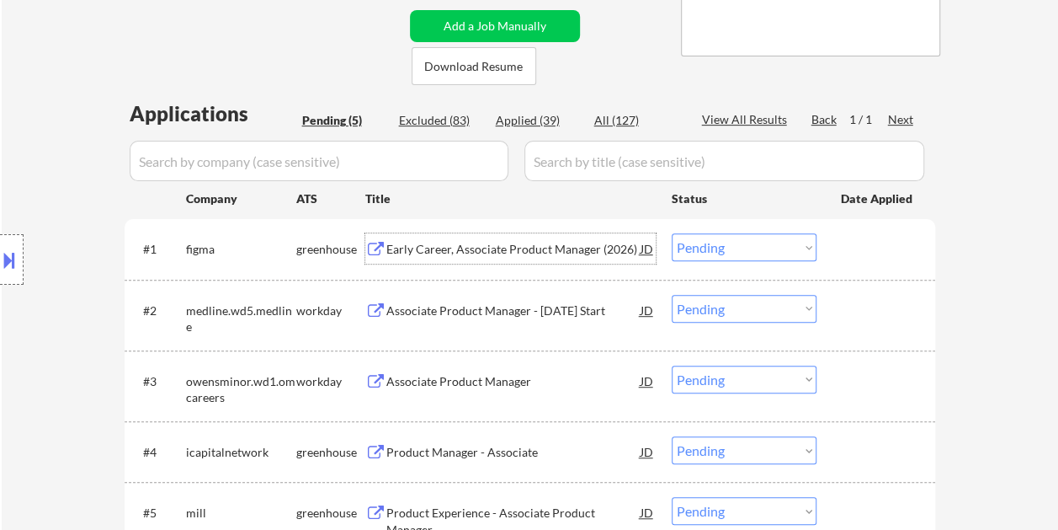
click at [805, 256] on select "Choose an option... Pending Applied Excluded (Questions) Excluded (Expired) Exc…" at bounding box center [744, 247] width 145 height 28
click at [837, 246] on div "#1 figma greenhouse Early Career, Associate Product Manager (2026) JD Choose an…" at bounding box center [527, 248] width 795 height 45
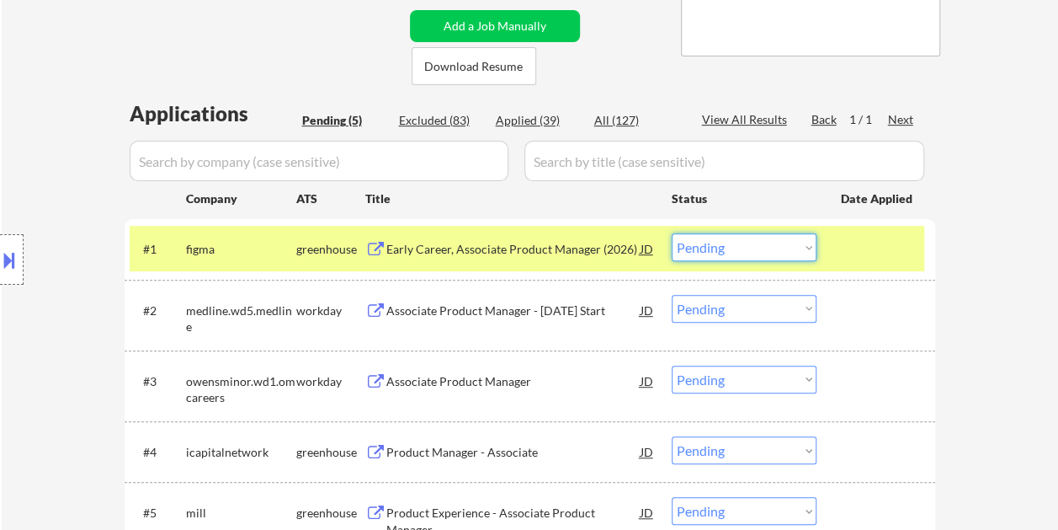
click at [812, 248] on select "Choose an option... Pending Applied Excluded (Questions) Excluded (Expired) Exc…" at bounding box center [744, 247] width 145 height 28
click at [672, 233] on select "Choose an option... Pending Applied Excluded (Questions) Excluded (Expired) Exc…" at bounding box center [744, 247] width 145 height 28
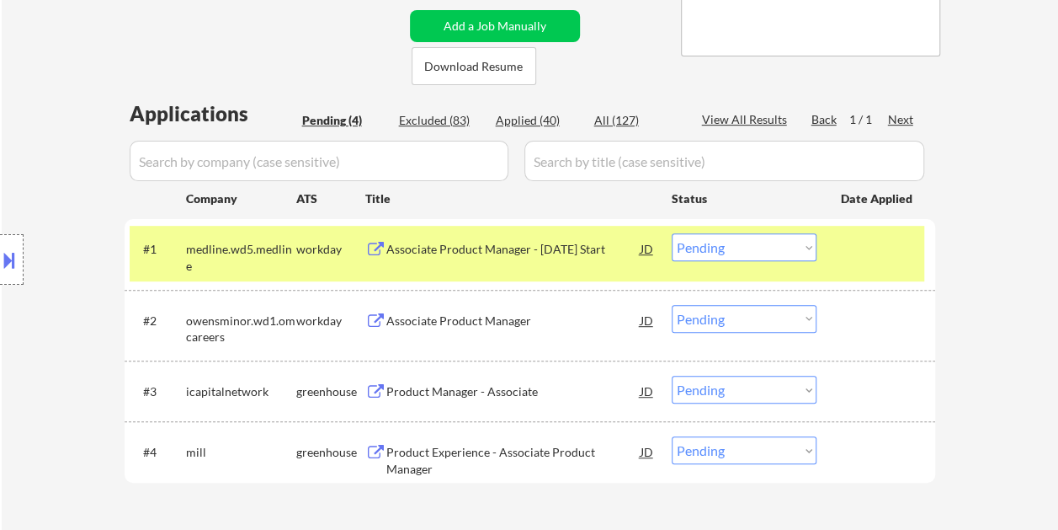
click at [837, 258] on div "#1 medline.wd5.medline workday Associate Product Manager - [DATE] Start JD Choo…" at bounding box center [527, 254] width 795 height 56
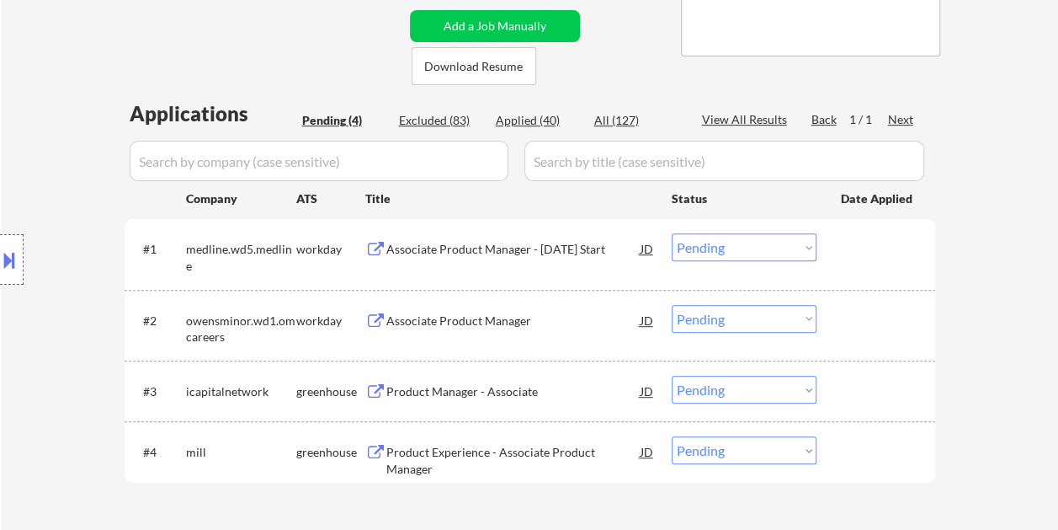
click at [614, 258] on div "Associate Product Manager - [DATE] Start" at bounding box center [513, 249] width 254 height 17
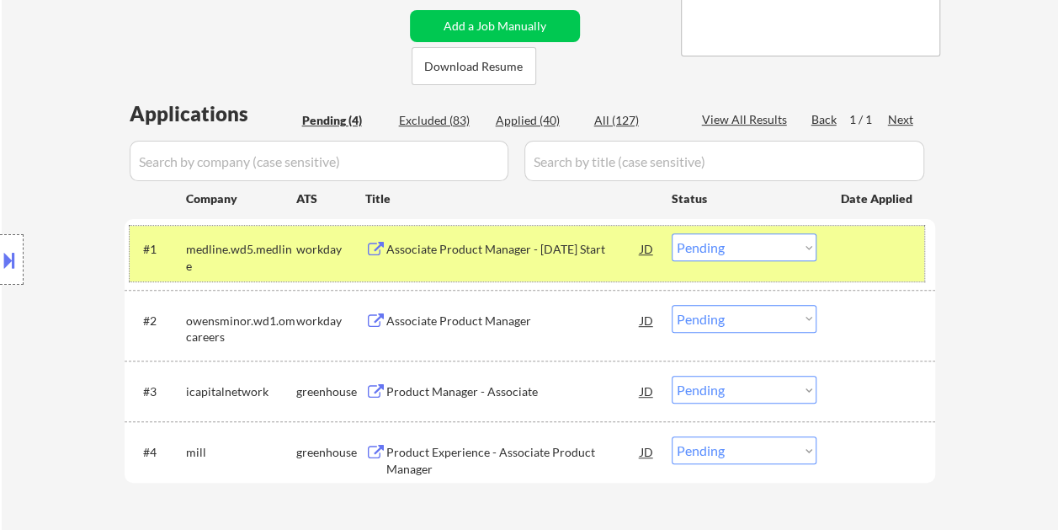
click at [833, 251] on div "#1 medline.wd5.medline workday Associate Product Manager - [DATE] Start JD Choo…" at bounding box center [527, 254] width 795 height 56
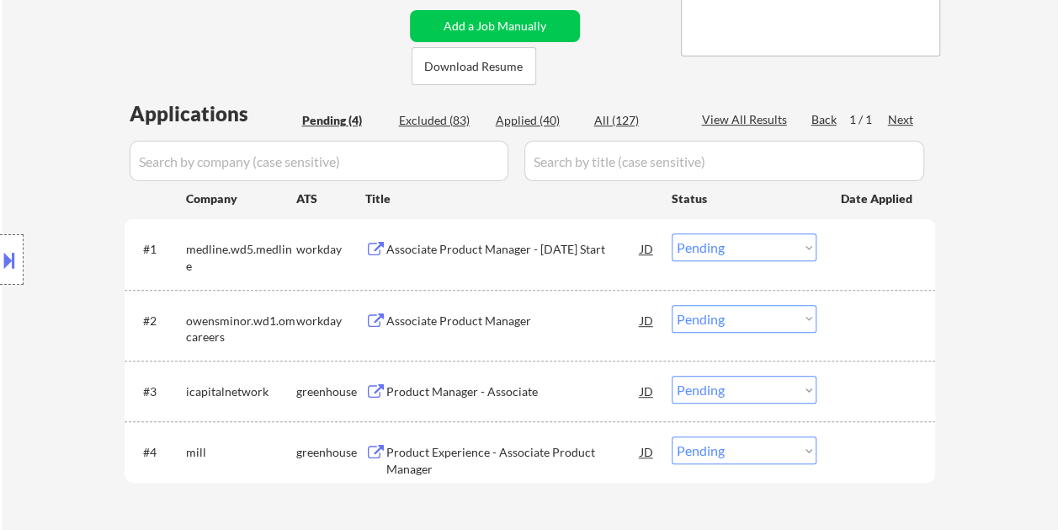
drag, startPoint x: 847, startPoint y: 248, endPoint x: 808, endPoint y: 242, distance: 39.2
click at [848, 249] on div at bounding box center [878, 248] width 74 height 30
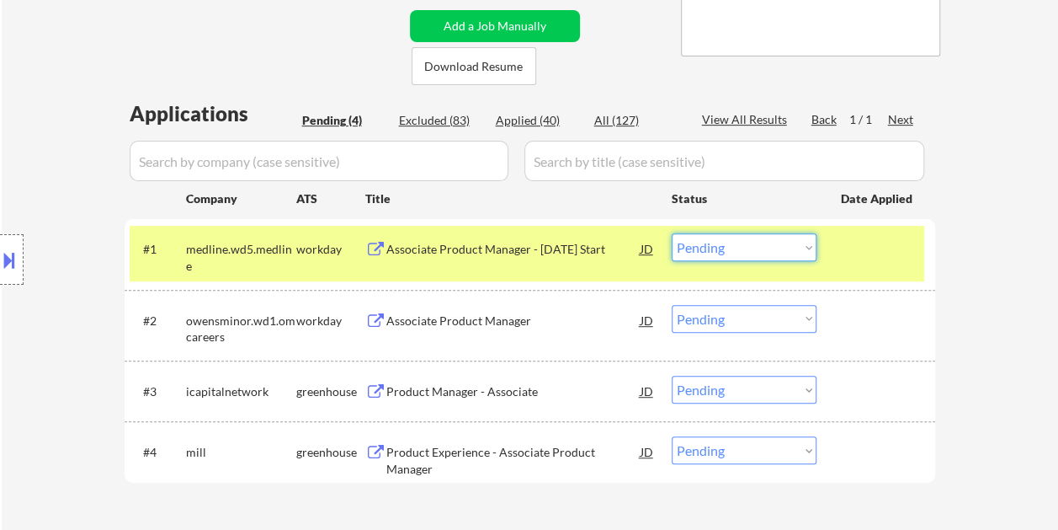
click at [806, 242] on select "Choose an option... Pending Applied Excluded (Questions) Excluded (Expired) Exc…" at bounding box center [744, 247] width 145 height 28
click at [672, 233] on select "Choose an option... Pending Applied Excluded (Questions) Excluded (Expired) Exc…" at bounding box center [744, 247] width 145 height 28
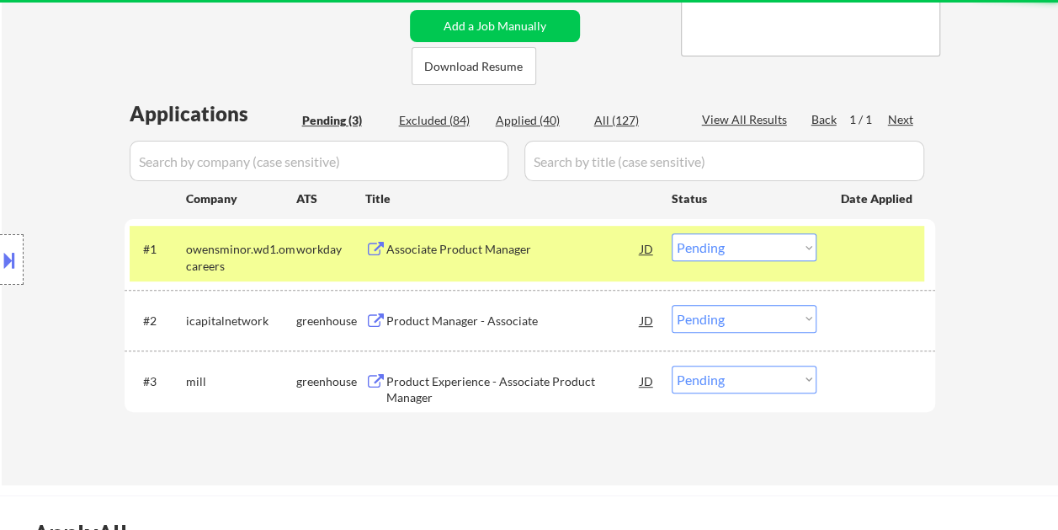
click at [842, 253] on div at bounding box center [878, 248] width 74 height 30
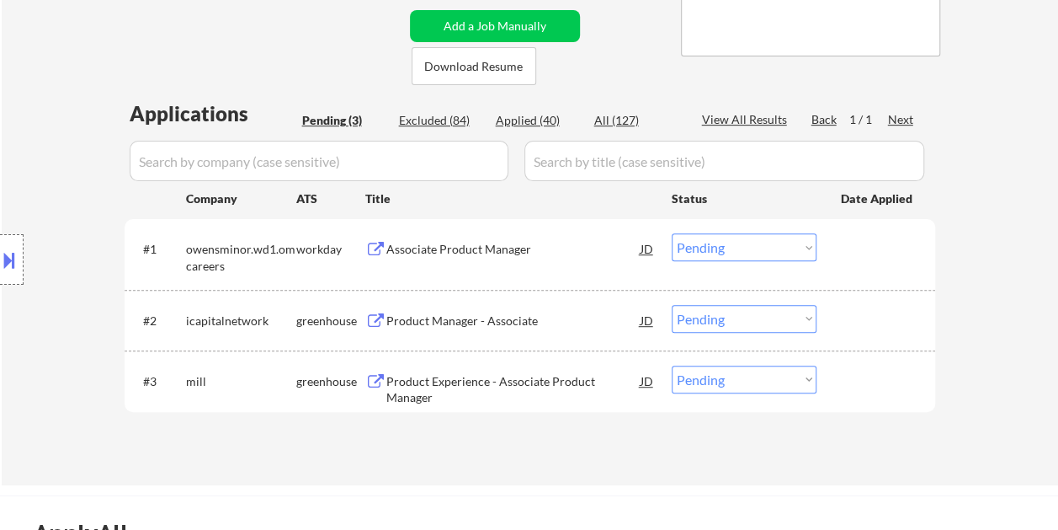
click at [872, 265] on div "#1 owensminor.wd1.omcareers workday Associate Product Manager JD Choose an opti…" at bounding box center [527, 254] width 795 height 56
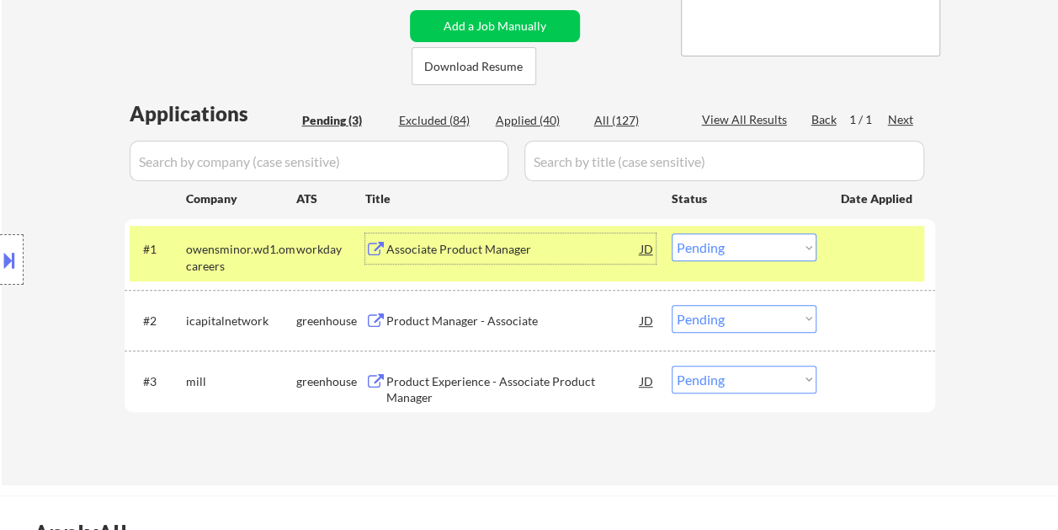
click at [510, 244] on div "Associate Product Manager" at bounding box center [513, 249] width 254 height 17
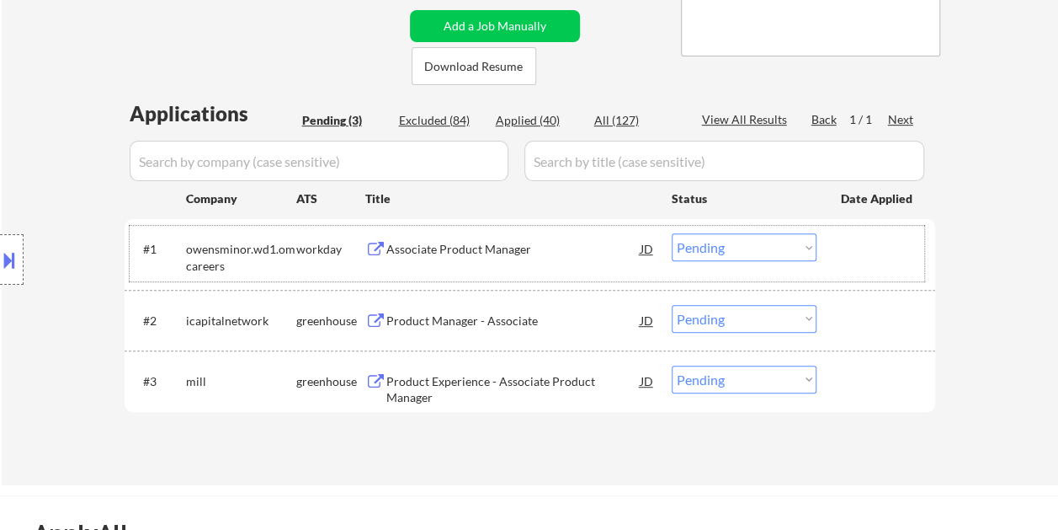
drag, startPoint x: 876, startPoint y: 254, endPoint x: 787, endPoint y: 237, distance: 90.1
click at [873, 254] on div at bounding box center [878, 248] width 74 height 30
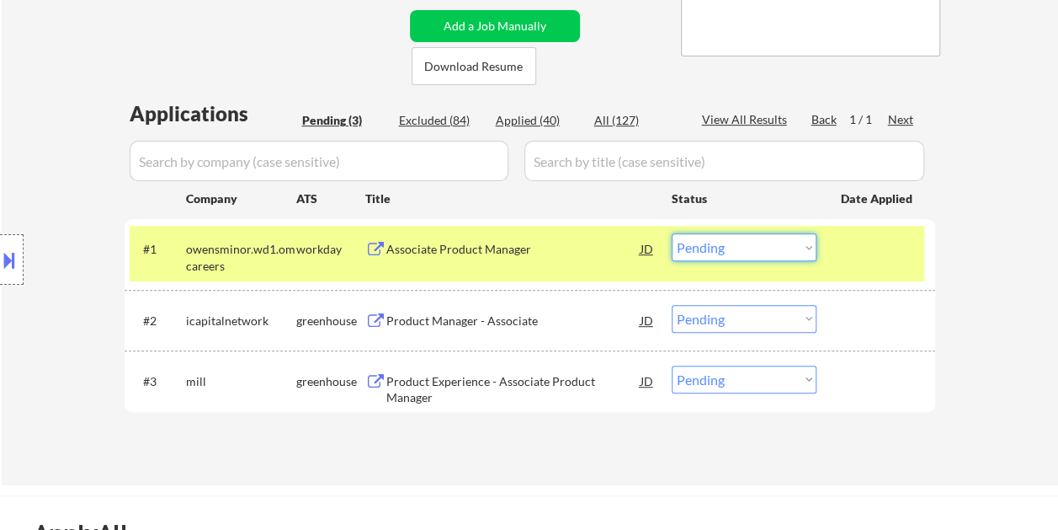
click at [786, 236] on select "Choose an option... Pending Applied Excluded (Questions) Excluded (Expired) Exc…" at bounding box center [744, 247] width 145 height 28
click at [672, 233] on select "Choose an option... Pending Applied Excluded (Questions) Excluded (Expired) Exc…" at bounding box center [744, 247] width 145 height 28
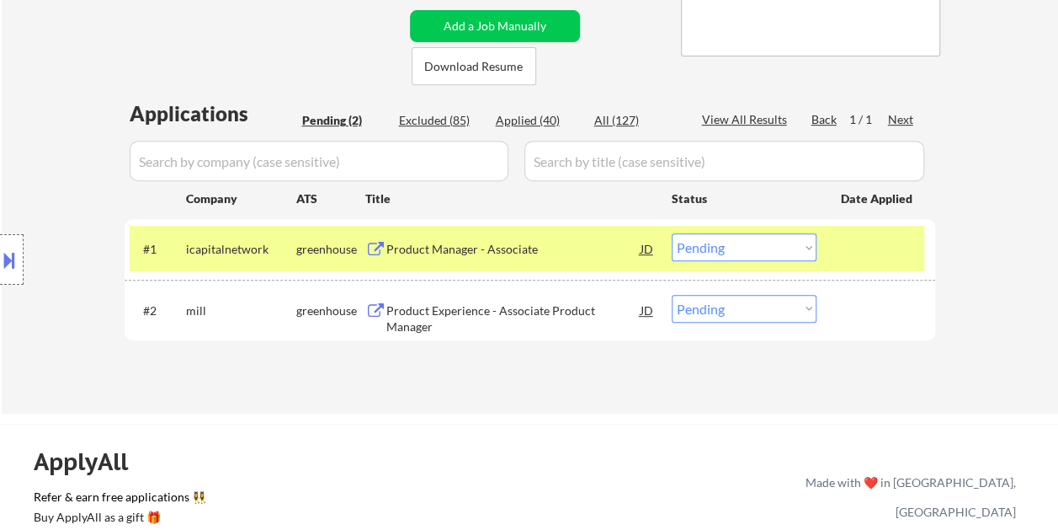
click at [852, 241] on div at bounding box center [878, 248] width 74 height 30
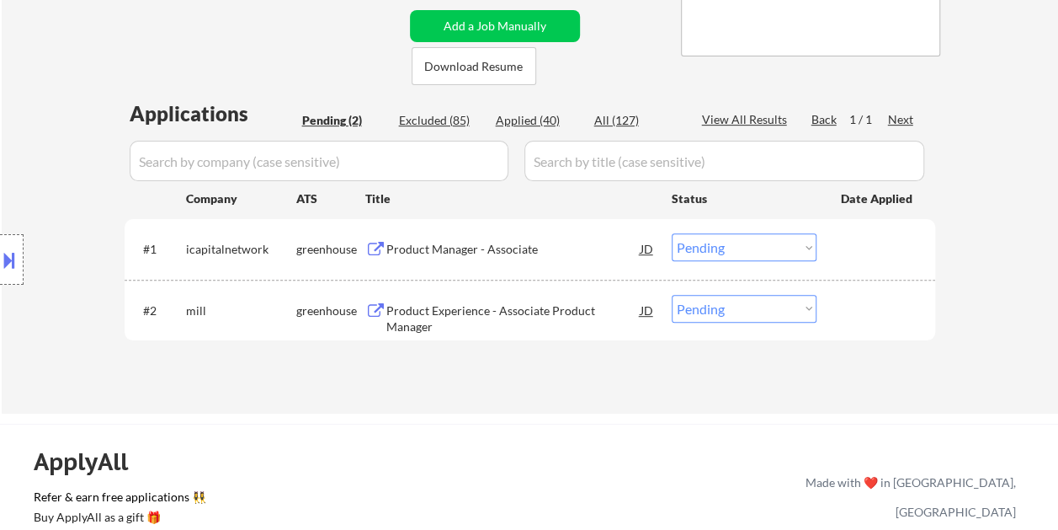
click at [855, 242] on div at bounding box center [878, 248] width 74 height 30
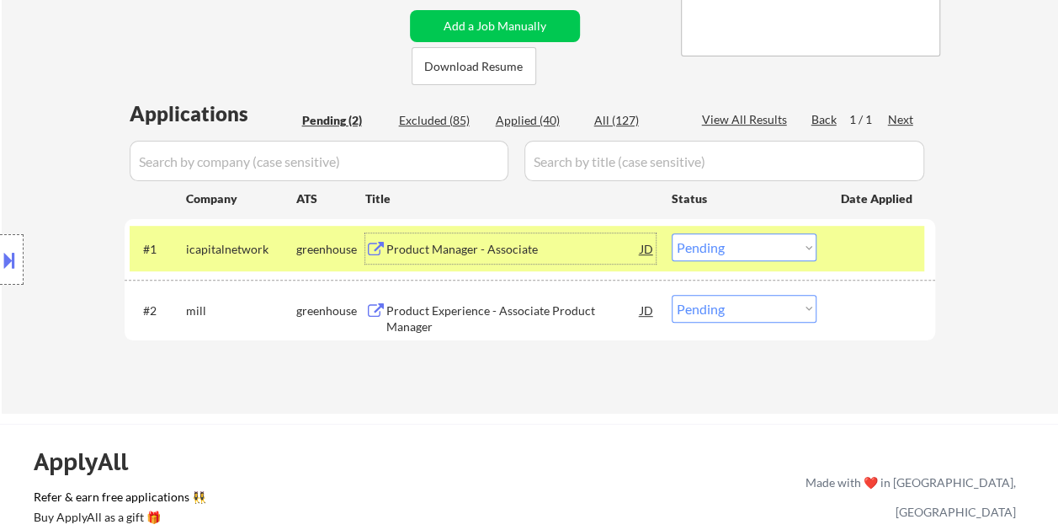
click at [479, 240] on div "Product Manager - Associate" at bounding box center [513, 248] width 254 height 30
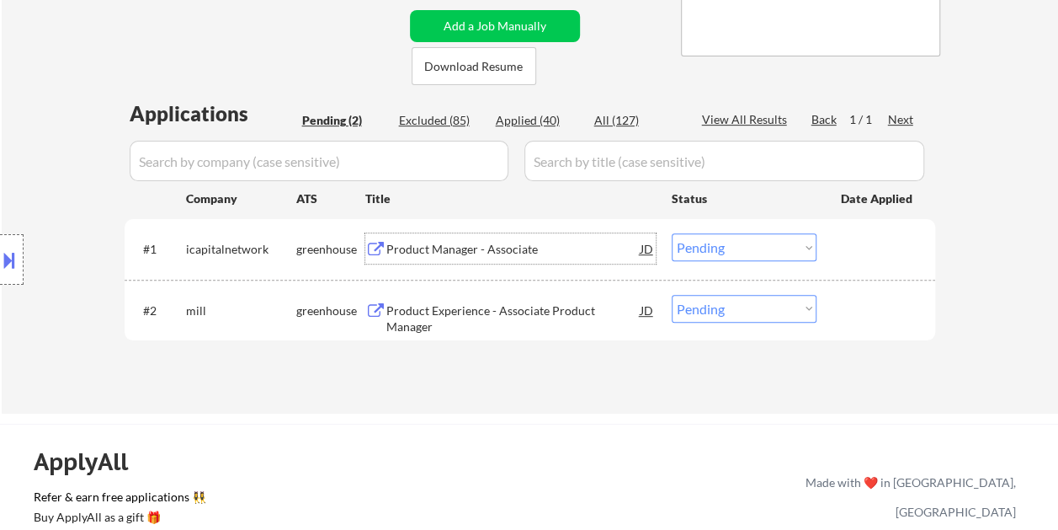
drag, startPoint x: 832, startPoint y: 267, endPoint x: 823, endPoint y: 264, distance: 8.8
click at [831, 267] on div "#1 icapitalnetwork greenhouse Product Manager - Associate JD Choose an option..…" at bounding box center [527, 248] width 795 height 45
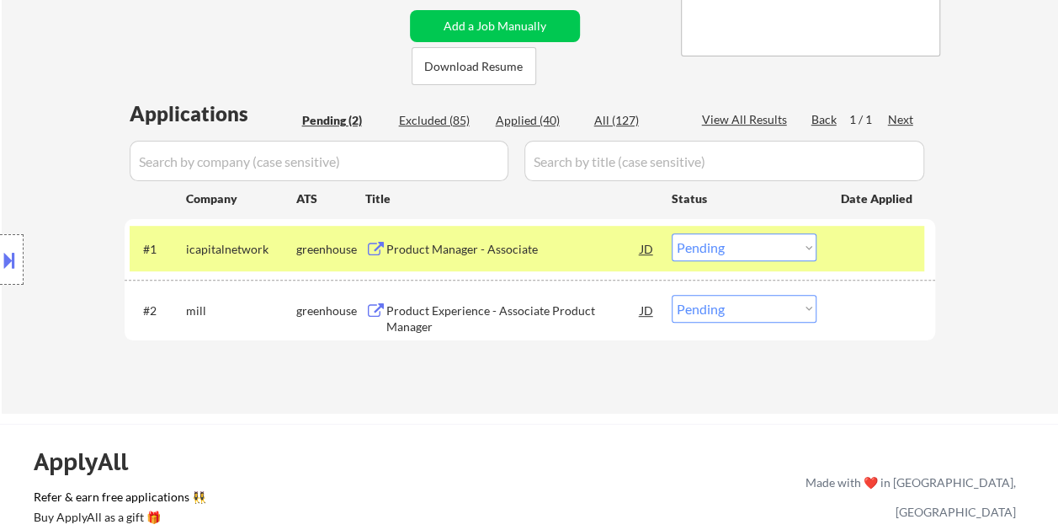
click at [808, 254] on select "Choose an option... Pending Applied Excluded (Questions) Excluded (Expired) Exc…" at bounding box center [744, 247] width 145 height 28
click at [672, 233] on select "Choose an option... Pending Applied Excluded (Questions) Excluded (Expired) Exc…" at bounding box center [744, 247] width 145 height 28
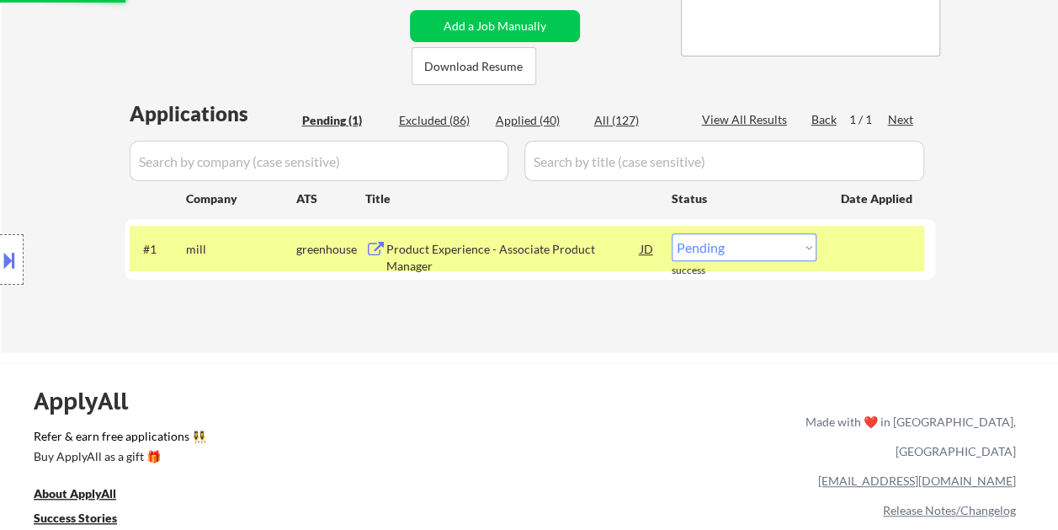
click at [880, 256] on div at bounding box center [878, 248] width 74 height 30
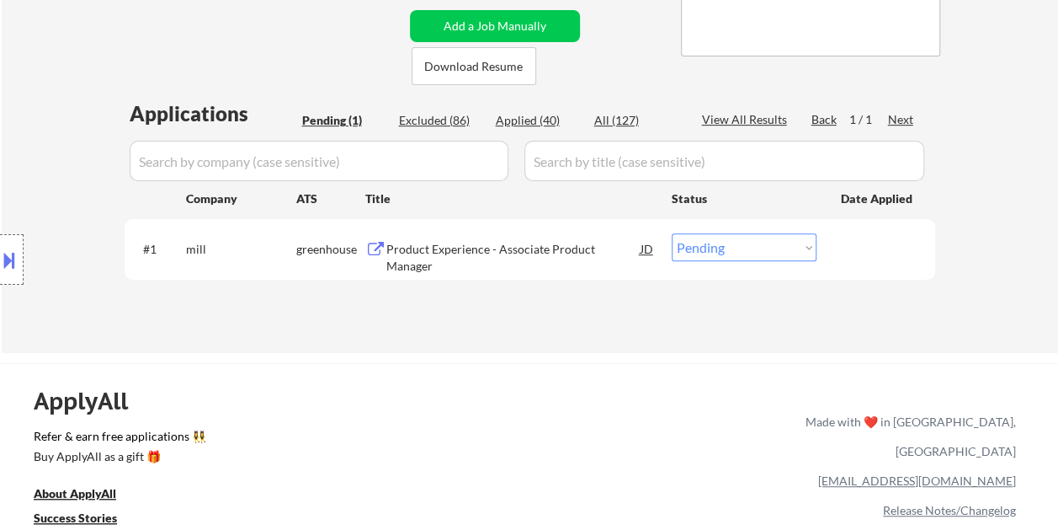
click at [837, 230] on div "#1 mill greenhouse Product Experience - Associate Product Manager JD Choose an …" at bounding box center [527, 248] width 795 height 45
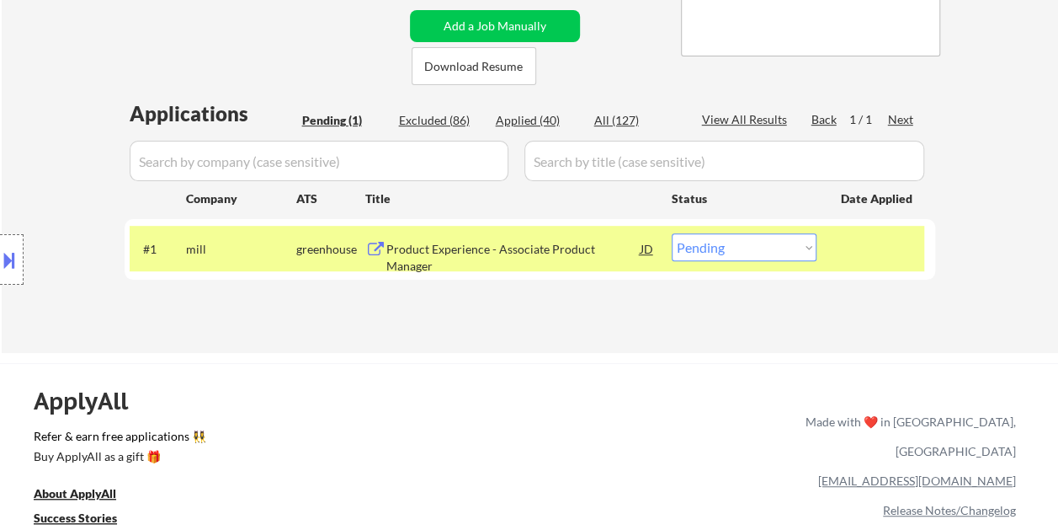
drag, startPoint x: 640, startPoint y: 243, endPoint x: 631, endPoint y: 242, distance: 8.5
click at [640, 243] on div "JD" at bounding box center [647, 248] width 17 height 30
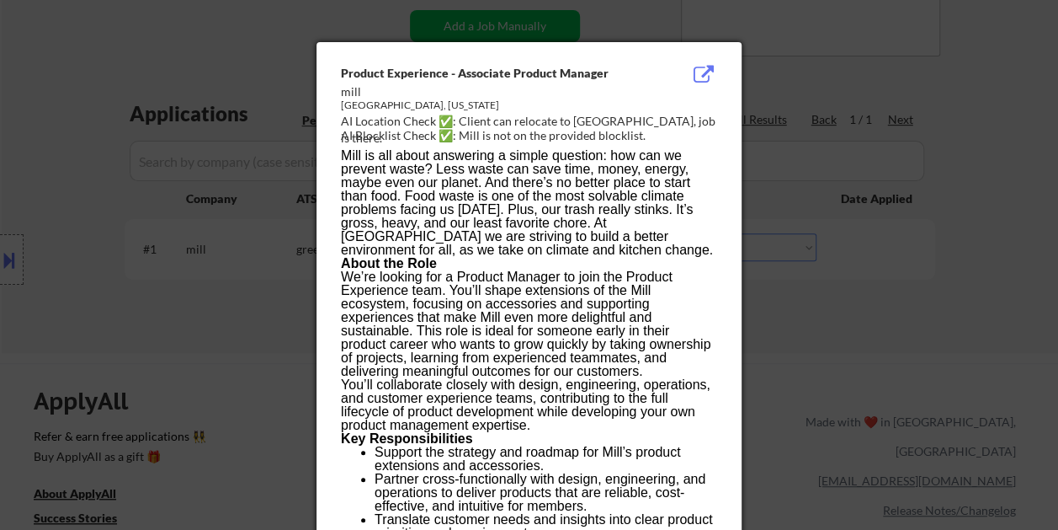
click at [988, 196] on div at bounding box center [529, 265] width 1058 height 530
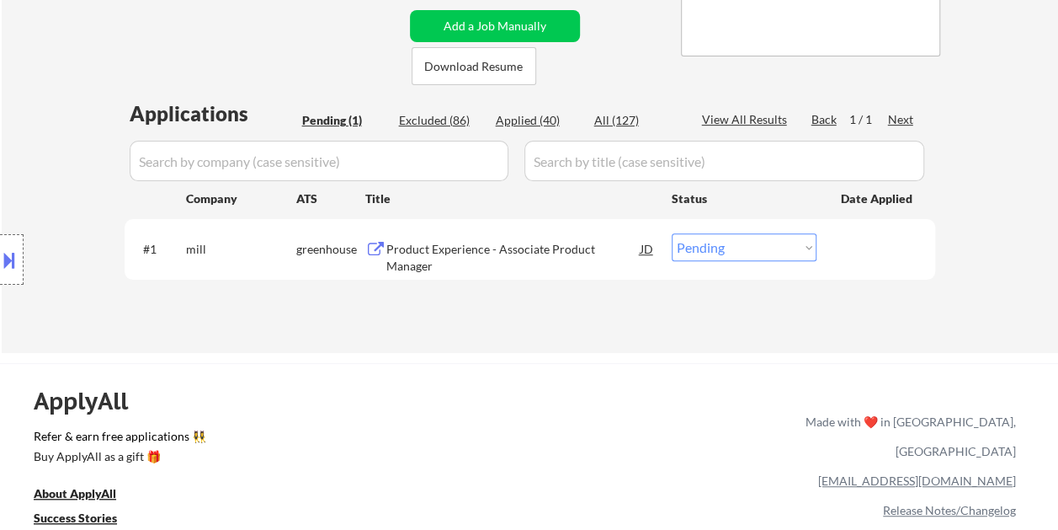
click at [568, 247] on div "Product Experience - Associate Product Manager" at bounding box center [513, 257] width 254 height 33
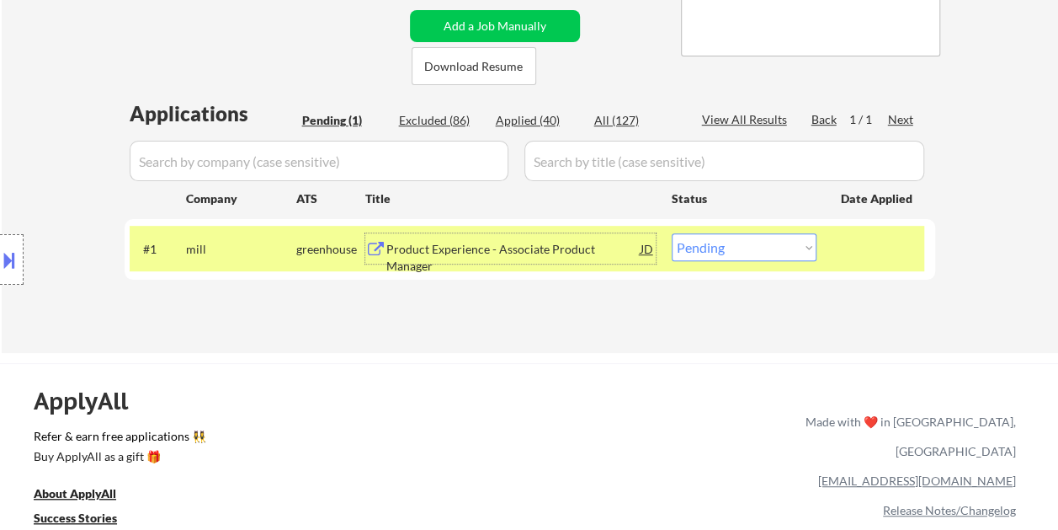
click at [5, 266] on button at bounding box center [9, 260] width 19 height 28
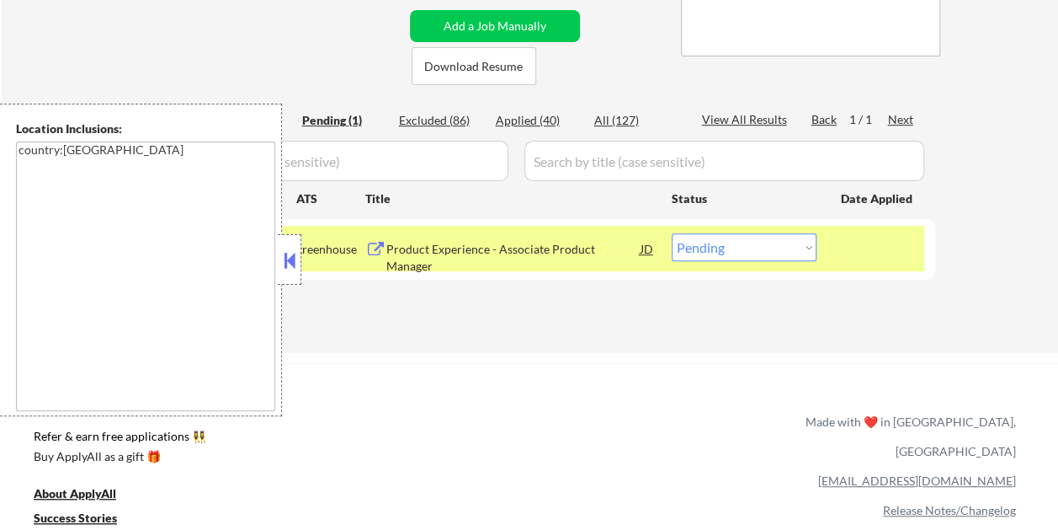
click at [288, 262] on button at bounding box center [289, 260] width 19 height 25
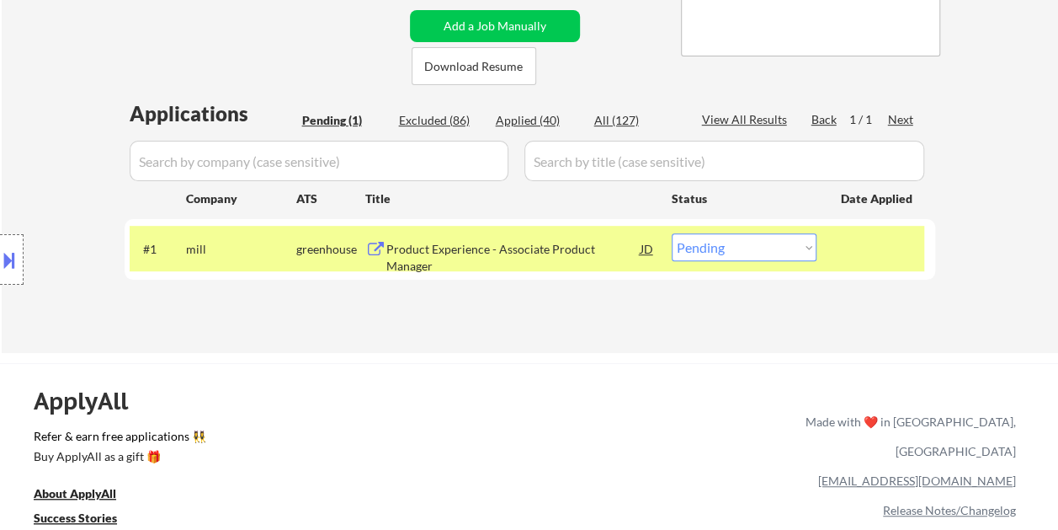
click at [717, 249] on select "Choose an option... Pending Applied Excluded (Questions) Excluded (Expired) Exc…" at bounding box center [744, 247] width 145 height 28
select select ""applied""
click at [672, 233] on select "Choose an option... Pending Applied Excluded (Questions) Excluded (Expired) Exc…" at bounding box center [744, 247] width 145 height 28
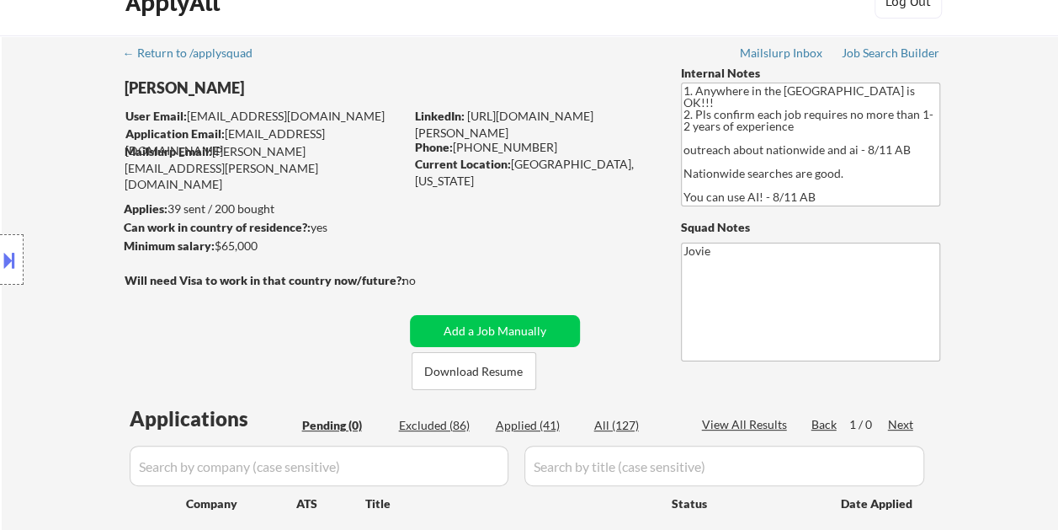
scroll to position [0, 0]
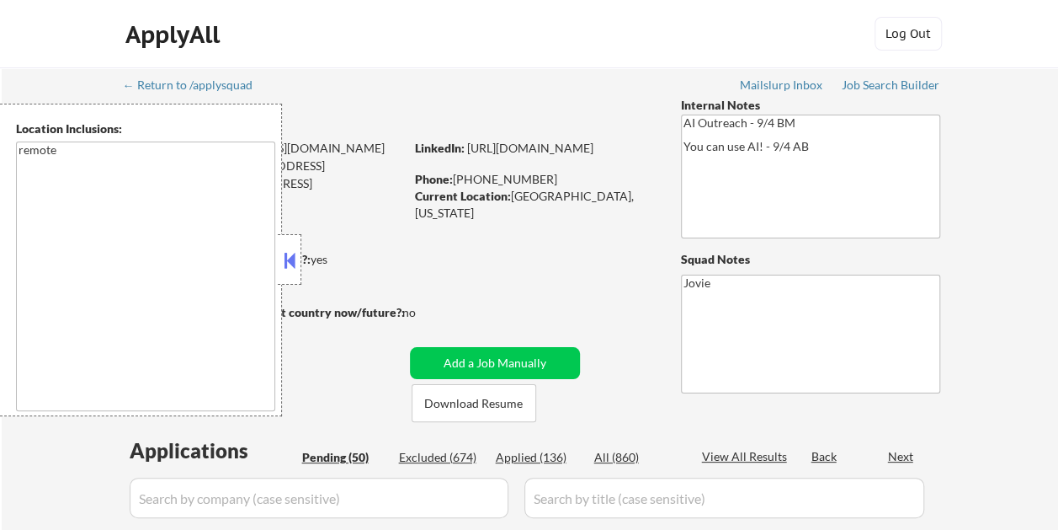
select select ""pending""
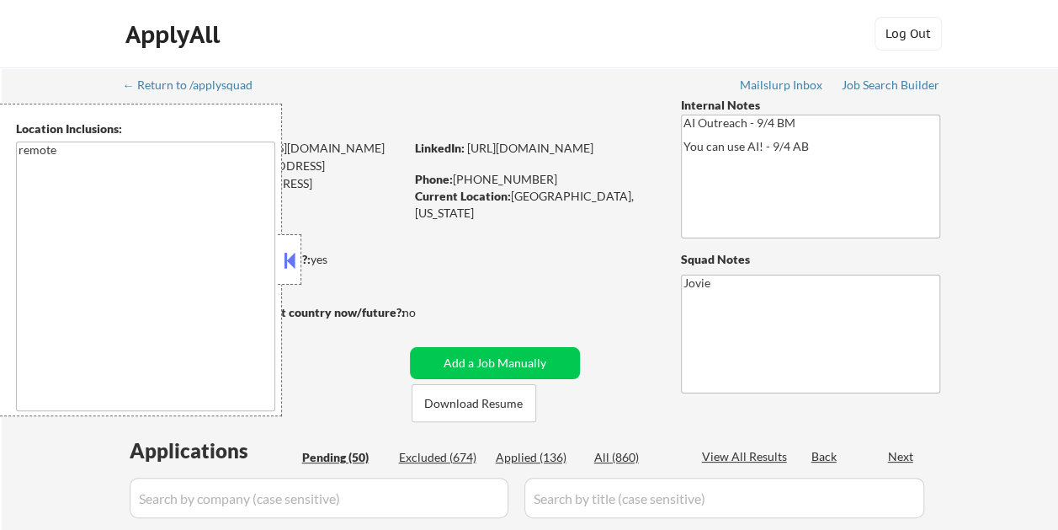
select select ""pending""
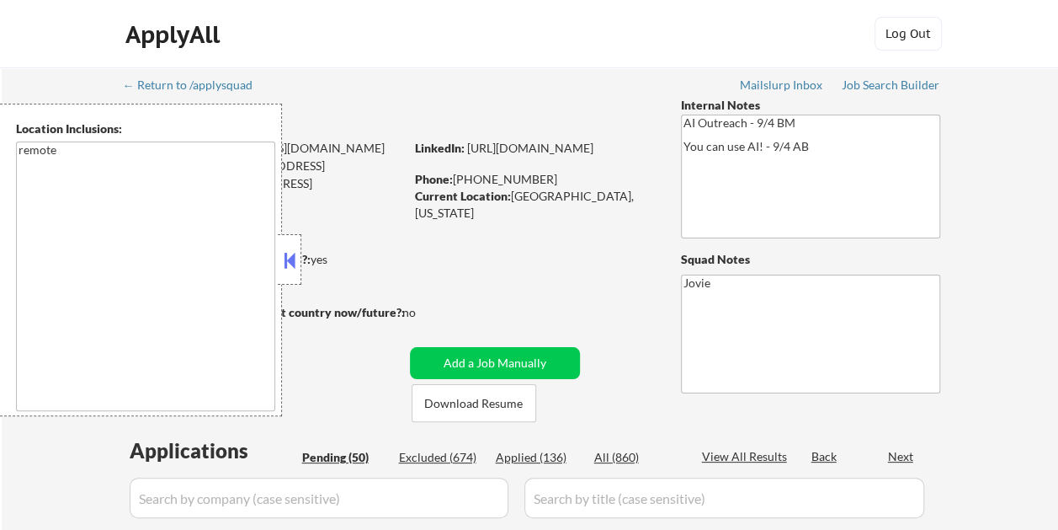
select select ""pending""
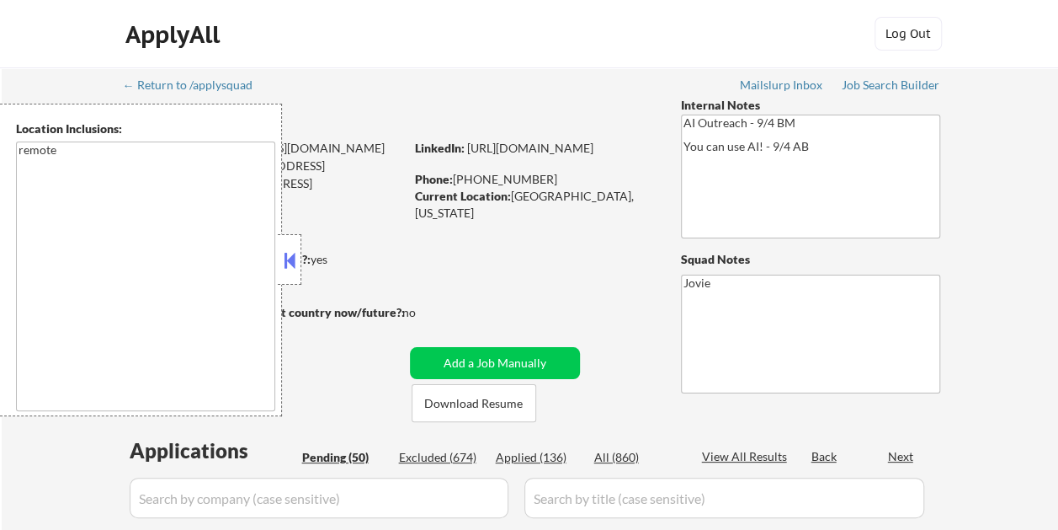
select select ""pending""
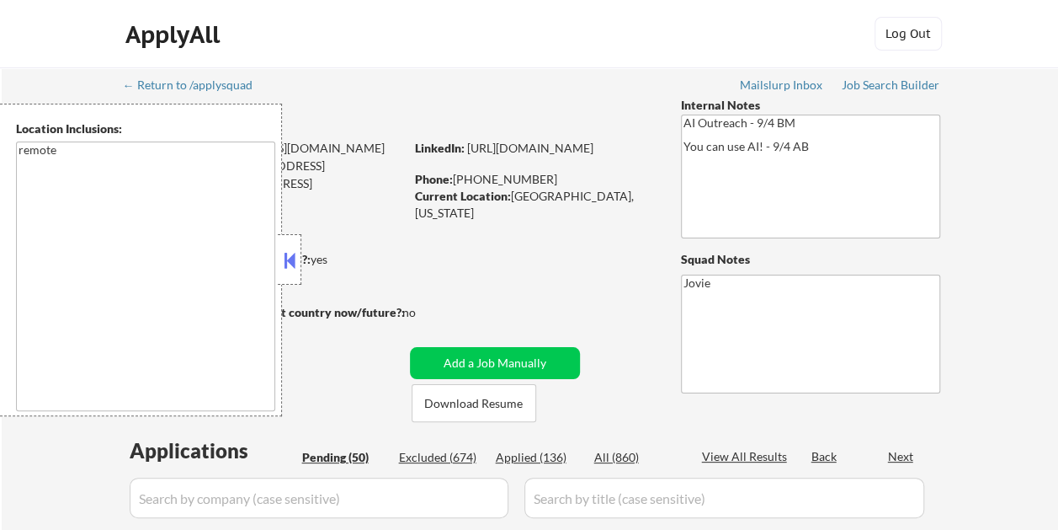
select select ""pending""
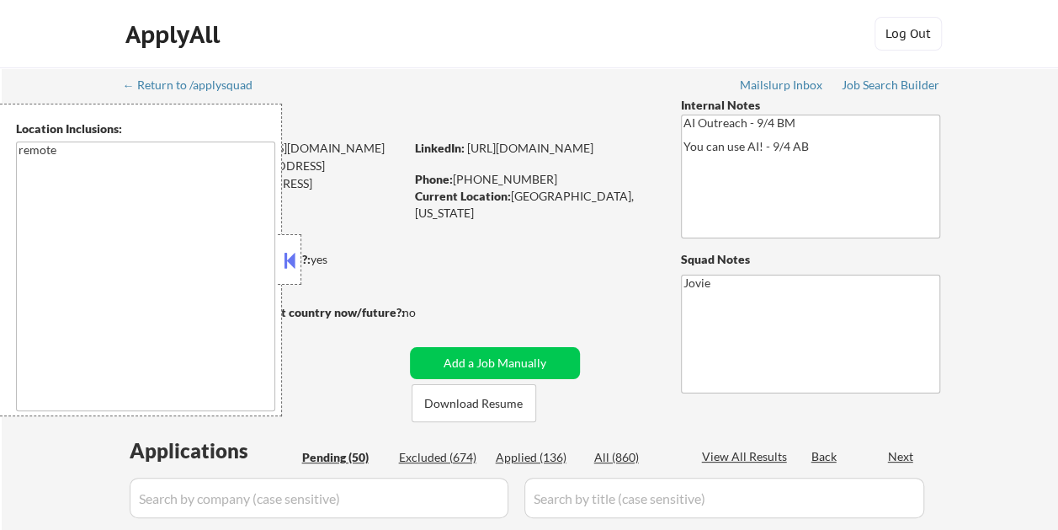
select select ""pending""
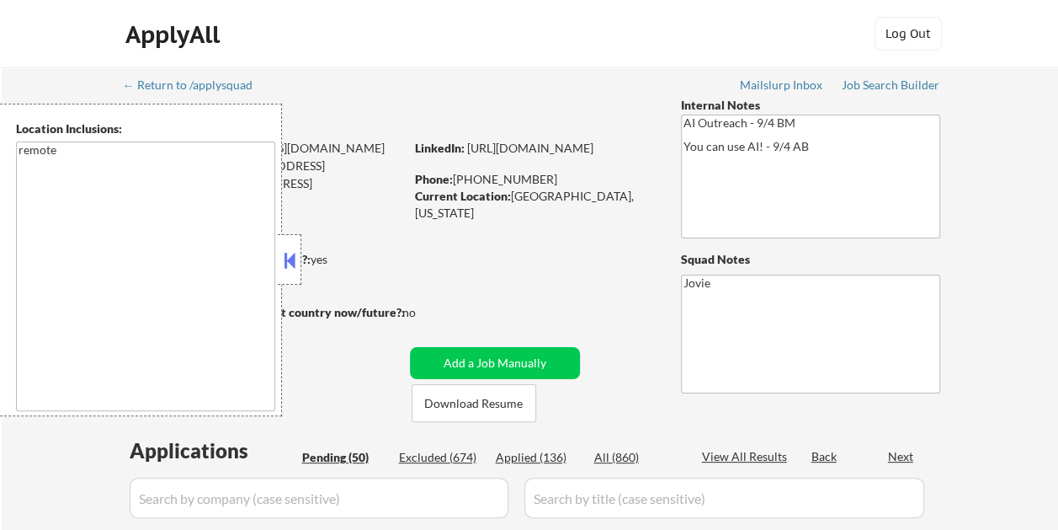
select select ""pending""
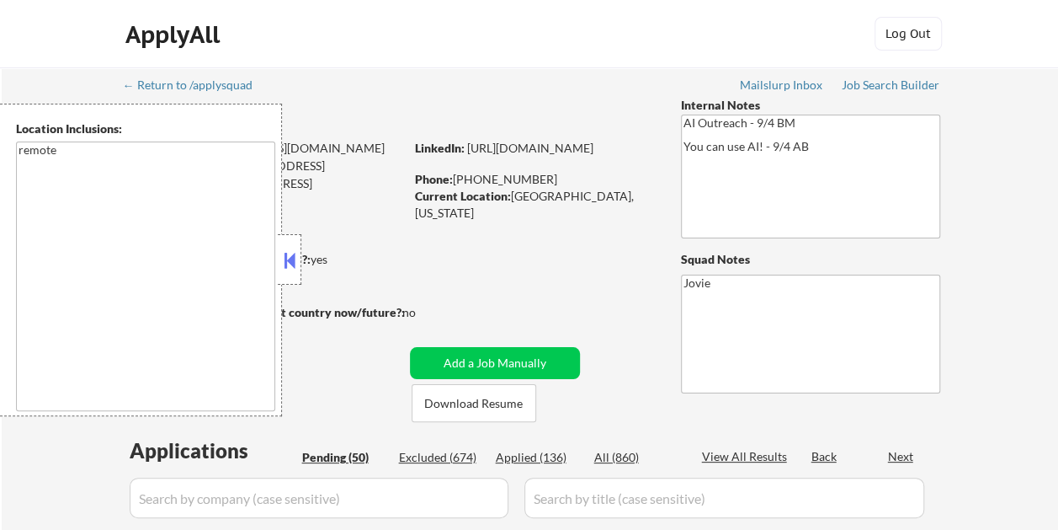
select select ""pending""
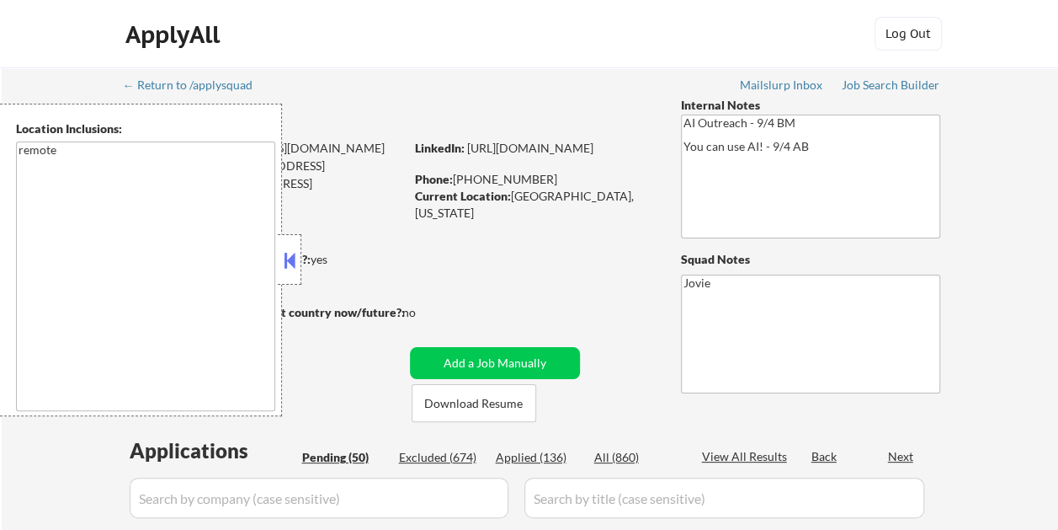
select select ""pending""
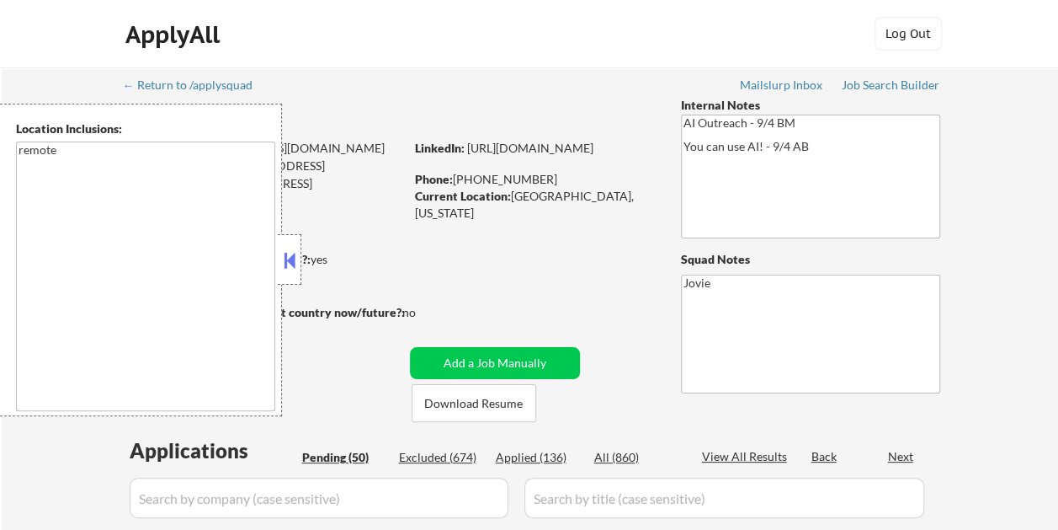
select select ""pending""
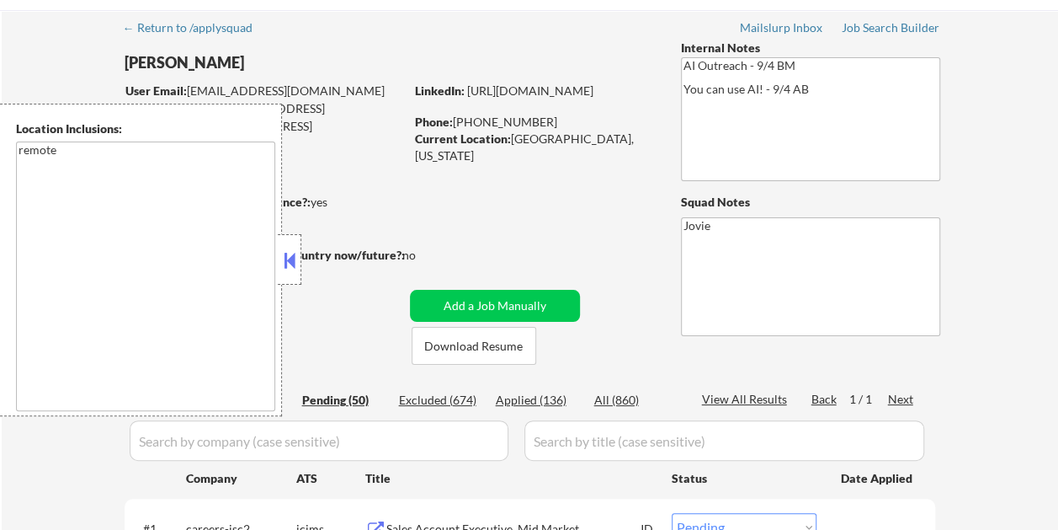
scroll to position [84, 0]
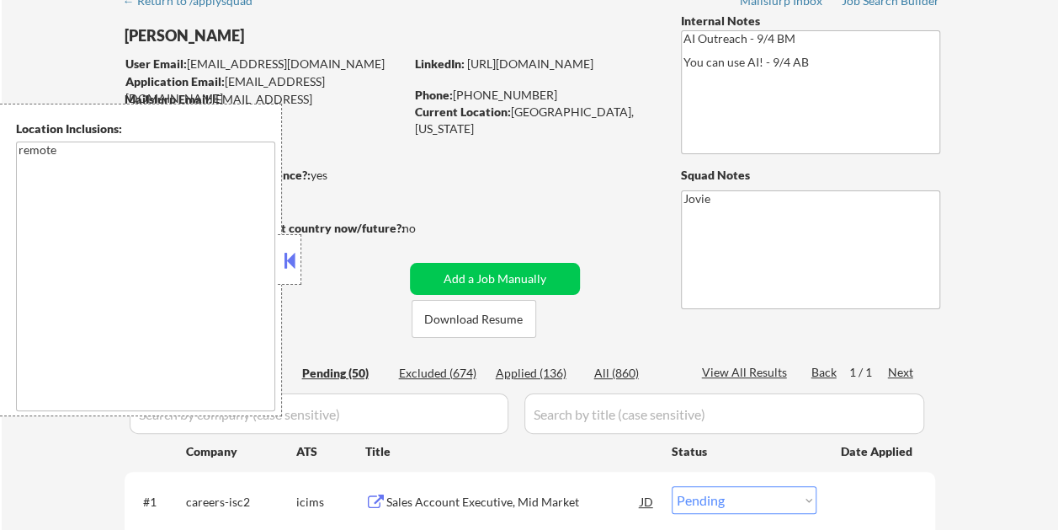
click at [293, 253] on button at bounding box center [289, 260] width 19 height 25
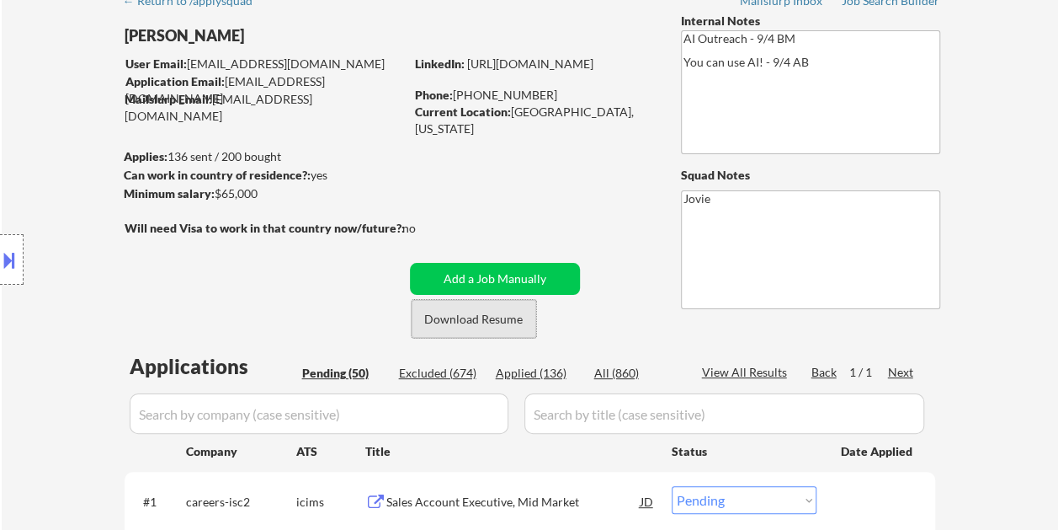
click at [479, 310] on button "Download Resume" at bounding box center [474, 319] width 125 height 38
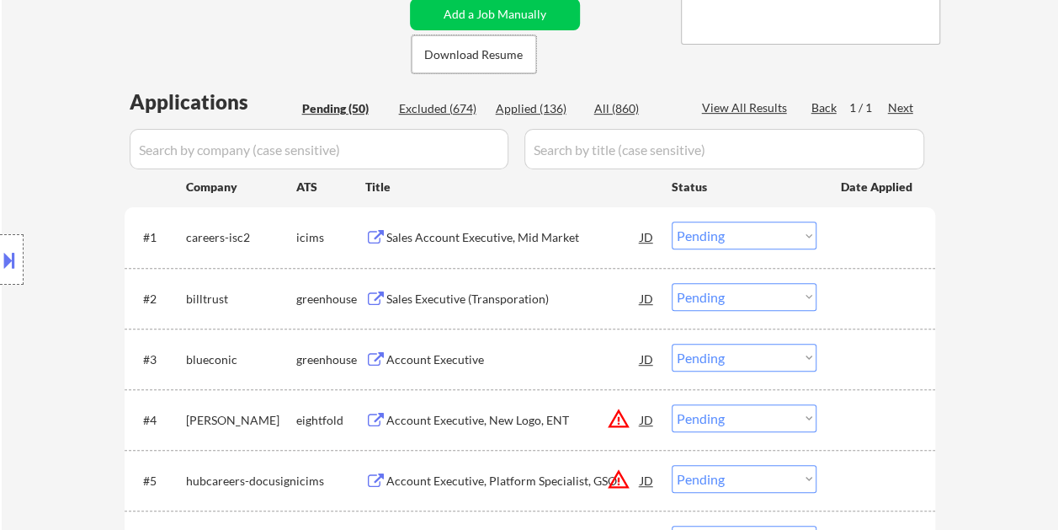
scroll to position [337, 0]
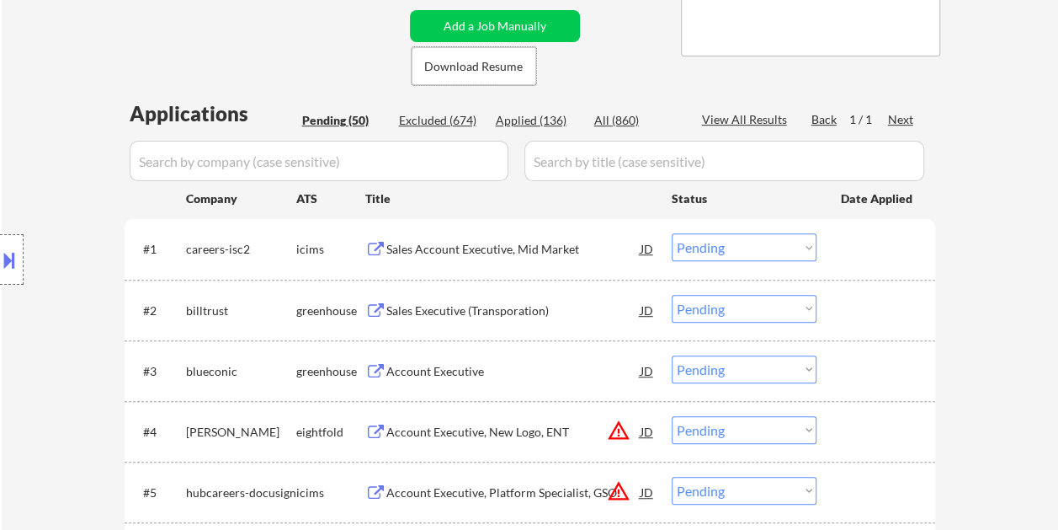
click at [854, 293] on div "#2 billtrust greenhouse Sales Executive (Transporation) JD Choose an option... …" at bounding box center [527, 309] width 795 height 45
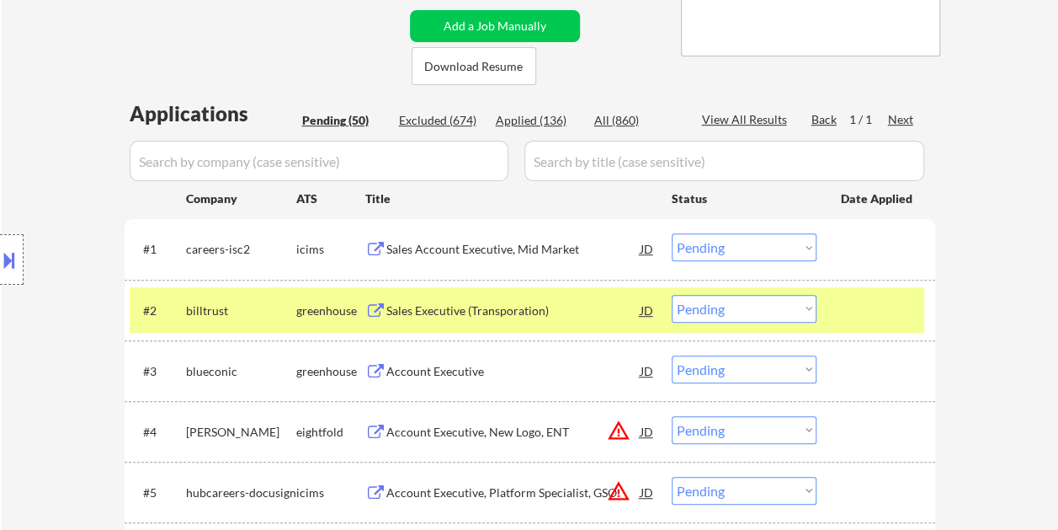
click at [471, 302] on div "Sales Executive (Transporation)" at bounding box center [513, 310] width 254 height 17
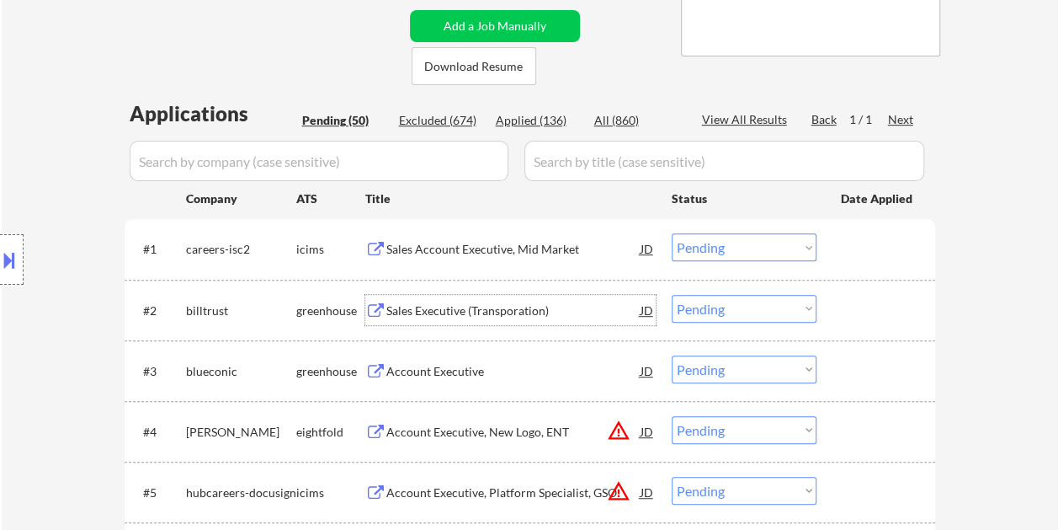
click at [871, 314] on div at bounding box center [878, 310] width 74 height 30
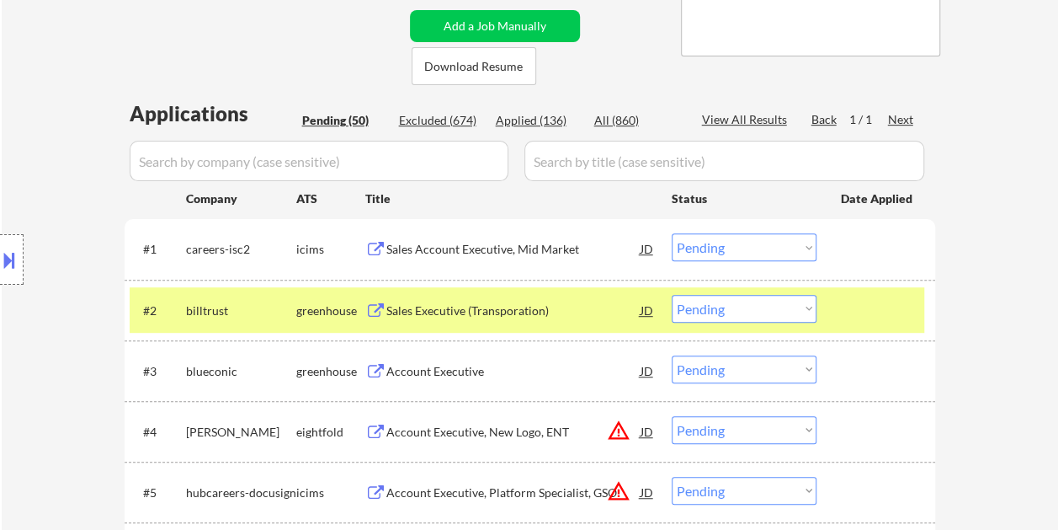
click at [855, 311] on div at bounding box center [878, 310] width 74 height 30
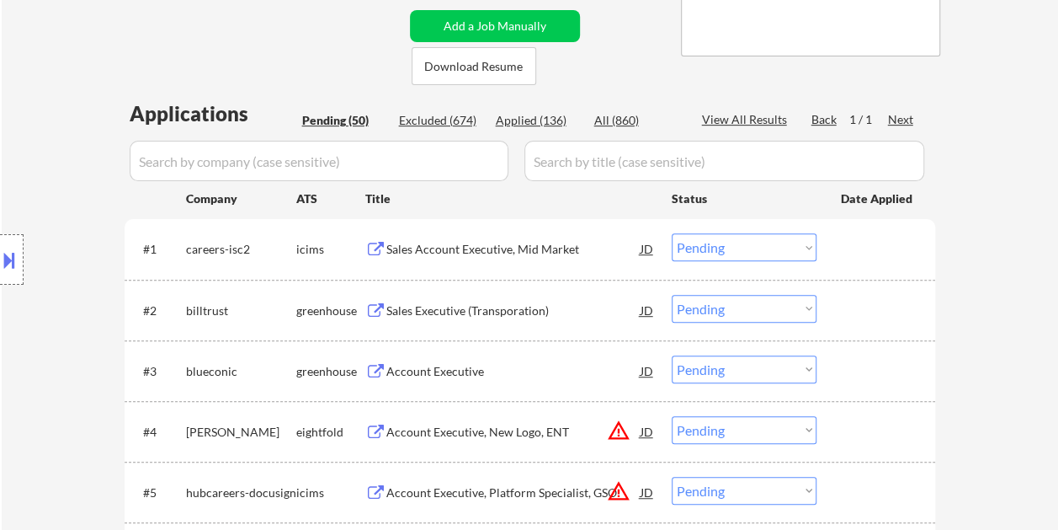
click at [864, 246] on div at bounding box center [878, 248] width 74 height 30
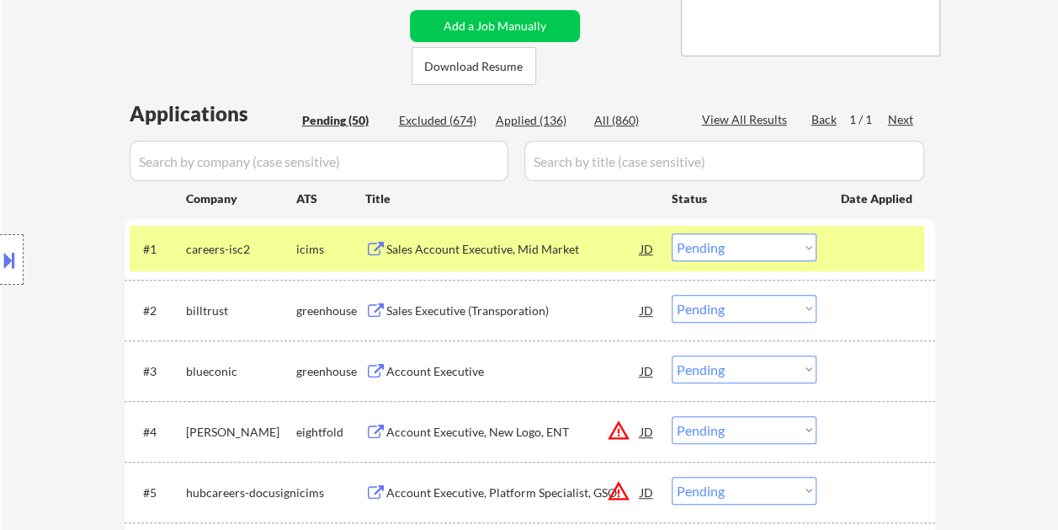
drag, startPoint x: 844, startPoint y: 253, endPoint x: 837, endPoint y: 264, distance: 12.9
click at [844, 252] on div at bounding box center [878, 248] width 74 height 30
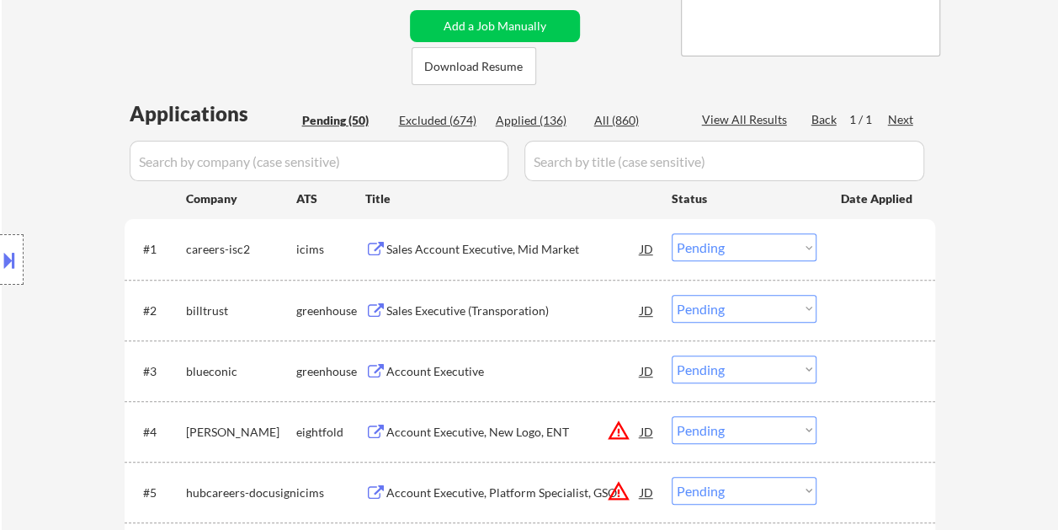
click at [865, 320] on div at bounding box center [878, 310] width 74 height 30
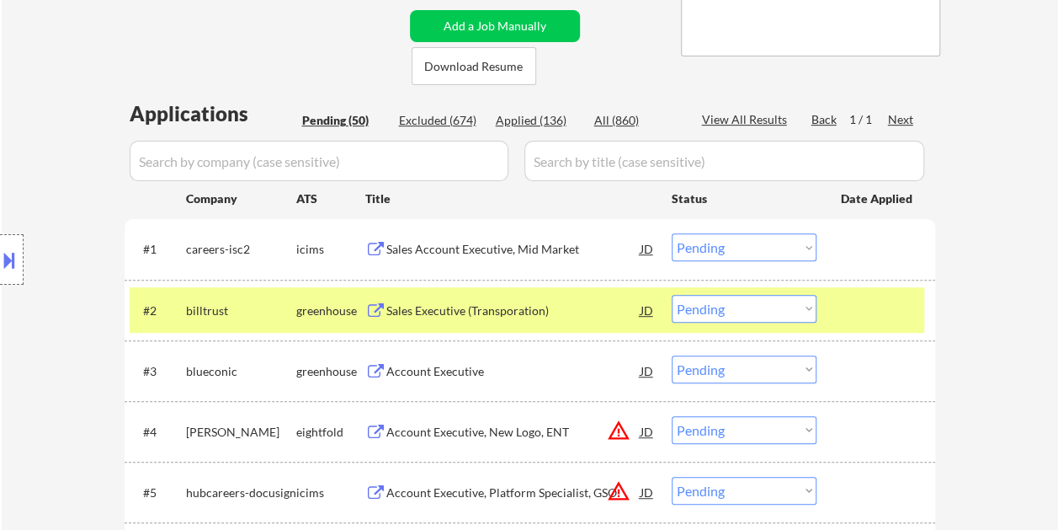
click at [578, 308] on div "Sales Executive (Transporation)" at bounding box center [513, 310] width 254 height 17
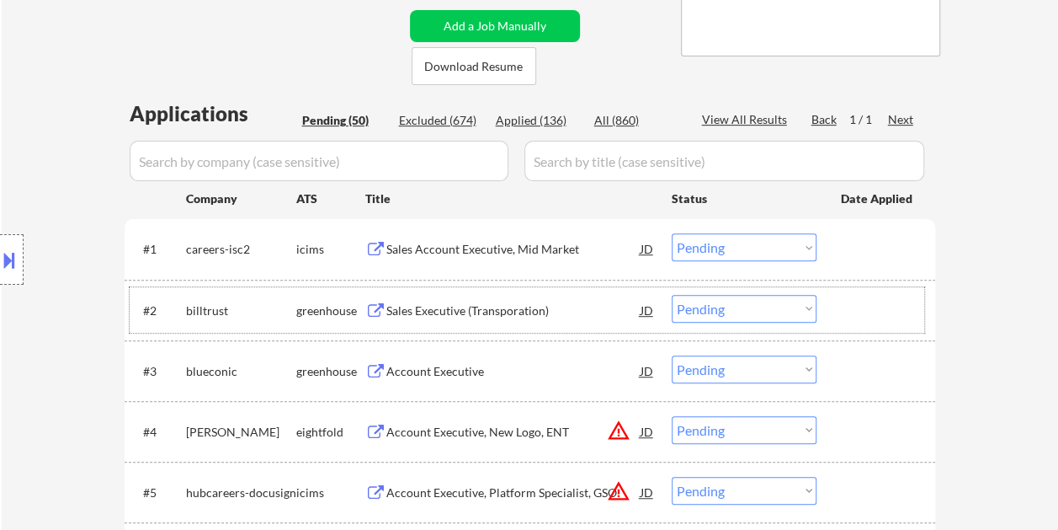
click at [891, 305] on div at bounding box center [878, 310] width 74 height 30
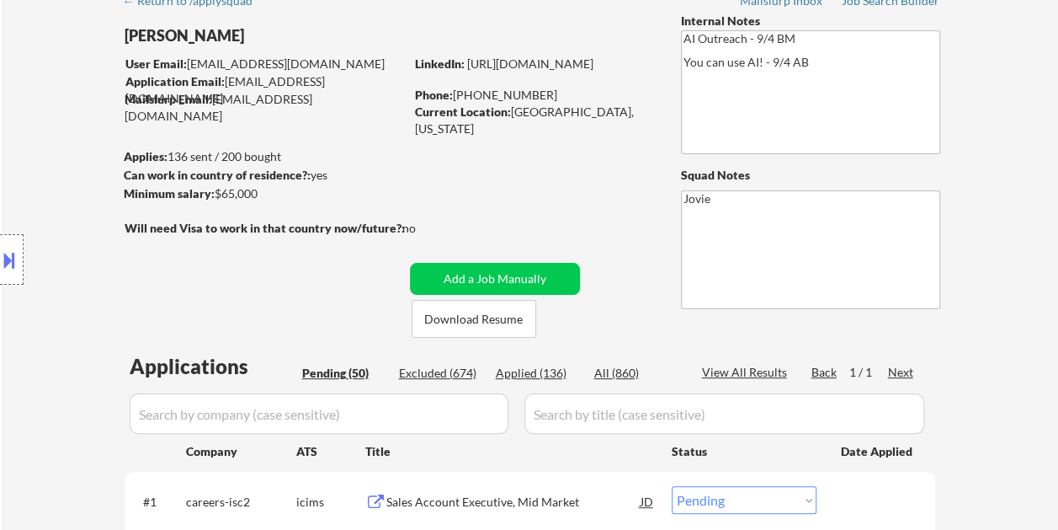
scroll to position [168, 0]
